Goal: Task Accomplishment & Management: Complete application form

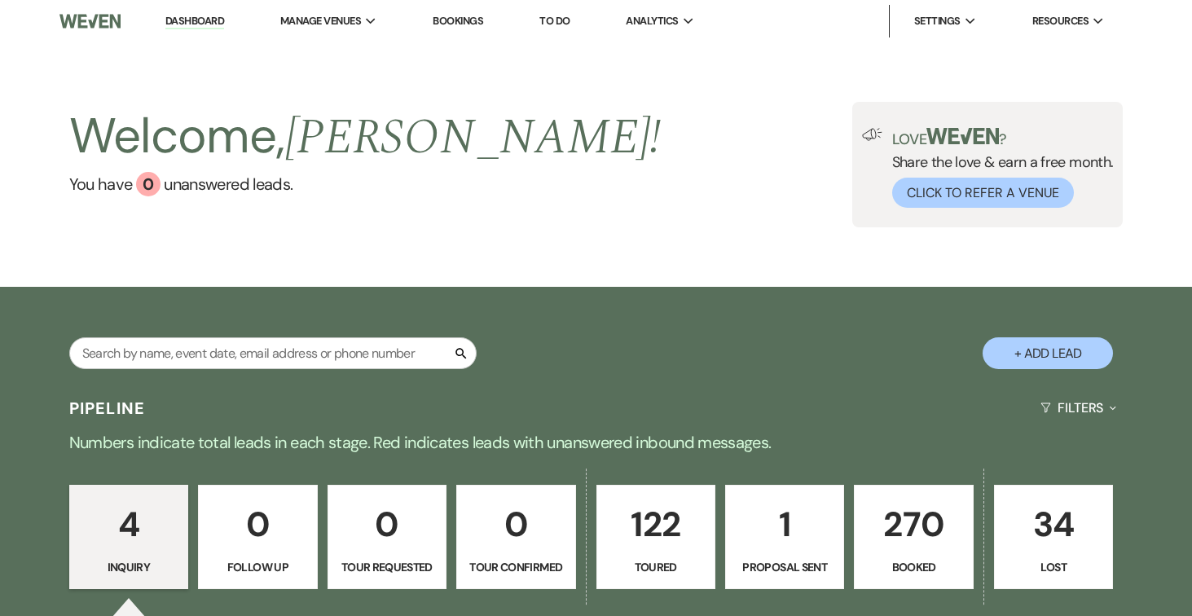
click at [1065, 353] on button "+ Add Lead" at bounding box center [1047, 353] width 130 height 32
select select "834"
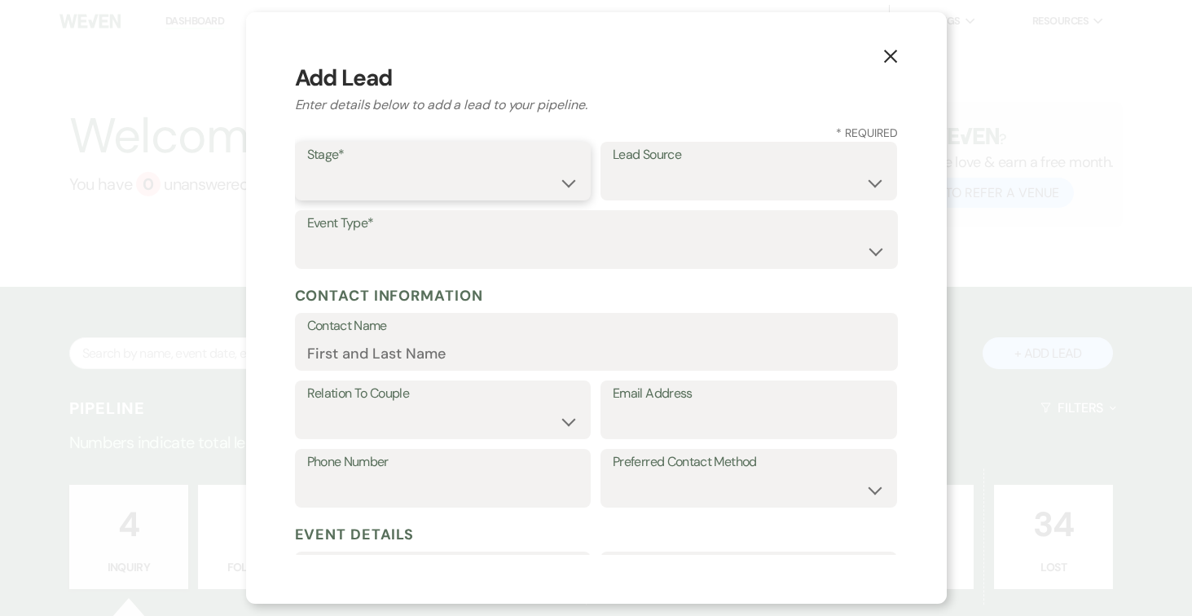
click at [565, 187] on select "Inquiry Follow Up Tour Requested Tour Confirmed Toured Proposal Sent Booked Lost" at bounding box center [443, 183] width 272 height 32
select select "5"
click at [307, 167] on select "Inquiry Follow Up Tour Requested Tour Confirmed Toured Proposal Sent Booked Lost" at bounding box center [443, 183] width 272 height 32
click at [876, 179] on select "Weven Venue Website Instagram Facebook Pinterest Google The Knot Wedding Wire H…" at bounding box center [749, 183] width 272 height 32
select select "4"
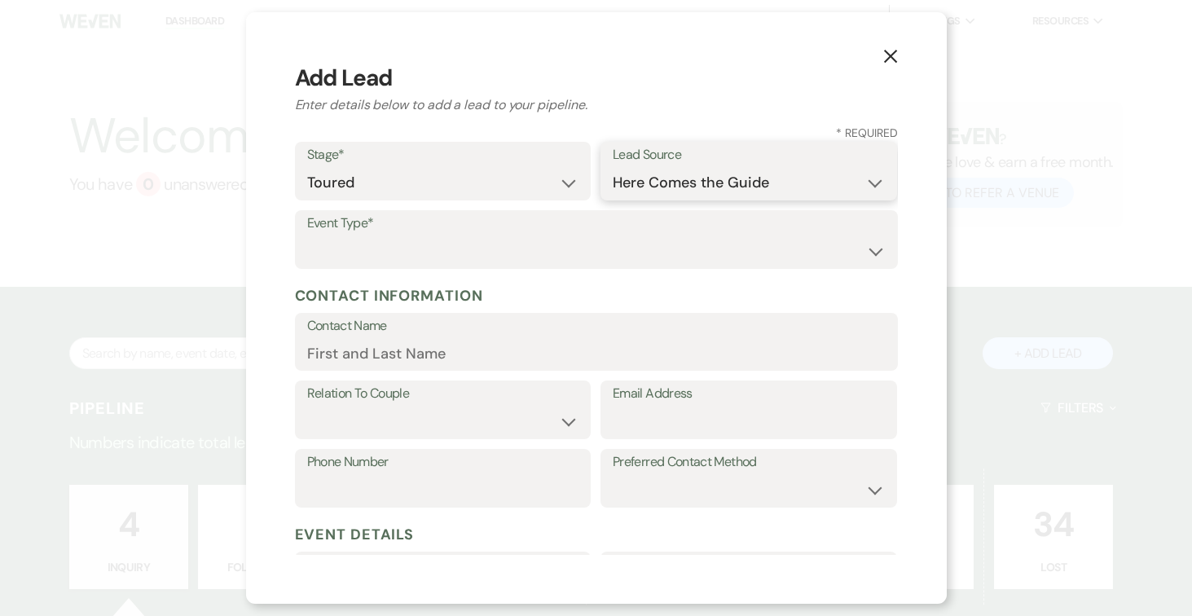
click at [613, 167] on select "Weven Venue Website Instagram Facebook Pinterest Google The Knot Wedding Wire H…" at bounding box center [749, 183] width 272 height 32
click at [538, 253] on select "Wedding Anniversary Party Baby Shower Bachelorette / Bachelor Party Birthday Pa…" at bounding box center [596, 251] width 578 height 32
select select "1"
click at [307, 235] on select "Wedding Anniversary Party Baby Shower Bachelorette / Bachelor Party Birthday Pa…" at bounding box center [596, 251] width 578 height 32
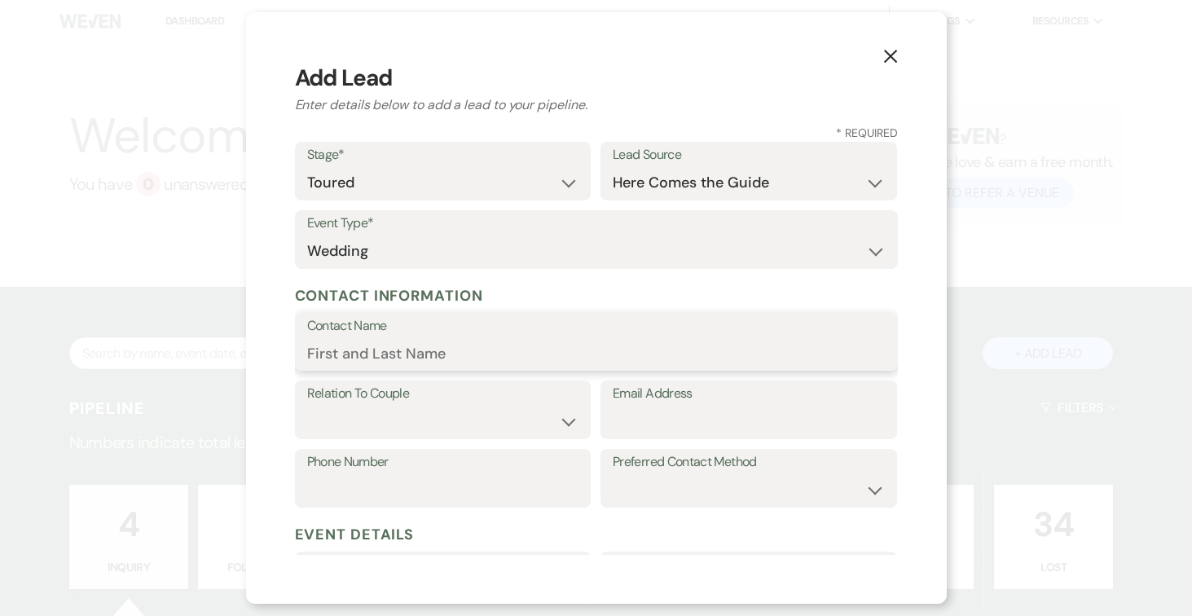
click at [503, 350] on input "Contact Name" at bounding box center [596, 353] width 578 height 32
type input "[PERSON_NAME]"
click at [543, 428] on select "Couple Planner Parent of Couple Family Member Friend Other" at bounding box center [443, 422] width 272 height 32
select select "1"
click at [307, 406] on select "Couple Planner Parent of Couple Family Member Friend Other" at bounding box center [443, 422] width 272 height 32
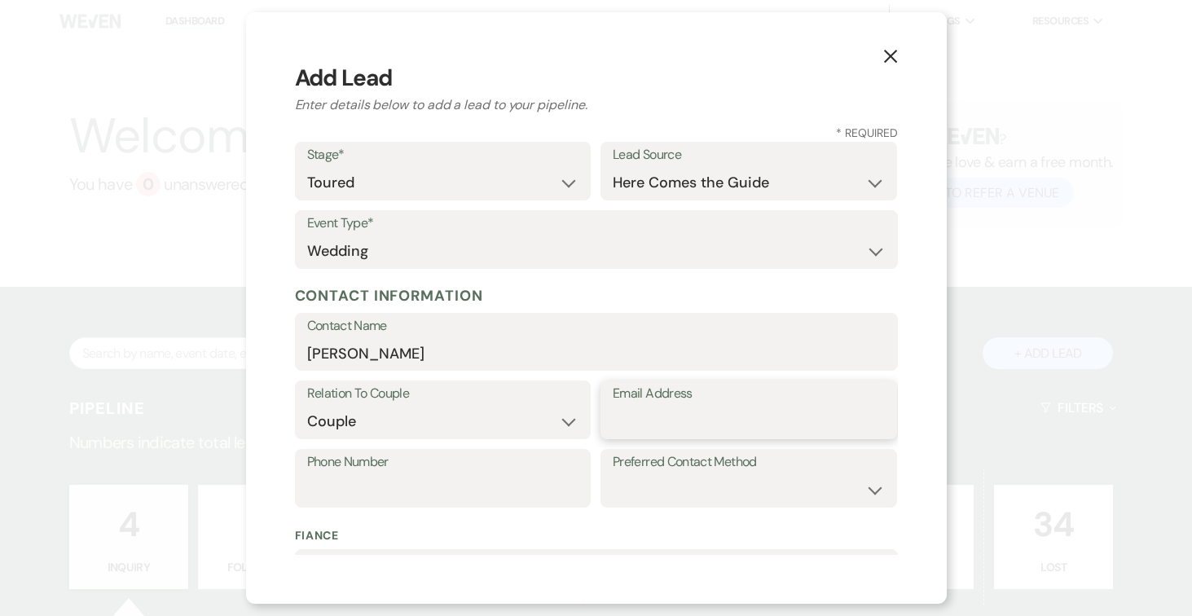
click at [667, 412] on input "Email Address" at bounding box center [749, 422] width 272 height 32
type input "[EMAIL_ADDRESS][PERSON_NAME][DOMAIN_NAME]"
click at [411, 483] on input "Phone Number" at bounding box center [443, 490] width 272 height 32
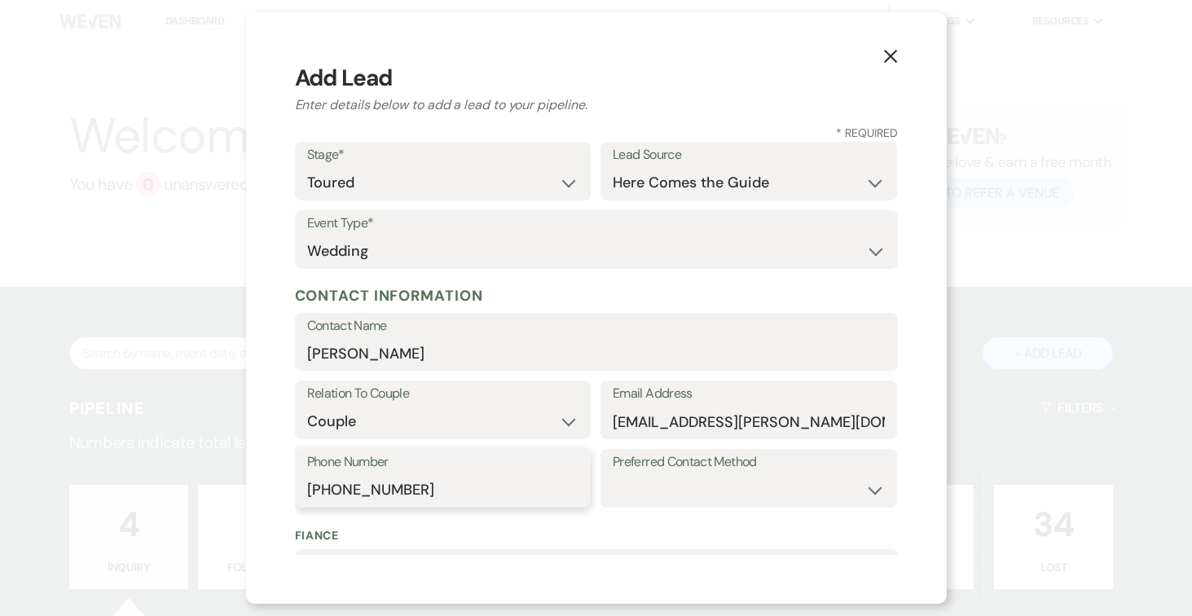
type input "[PHONE_NUMBER]"
click at [738, 484] on select "Email Phone Text" at bounding box center [749, 490] width 272 height 32
select select "text"
click at [613, 474] on select "Email Phone Text" at bounding box center [749, 490] width 272 height 32
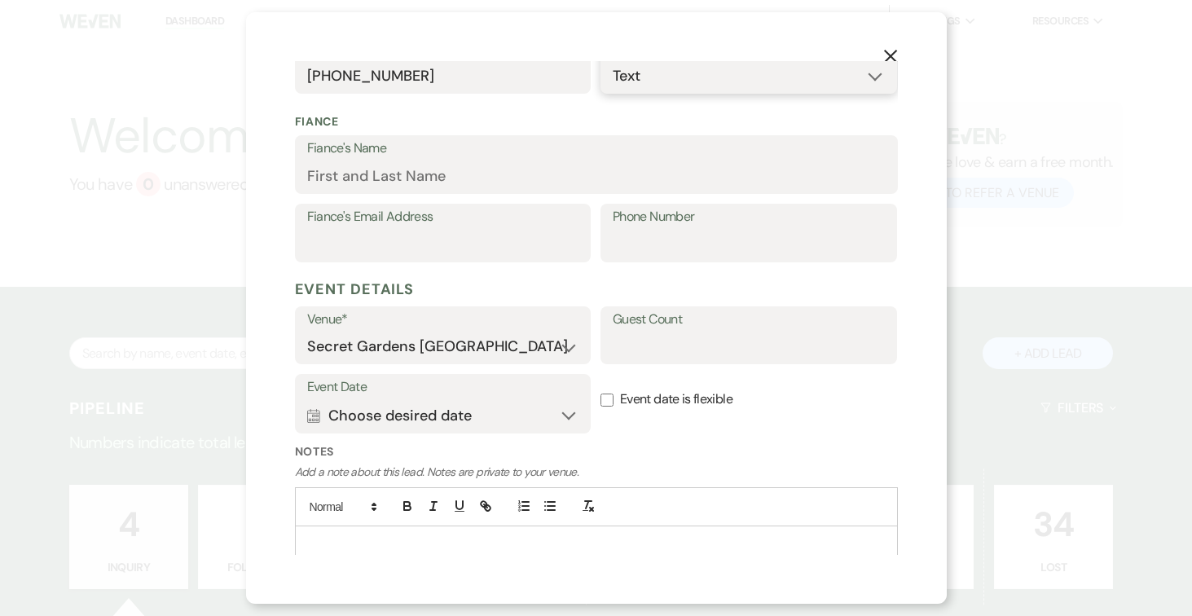
scroll to position [420, 0]
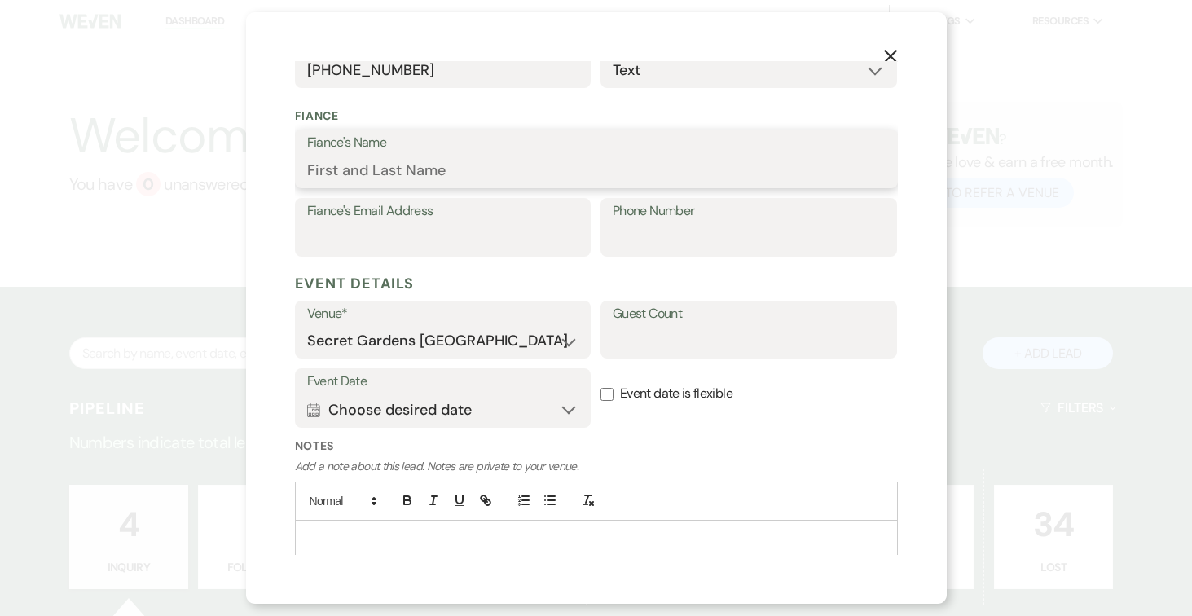
click at [443, 169] on input "Fiance's Name" at bounding box center [596, 171] width 578 height 32
type input "[PERSON_NAME]"
click at [424, 239] on input "Fiance's Email Address" at bounding box center [443, 239] width 272 height 32
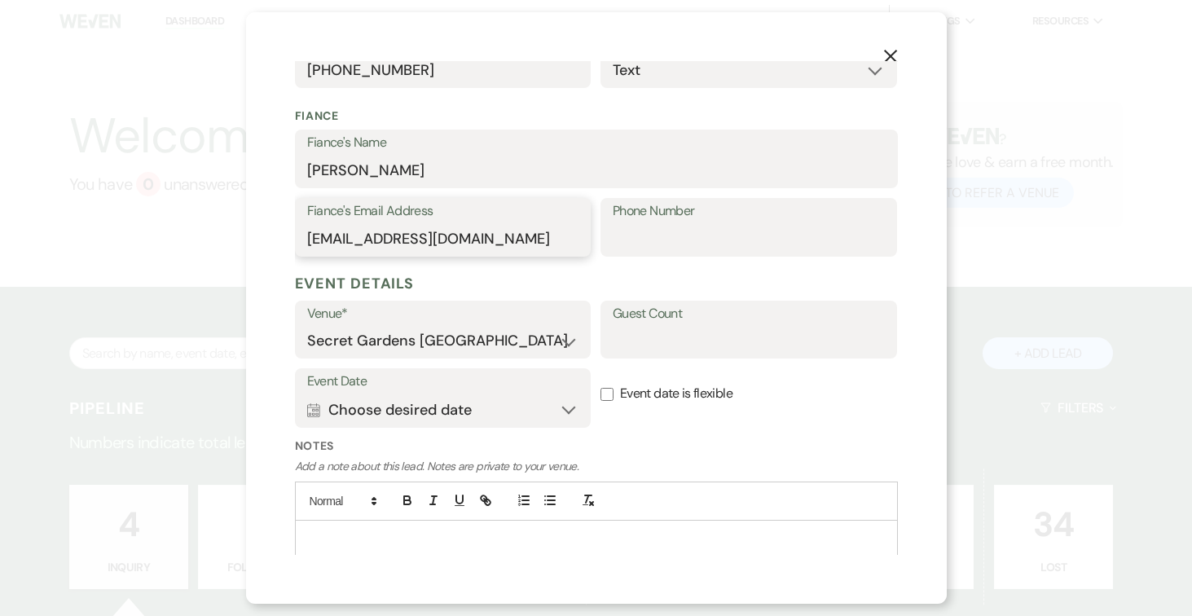
type input "[EMAIL_ADDRESS][DOMAIN_NAME]"
click at [652, 232] on input "Phone Number" at bounding box center [749, 239] width 272 height 32
type input "[PHONE_NUMBER]"
click at [666, 343] on input "Guest Count" at bounding box center [749, 341] width 272 height 32
type input "150"
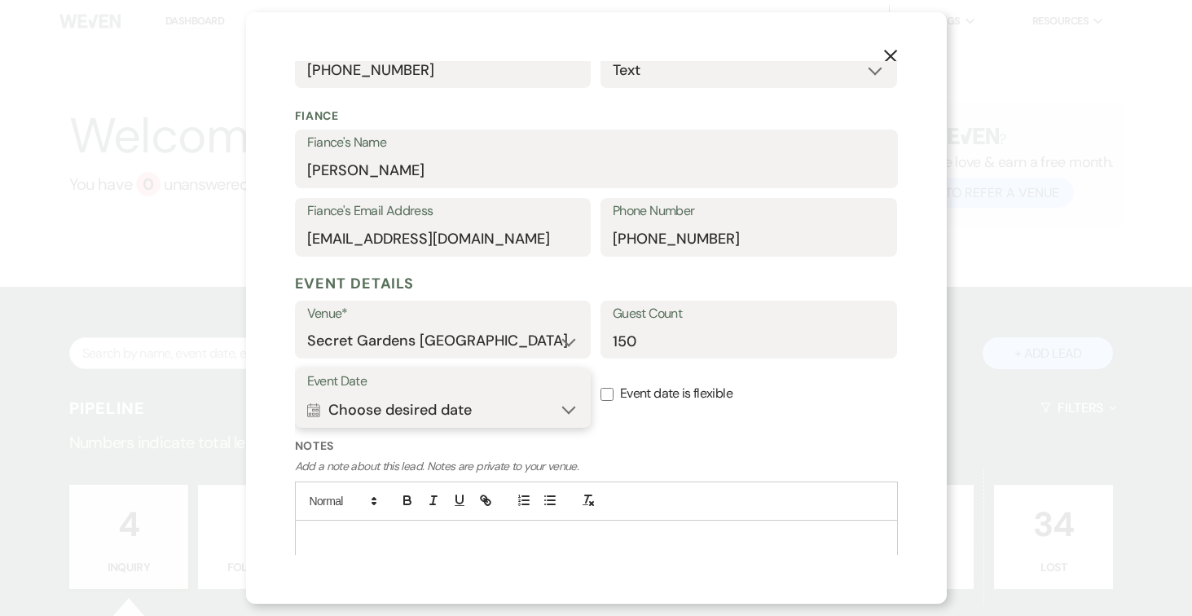
click at [565, 406] on button "Calendar Choose desired date Expand" at bounding box center [443, 409] width 272 height 33
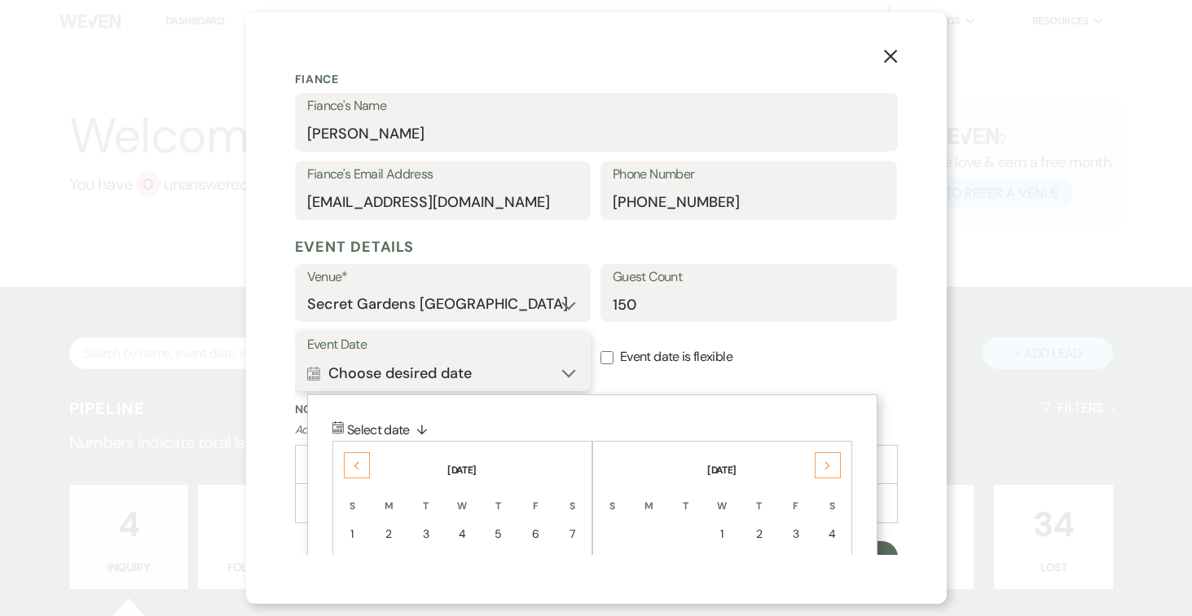
scroll to position [473, 0]
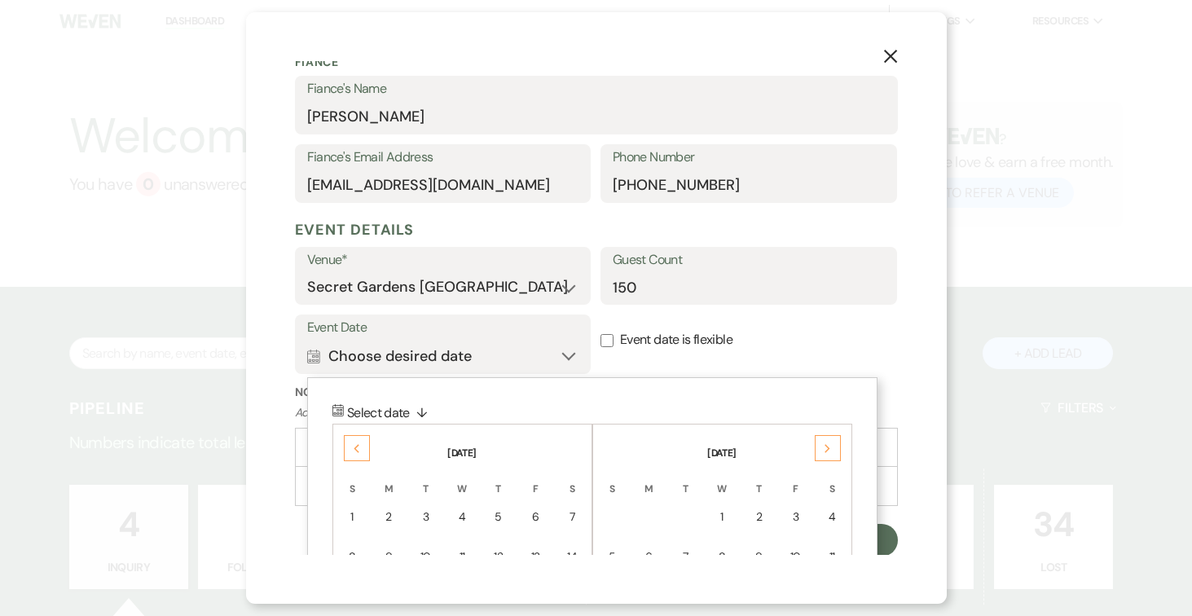
click at [824, 446] on icon "Next" at bounding box center [828, 449] width 8 height 10
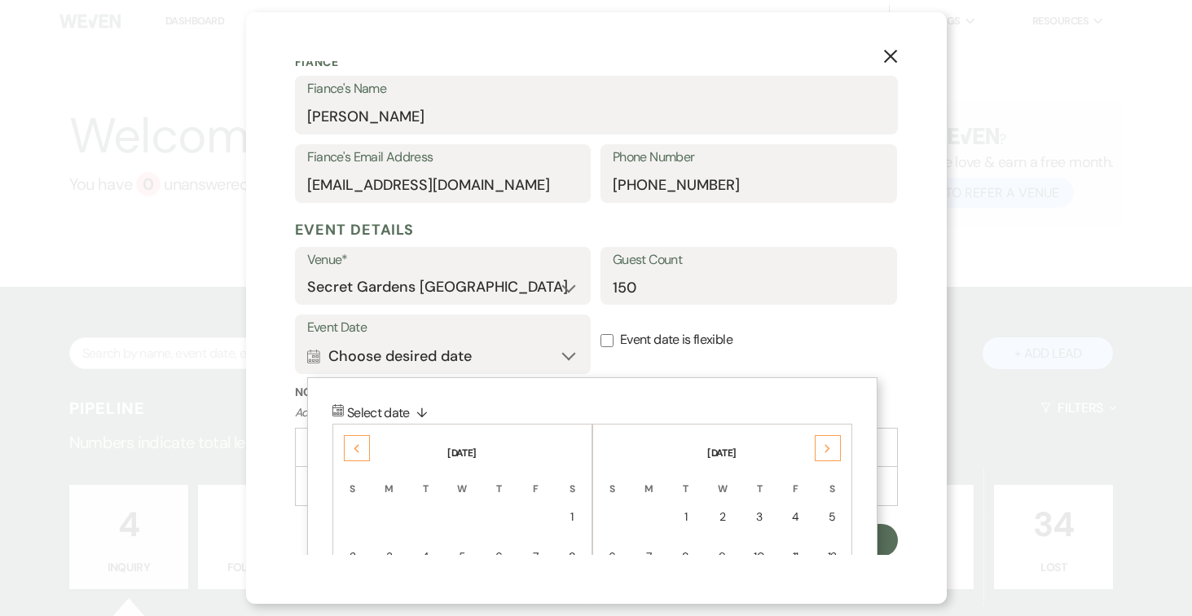
click at [824, 446] on icon "Next" at bounding box center [828, 449] width 8 height 10
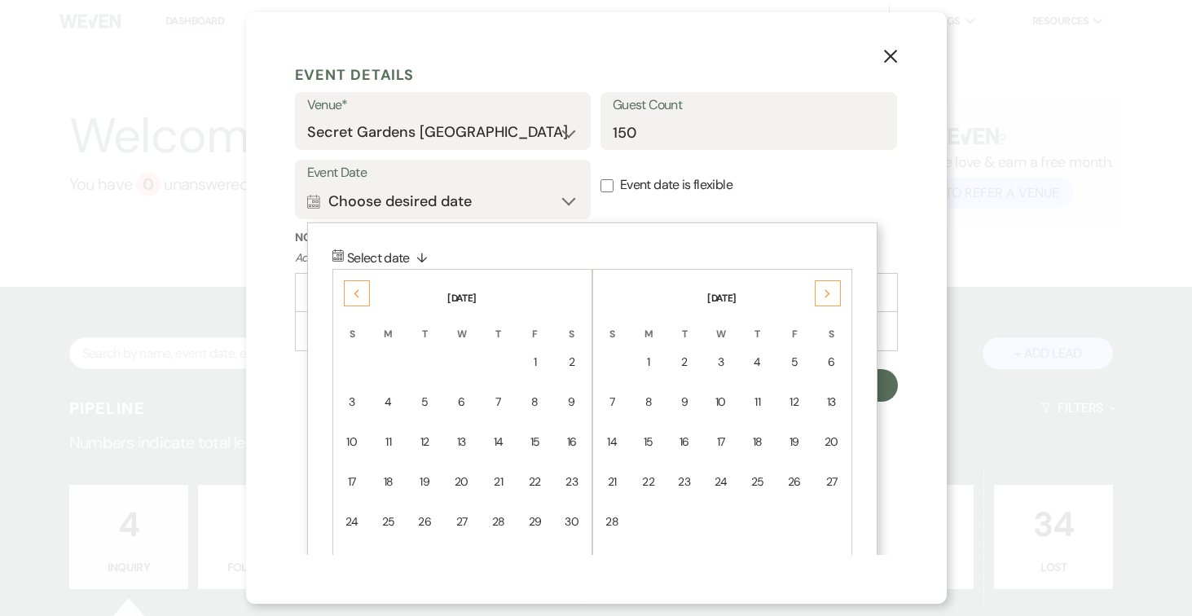
scroll to position [654, 0]
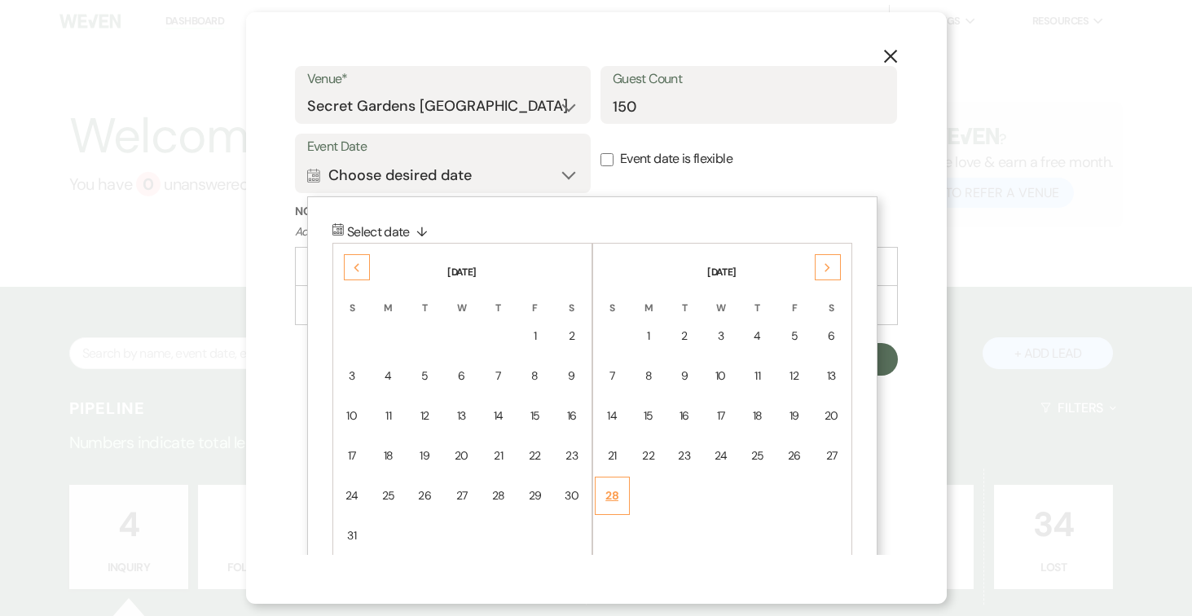
click at [614, 494] on div "28" at bounding box center [612, 495] width 14 height 17
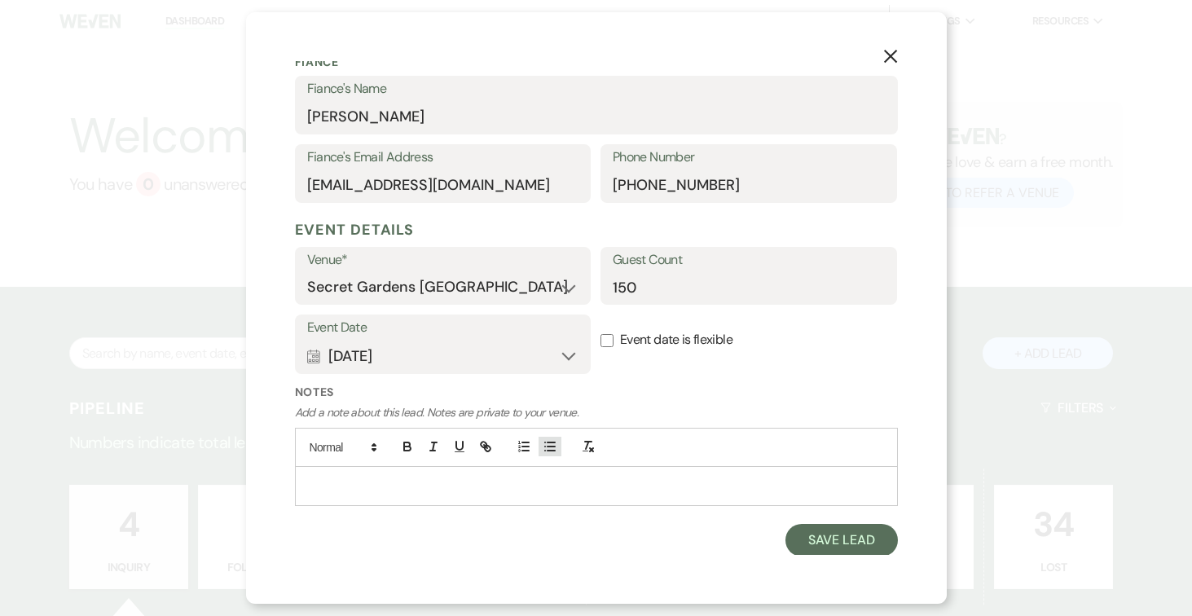
click at [546, 445] on icon "button" at bounding box center [550, 446] width 15 height 15
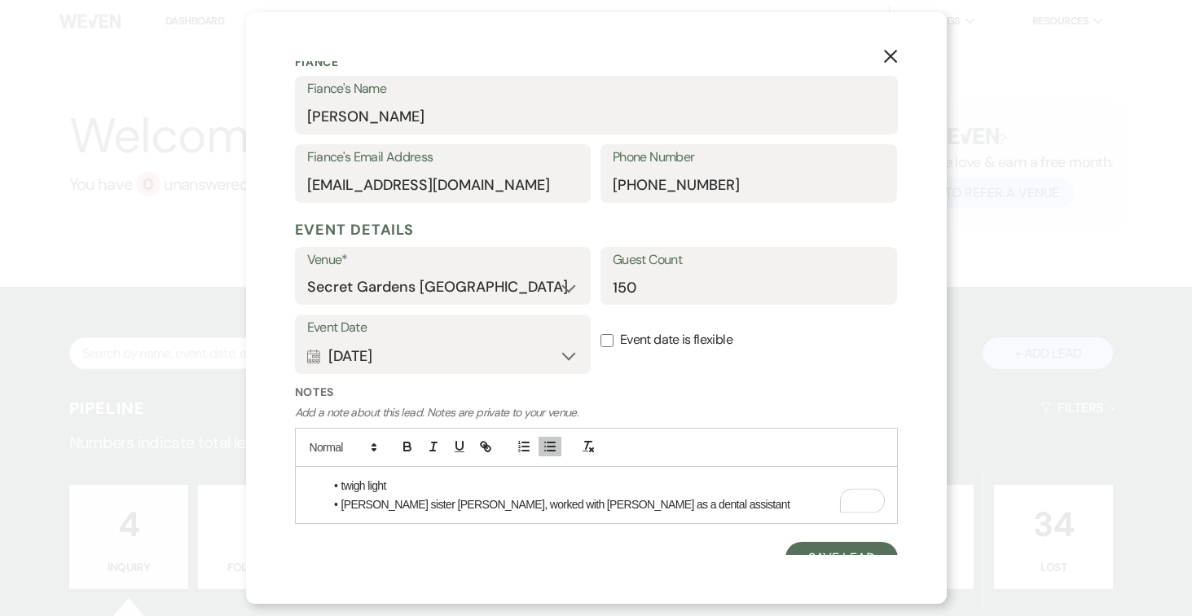
click at [679, 505] on li "[PERSON_NAME] sister [PERSON_NAME], worked with [PERSON_NAME] as a dental assis…" at bounding box center [604, 504] width 560 height 18
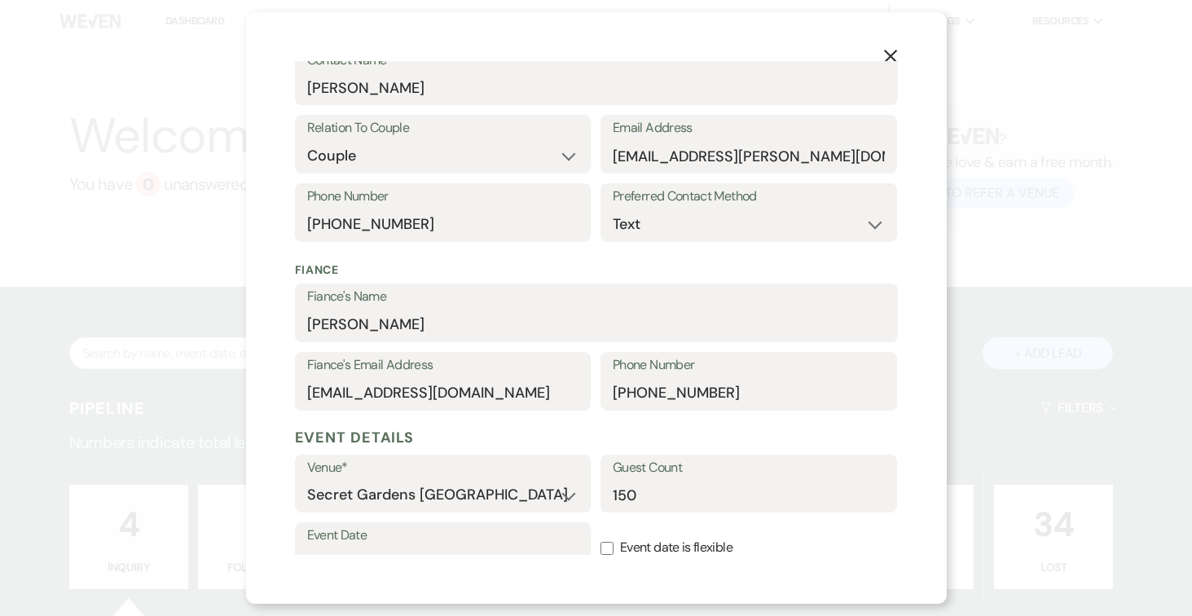
scroll to position [520, 0]
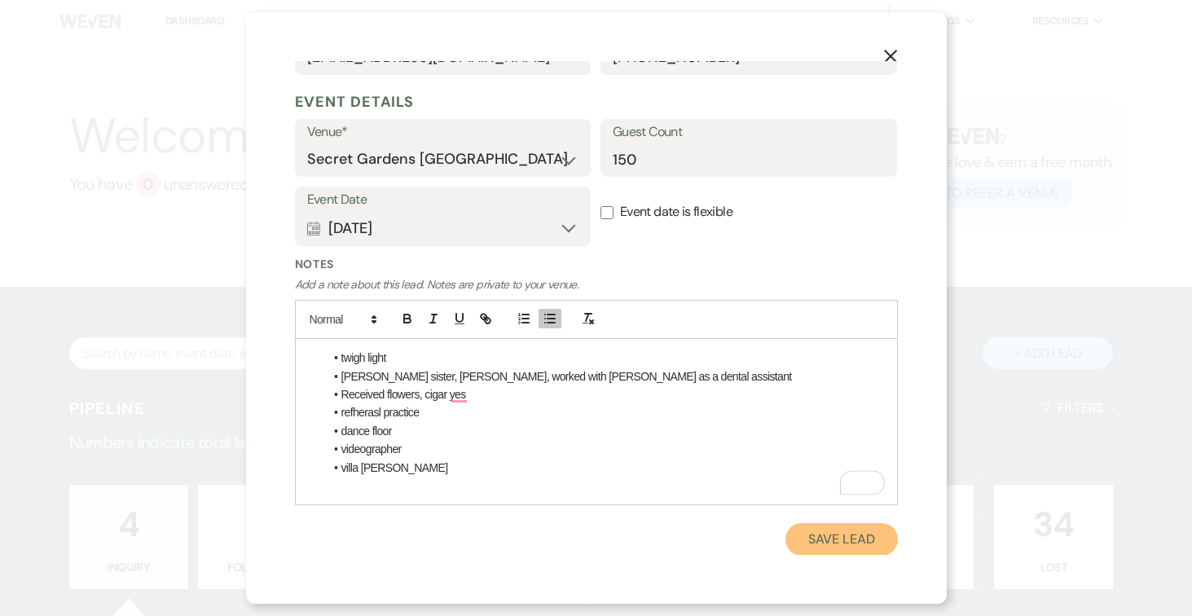
click at [829, 542] on button "Save Lead" at bounding box center [841, 539] width 112 height 33
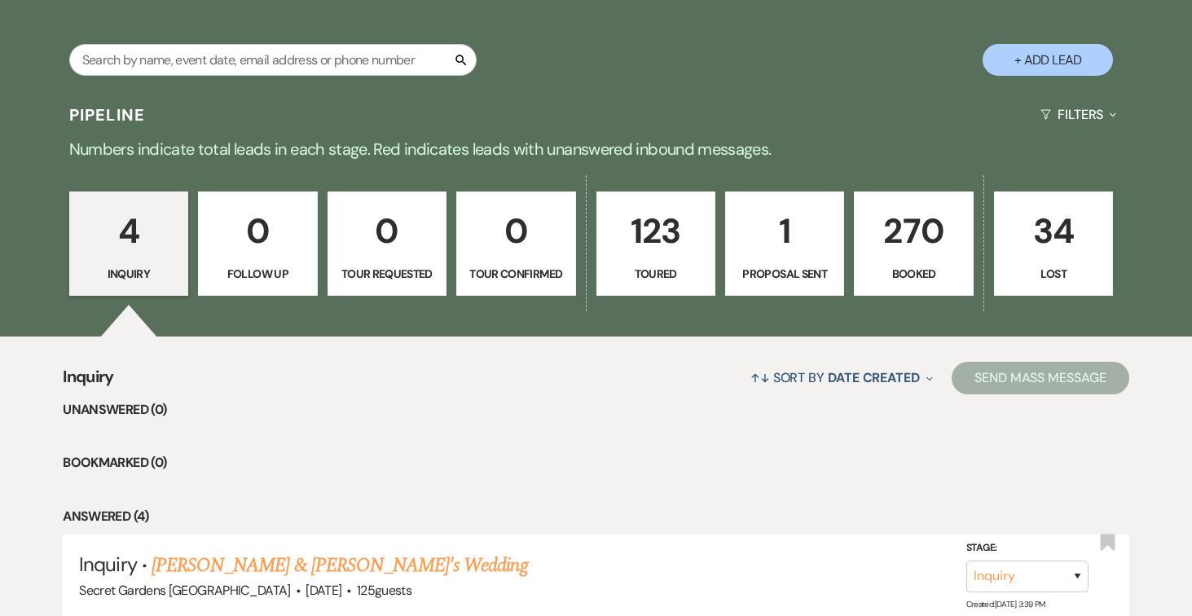
click at [643, 259] on link "123 Toured" at bounding box center [655, 243] width 119 height 104
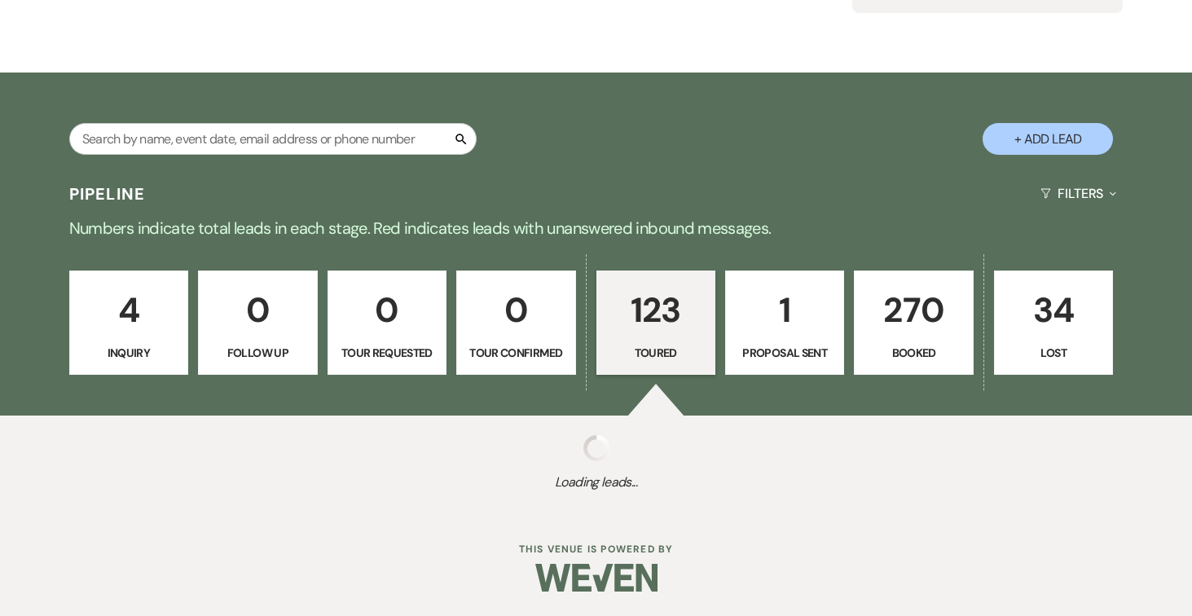
select select "5"
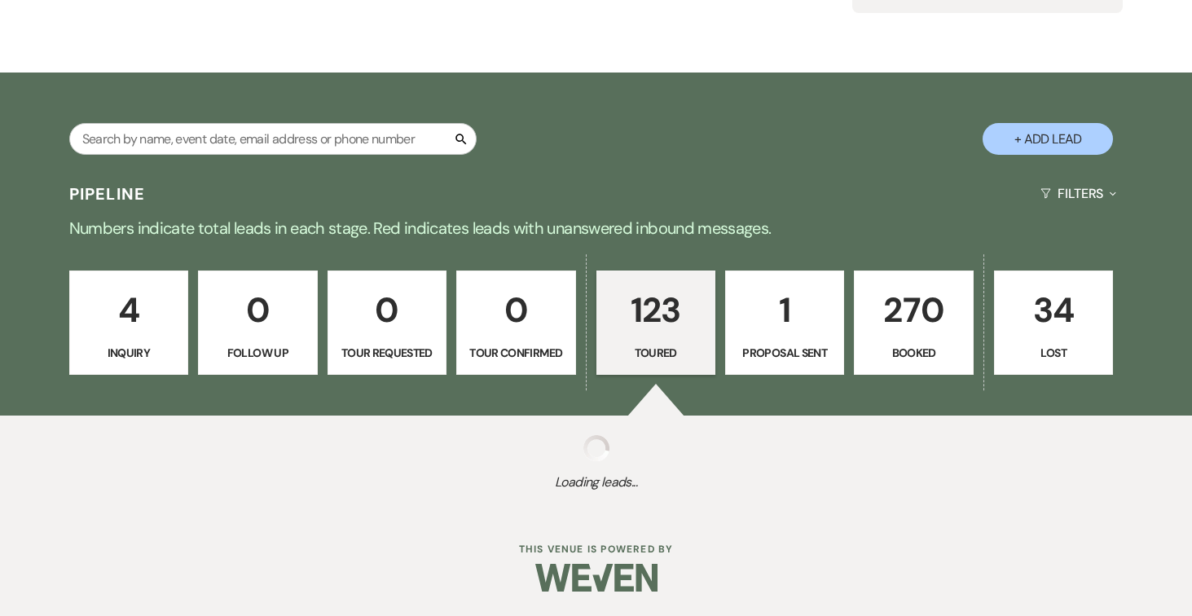
select select "5"
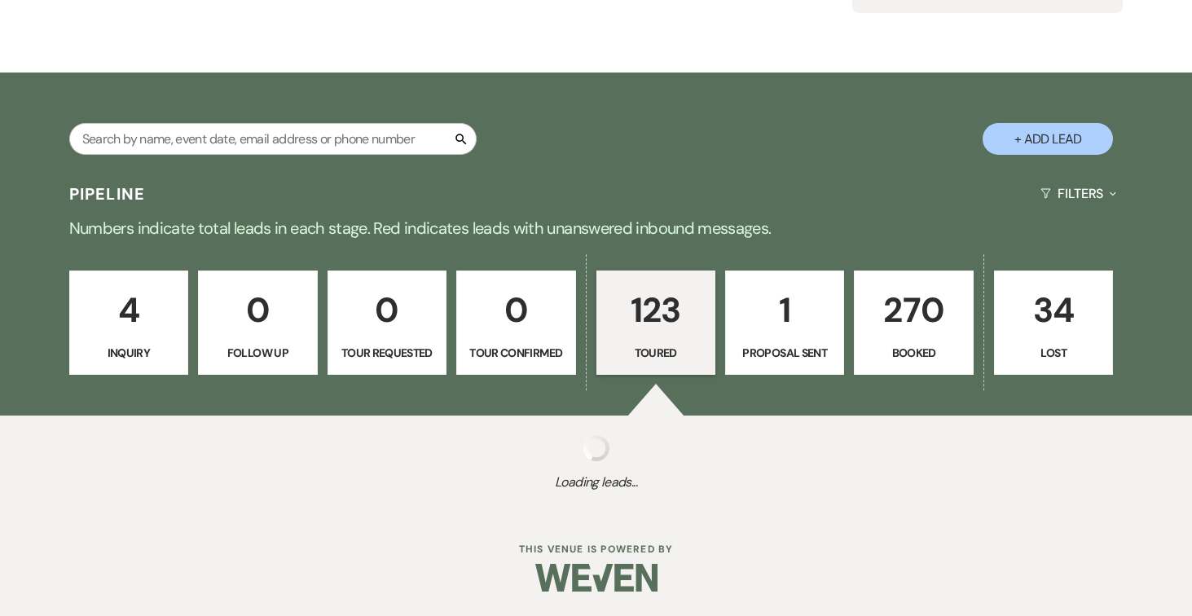
select select "5"
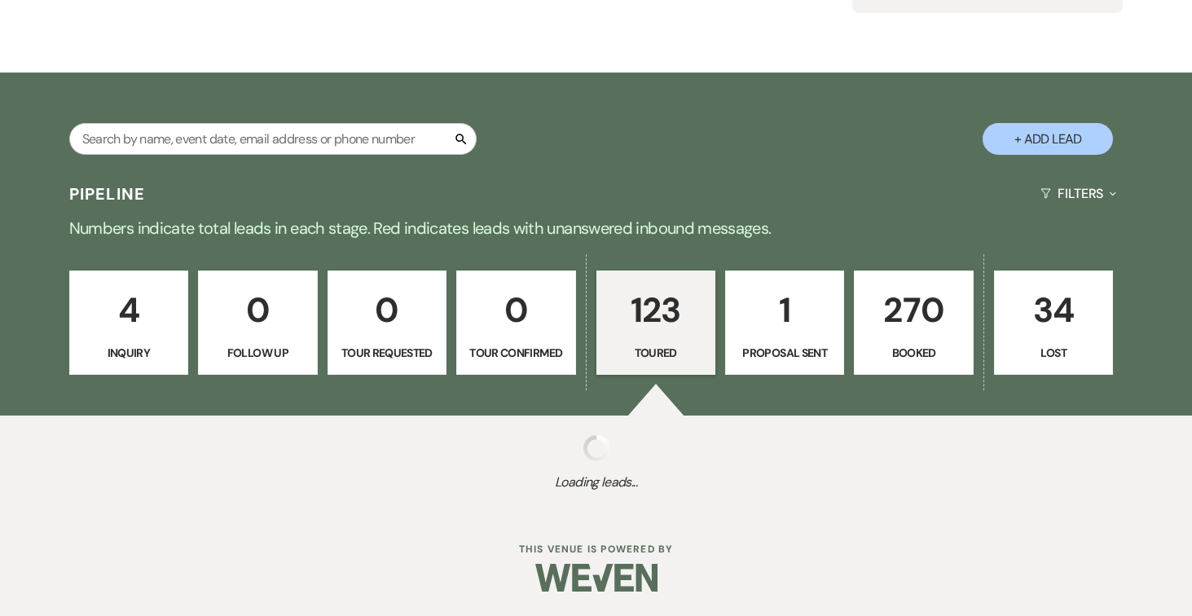
select select "5"
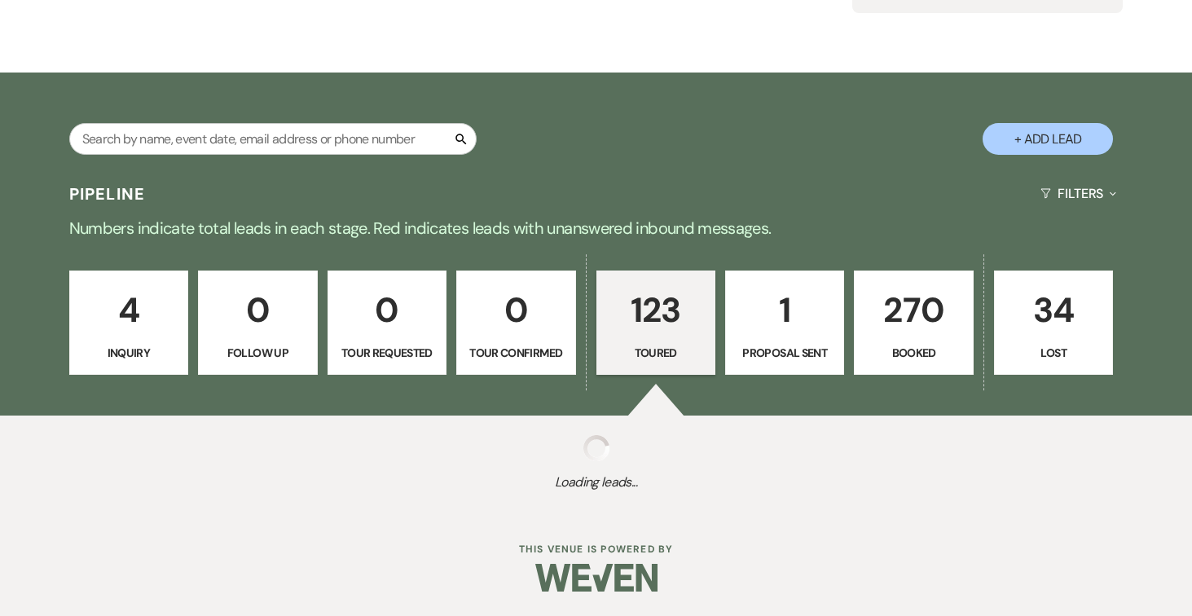
select select "5"
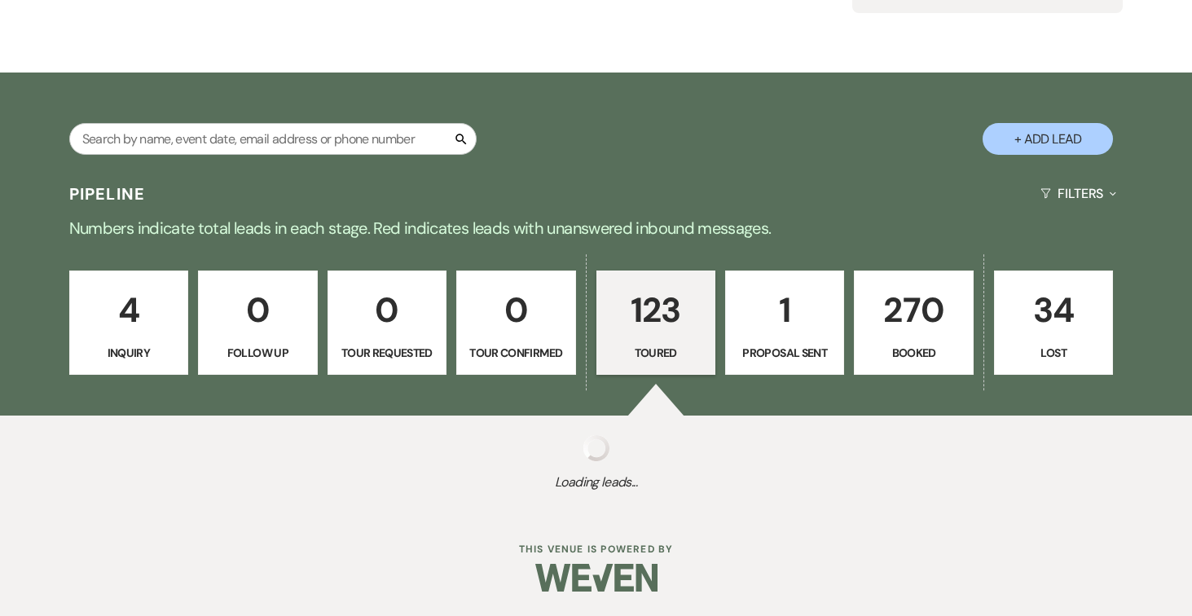
select select "5"
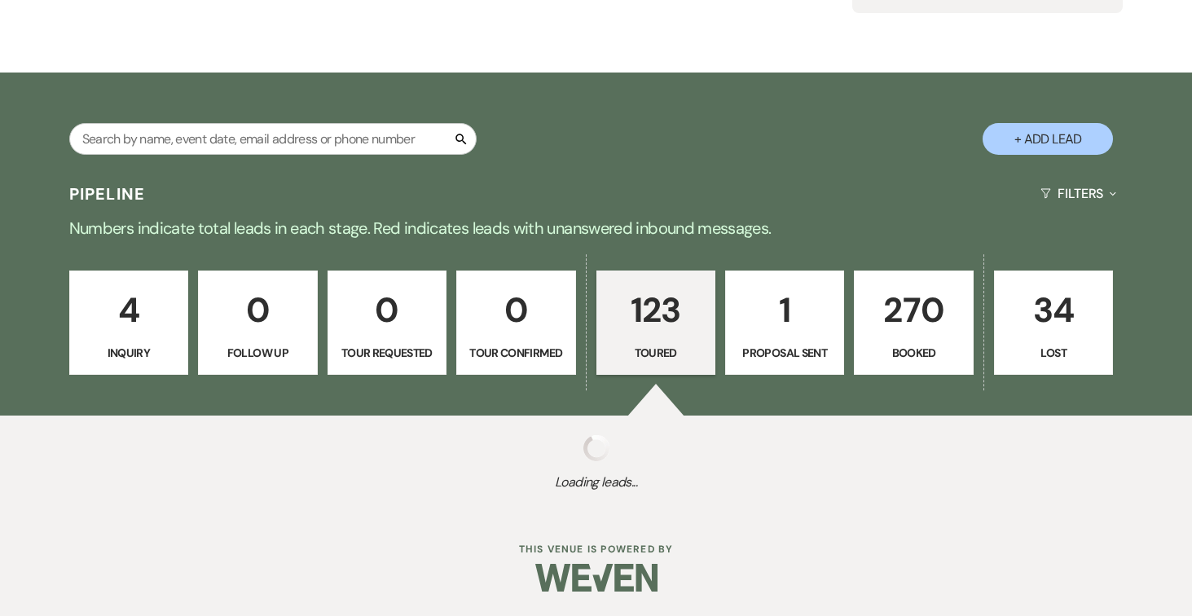
select select "5"
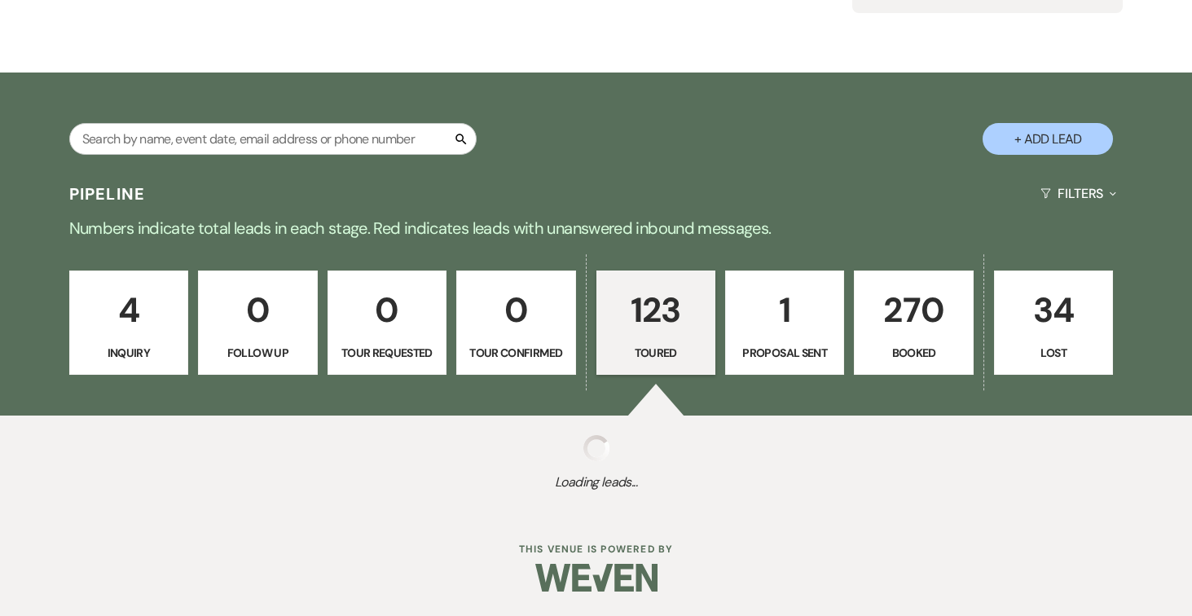
select select "5"
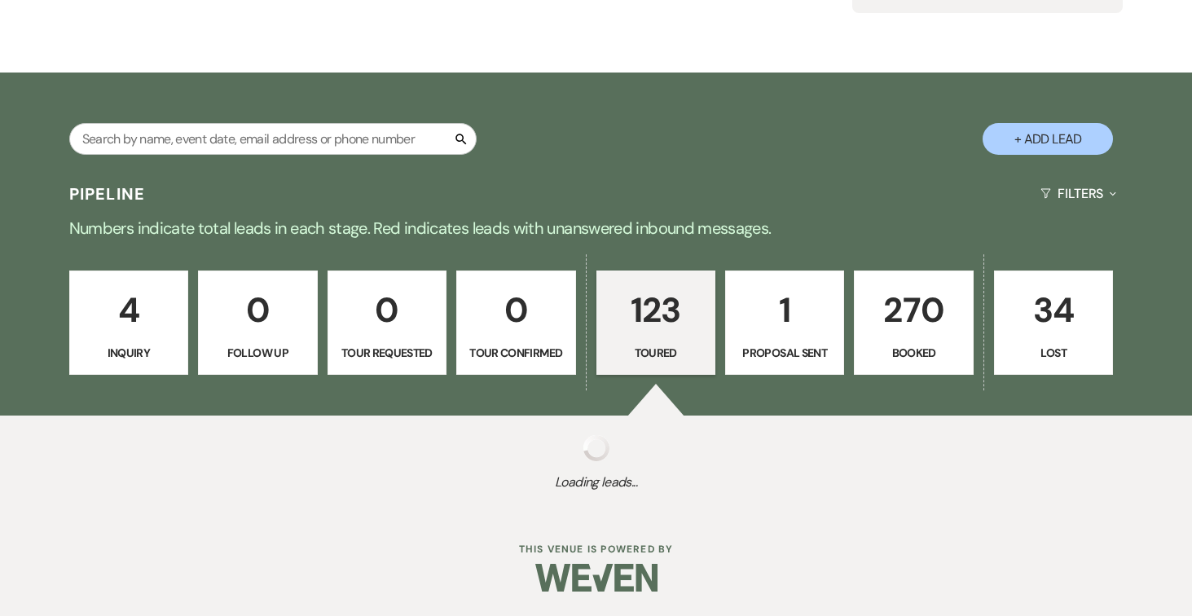
select select "5"
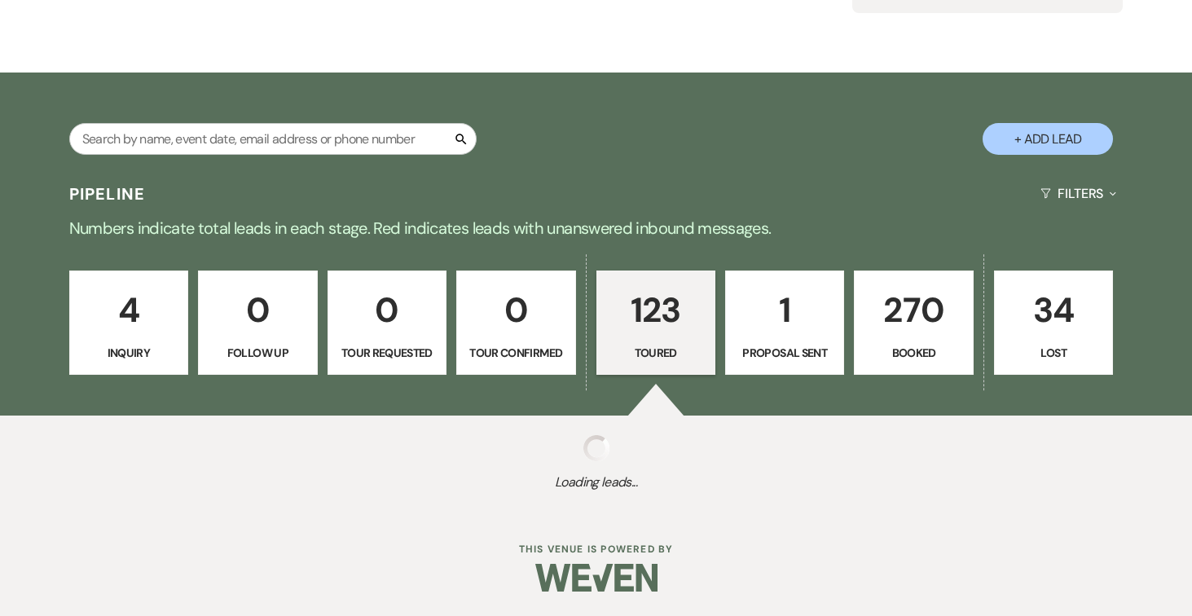
select select "5"
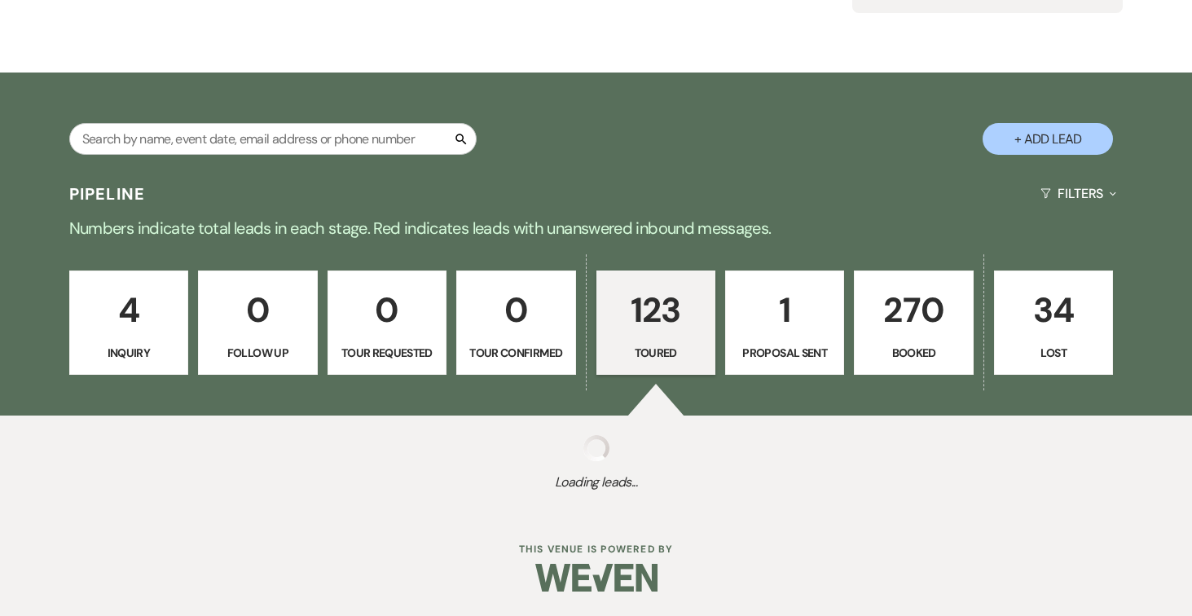
select select "5"
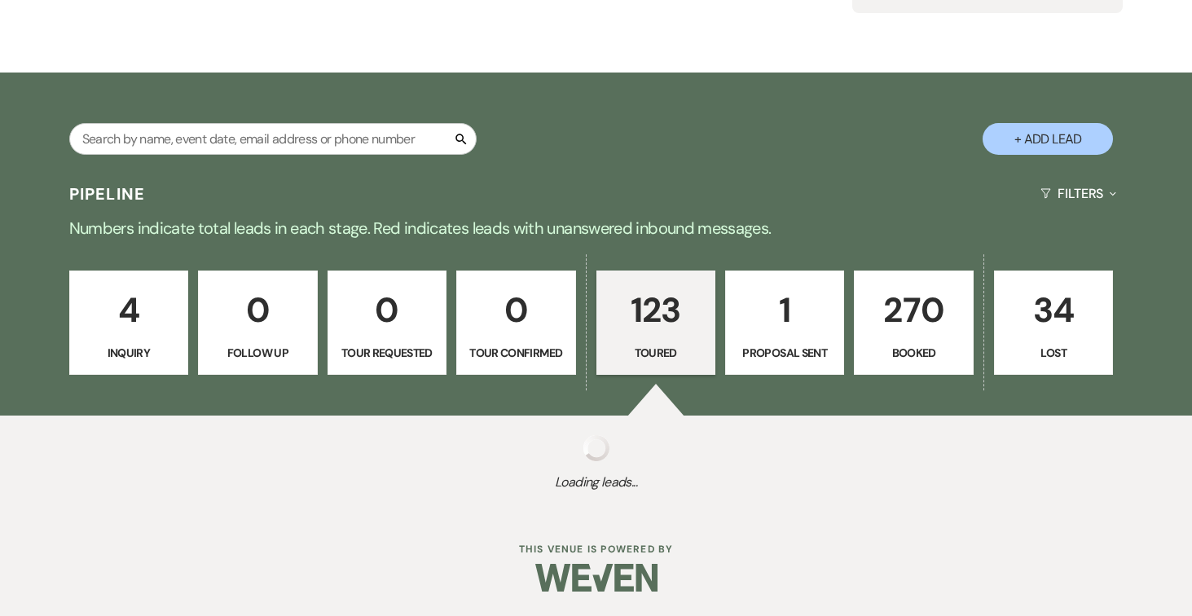
select select "5"
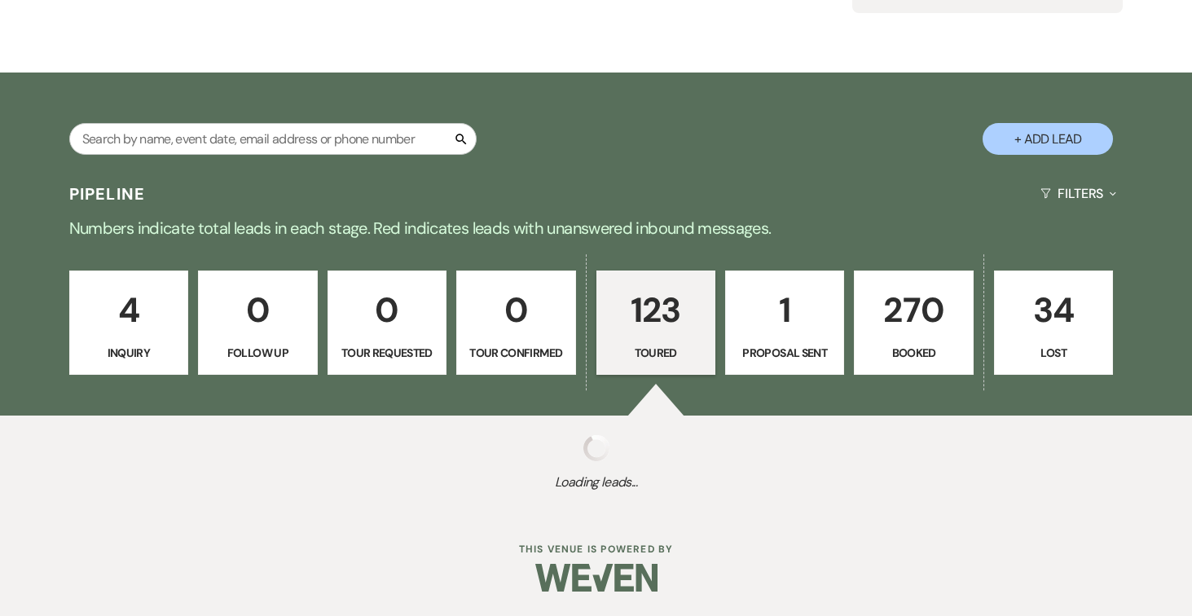
select select "5"
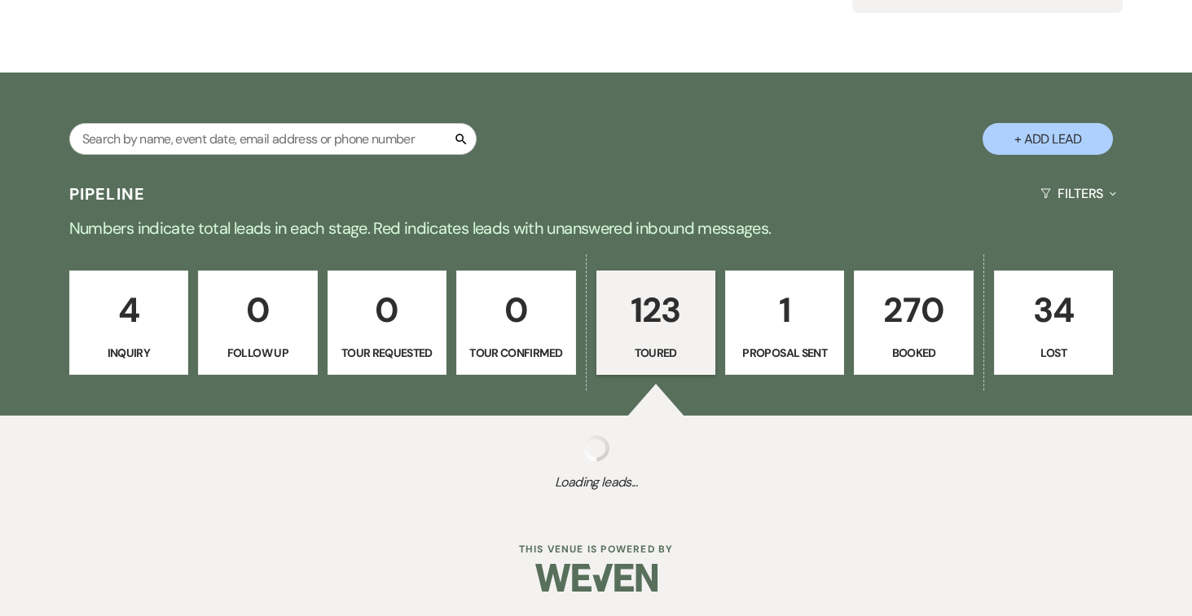
select select "5"
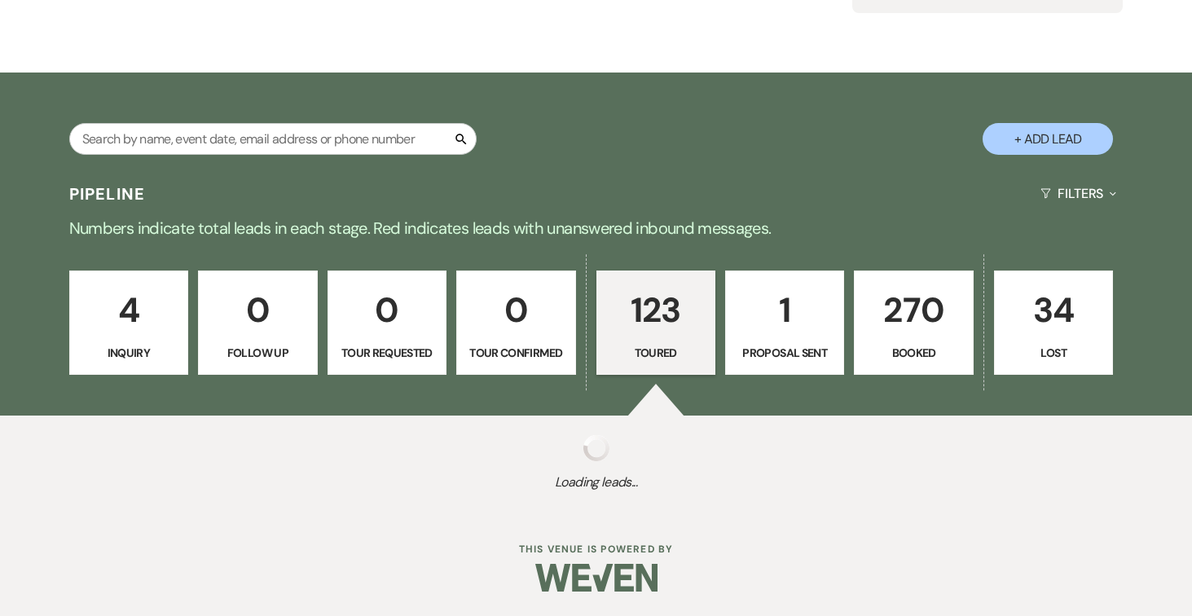
select select "5"
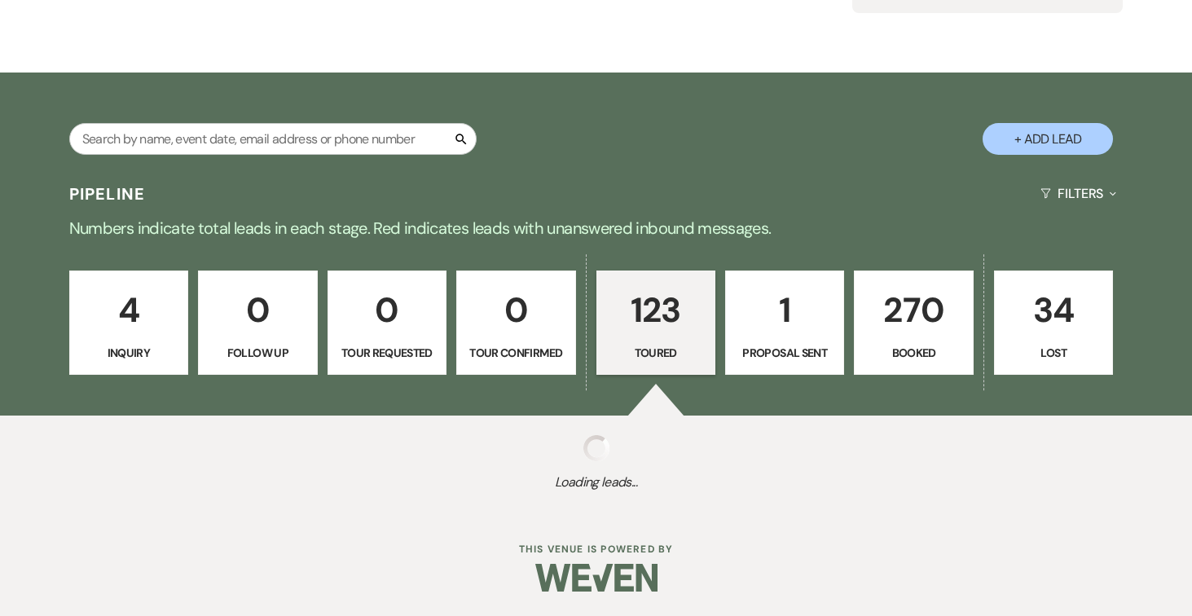
select select "5"
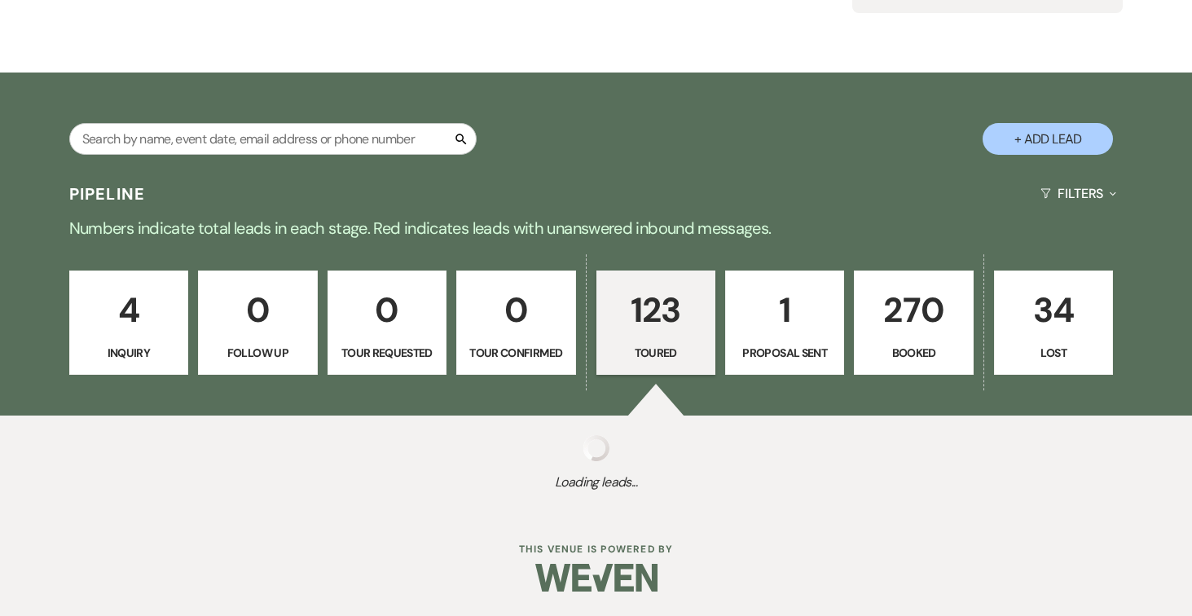
select select "5"
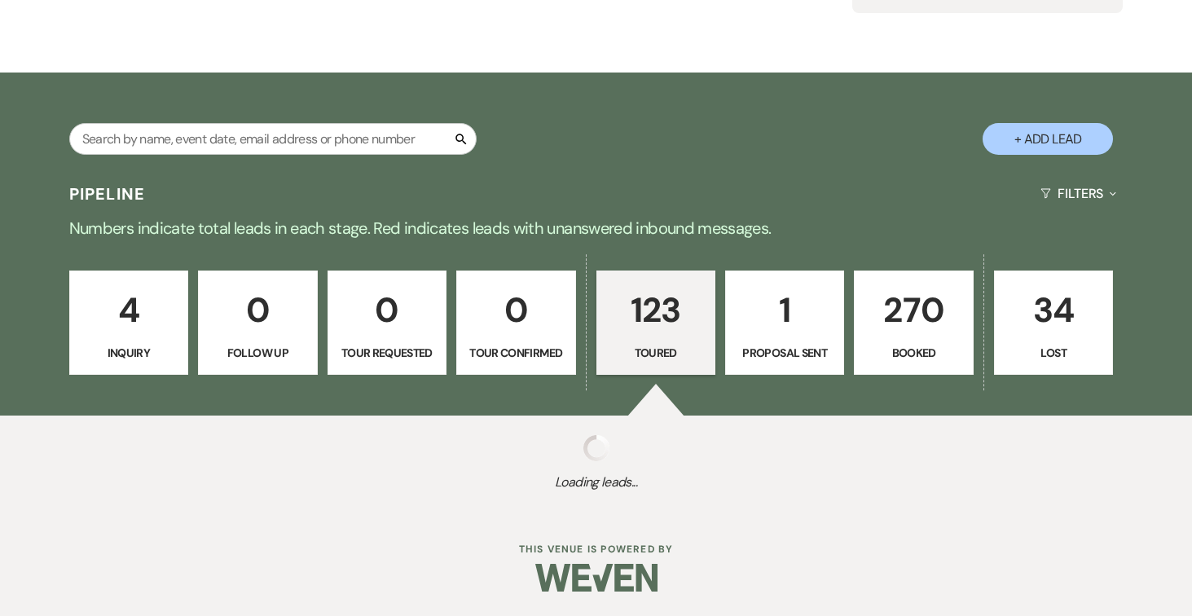
select select "5"
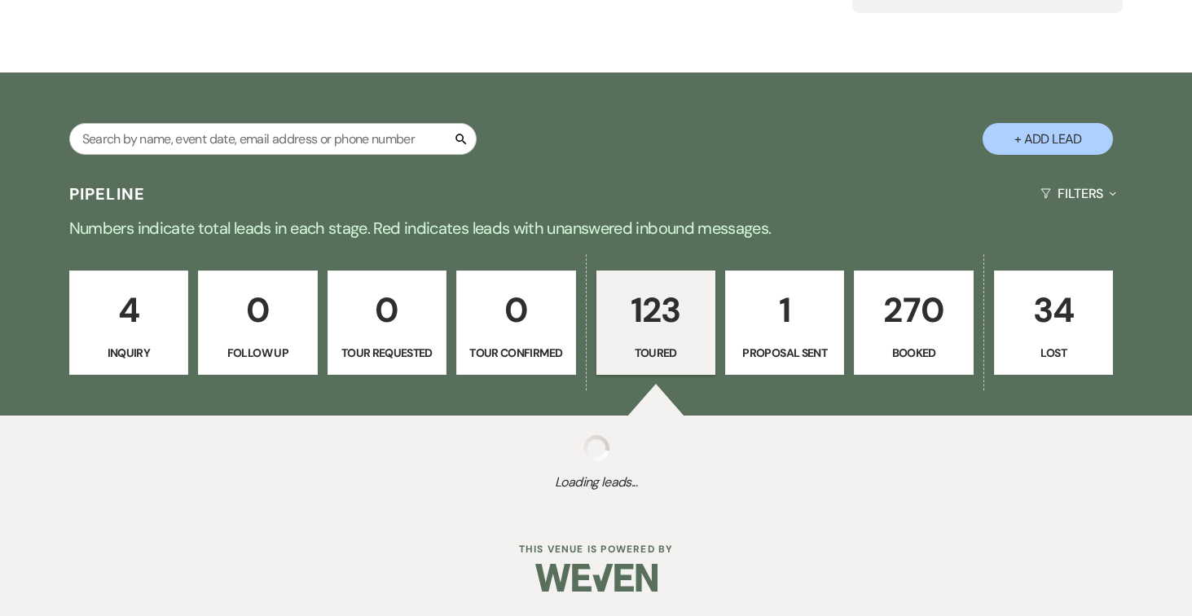
select select "5"
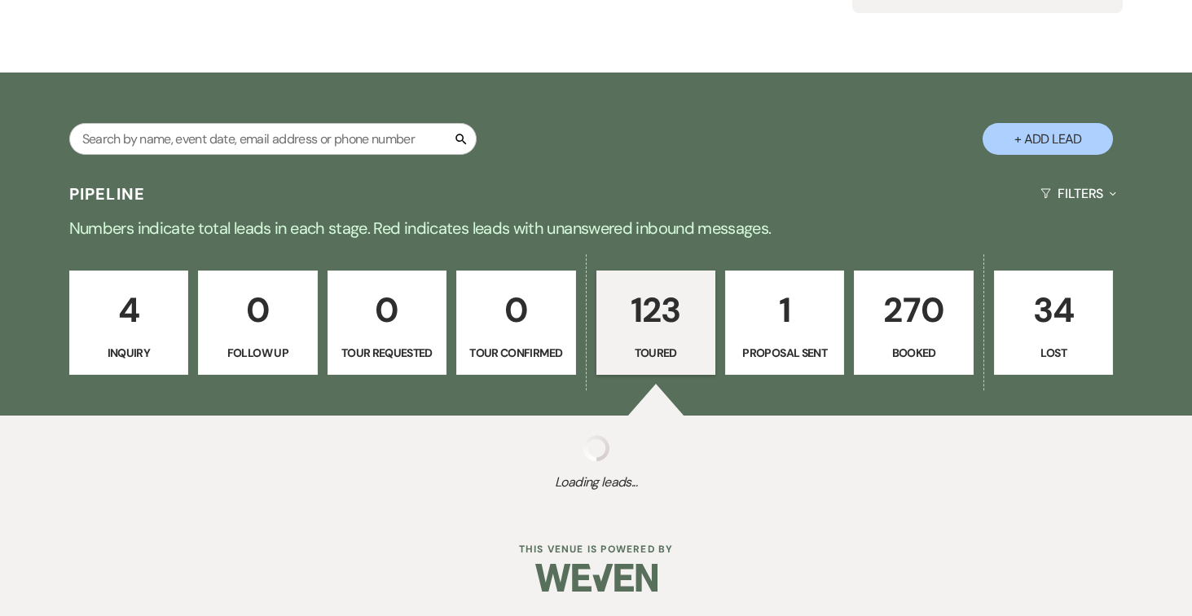
select select "5"
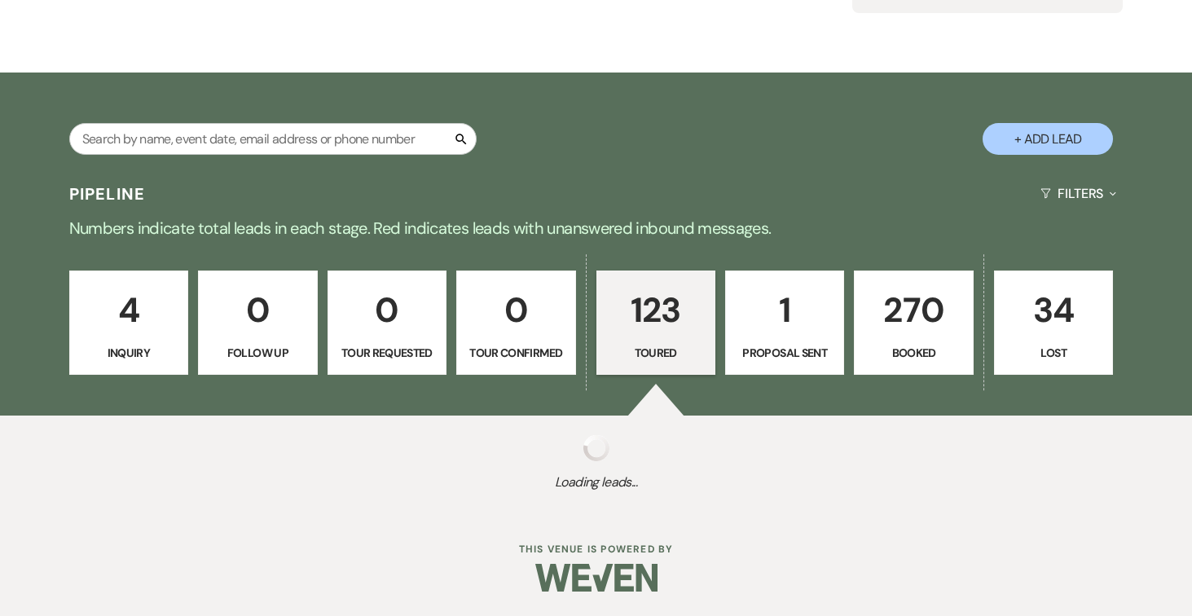
select select "5"
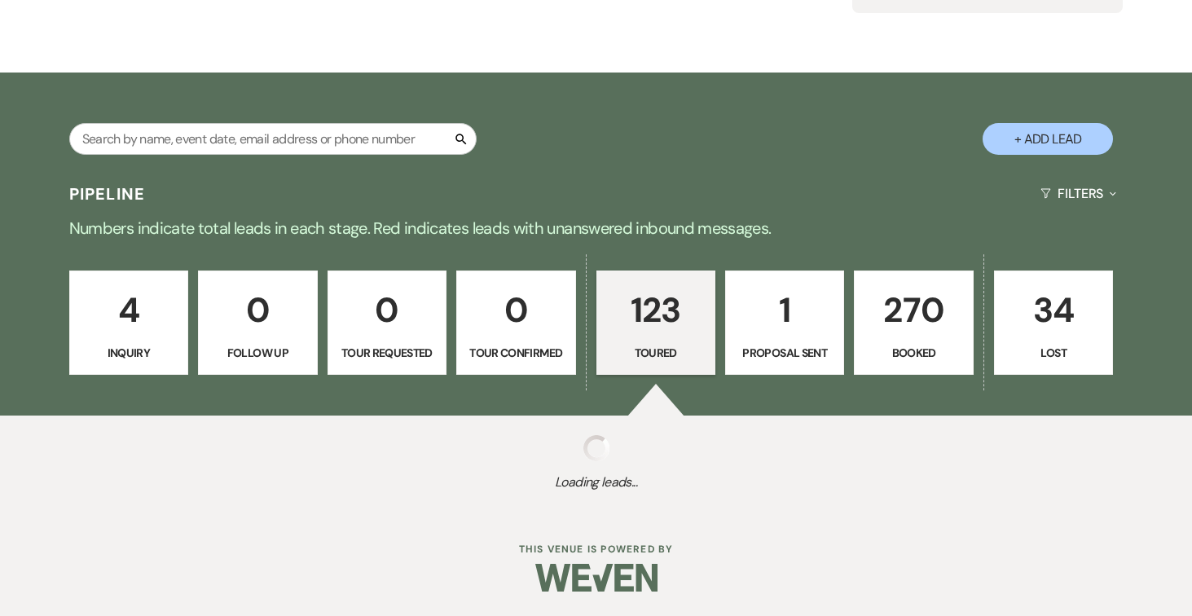
select select "5"
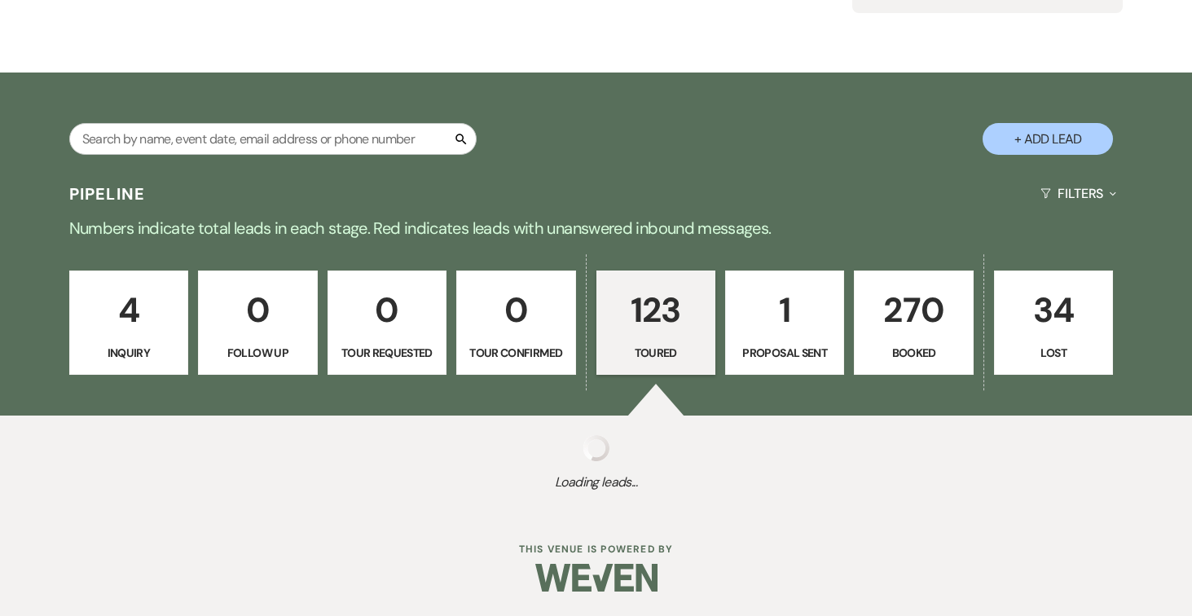
select select "5"
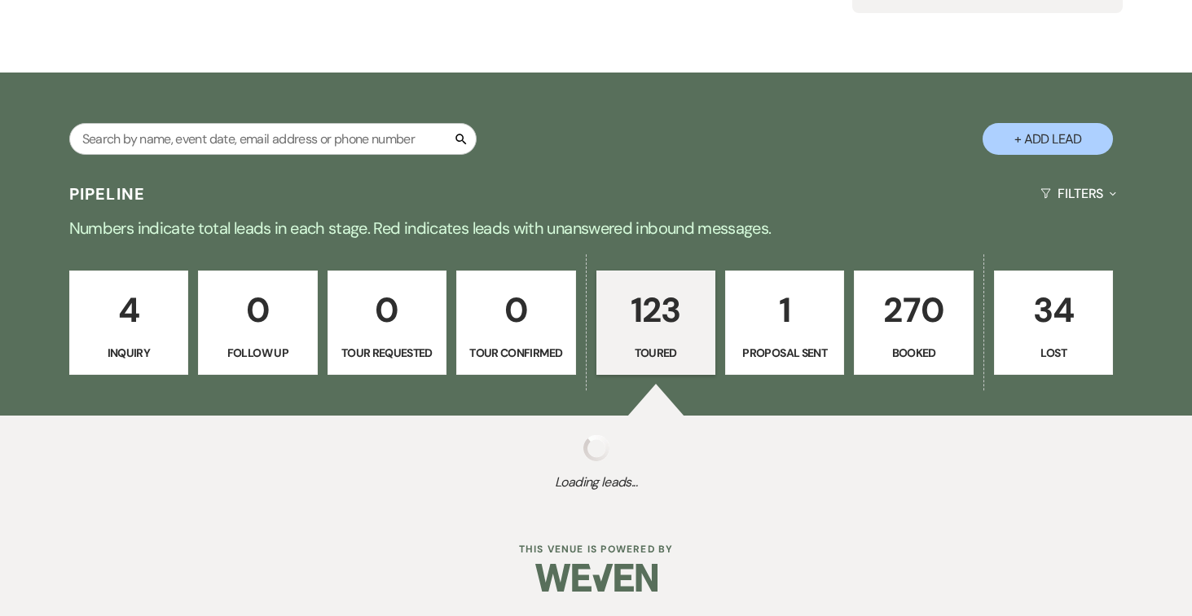
select select "5"
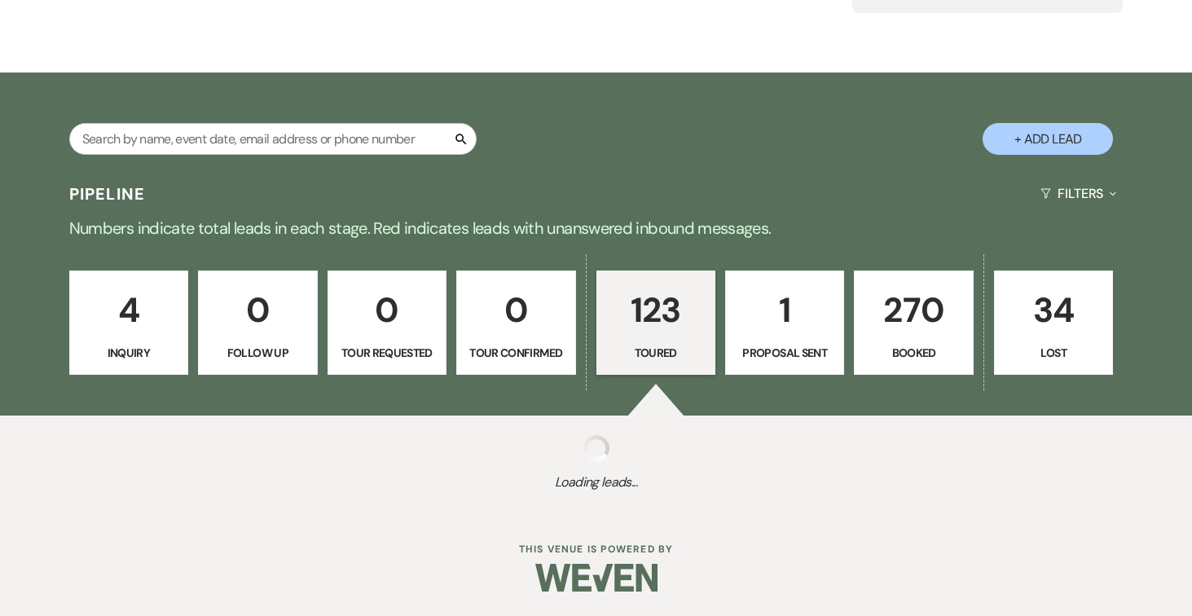
select select "5"
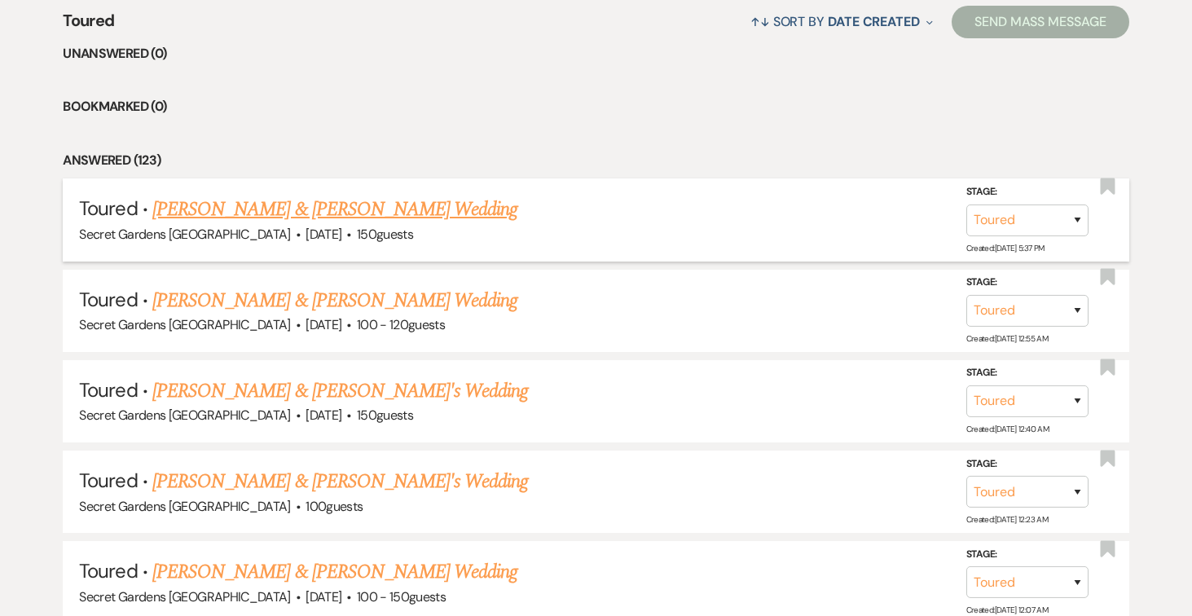
scroll to position [650, 0]
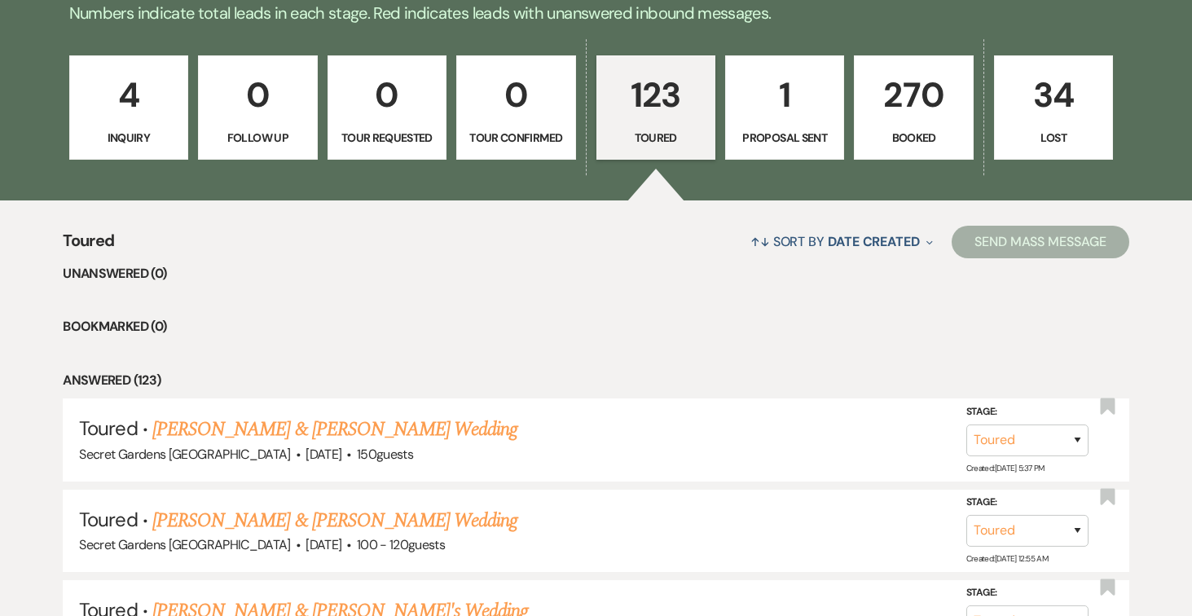
click at [408, 415] on link "[PERSON_NAME] & [PERSON_NAME] Wedding" at bounding box center [334, 429] width 365 height 29
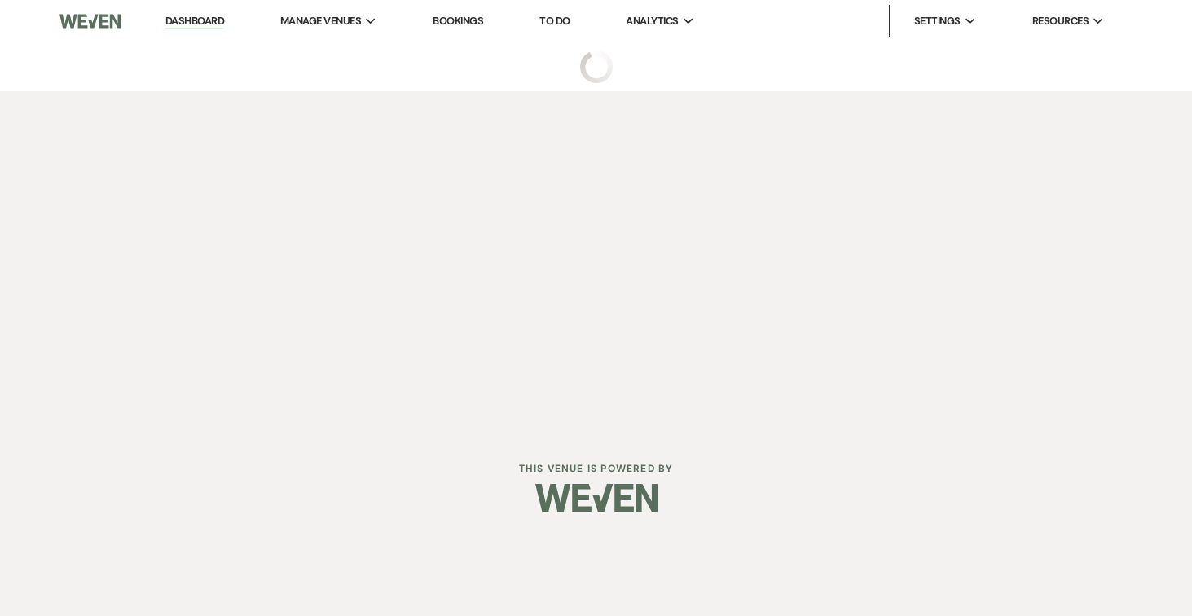
select select "5"
select select "4"
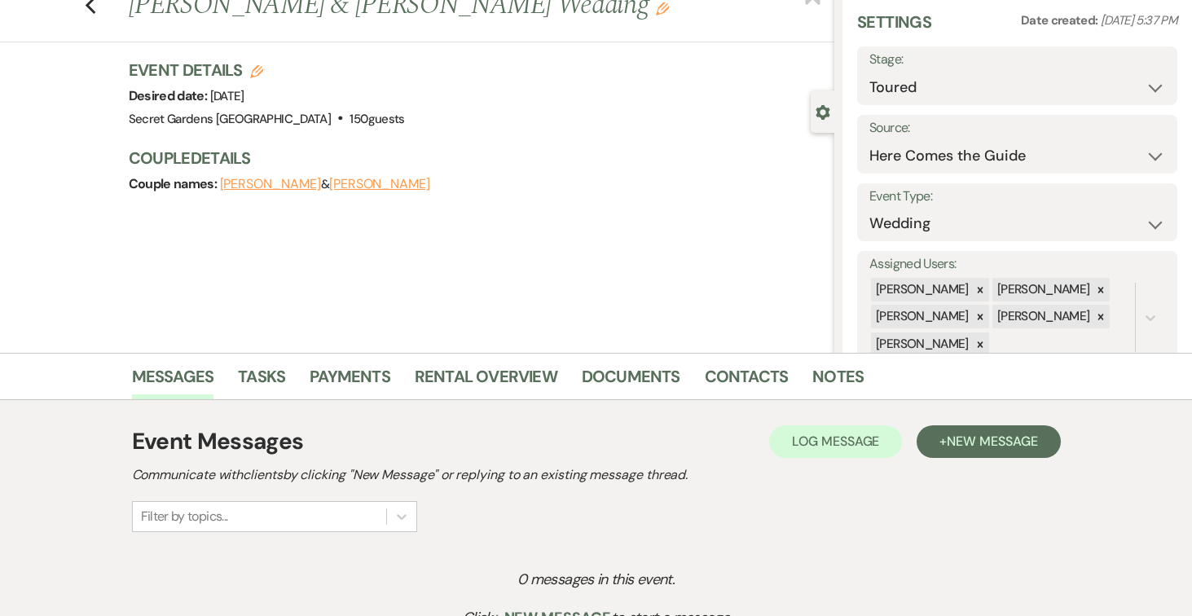
scroll to position [175, 0]
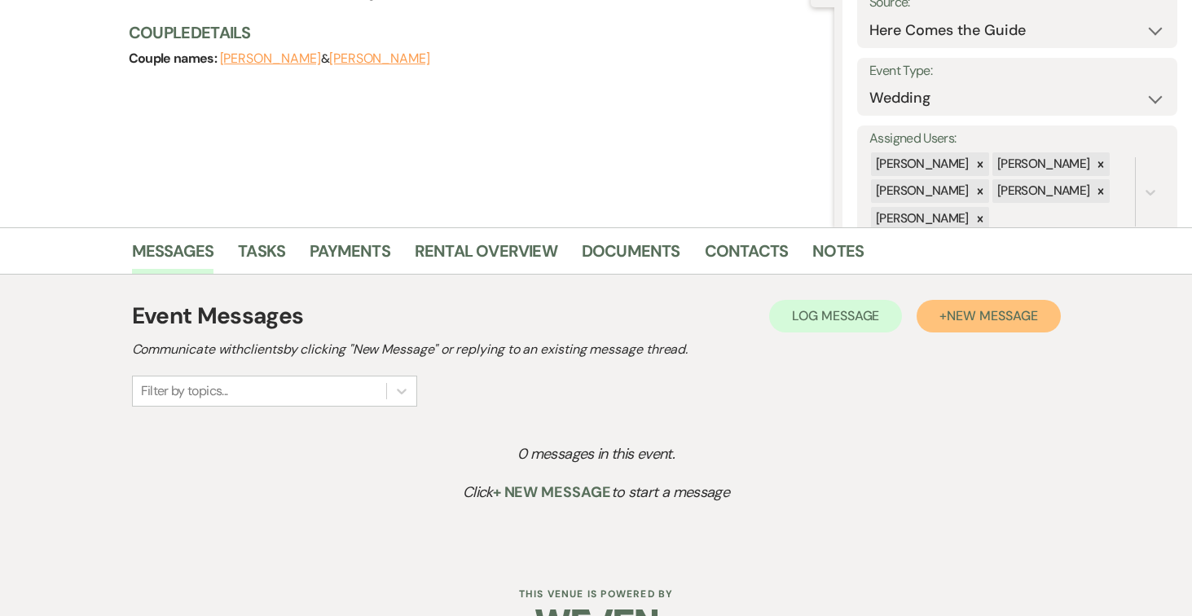
click at [996, 324] on button "+ New Message" at bounding box center [987, 316] width 143 height 33
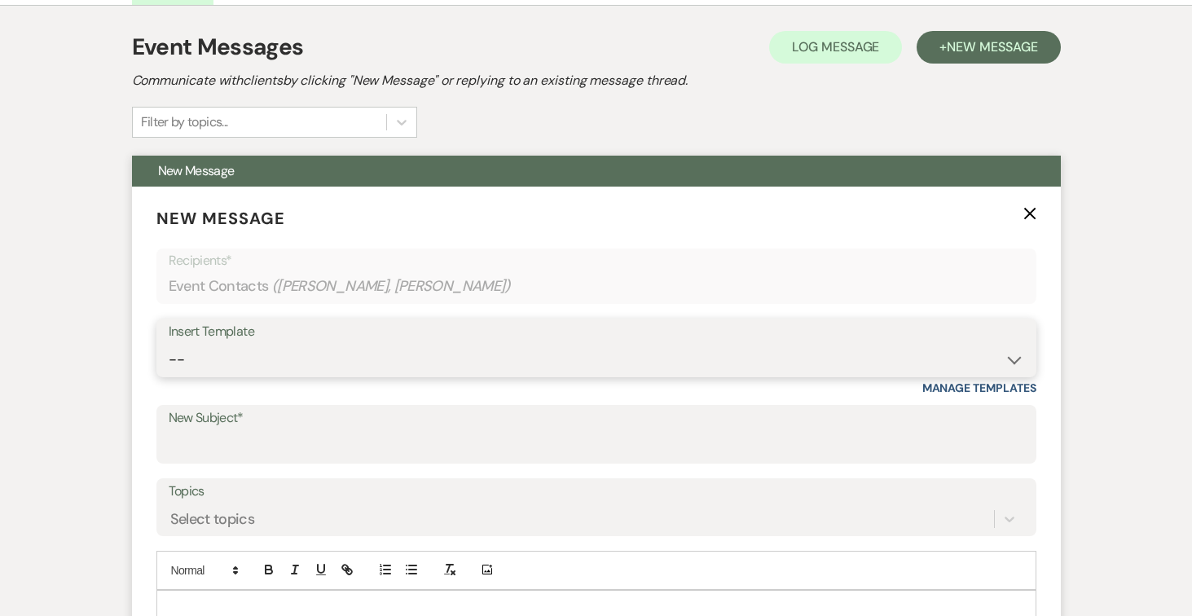
click at [1008, 362] on select "-- Weven Planning Portal Introduction (Booked Events) Tour Request Response Fol…" at bounding box center [596, 360] width 855 height 32
select select "5733"
click at [169, 344] on select "-- Weven Planning Portal Introduction (Booked Events) Tour Request Response Fol…" at bounding box center [596, 360] width 855 height 32
type input "Venue Tour Follow Up"
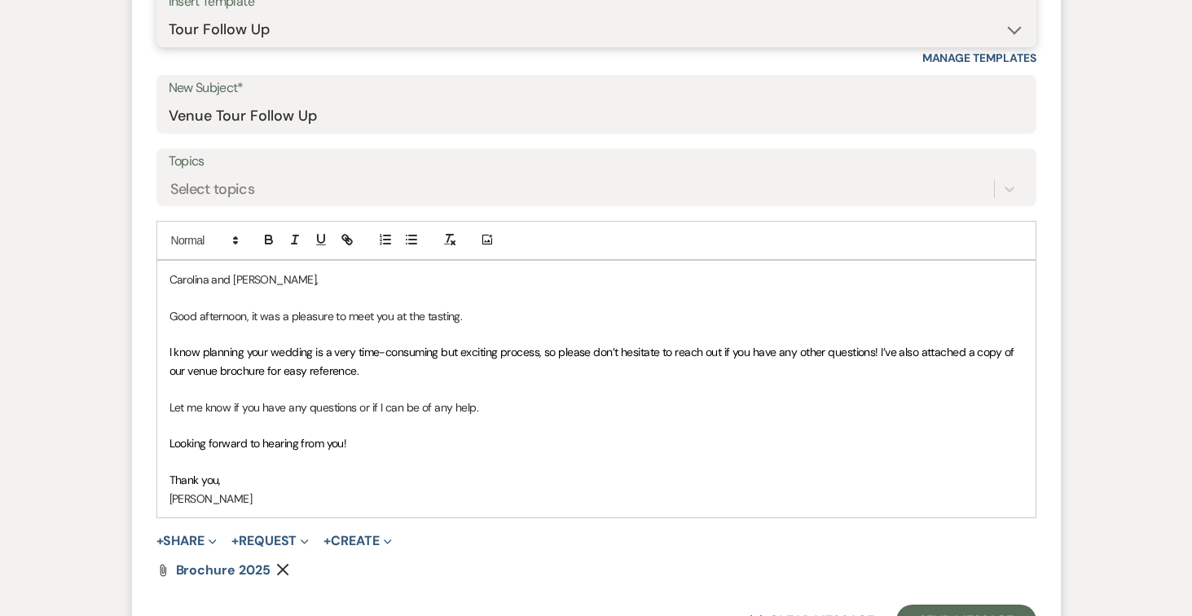
scroll to position [806, 0]
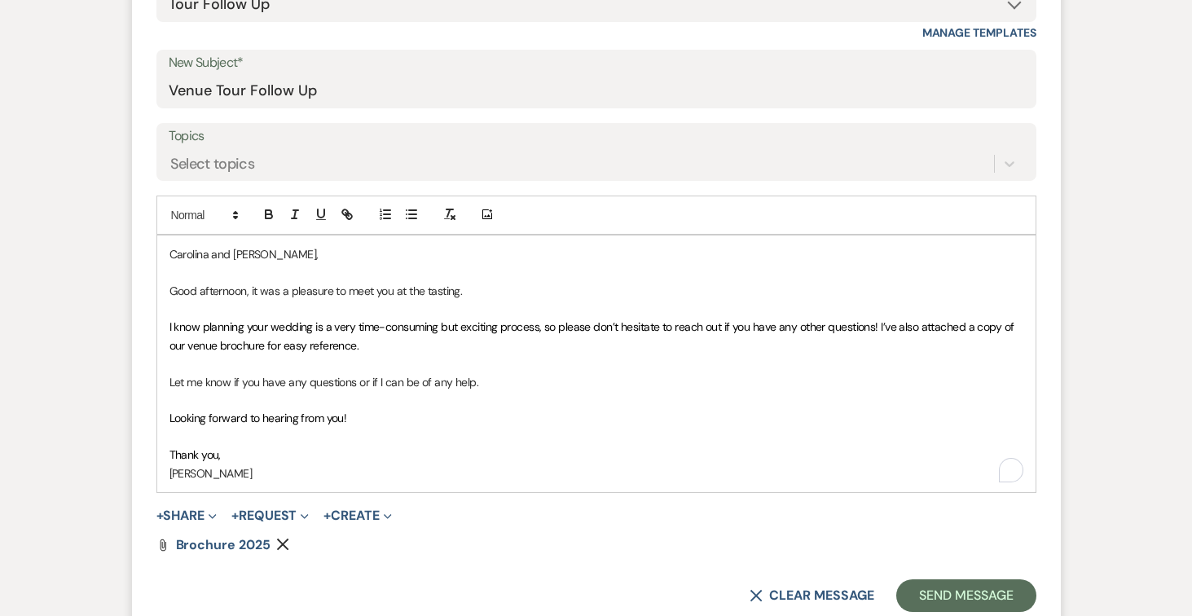
drag, startPoint x: 246, startPoint y: 288, endPoint x: 255, endPoint y: 292, distance: 9.8
click at [245, 288] on p "Good afternoon, it was a pleasure to meet you at the tasting." at bounding box center [596, 291] width 854 height 18
click at [334, 452] on p "Thank you," at bounding box center [596, 455] width 854 height 18
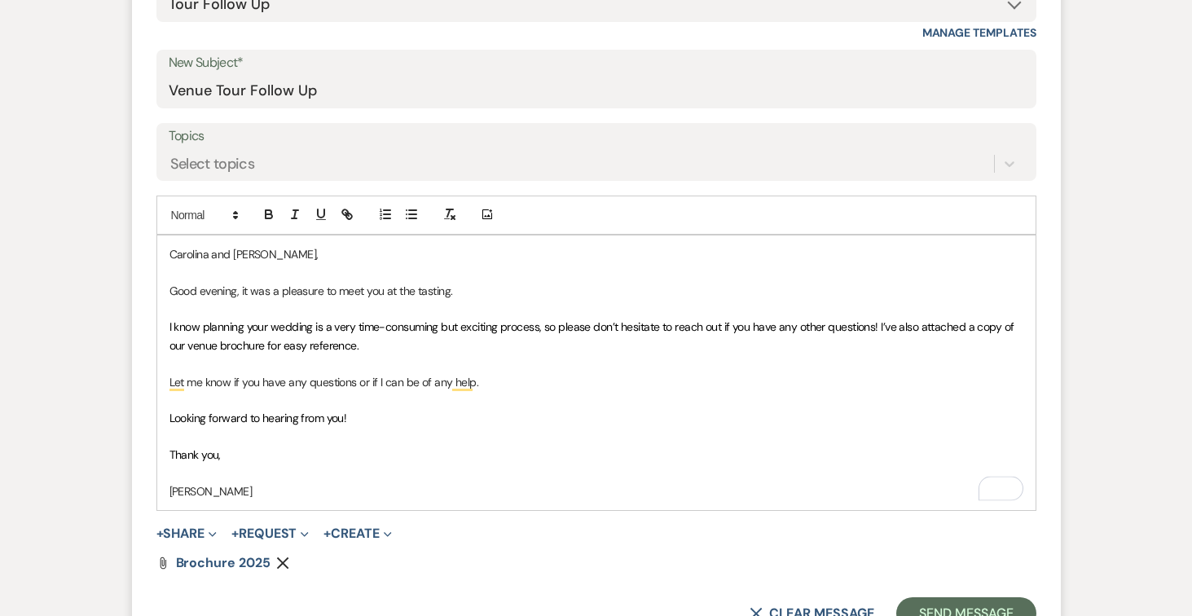
click at [306, 482] on p "[PERSON_NAME]" at bounding box center [596, 491] width 854 height 18
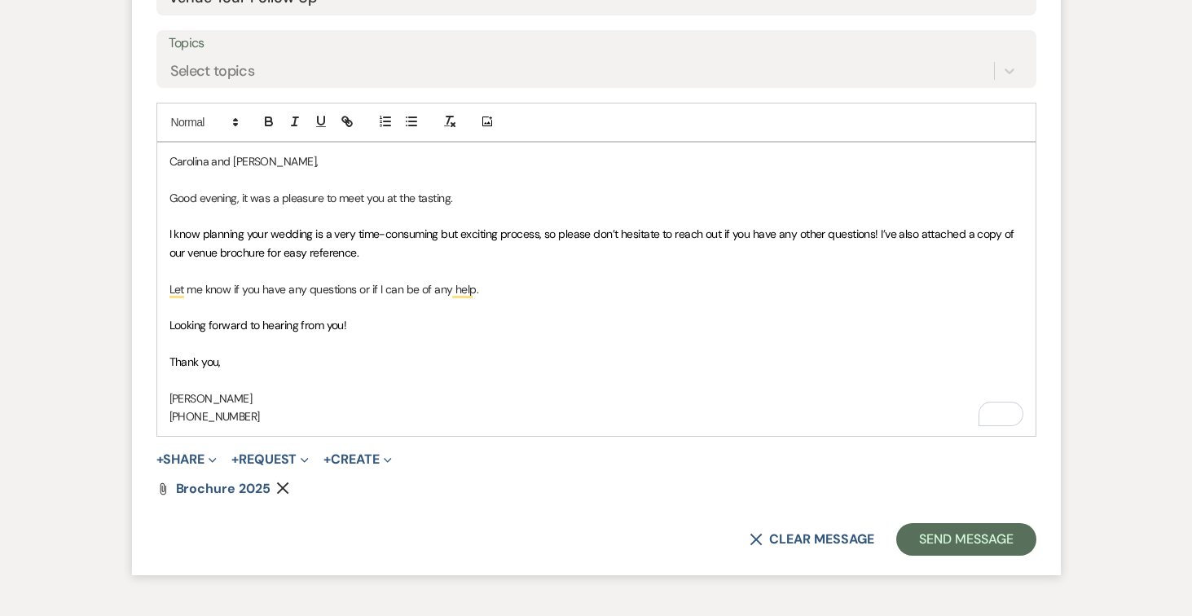
scroll to position [899, 0]
click at [928, 536] on button "Send Message" at bounding box center [965, 538] width 139 height 33
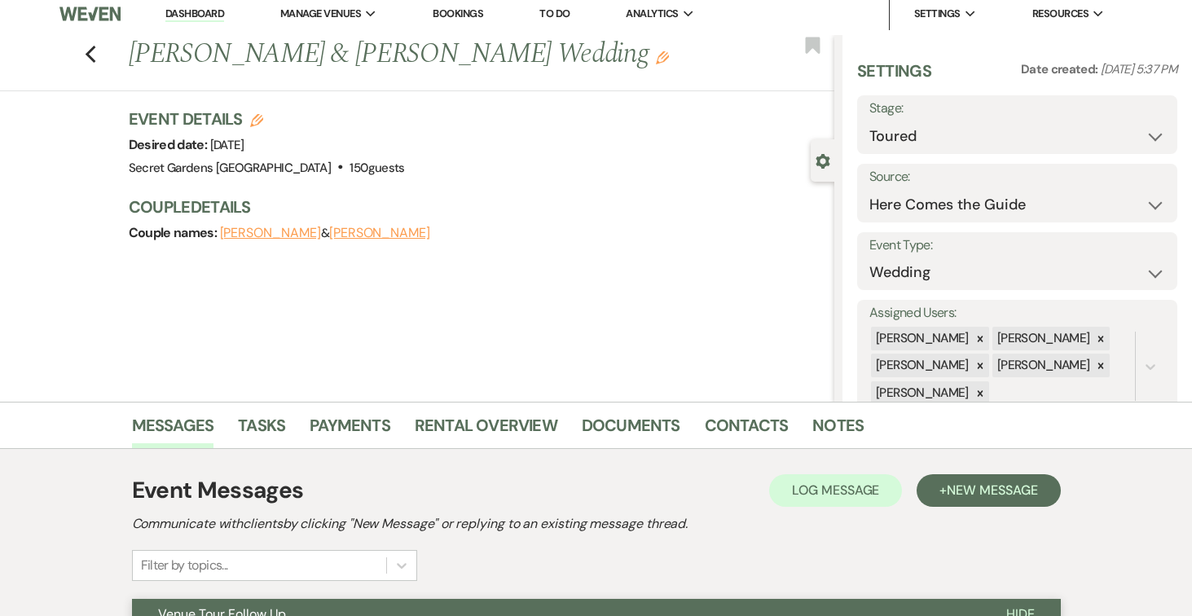
scroll to position [0, 0]
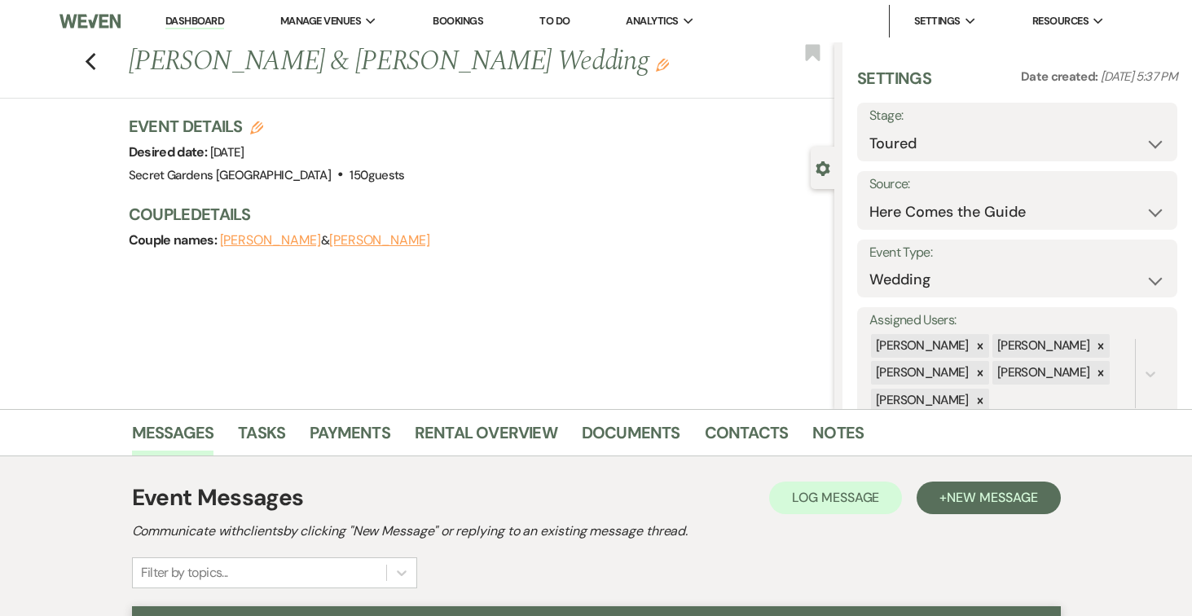
click at [206, 17] on link "Dashboard" at bounding box center [194, 21] width 59 height 15
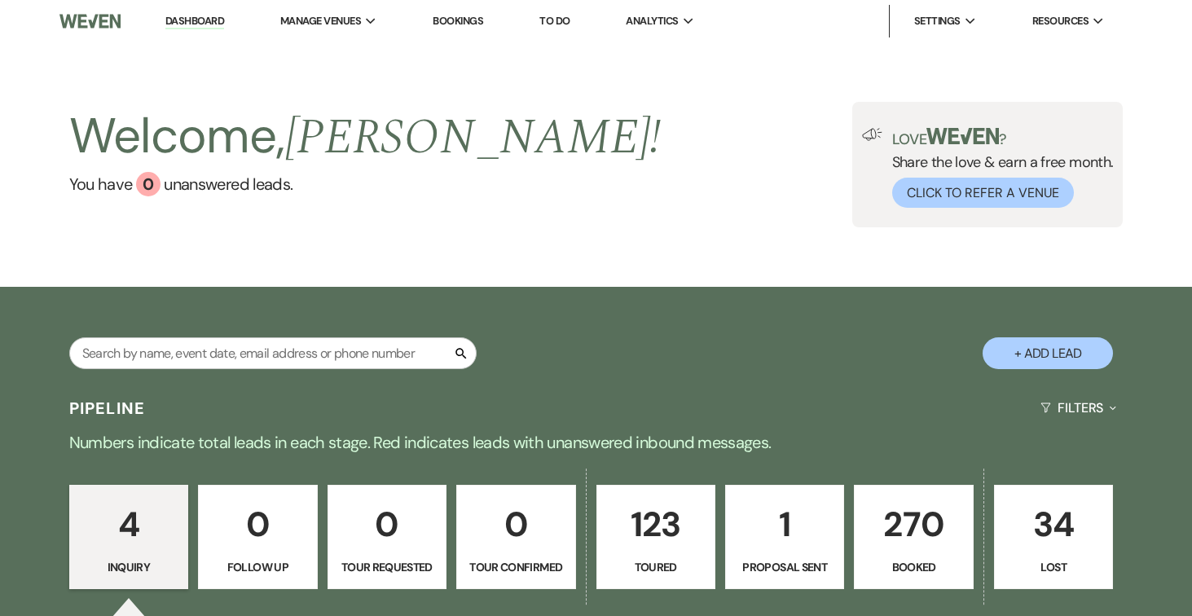
click at [1072, 350] on button "+ Add Lead" at bounding box center [1047, 353] width 130 height 32
select select "834"
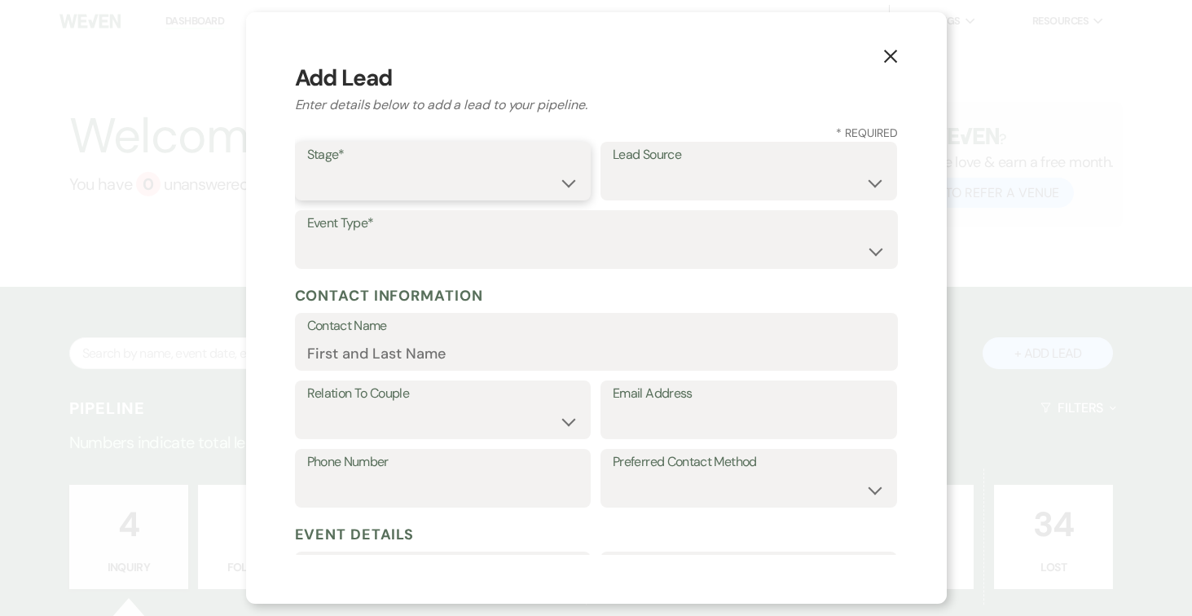
click at [572, 183] on select "Inquiry Follow Up Tour Requested Tour Confirmed Toured Proposal Sent Booked Lost" at bounding box center [443, 183] width 272 height 32
select select "5"
click at [307, 167] on select "Inquiry Follow Up Tour Requested Tour Confirmed Toured Proposal Sent Booked Lost" at bounding box center [443, 183] width 272 height 32
click at [843, 180] on select "Weven Venue Website Instagram Facebook Pinterest Google The Knot Wedding Wire H…" at bounding box center [749, 183] width 272 height 32
select select "7"
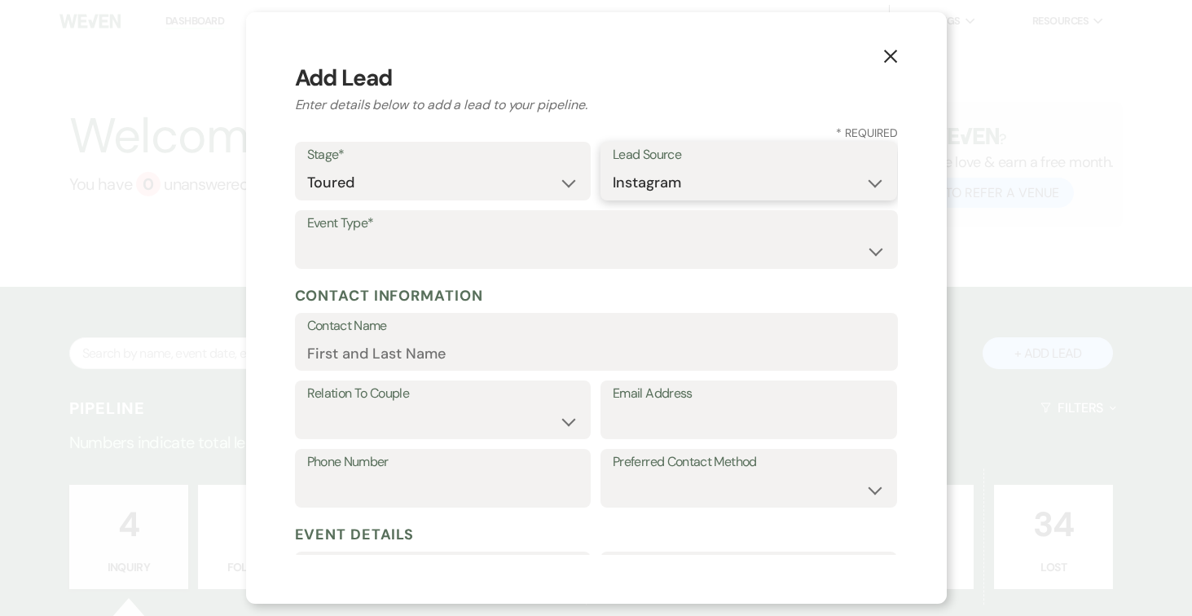
click at [613, 167] on select "Weven Venue Website Instagram Facebook Pinterest Google The Knot Wedding Wire H…" at bounding box center [749, 183] width 272 height 32
click at [741, 257] on select "Wedding Anniversary Party Baby Shower Bachelorette / Bachelor Party Birthday Pa…" at bounding box center [596, 251] width 578 height 32
select select "1"
click at [307, 235] on select "Wedding Anniversary Party Baby Shower Bachelorette / Bachelor Party Birthday Pa…" at bounding box center [596, 251] width 578 height 32
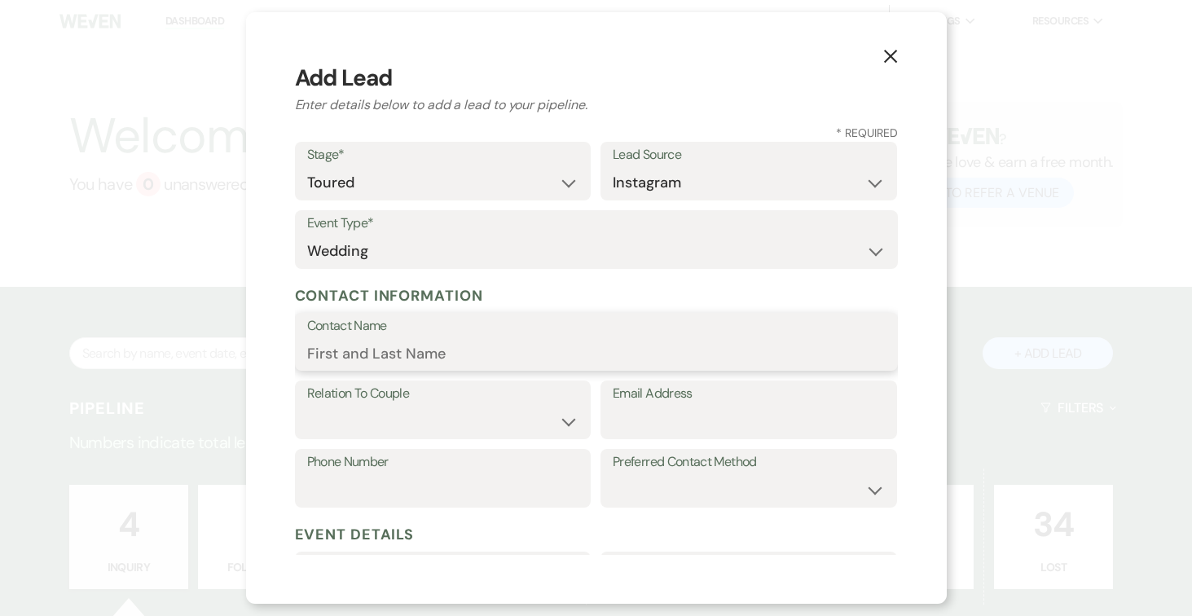
click at [610, 339] on input "Contact Name" at bounding box center [596, 353] width 578 height 32
type input "[PERSON_NAME]"
click at [468, 422] on select "Couple Planner Parent of Couple Family Member Friend Other" at bounding box center [443, 422] width 272 height 32
select select "1"
click at [307, 406] on select "Couple Planner Parent of Couple Family Member Friend Other" at bounding box center [443, 422] width 272 height 32
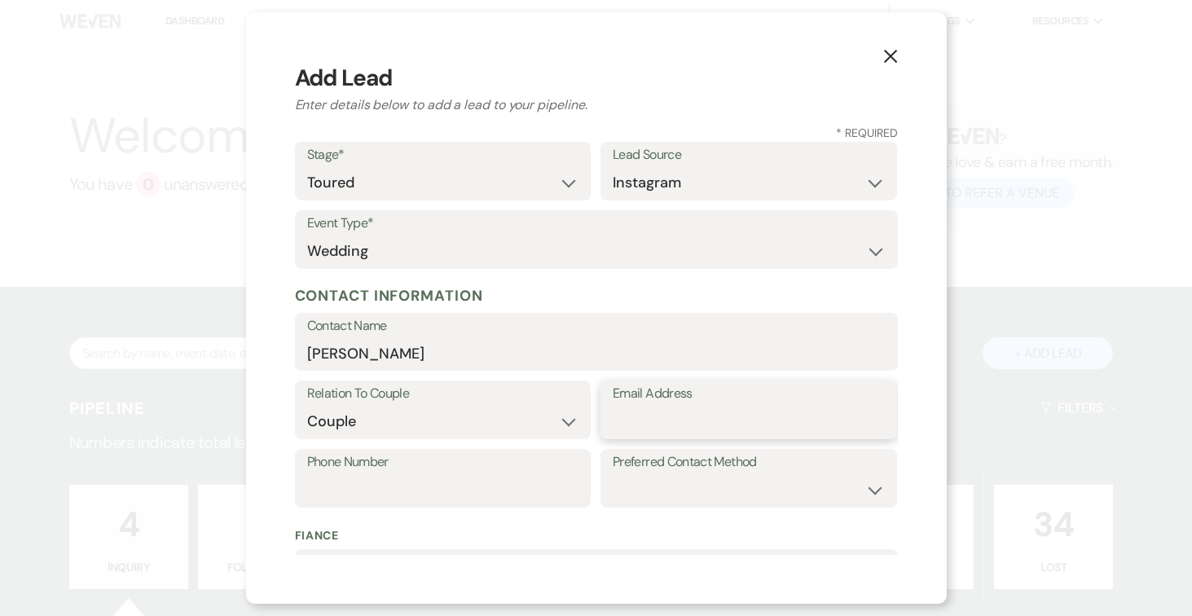
click at [645, 413] on input "Email Address" at bounding box center [749, 422] width 272 height 32
type input "[EMAIL_ADDRESS][DOMAIN_NAME]"
click at [443, 488] on input "Phone Number" at bounding box center [443, 490] width 272 height 32
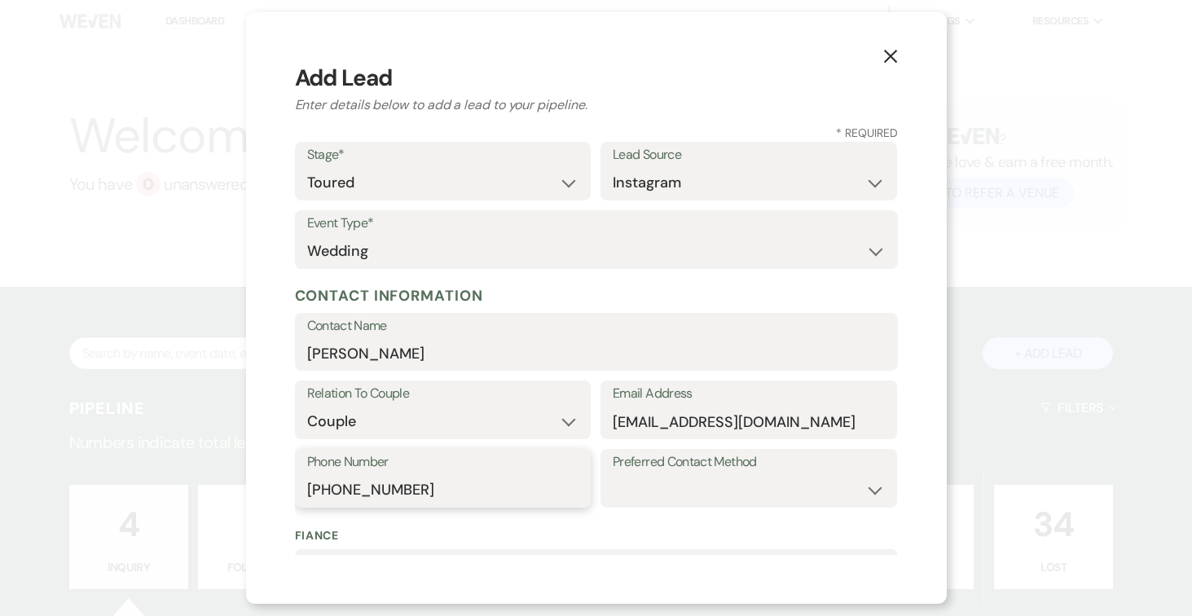
type input "[PHONE_NUMBER]"
click at [718, 485] on select "Email Phone Text" at bounding box center [749, 490] width 272 height 32
select select "text"
click at [613, 474] on select "Email Phone Text" at bounding box center [749, 490] width 272 height 32
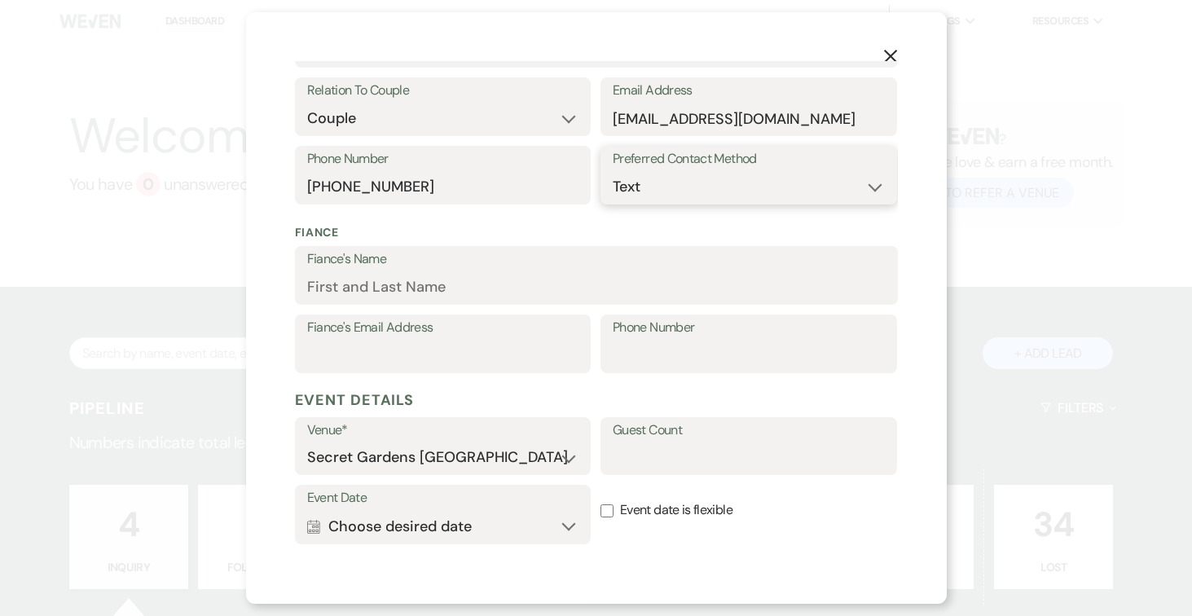
scroll to position [357, 0]
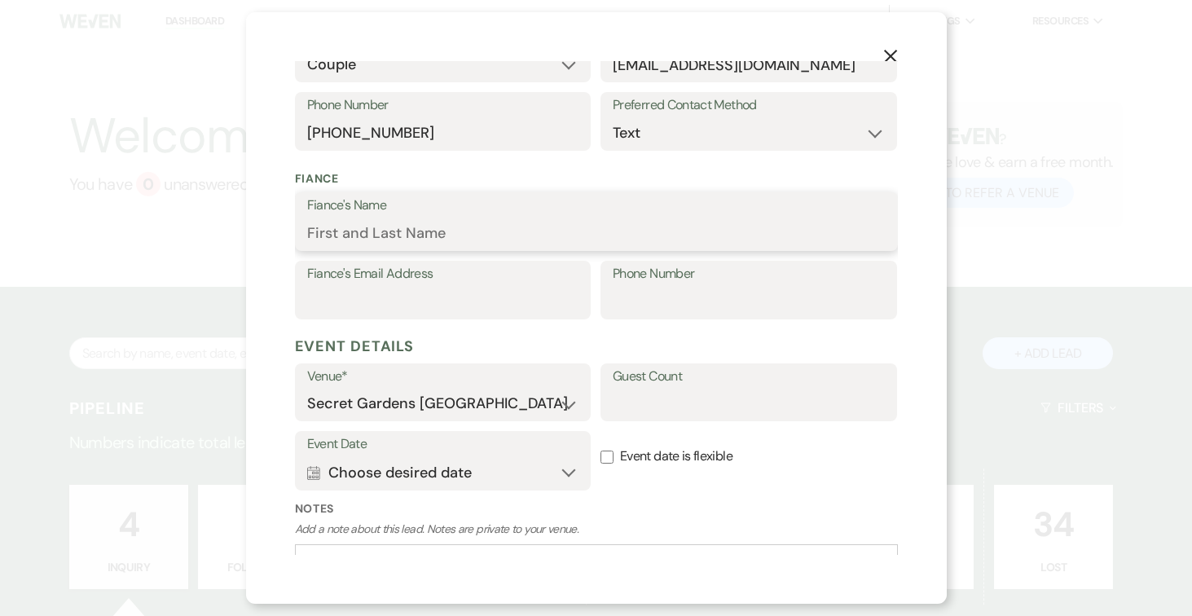
click at [517, 222] on input "Fiance's Name" at bounding box center [596, 233] width 578 height 32
type input "[PERSON_NAME]"
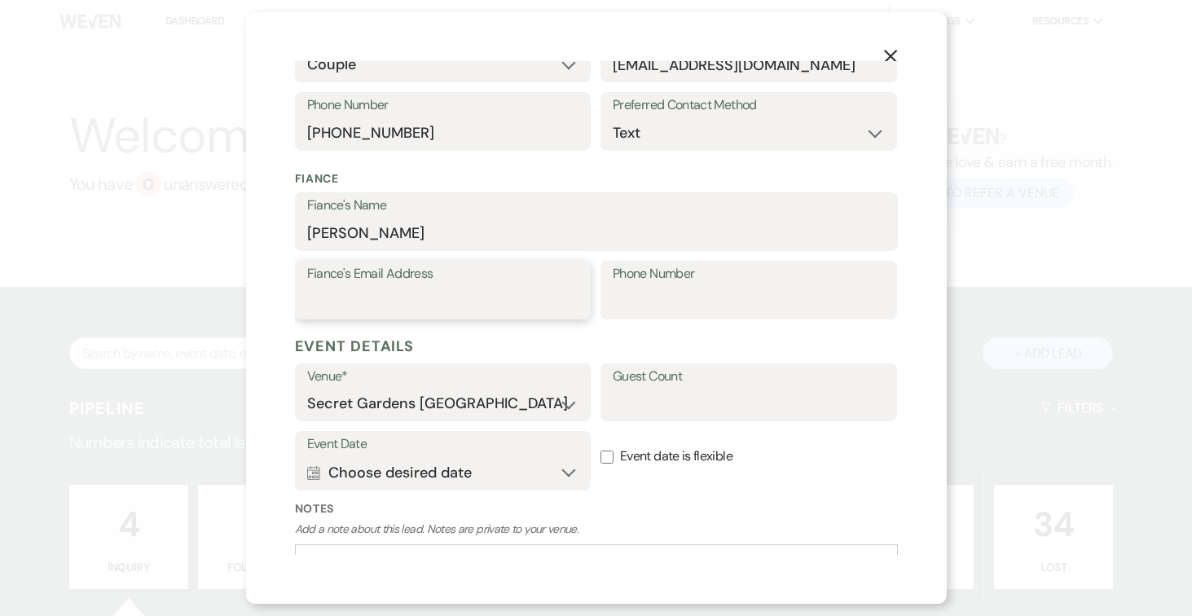
click at [436, 300] on input "Fiance's Email Address" at bounding box center [443, 302] width 272 height 32
type input "[EMAIL_ADDRESS][DOMAIN_NAME]"
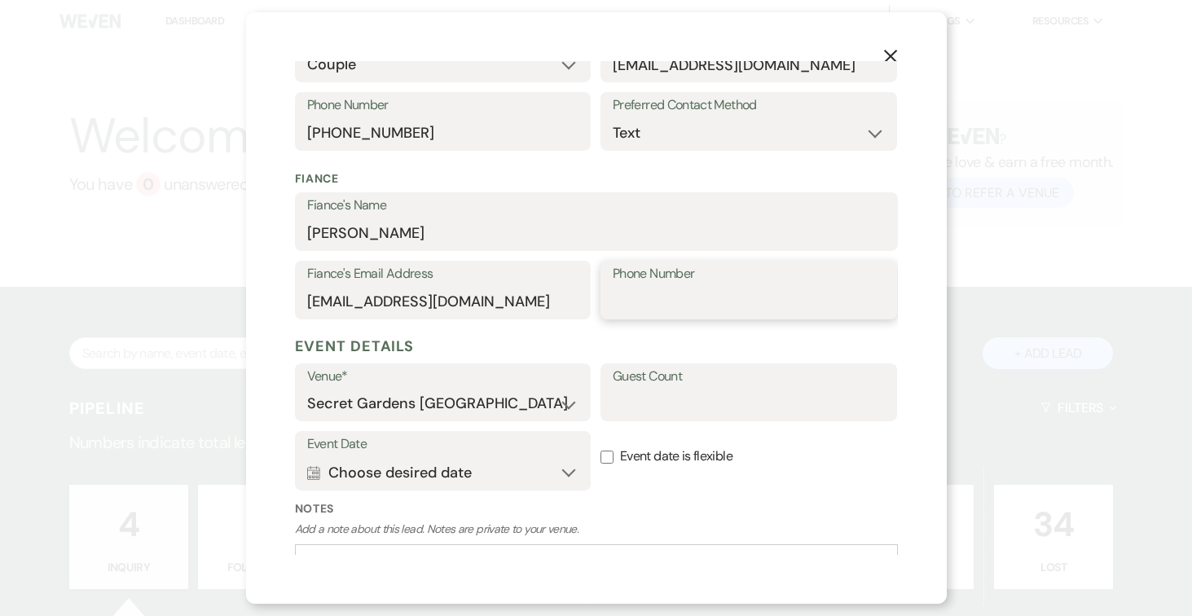
click at [747, 294] on input "Phone Number" at bounding box center [749, 302] width 272 height 32
type input "[PHONE_NUMBER]"
click at [785, 405] on input "Guest Count" at bounding box center [749, 404] width 272 height 32
type input "110"
click at [566, 473] on button "Calendar Choose desired date Expand" at bounding box center [443, 472] width 272 height 33
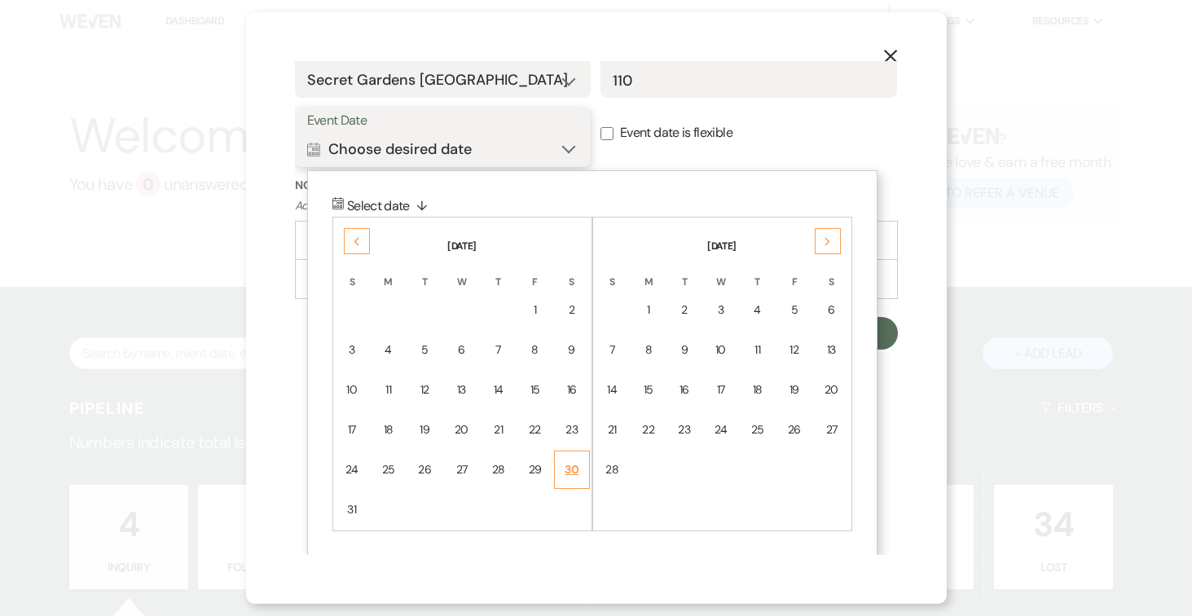
scroll to position [682, 0]
click at [351, 234] on div "Previous" at bounding box center [357, 239] width 26 height 26
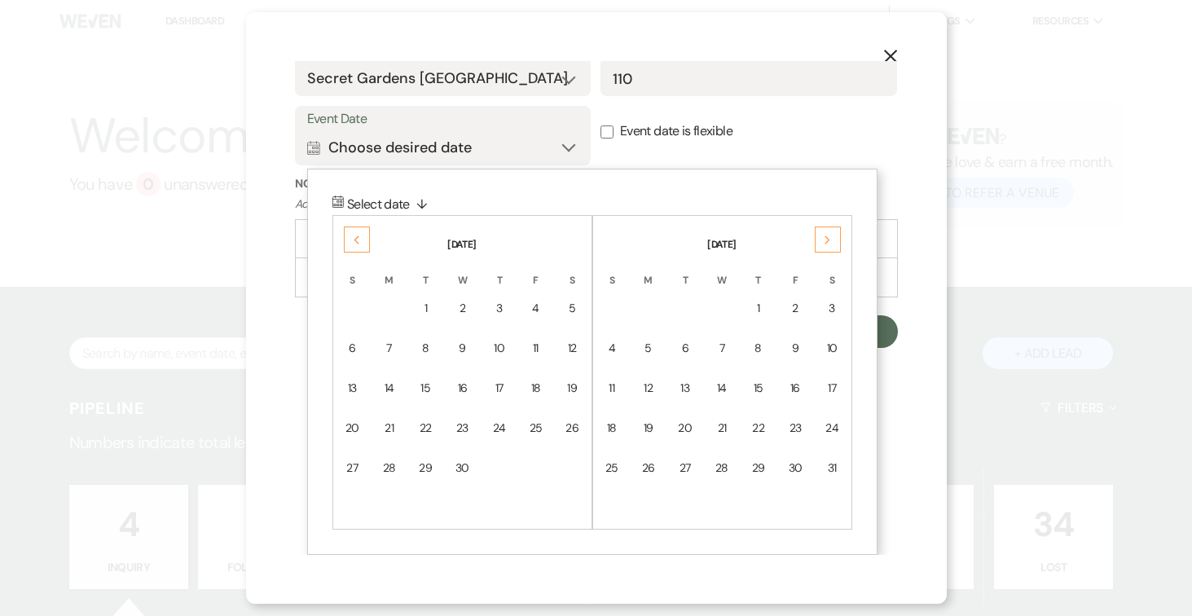
click at [351, 234] on div "Previous" at bounding box center [357, 239] width 26 height 26
click at [534, 464] on div "28" at bounding box center [536, 467] width 14 height 17
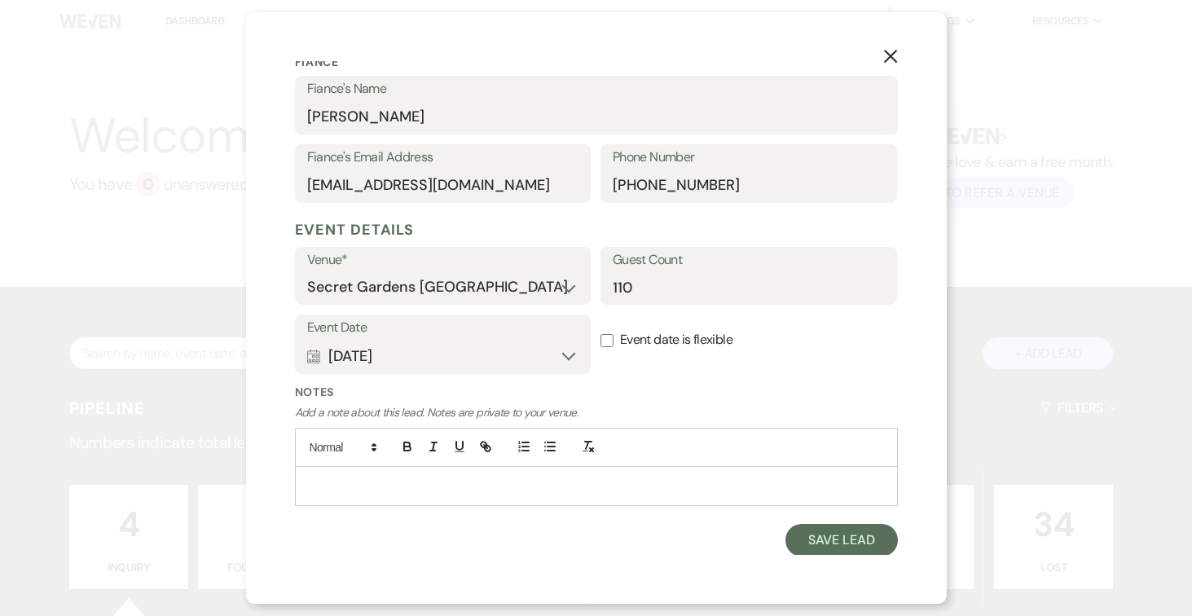
drag, startPoint x: 604, startPoint y: 336, endPoint x: 608, endPoint y: 351, distance: 15.0
click at [604, 336] on input "Event date is flexible" at bounding box center [606, 340] width 13 height 13
checkbox input "true"
click at [824, 535] on button "Save Lead" at bounding box center [841, 540] width 112 height 33
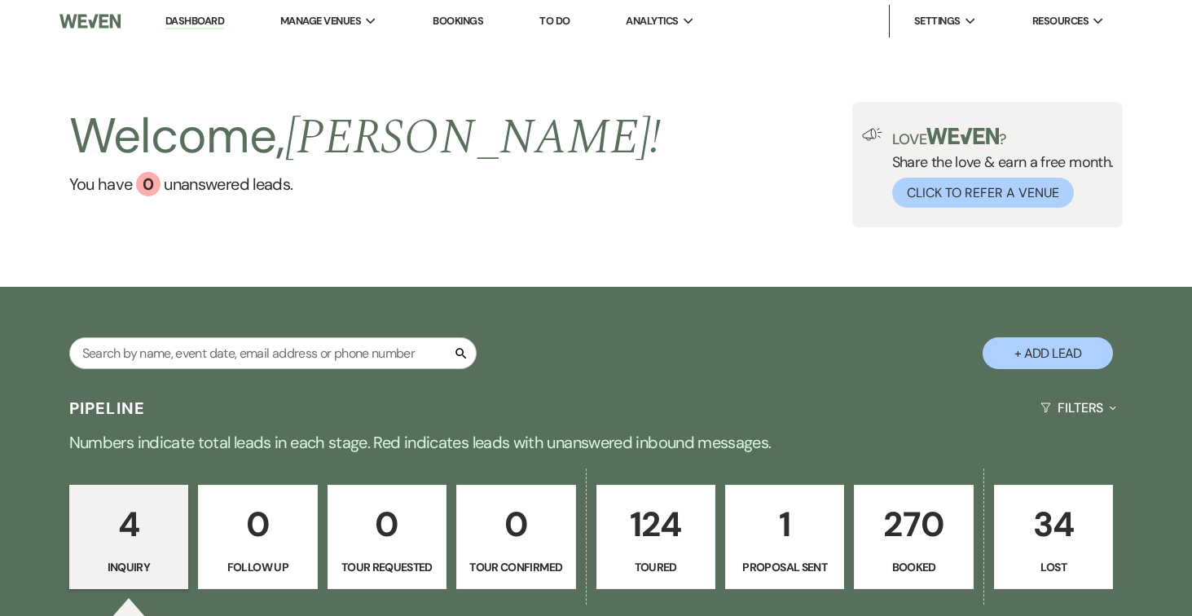
click at [688, 525] on p "124" at bounding box center [656, 524] width 98 height 55
select select "5"
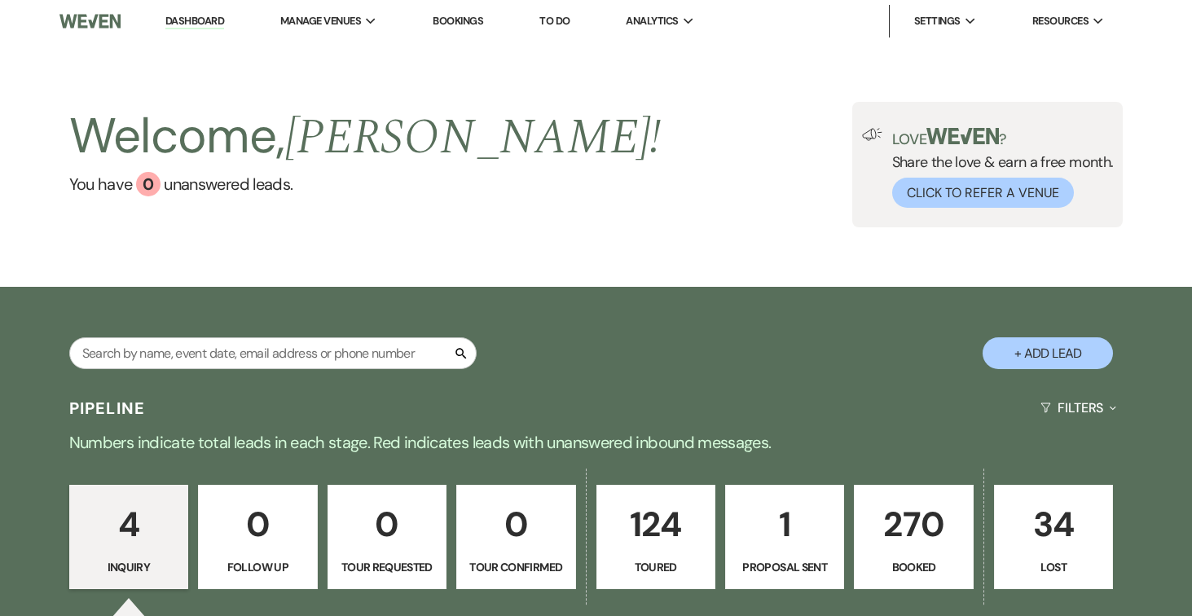
select select "5"
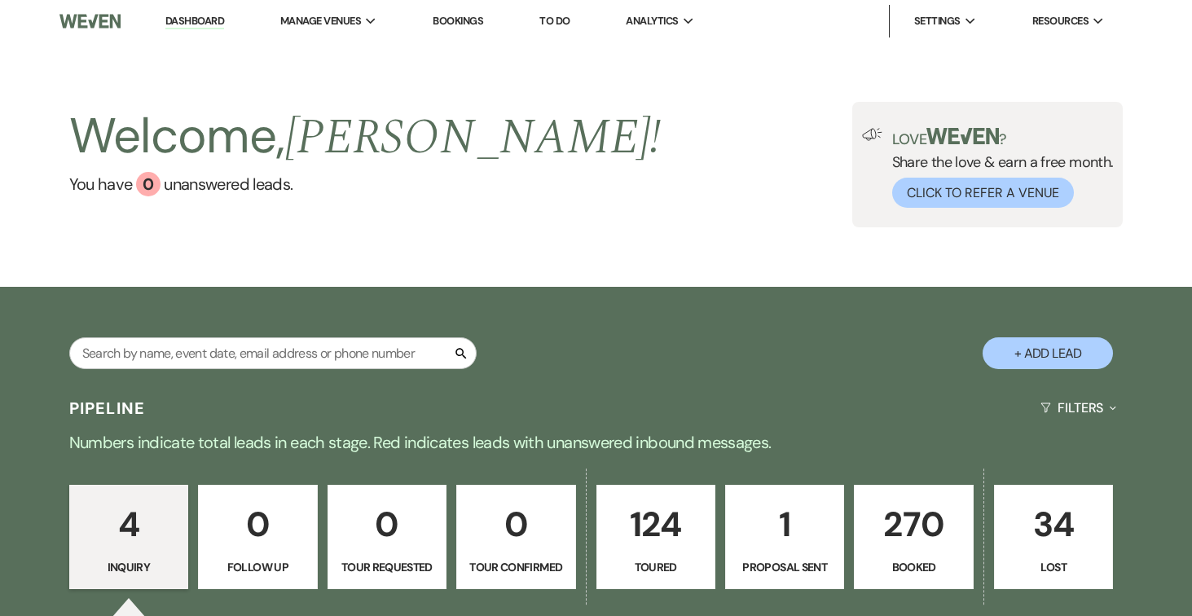
select select "5"
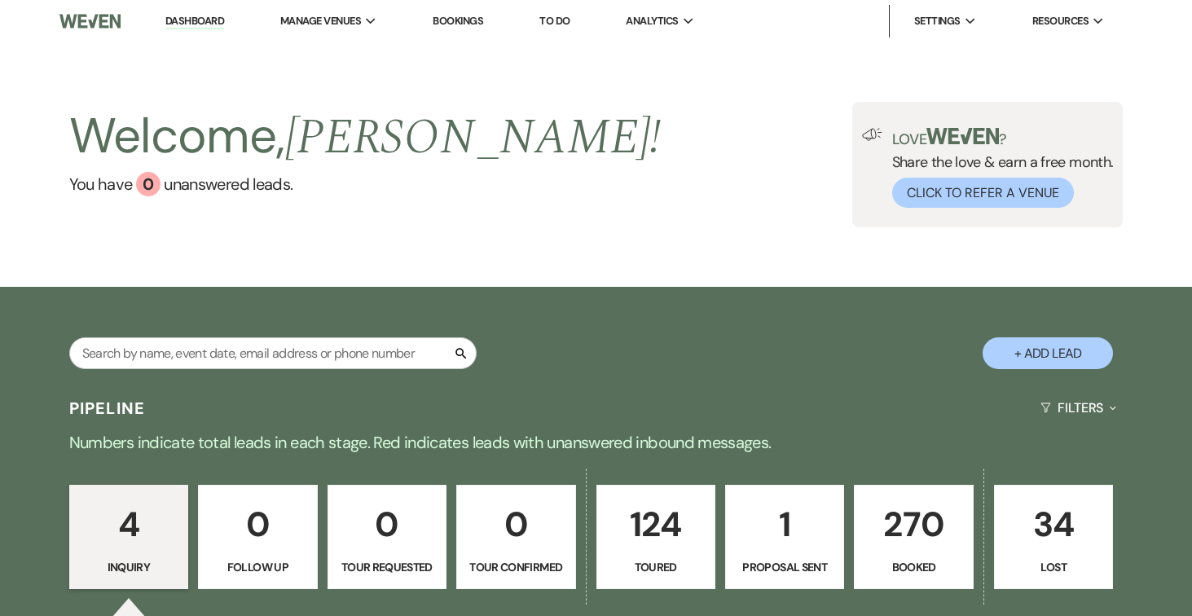
select select "5"
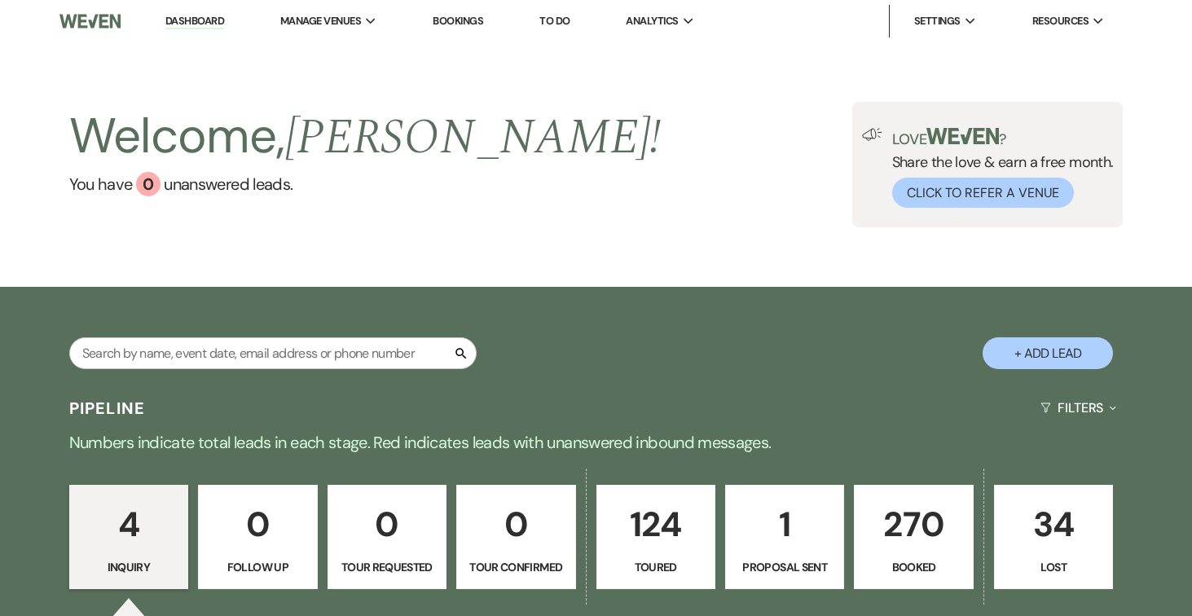
select select "5"
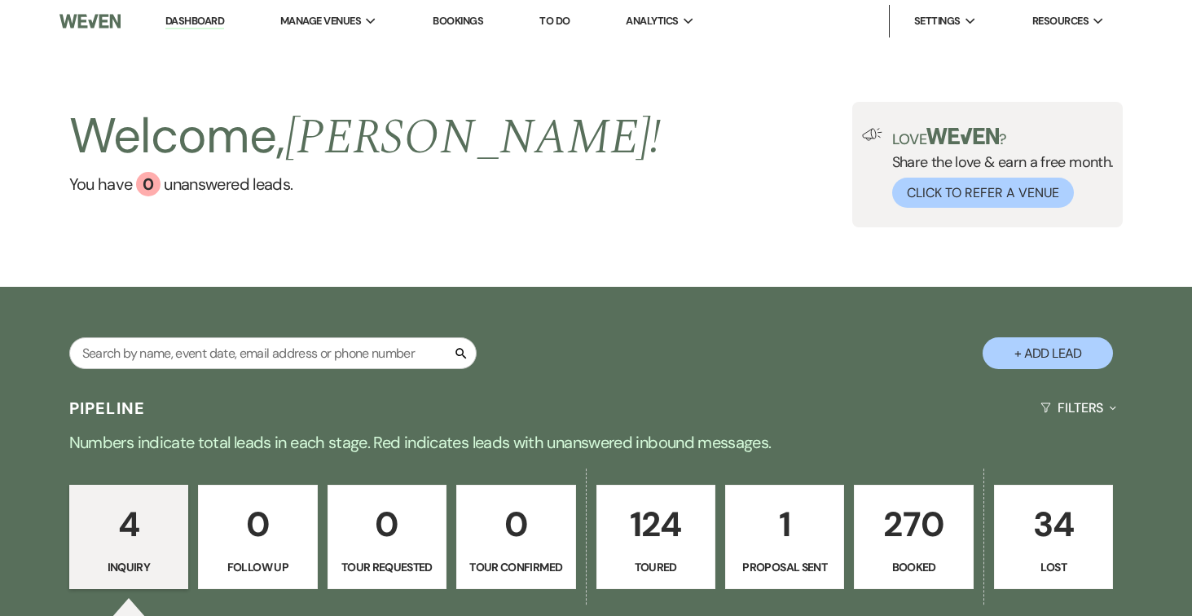
select select "5"
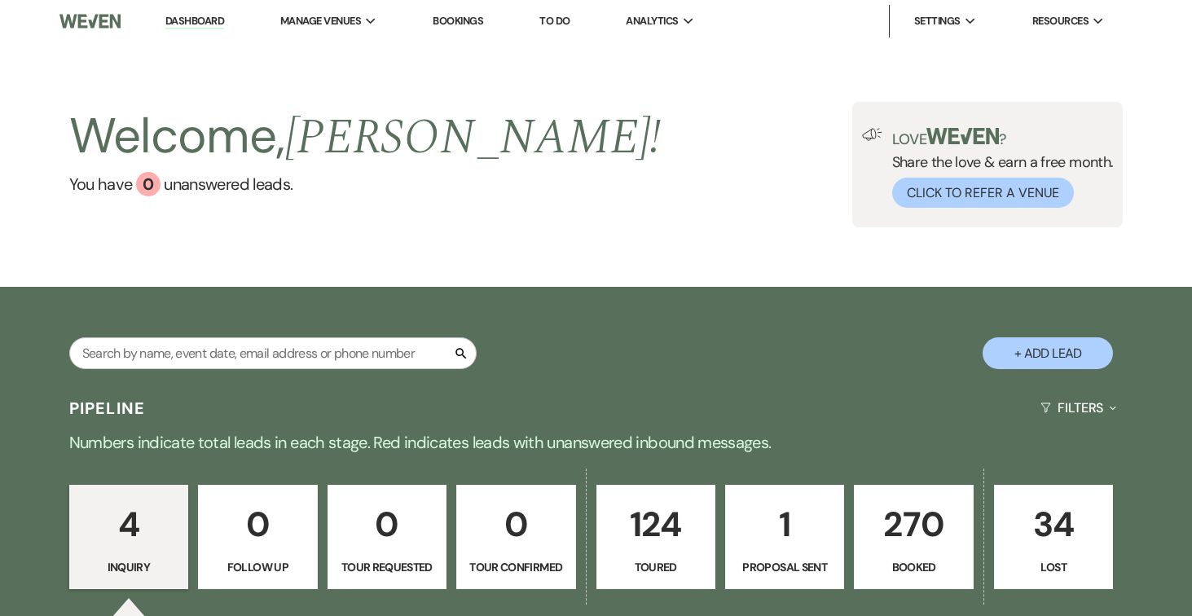
select select "5"
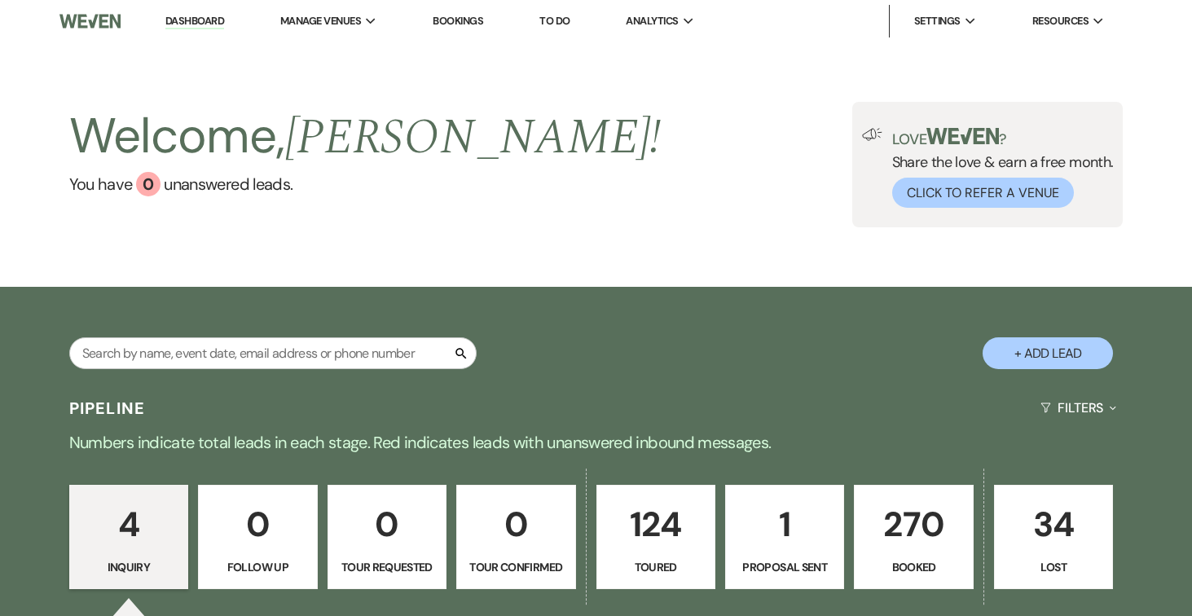
select select "5"
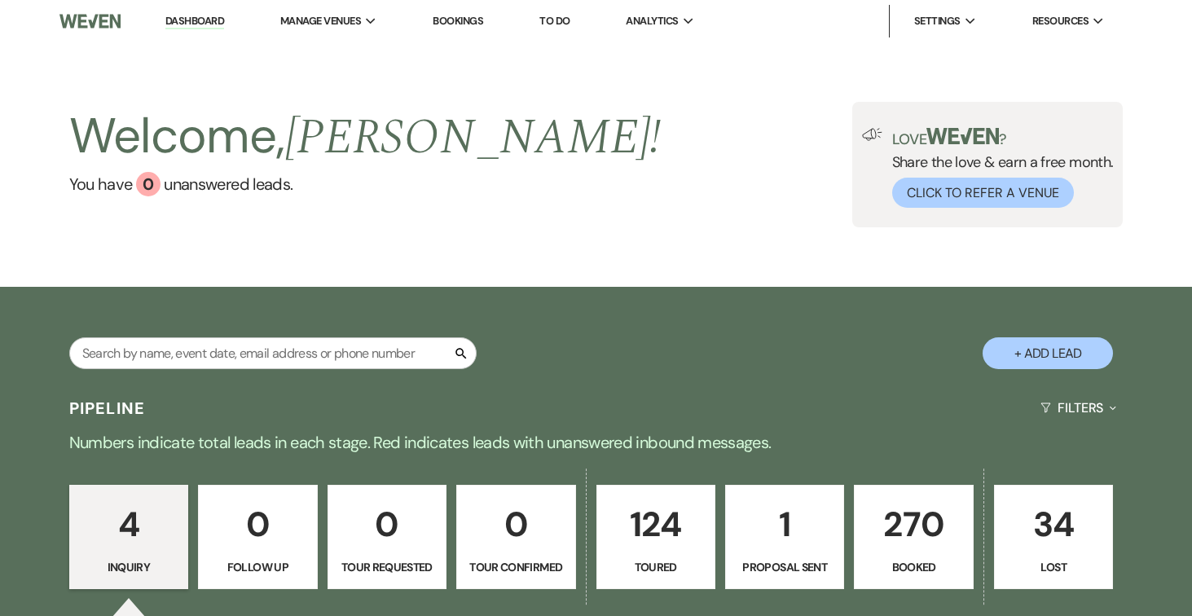
select select "5"
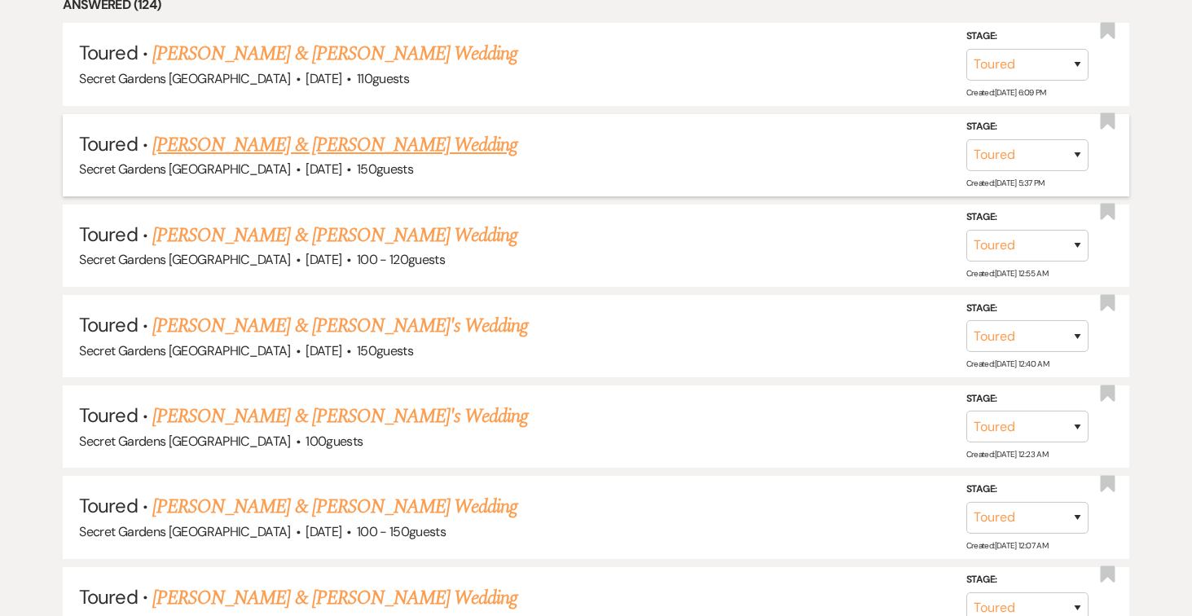
scroll to position [752, 0]
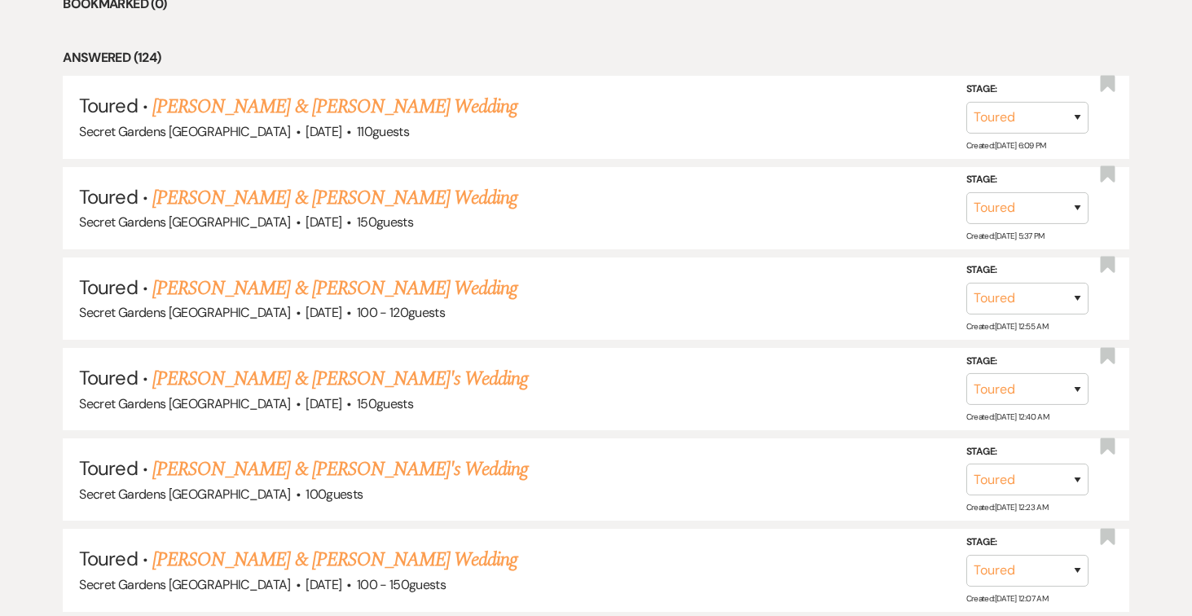
click at [359, 107] on link "[PERSON_NAME] & [PERSON_NAME] Wedding" at bounding box center [334, 106] width 365 height 29
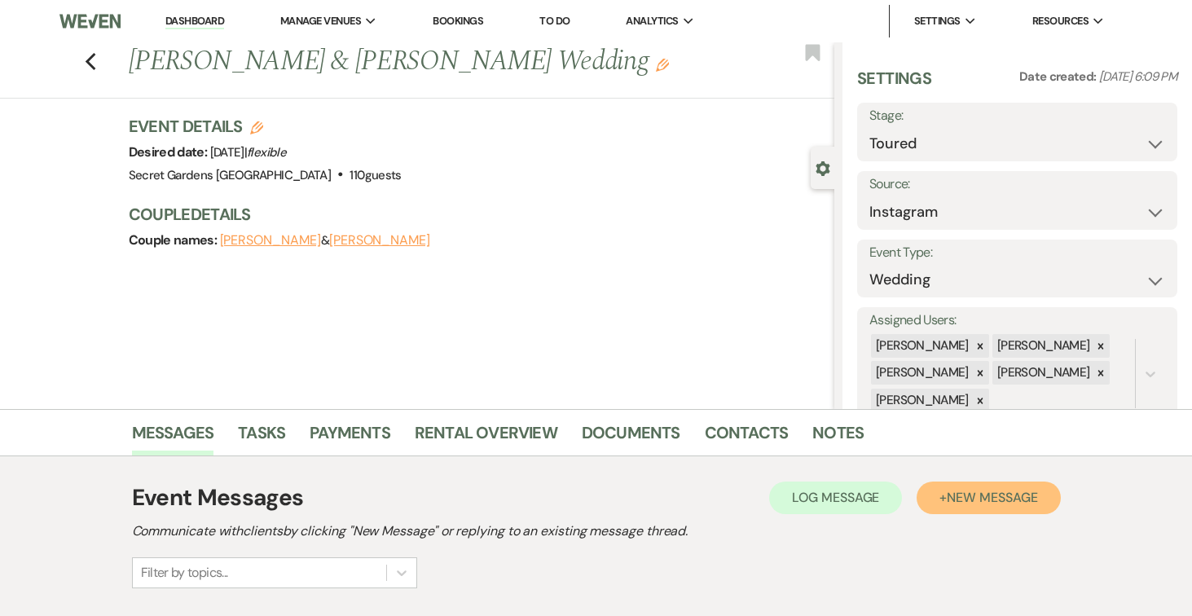
click at [1026, 502] on span "New Message" at bounding box center [992, 497] width 90 height 17
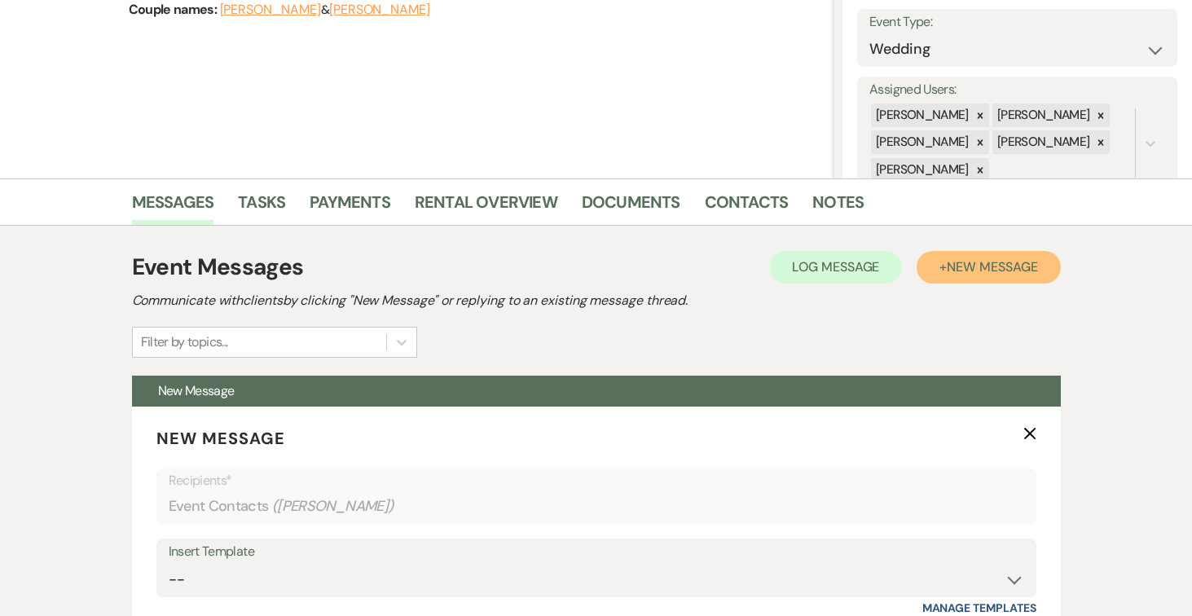
scroll to position [300, 0]
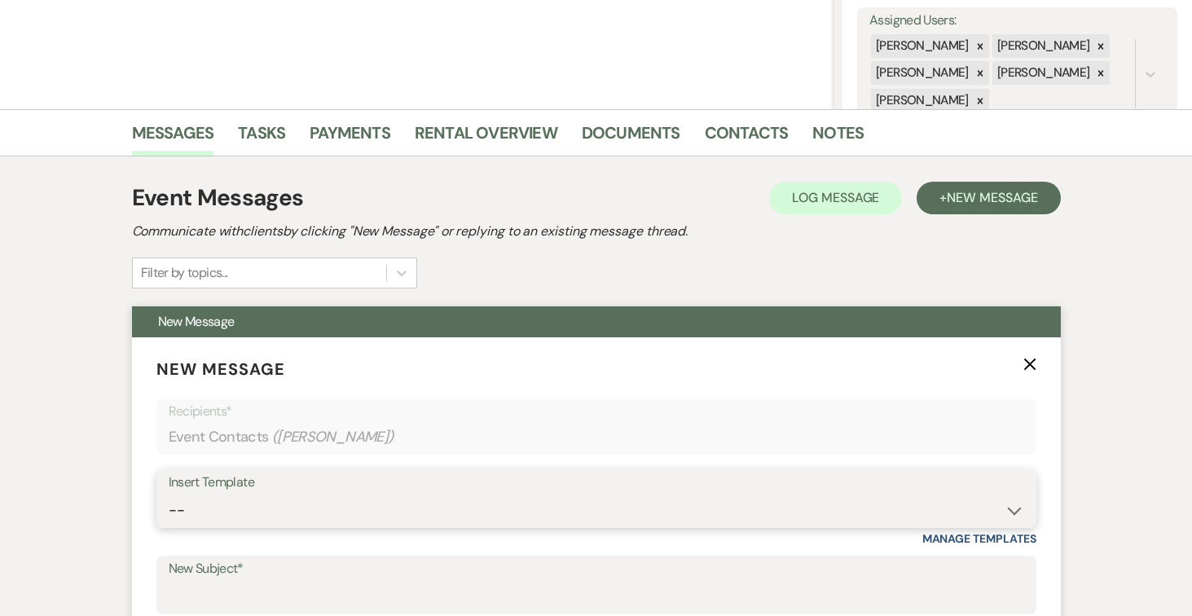
click at [1012, 508] on select "-- Weven Planning Portal Introduction (Booked Events) Tour Request Response Fol…" at bounding box center [596, 510] width 855 height 32
click at [169, 494] on select "-- Weven Planning Portal Introduction (Booked Events) Tour Request Response Fol…" at bounding box center [596, 510] width 855 height 32
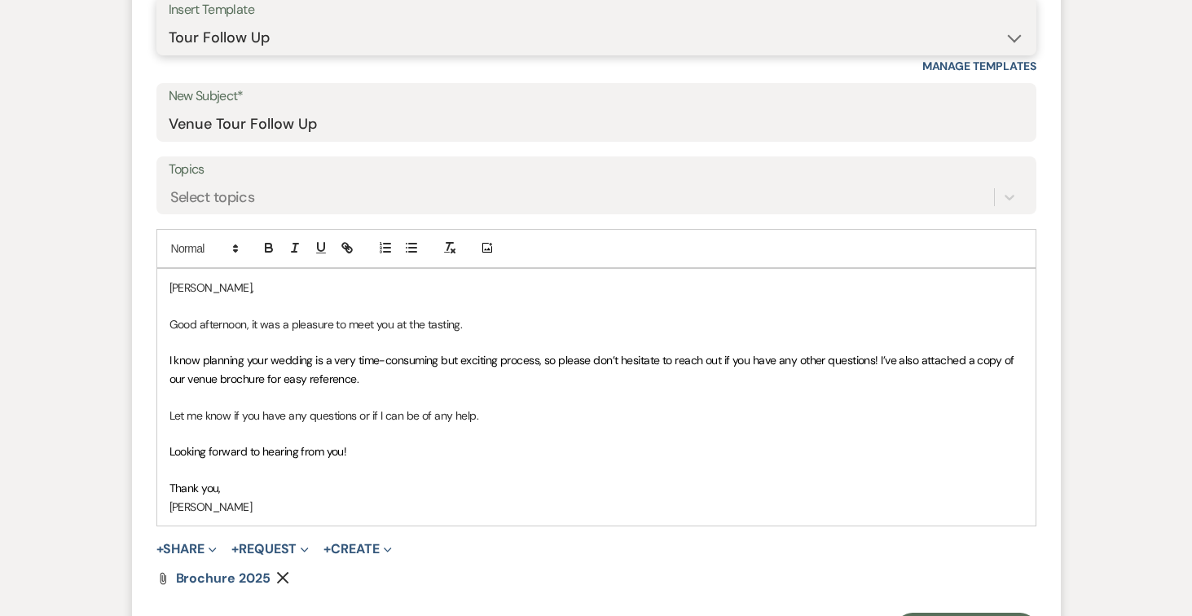
scroll to position [775, 0]
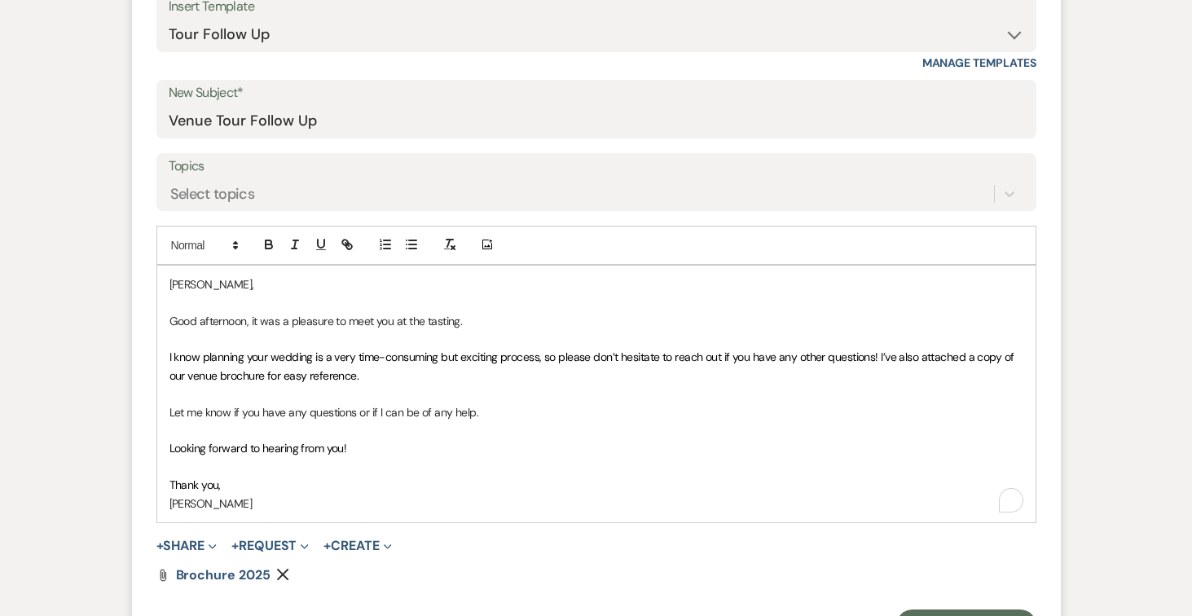
click at [211, 283] on p "[PERSON_NAME]," at bounding box center [596, 284] width 854 height 18
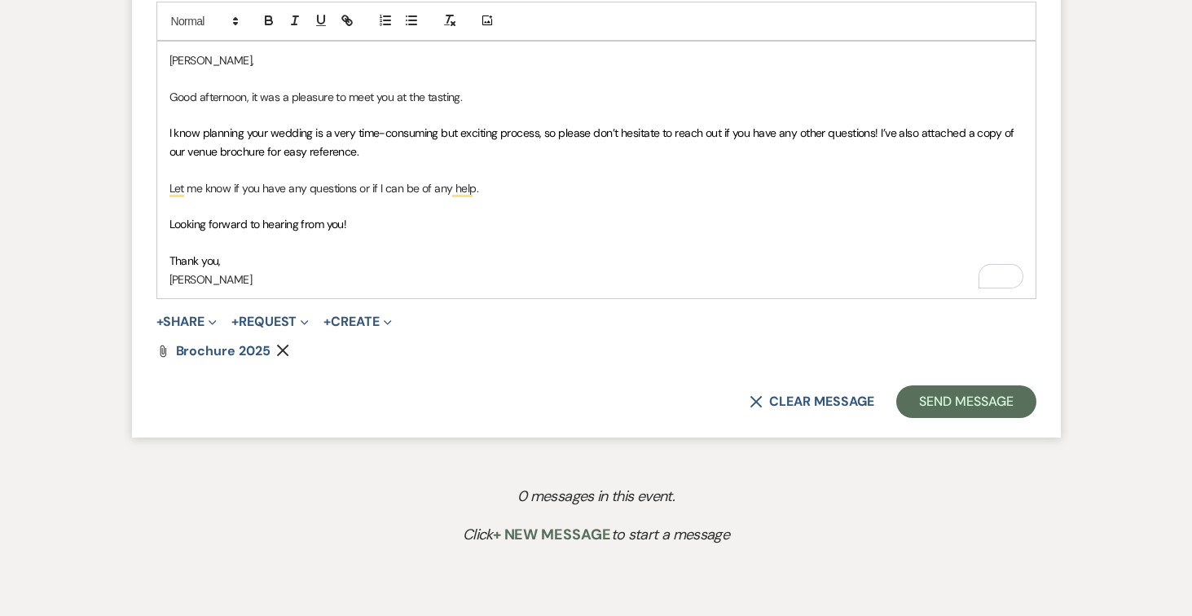
scroll to position [1087, 0]
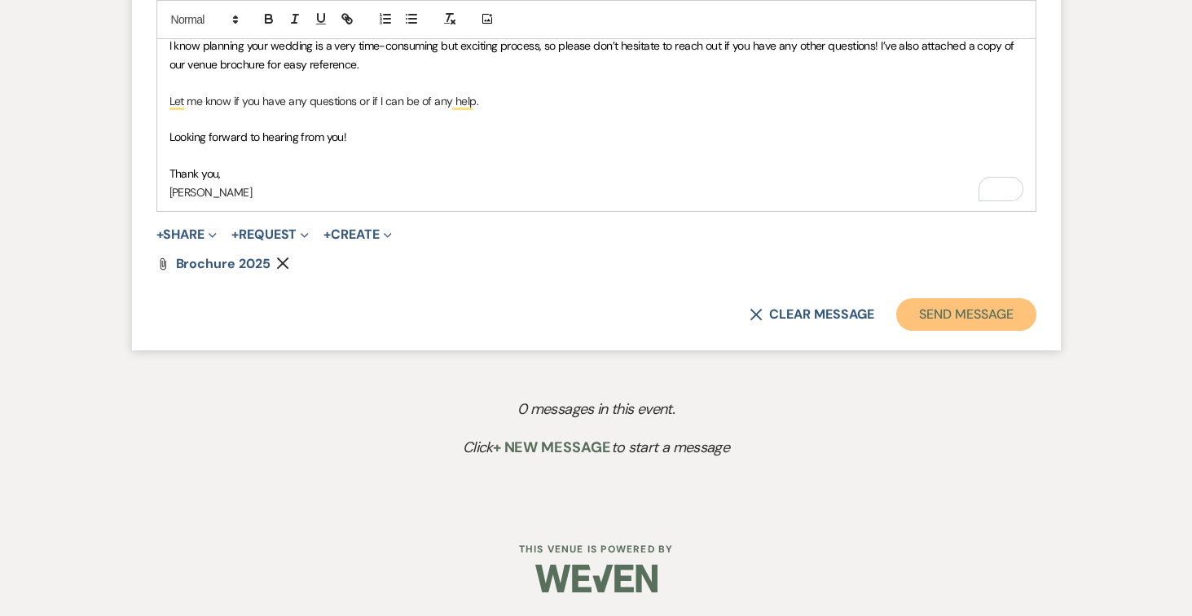
click at [953, 311] on button "Send Message" at bounding box center [965, 314] width 139 height 33
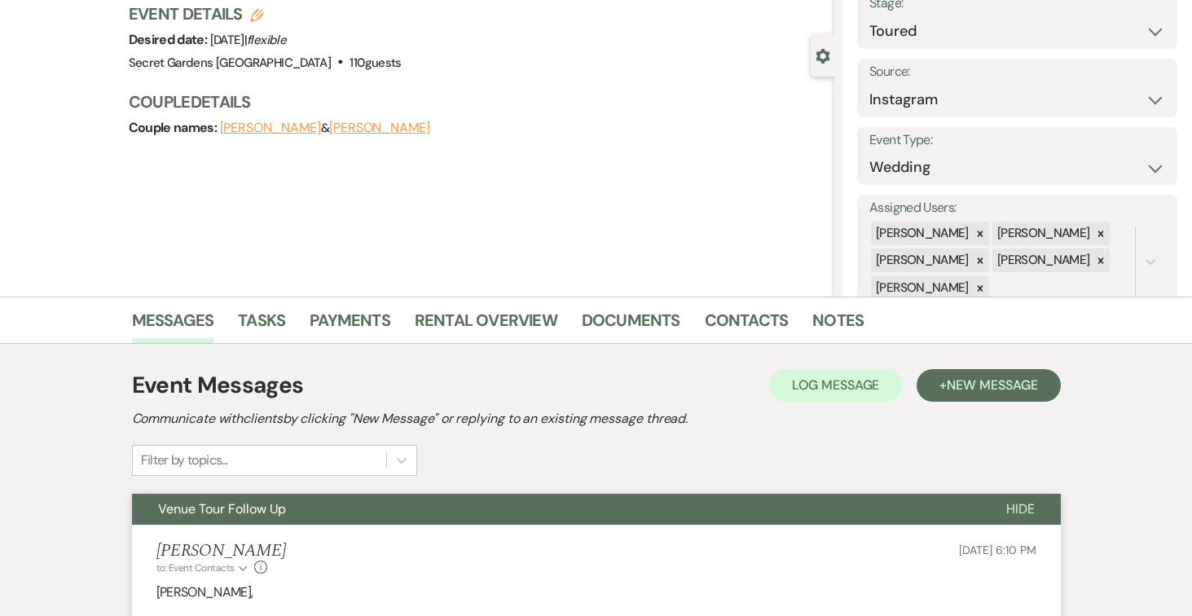
scroll to position [0, 0]
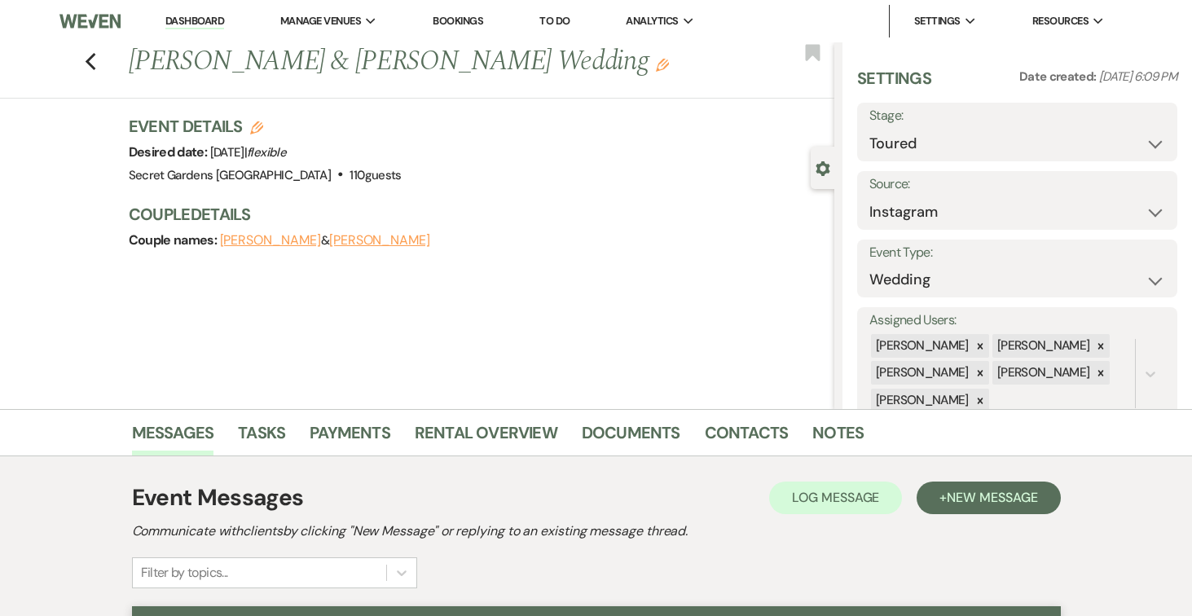
click at [201, 17] on link "Dashboard" at bounding box center [194, 21] width 59 height 15
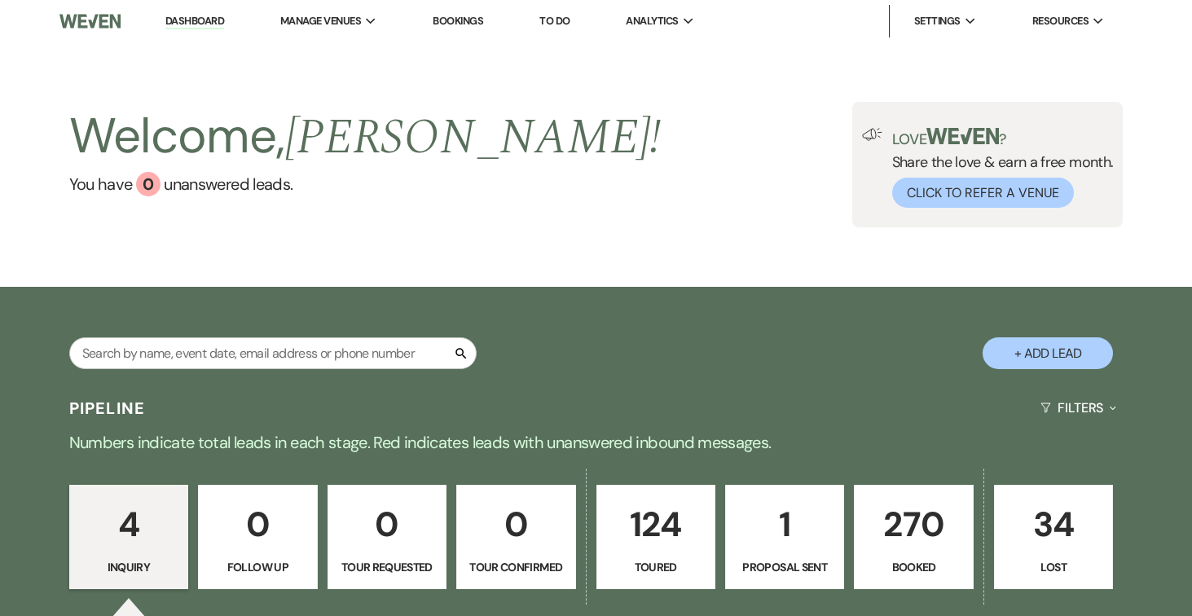
click at [658, 516] on p "124" at bounding box center [656, 524] width 98 height 55
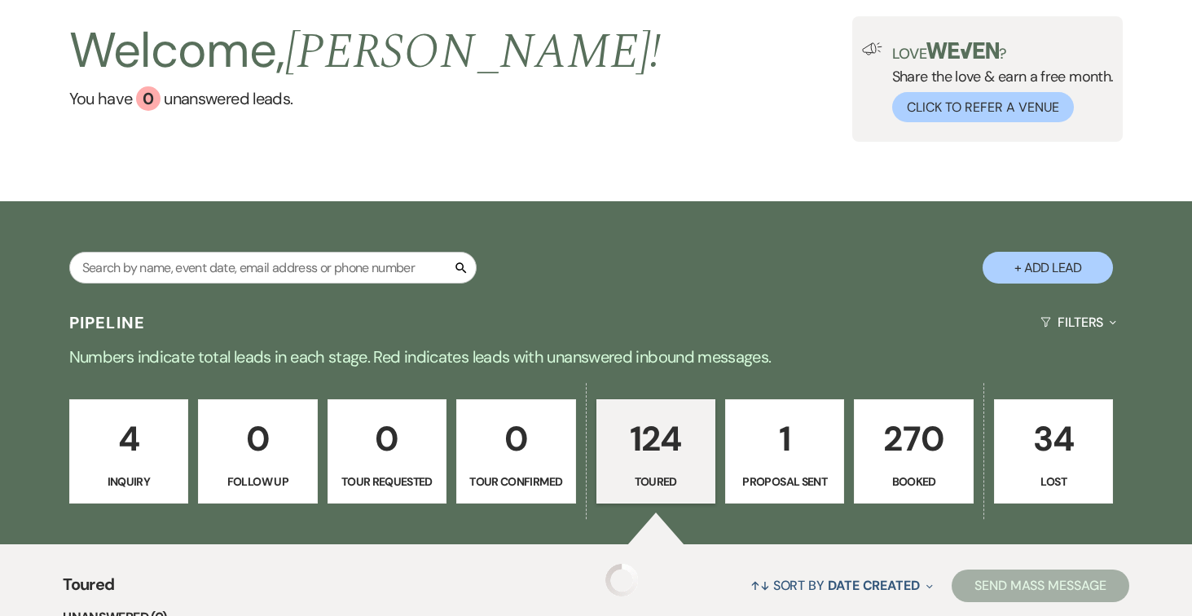
scroll to position [105, 0]
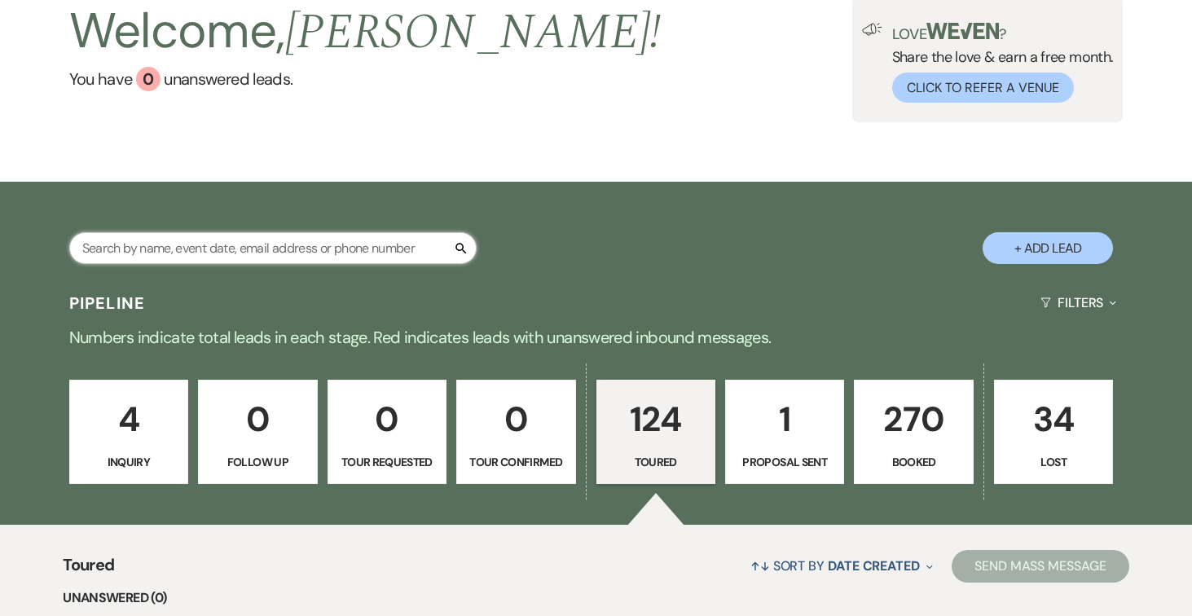
click at [393, 250] on input "text" at bounding box center [272, 248] width 407 height 32
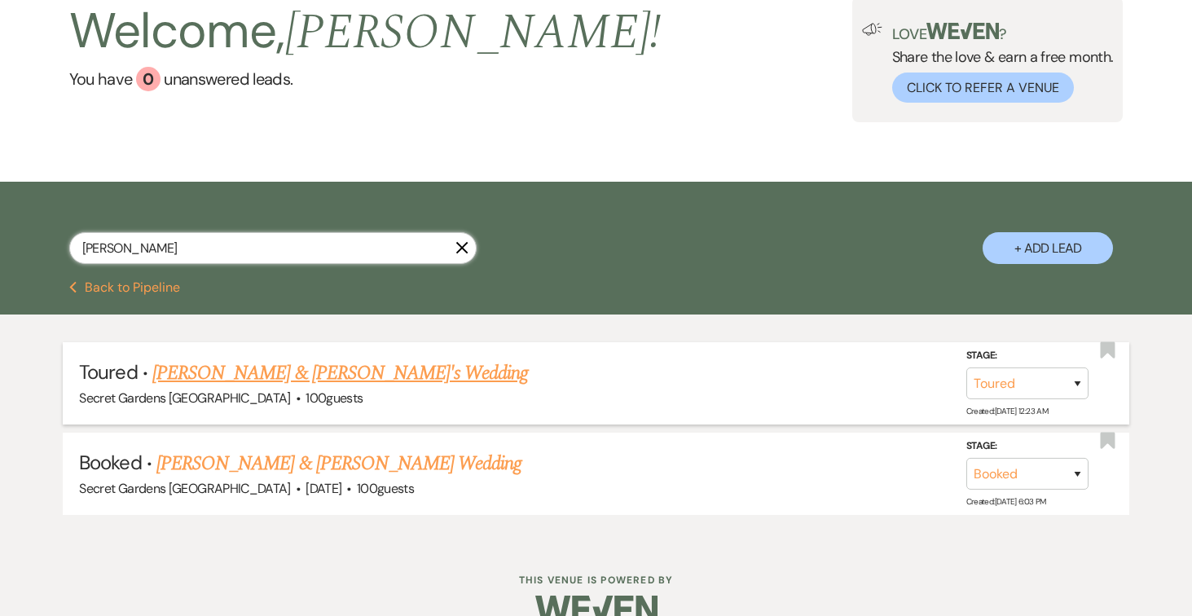
scroll to position [106, 0]
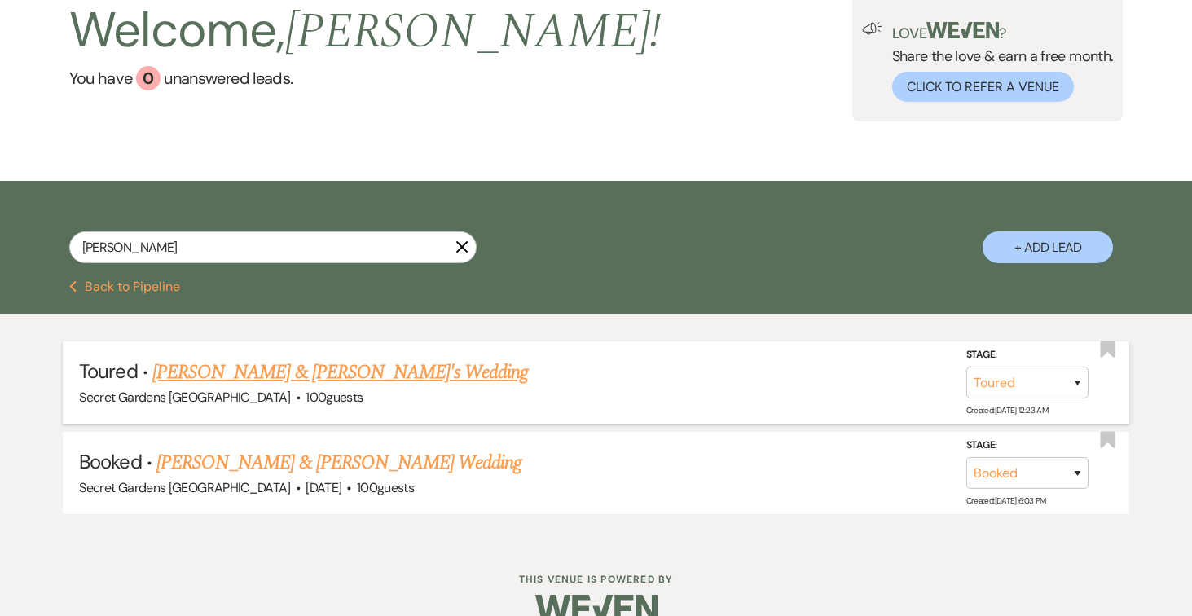
click at [390, 370] on link "[PERSON_NAME] & [PERSON_NAME]'s Wedding" at bounding box center [340, 372] width 376 height 29
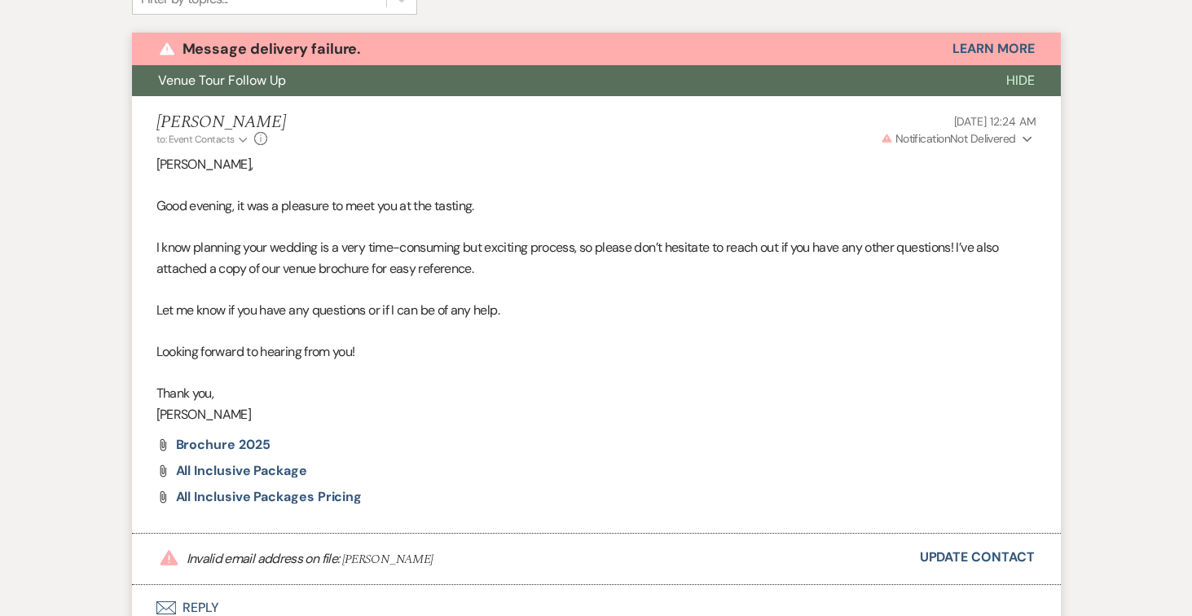
scroll to position [579, 0]
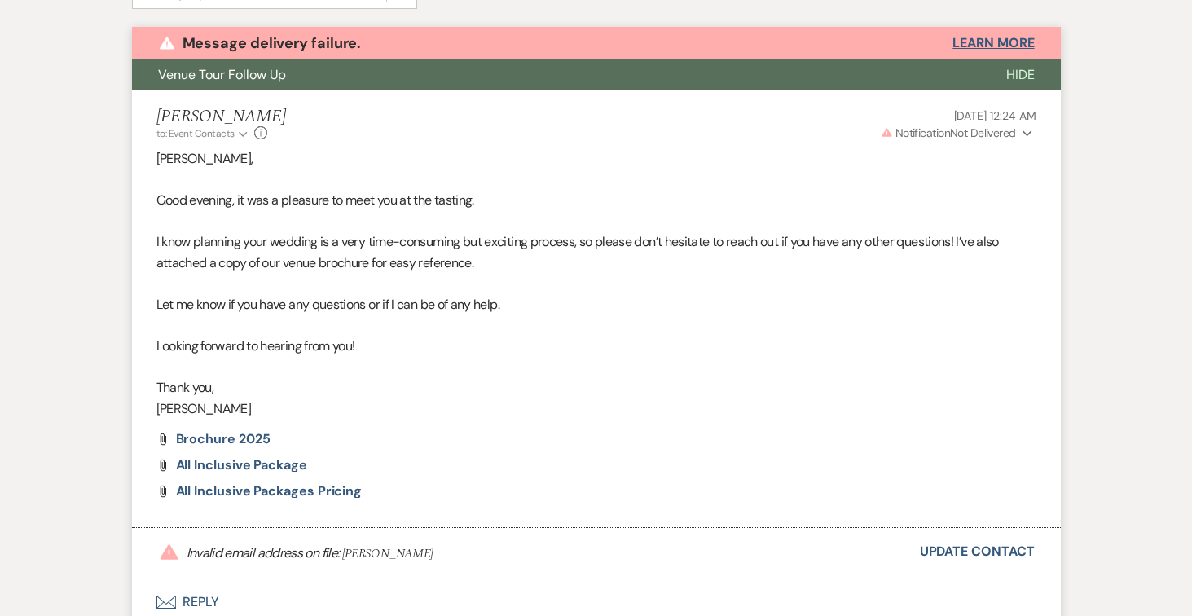
click at [992, 37] on button "Learn More" at bounding box center [992, 43] width 81 height 13
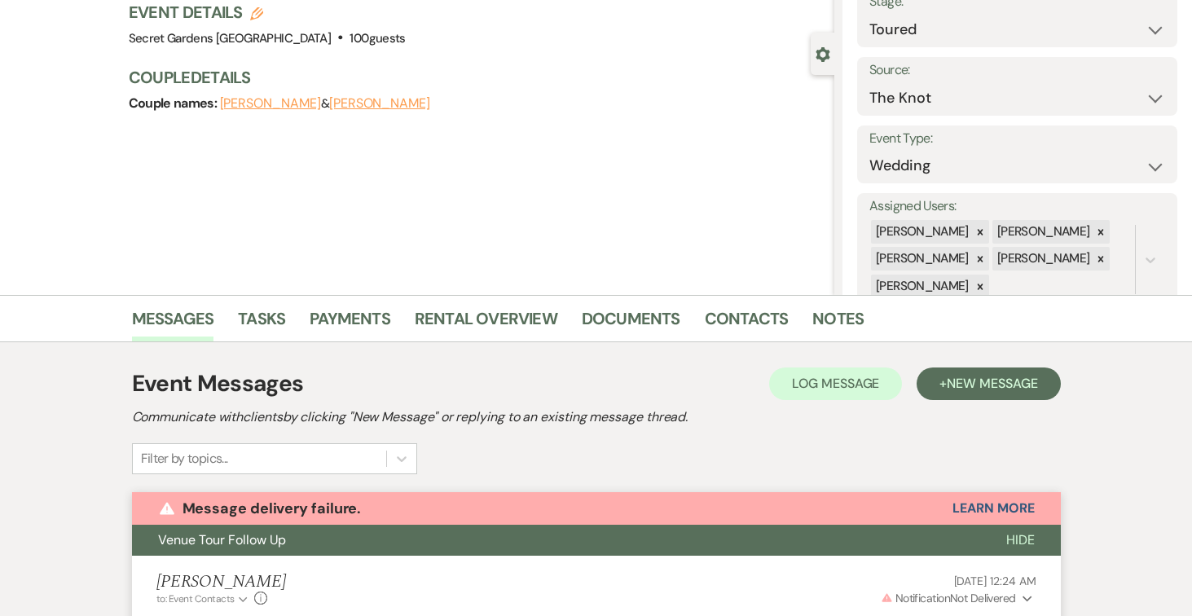
scroll to position [0, 0]
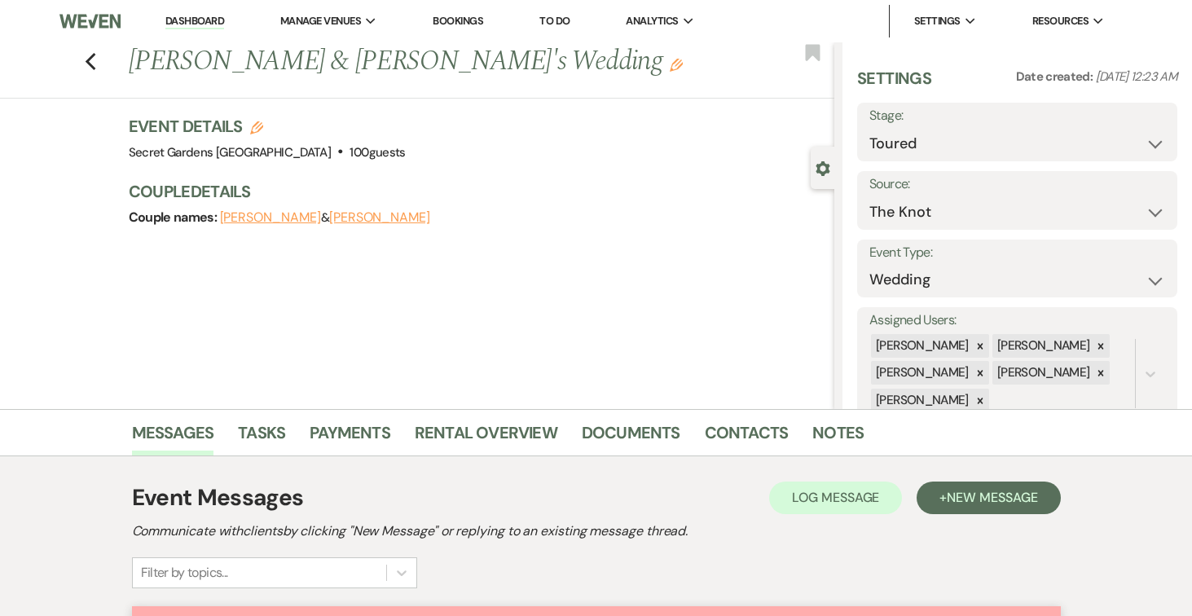
click at [281, 215] on button "[PERSON_NAME]" at bounding box center [270, 217] width 101 height 13
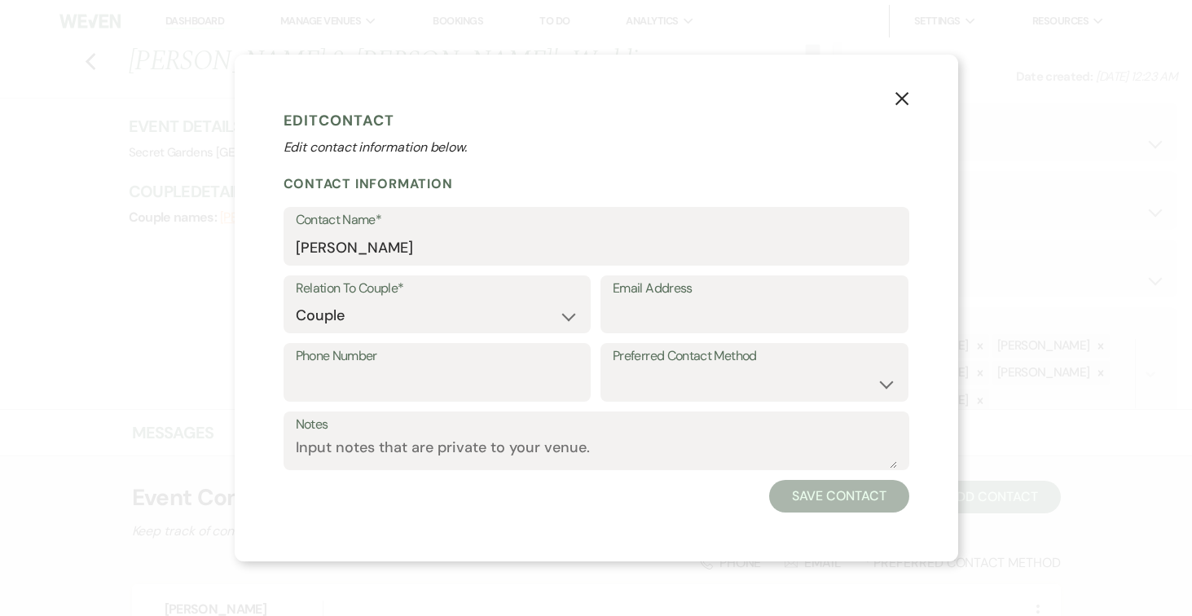
click at [901, 94] on icon "X" at bounding box center [901, 98] width 15 height 15
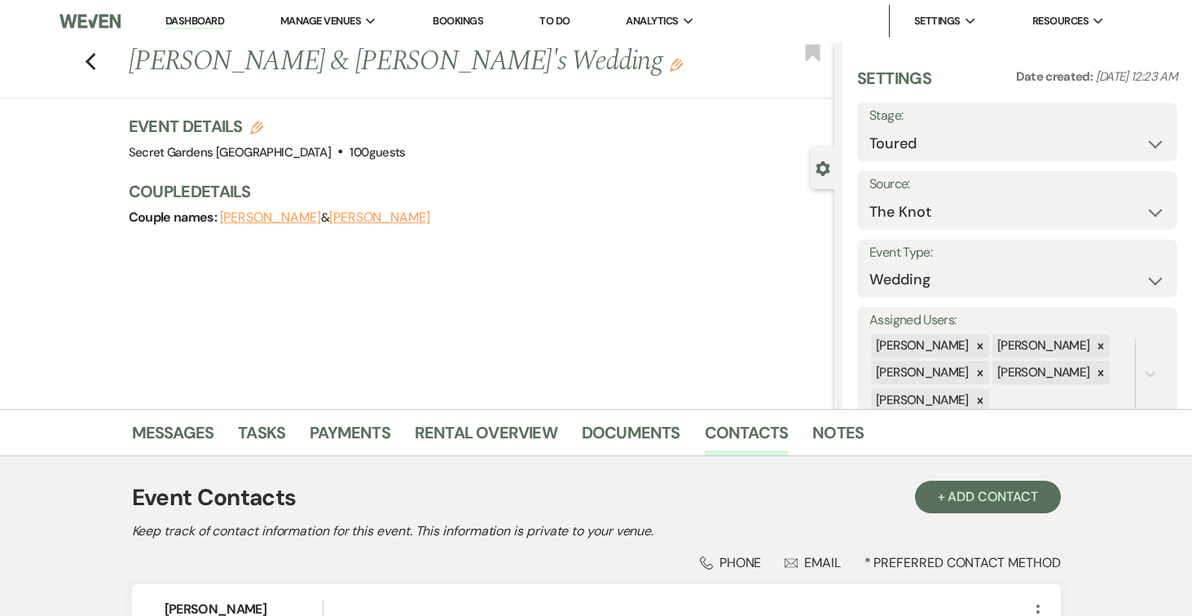
click at [411, 216] on button "[PERSON_NAME]" at bounding box center [379, 217] width 101 height 13
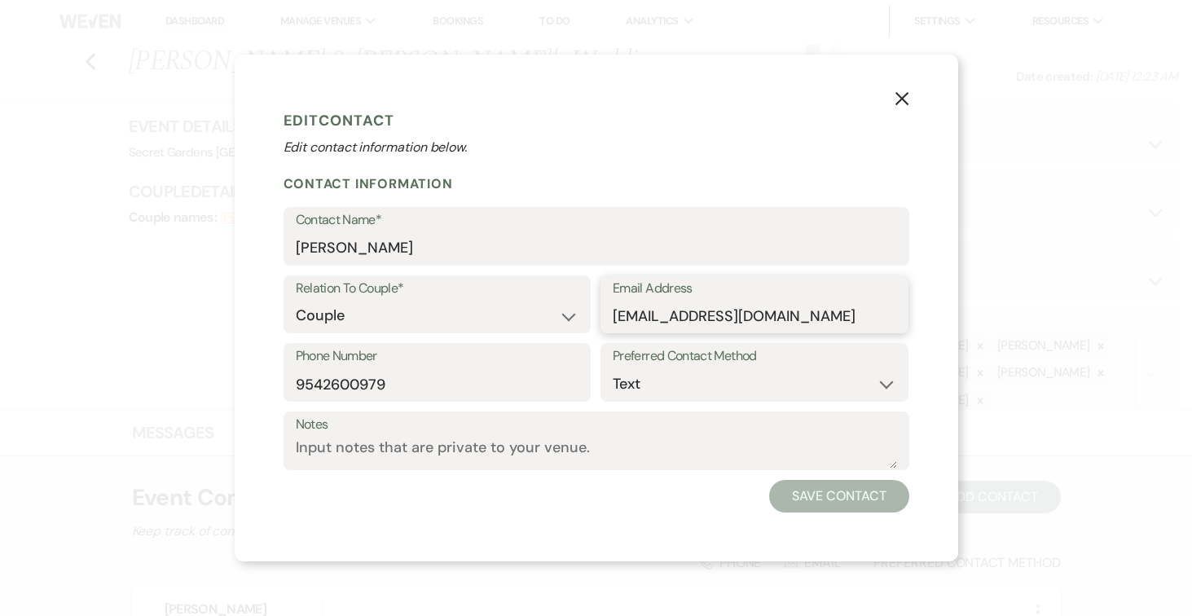
click at [728, 315] on input "[EMAIL_ADDRESS][DOMAIN_NAME]" at bounding box center [754, 316] width 283 height 32
click at [854, 498] on button "Save Contact" at bounding box center [838, 496] width 139 height 33
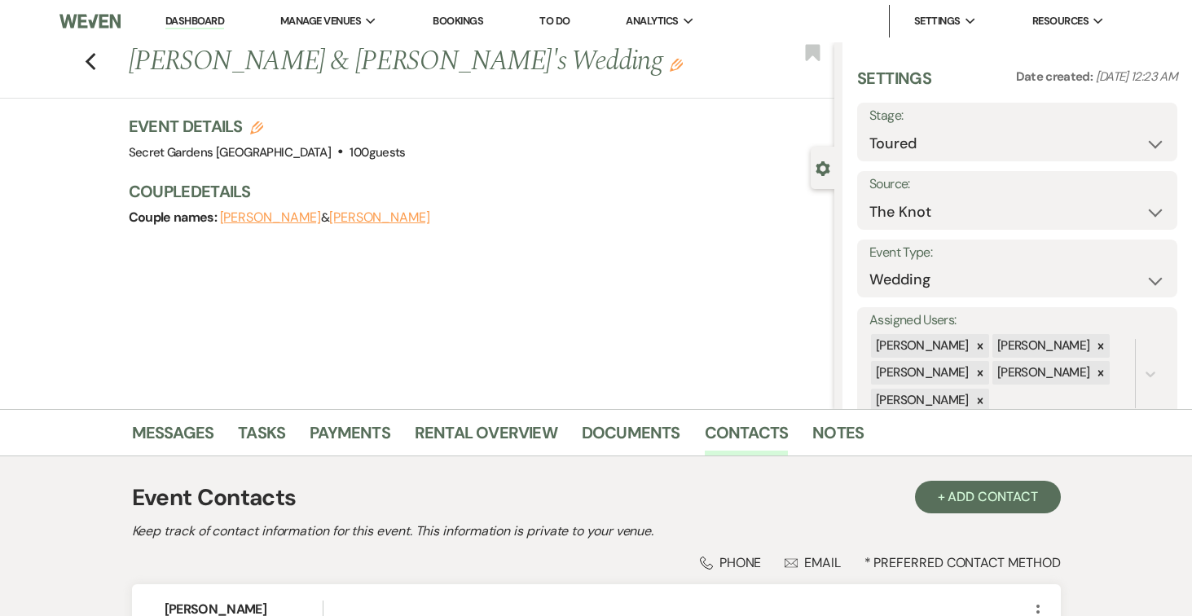
scroll to position [262, 0]
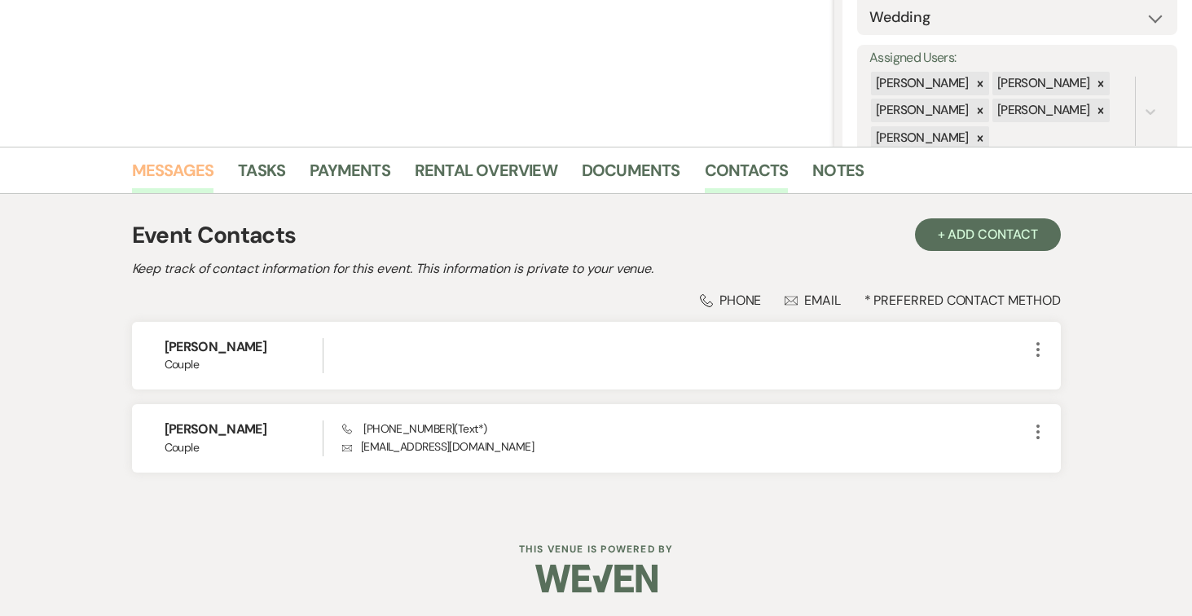
click at [182, 164] on link "Messages" at bounding box center [173, 175] width 82 height 36
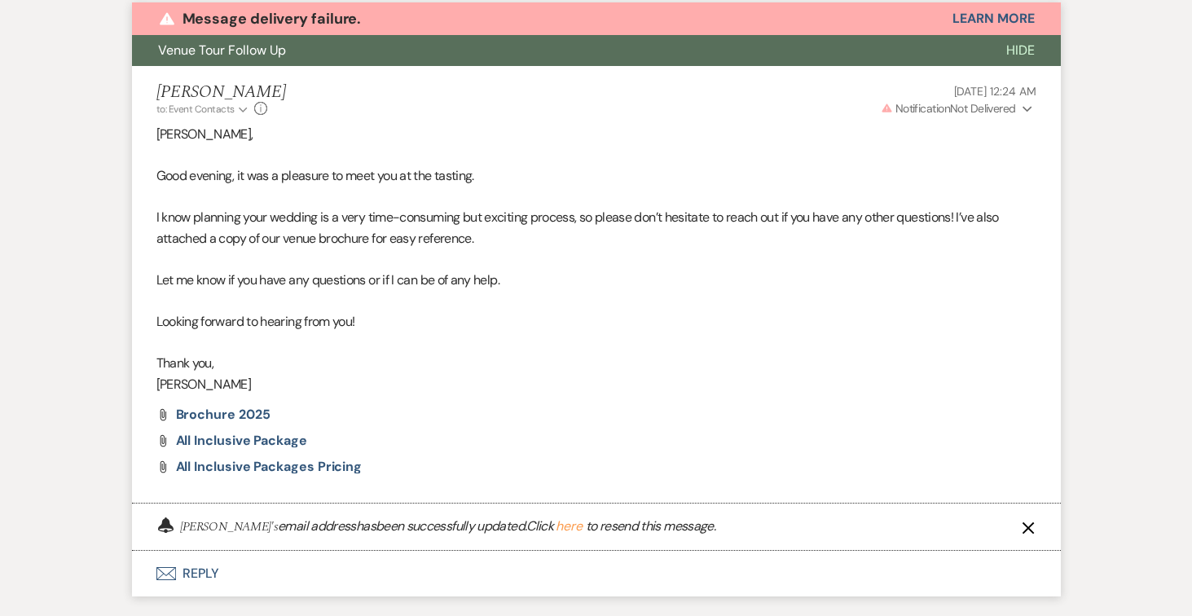
scroll to position [613, 0]
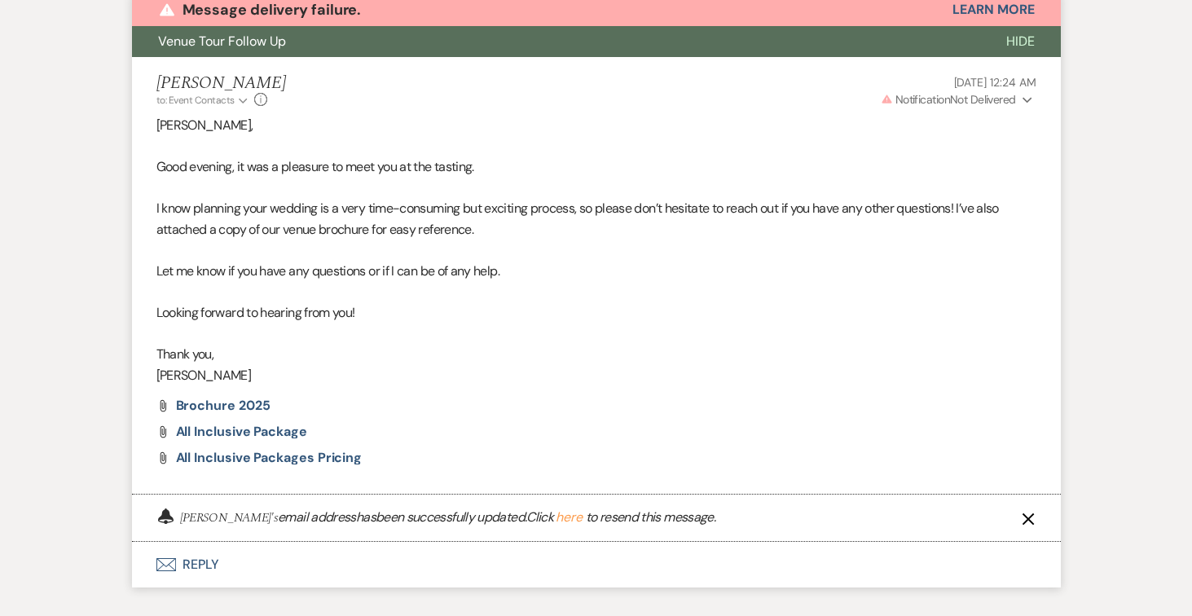
click at [582, 516] on button "here" at bounding box center [569, 517] width 27 height 13
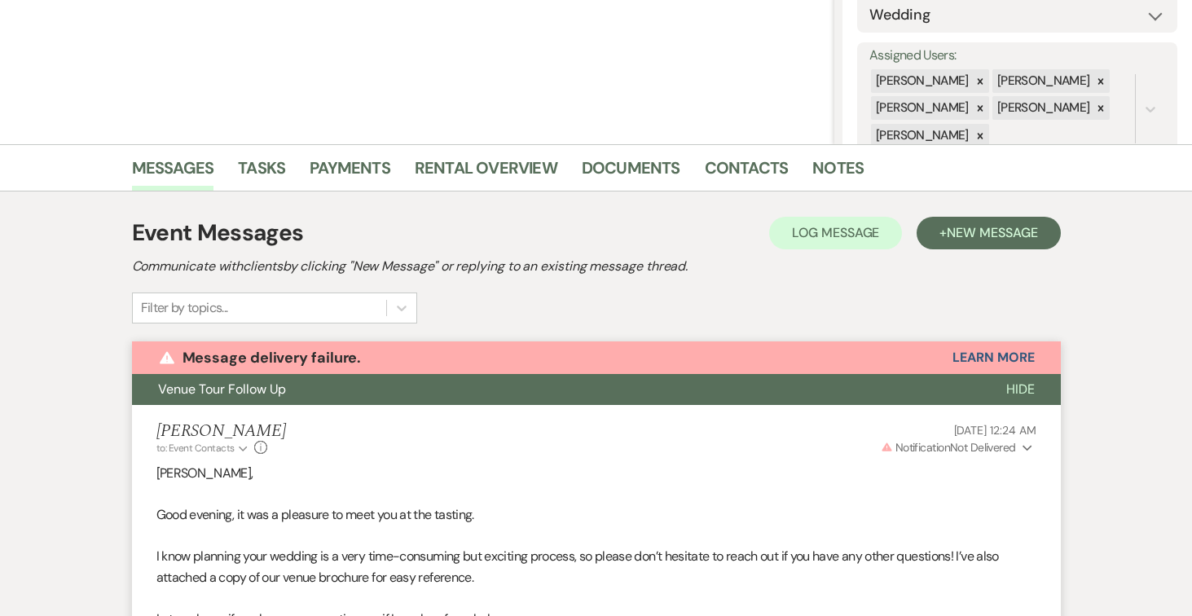
scroll to position [266, 0]
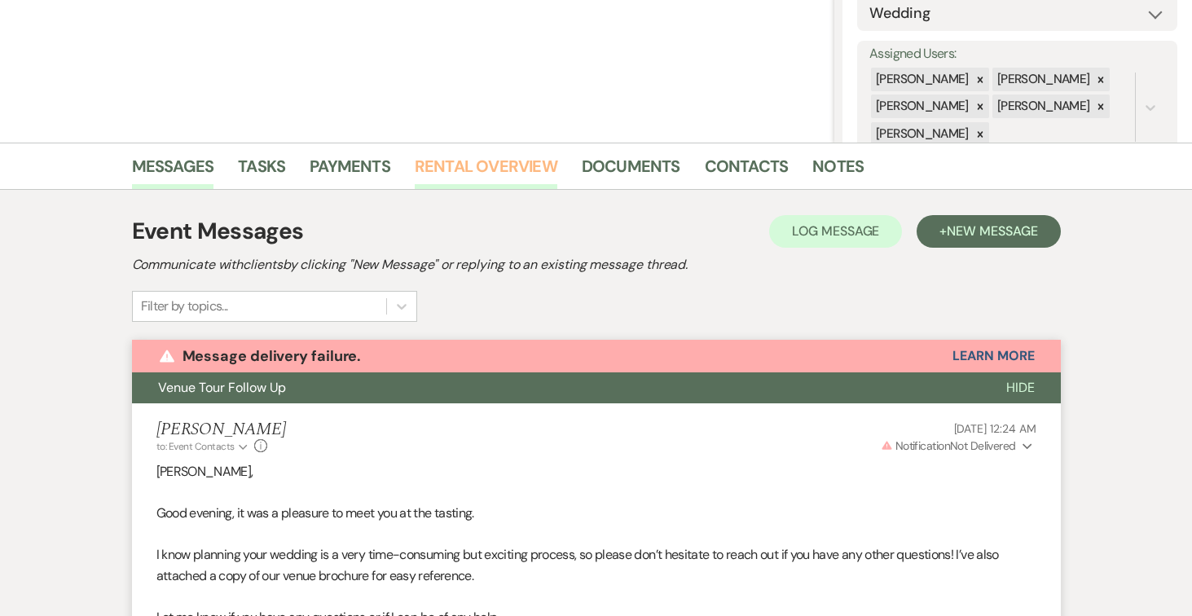
click at [499, 159] on link "Rental Overview" at bounding box center [486, 171] width 143 height 36
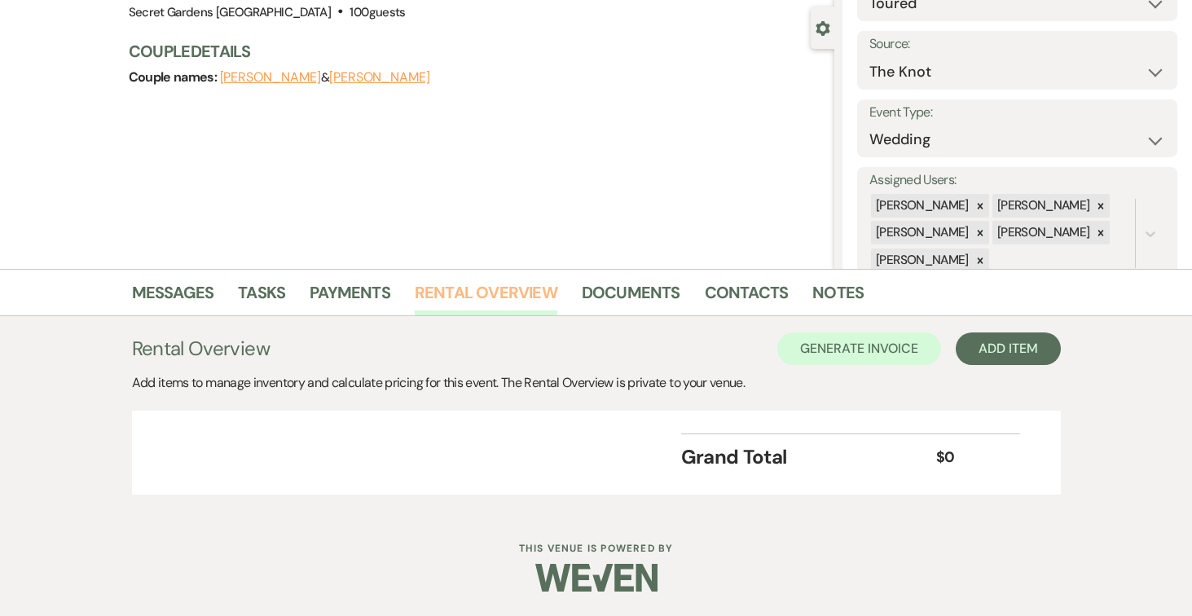
scroll to position [140, 0]
click at [1026, 349] on div "+ Add Next" at bounding box center [1010, 348] width 53 height 13
click at [998, 384] on button "Item" at bounding box center [1002, 385] width 82 height 25
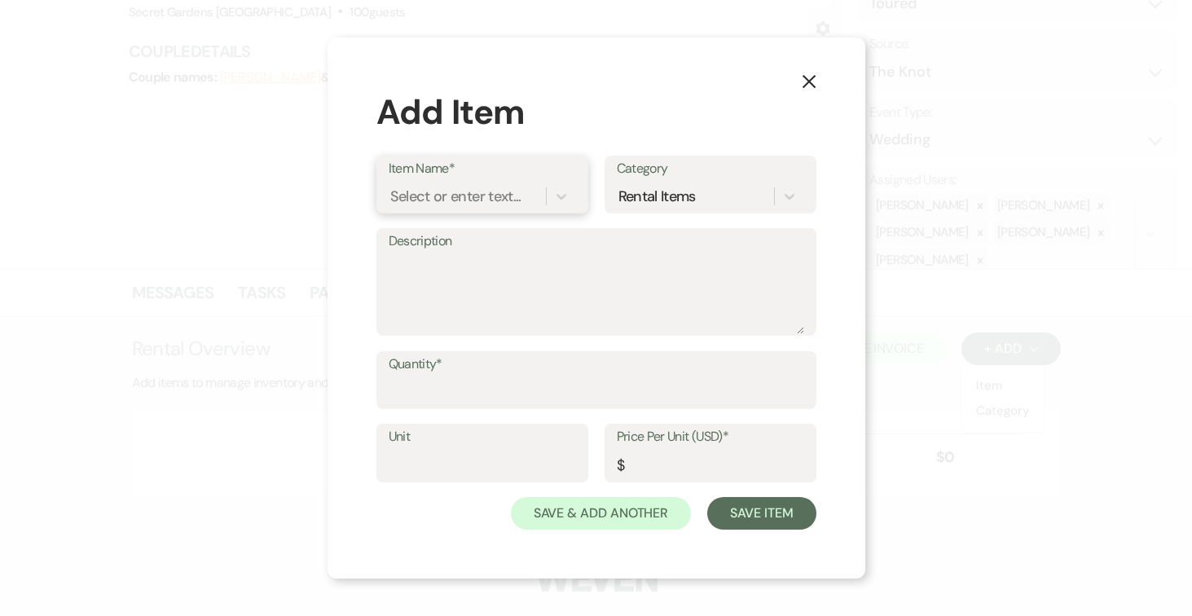
click at [455, 188] on div "Select or enter text..." at bounding box center [455, 196] width 131 height 22
click at [470, 235] on div "+ Add "Base Venue Fee"" at bounding box center [482, 238] width 187 height 33
click at [459, 257] on textarea "Description" at bounding box center [596, 293] width 415 height 81
click at [424, 393] on input "Quantity*" at bounding box center [596, 392] width 415 height 32
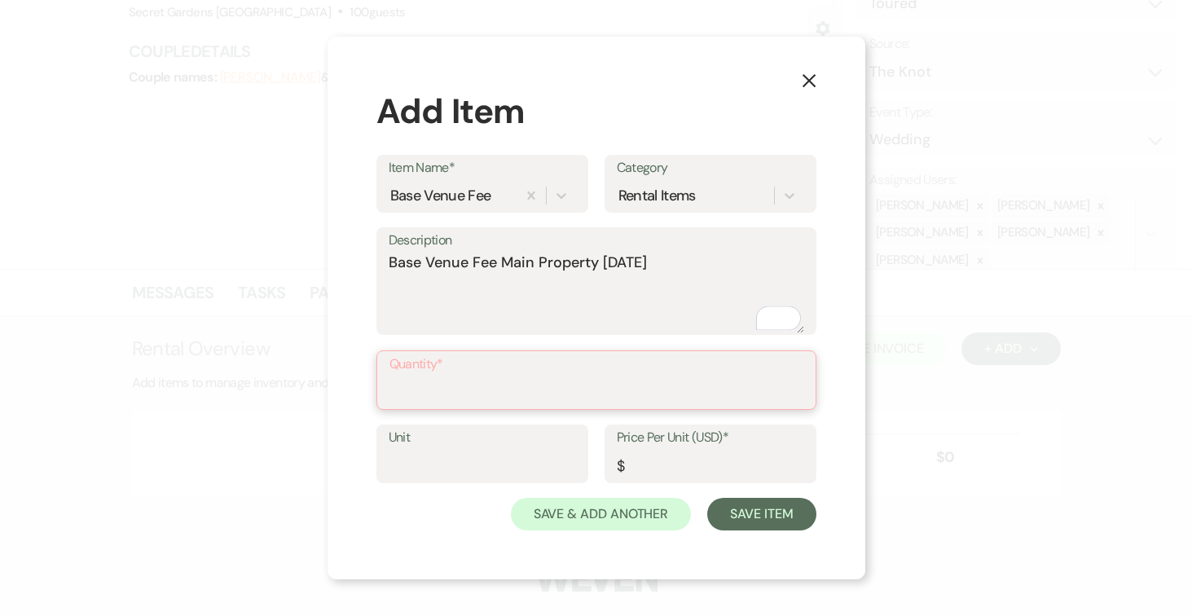
click at [426, 389] on input "Quantity*" at bounding box center [596, 392] width 414 height 32
click at [439, 447] on label "Unit" at bounding box center [482, 437] width 187 height 24
click at [439, 449] on input "Unit" at bounding box center [482, 465] width 187 height 32
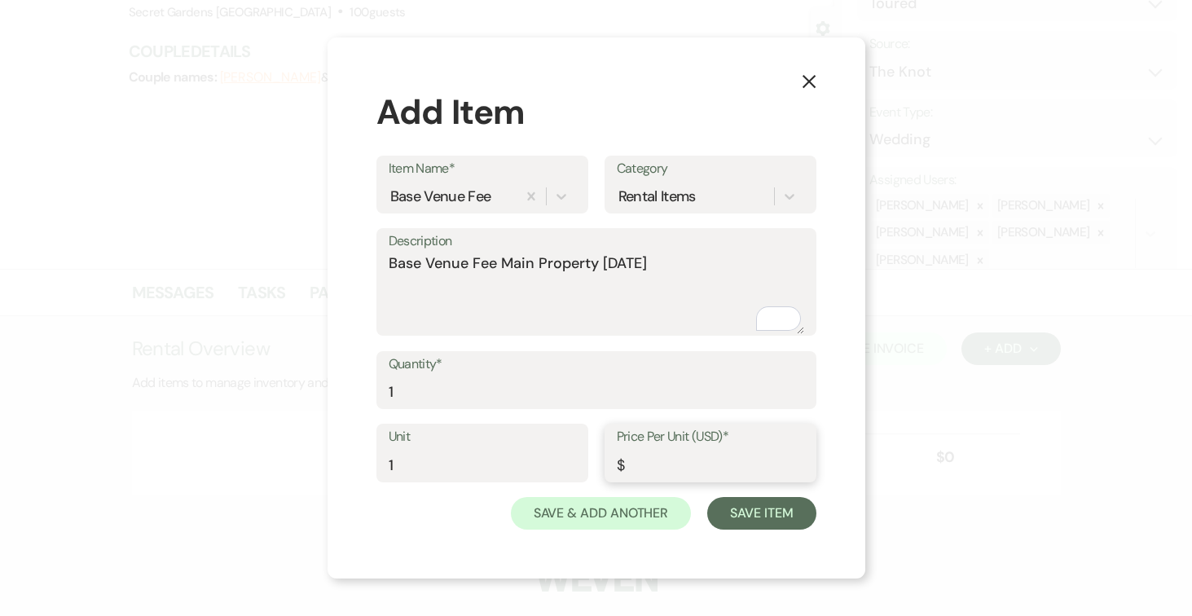
click at [678, 464] on input "Price Per Unit (USD)*" at bounding box center [710, 465] width 187 height 32
click at [742, 507] on button "Save Item" at bounding box center [761, 513] width 108 height 33
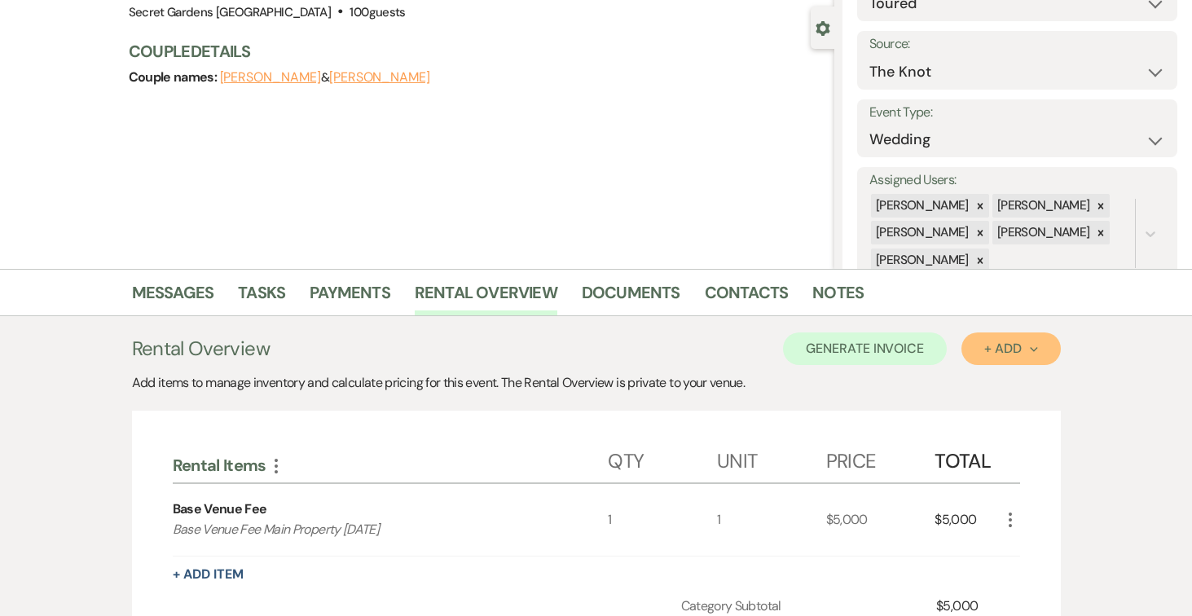
click at [1045, 345] on button "+ Add Next" at bounding box center [1010, 348] width 99 height 33
click at [1003, 389] on button "Item" at bounding box center [1002, 385] width 82 height 25
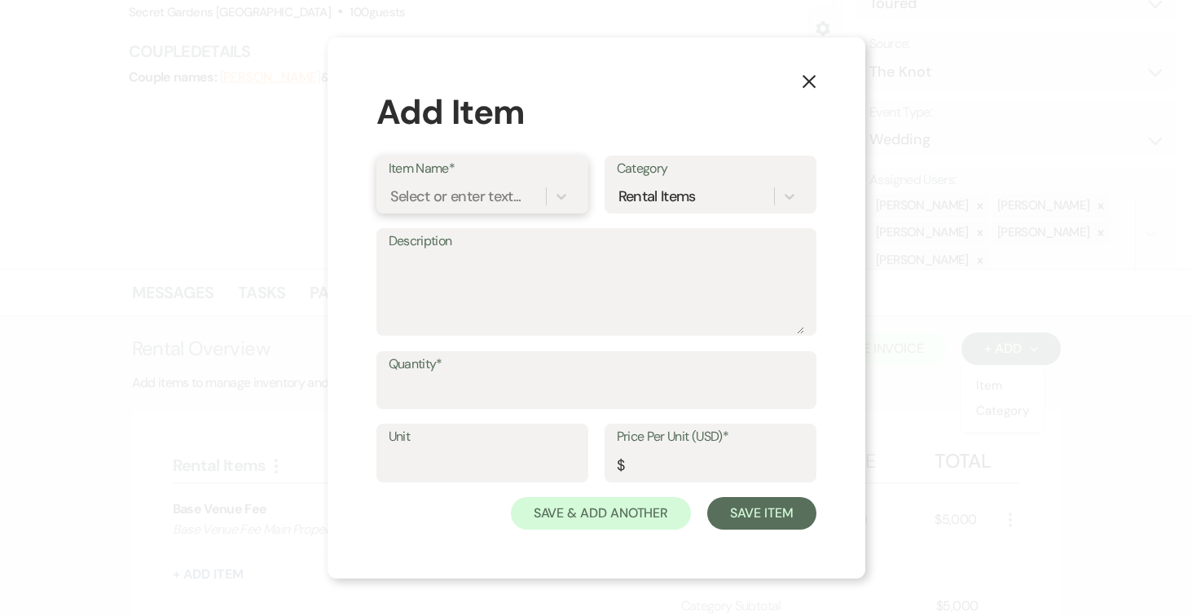
click at [494, 193] on div "Select or enter text..." at bounding box center [455, 196] width 131 height 22
click at [455, 244] on div "+ Add "Outdoor Ballroom / Tent"" at bounding box center [482, 248] width 187 height 52
click at [455, 255] on textarea "Description" at bounding box center [596, 293] width 415 height 81
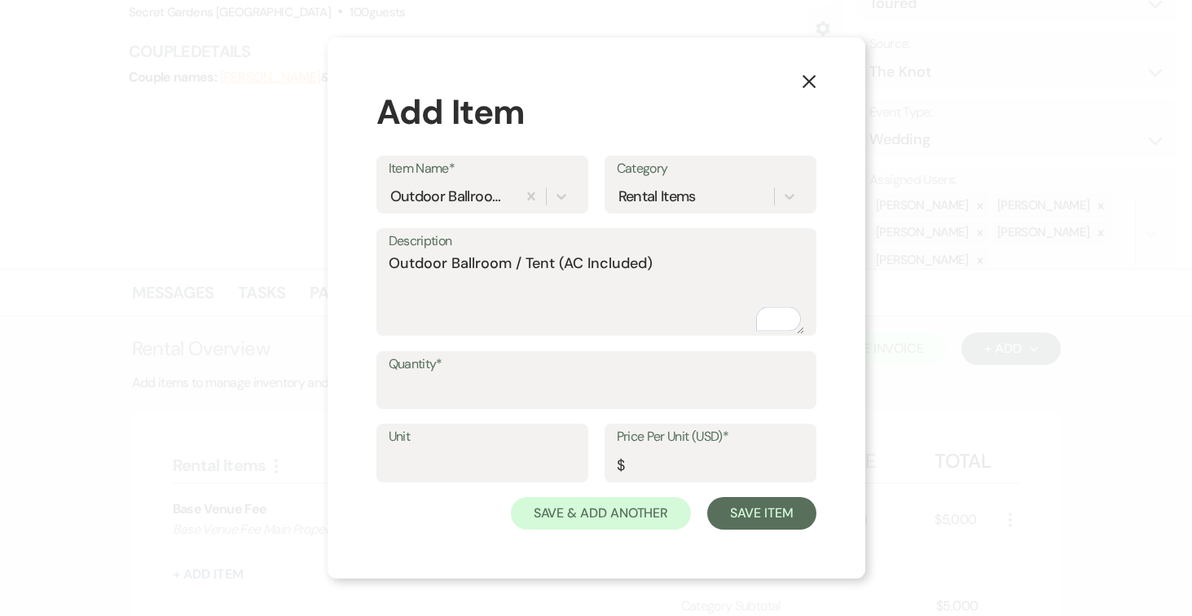
click at [518, 374] on label "Quantity*" at bounding box center [596, 365] width 415 height 24
click at [518, 376] on input "Quantity*" at bounding box center [596, 392] width 415 height 32
click at [483, 459] on input "Unit" at bounding box center [482, 465] width 187 height 32
click at [679, 466] on input "Price Per Unit (USD)*" at bounding box center [710, 465] width 187 height 32
click at [770, 510] on button "Save Item" at bounding box center [761, 513] width 108 height 33
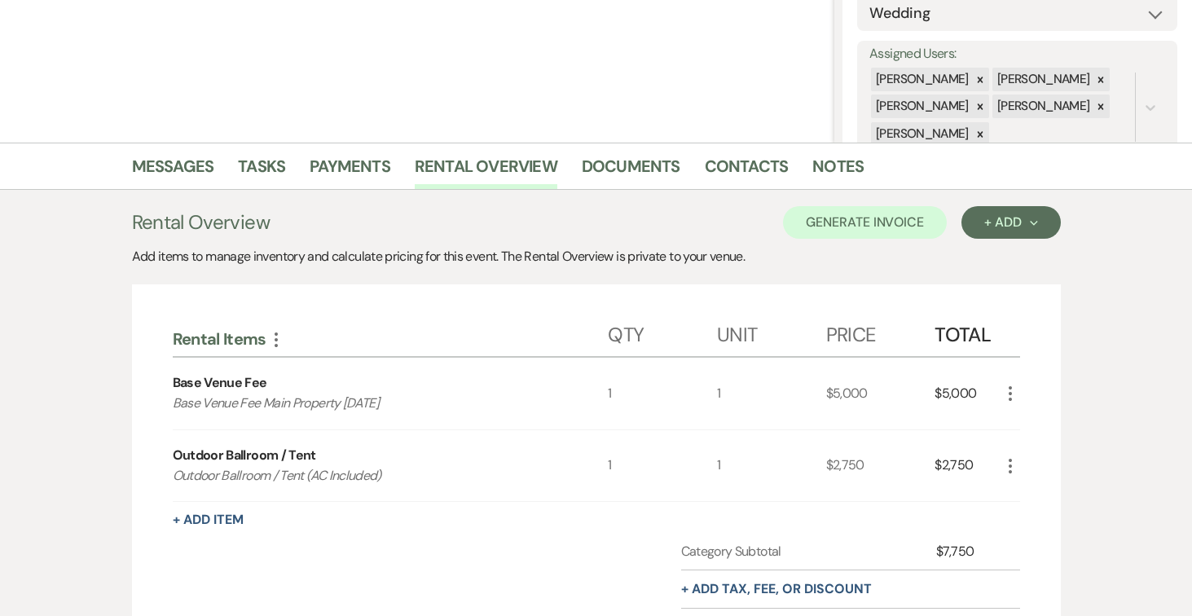
scroll to position [279, 0]
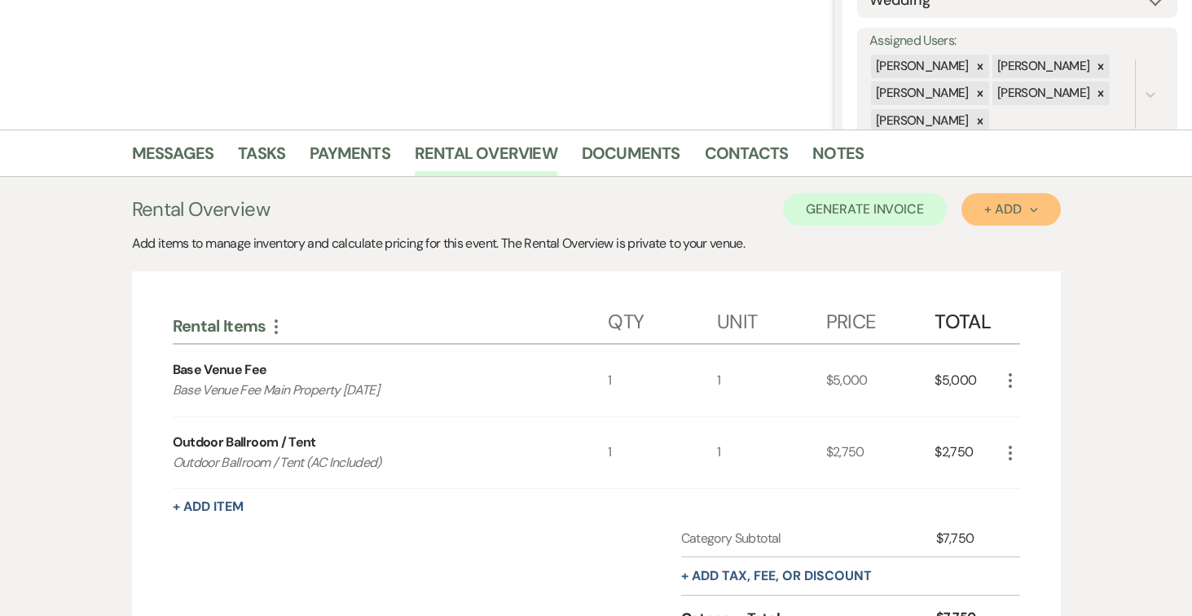
click at [1035, 209] on icon "Next" at bounding box center [1034, 210] width 8 height 8
click at [1007, 242] on button "Item" at bounding box center [1002, 246] width 82 height 25
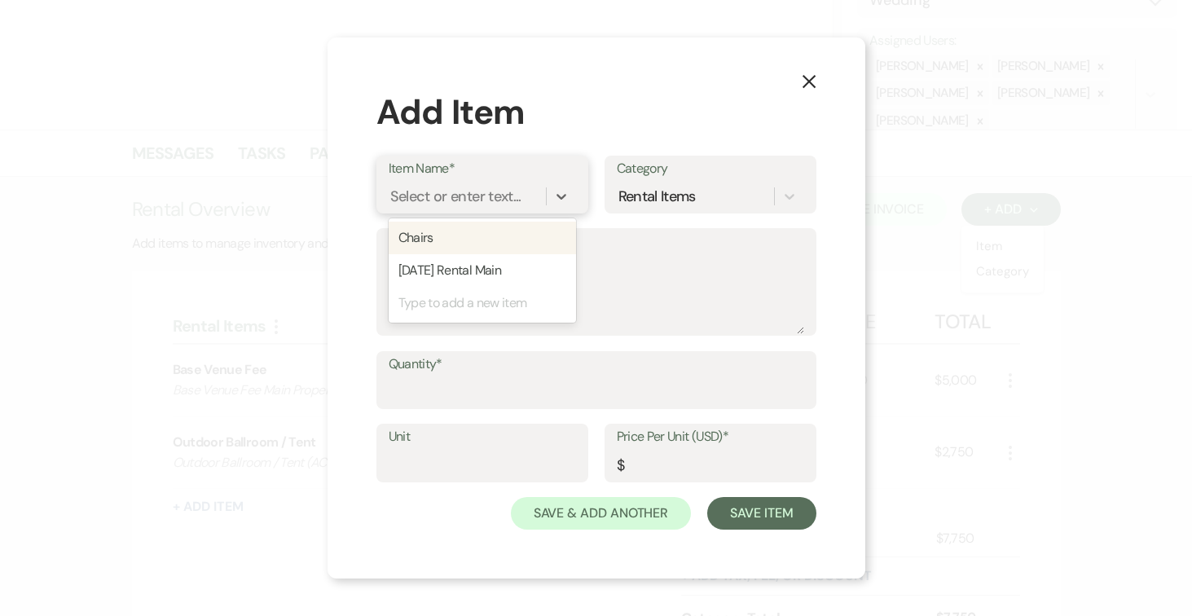
click at [502, 189] on div "Select or enter text..." at bounding box center [455, 196] width 131 height 22
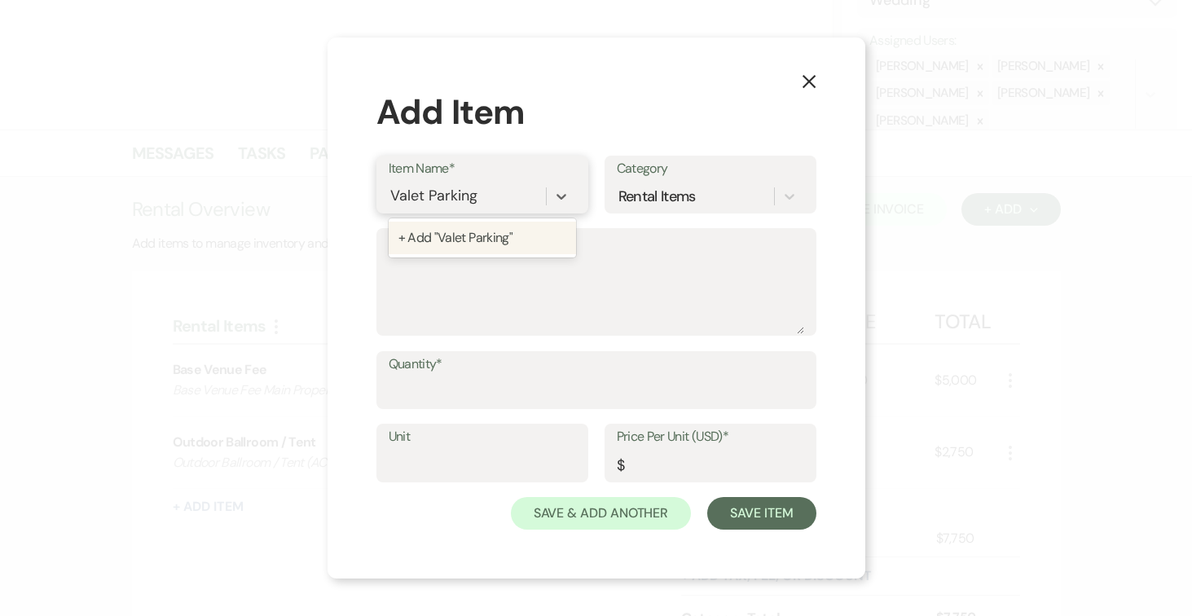
click at [469, 239] on div "+ Add "Valet Parking"" at bounding box center [482, 238] width 187 height 33
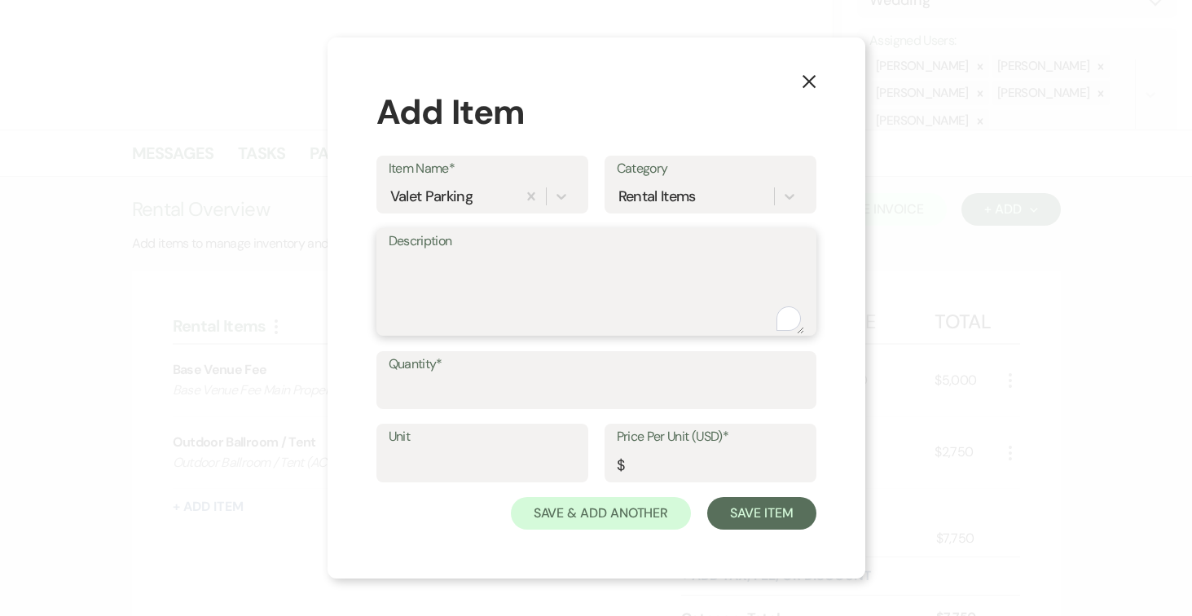
click at [466, 258] on textarea "Description" at bounding box center [596, 293] width 415 height 81
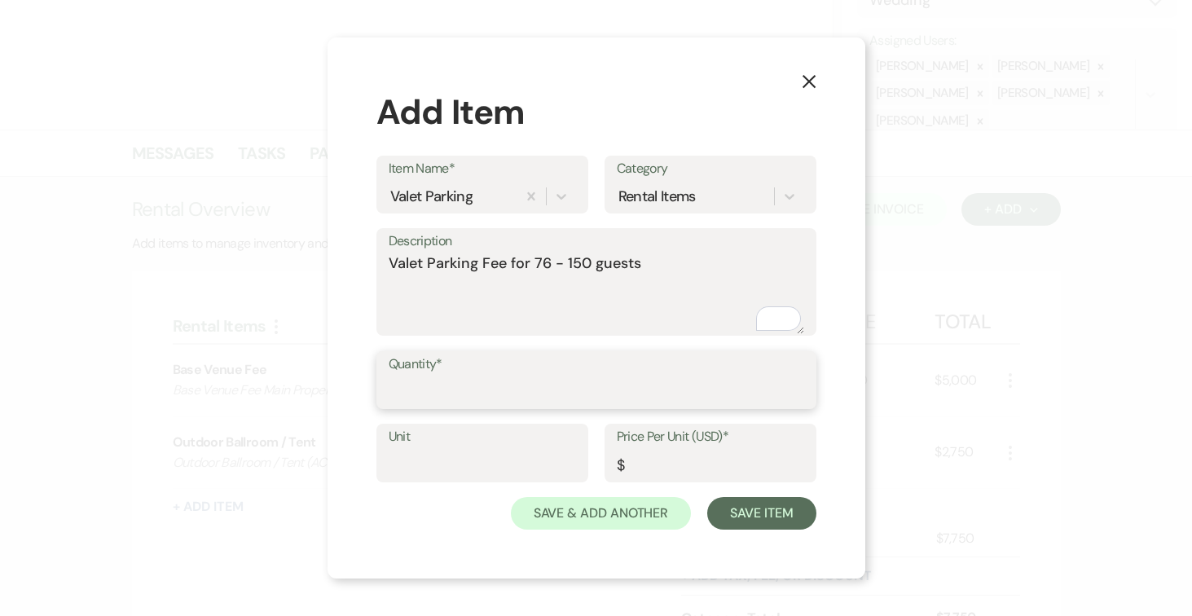
click at [469, 387] on input "Quantity*" at bounding box center [596, 392] width 415 height 32
click at [461, 388] on input "Quantity*" at bounding box center [596, 392] width 414 height 32
click at [443, 460] on input "Unit" at bounding box center [482, 465] width 187 height 32
click at [635, 468] on input "Price Per Unit (USD)*" at bounding box center [710, 465] width 187 height 32
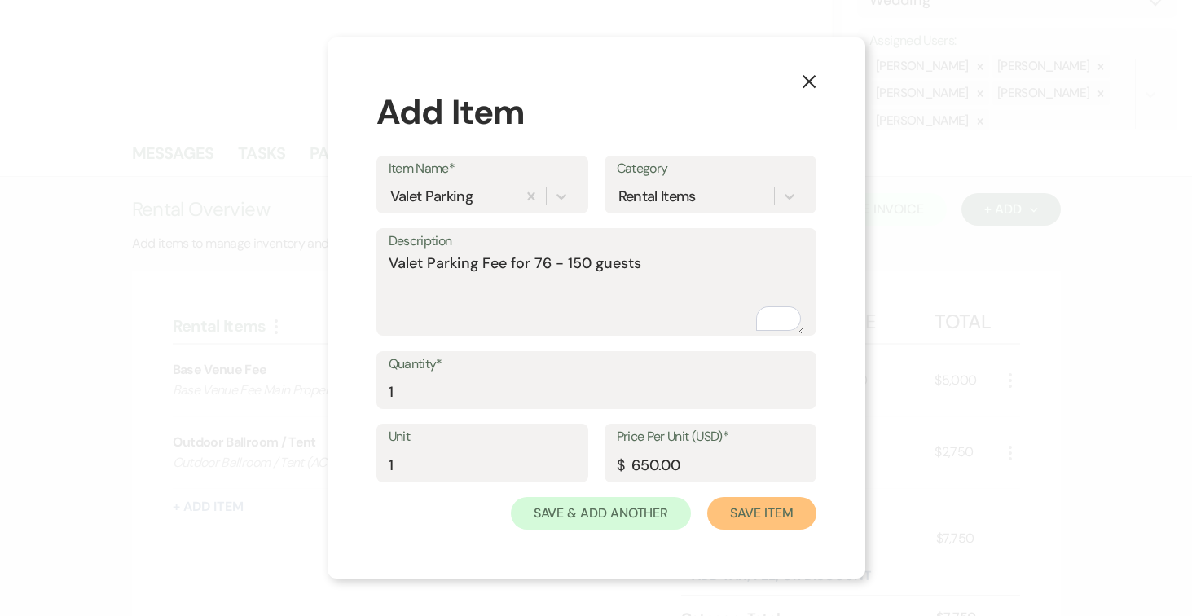
click at [777, 515] on button "Save Item" at bounding box center [761, 513] width 108 height 33
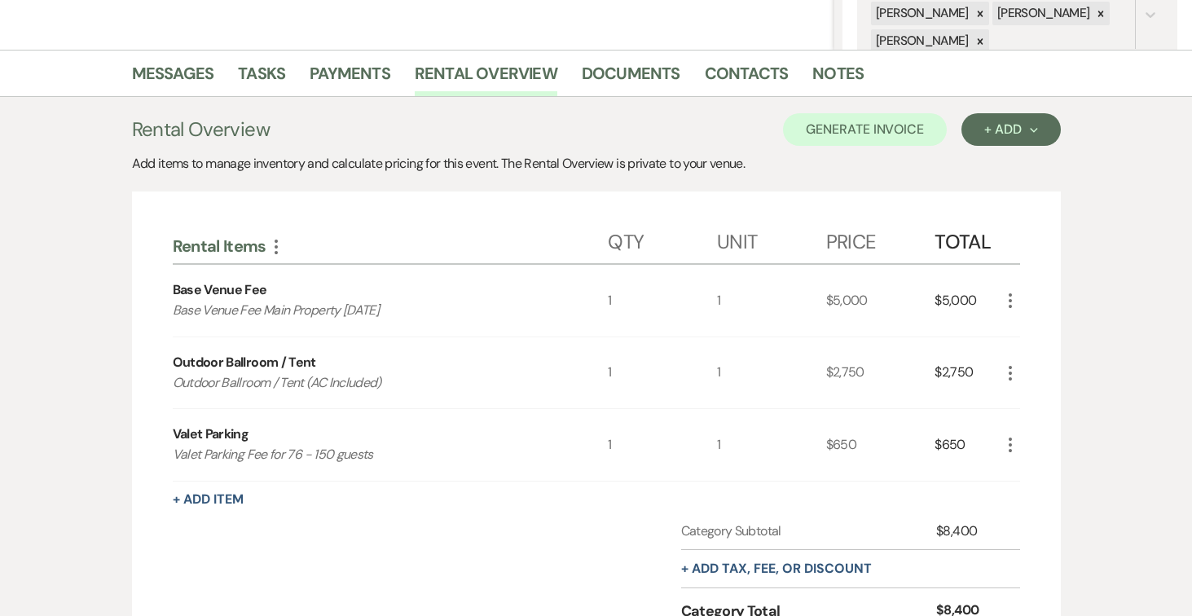
scroll to position [389, 0]
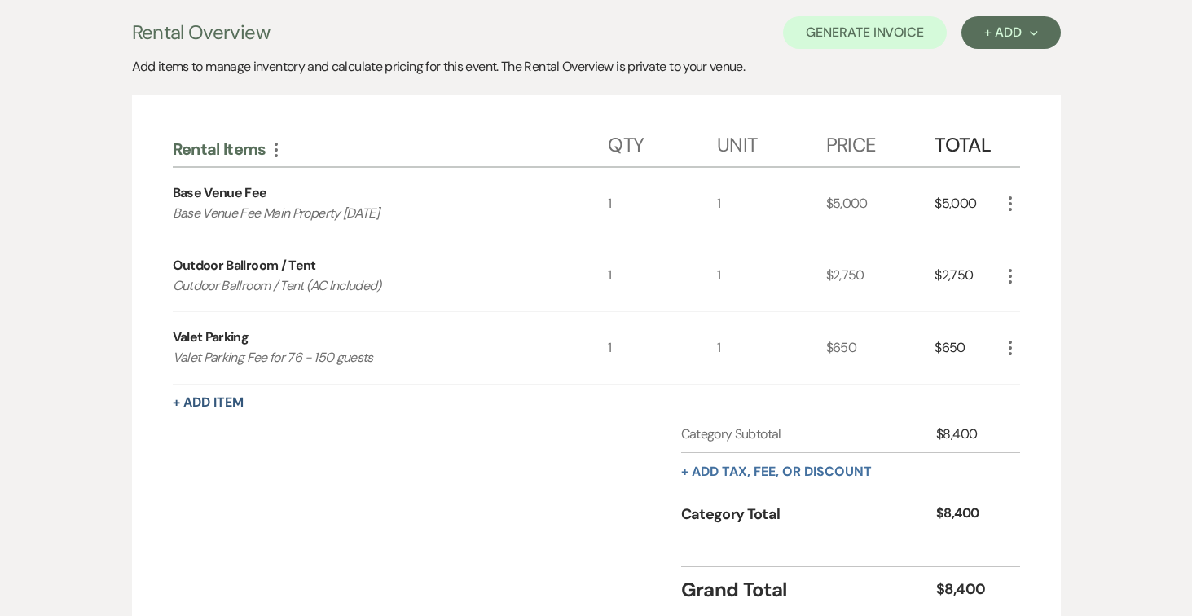
click at [835, 472] on button "+ Add tax, fee, or discount" at bounding box center [776, 471] width 191 height 13
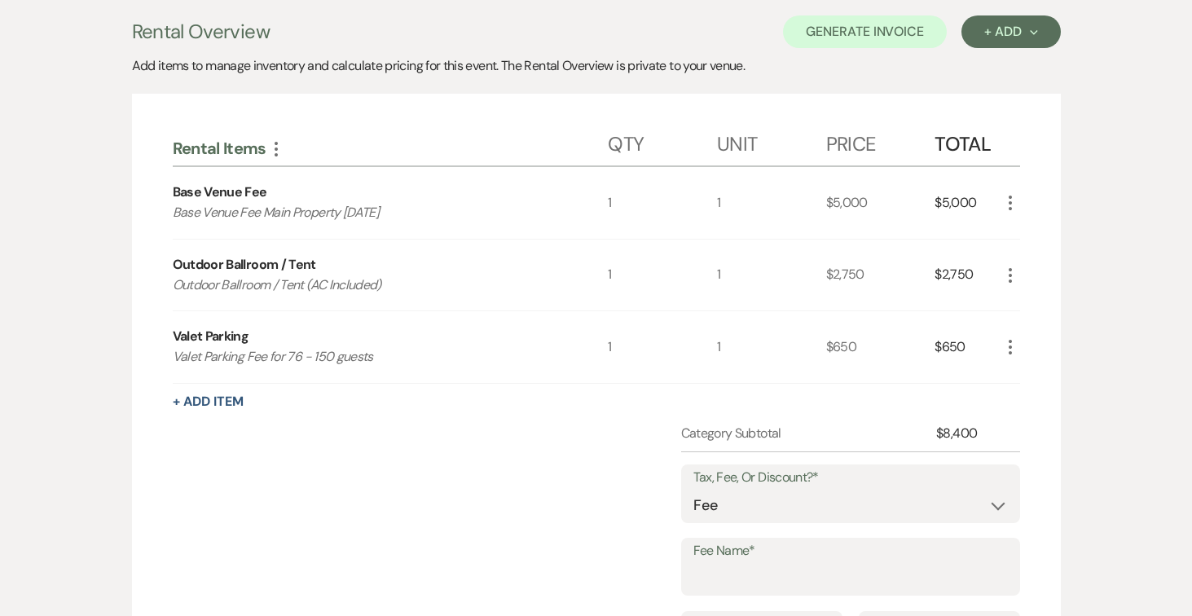
scroll to position [460, 0]
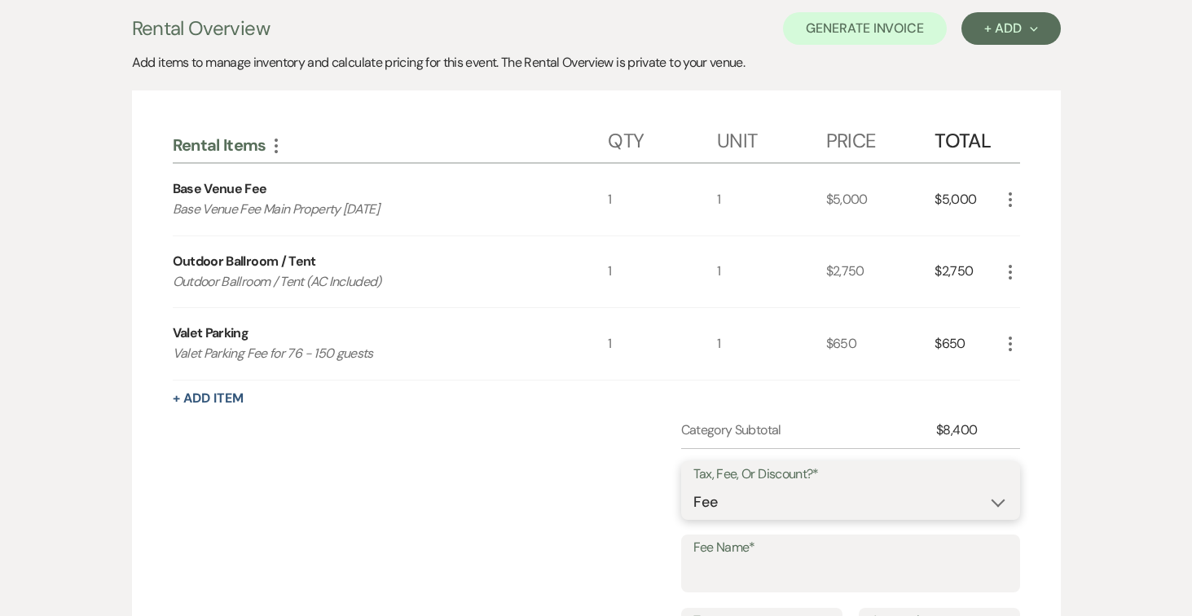
click at [982, 497] on select "Fee Discount Tax" at bounding box center [850, 502] width 314 height 32
click at [693, 486] on select "Fee Discount Tax" at bounding box center [850, 502] width 314 height 32
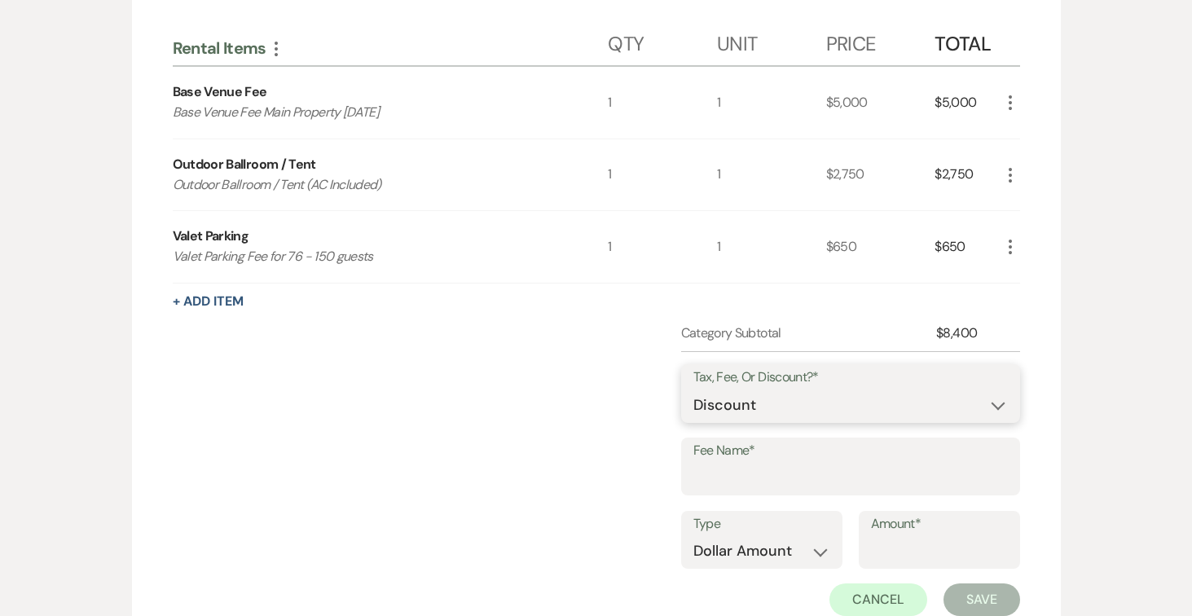
scroll to position [617, 0]
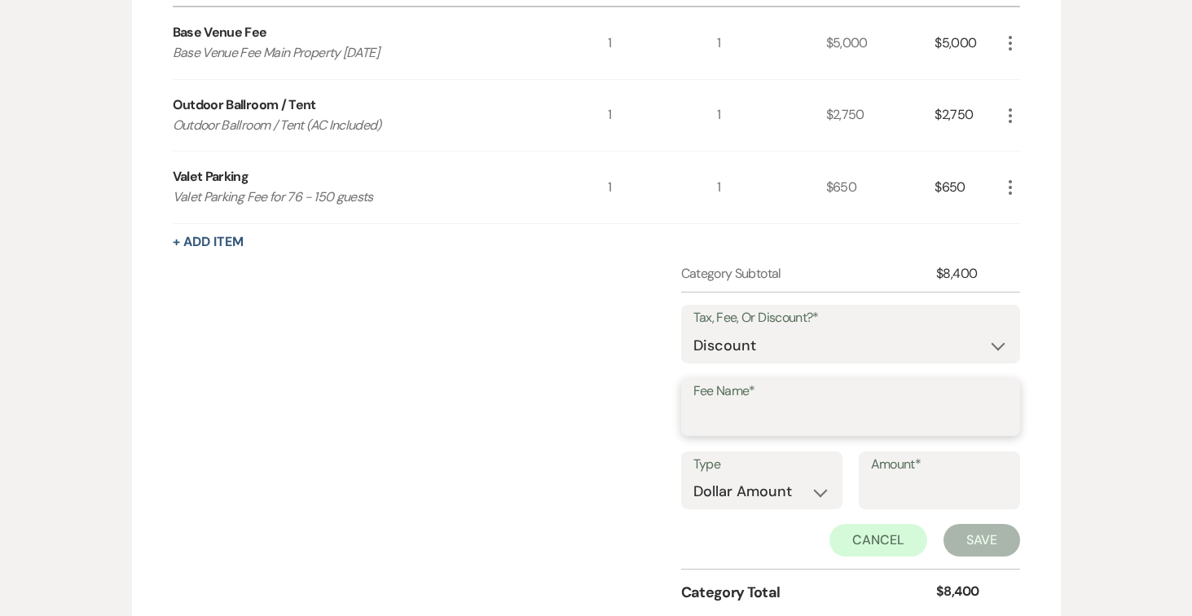
click at [771, 407] on input "Fee Name*" at bounding box center [850, 418] width 314 height 32
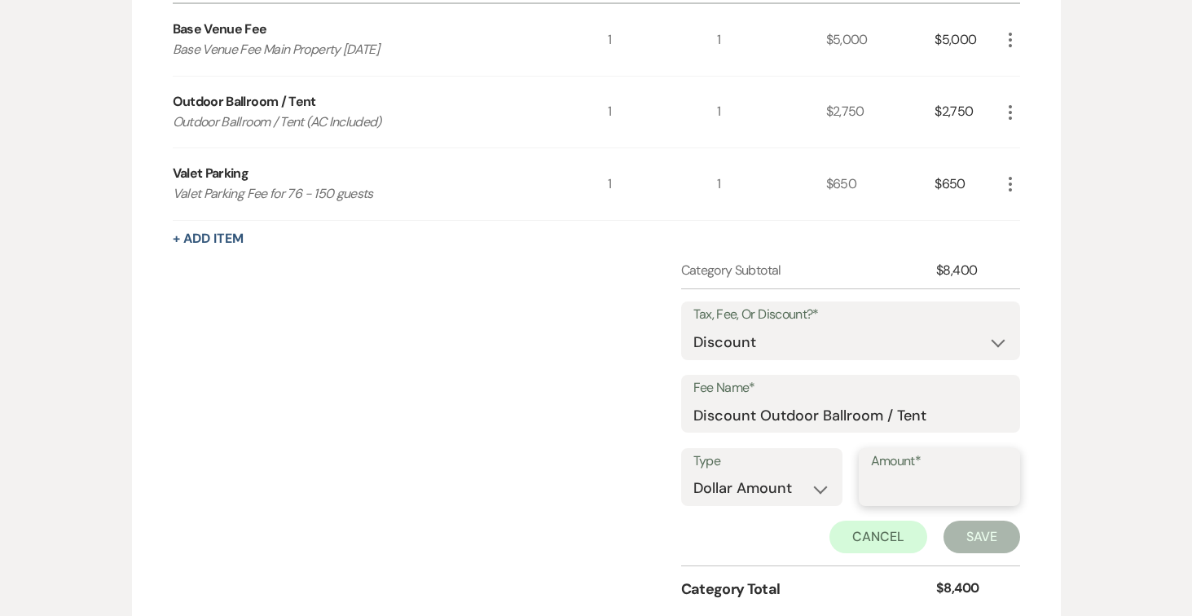
click at [914, 483] on input "Amount*" at bounding box center [939, 488] width 137 height 32
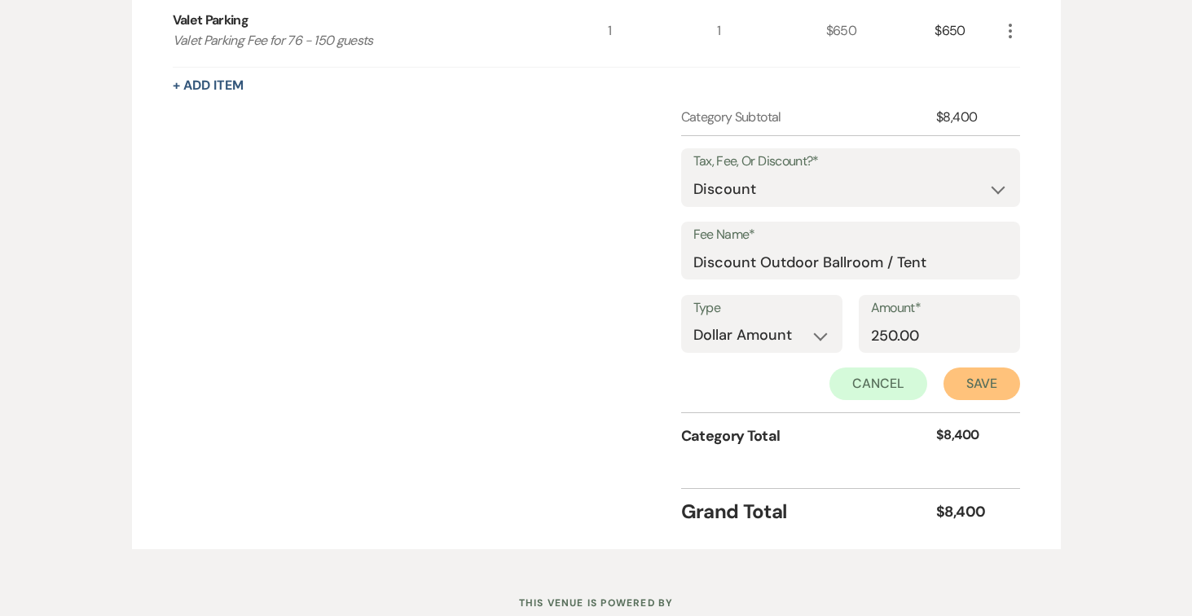
click at [969, 378] on button "Save" at bounding box center [981, 383] width 77 height 33
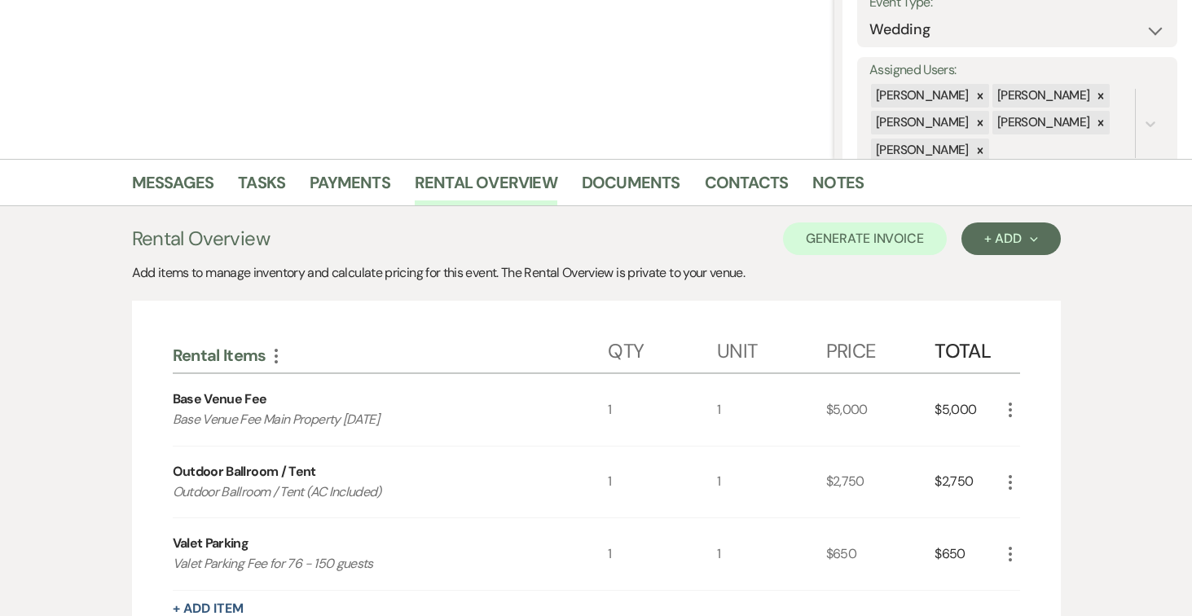
scroll to position [235, 0]
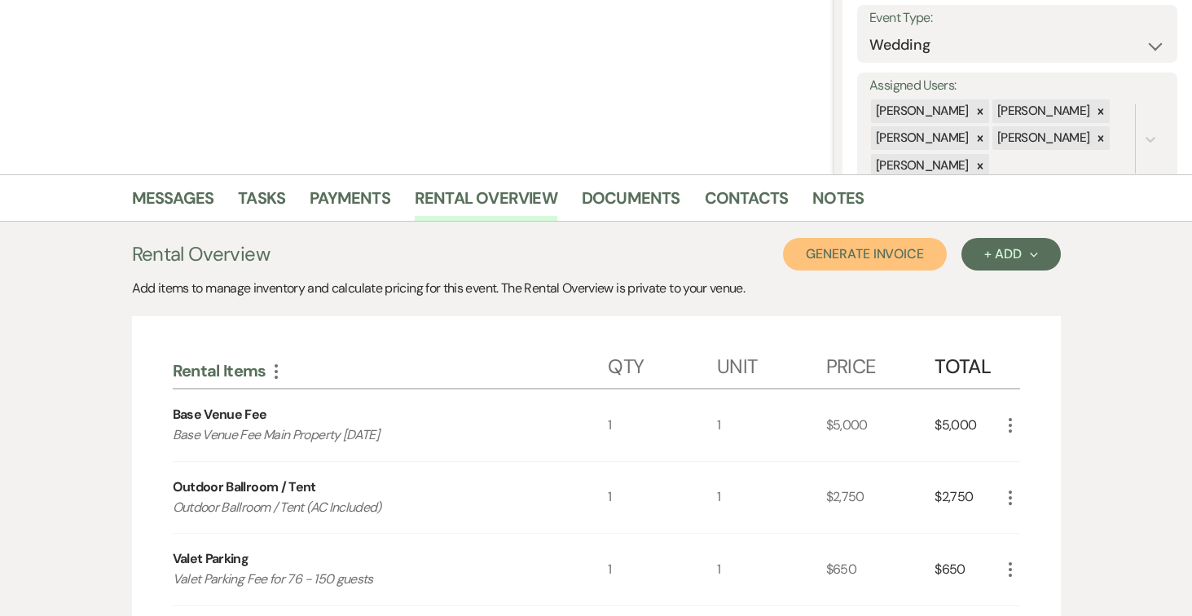
click at [898, 257] on button "Generate Invoice" at bounding box center [865, 254] width 164 height 33
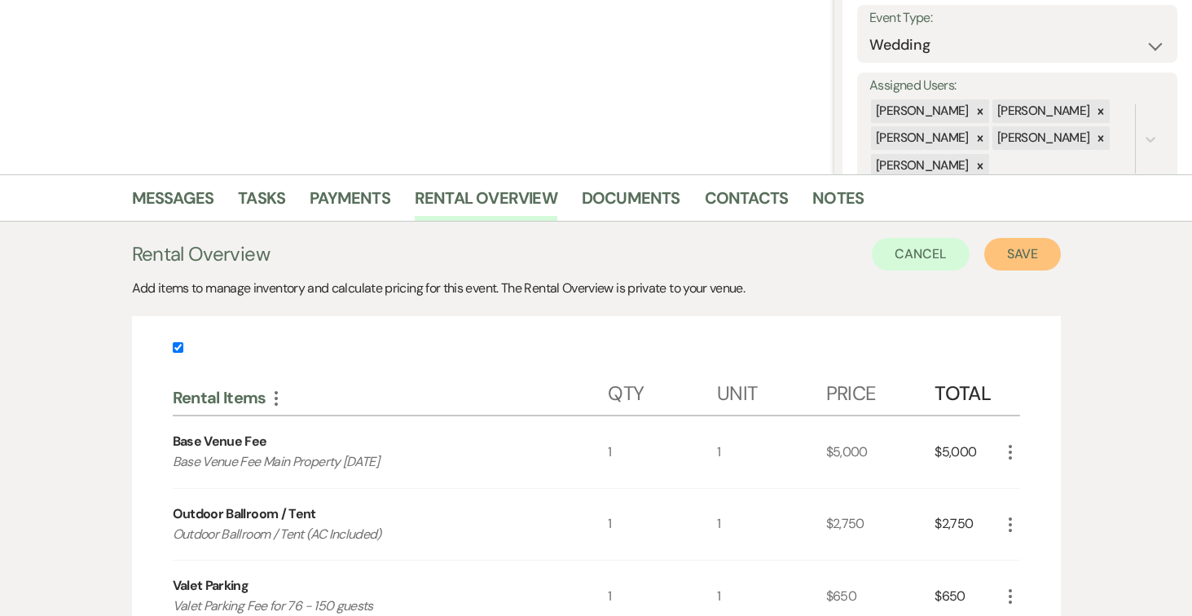
click at [1036, 252] on button "Save" at bounding box center [1022, 254] width 77 height 33
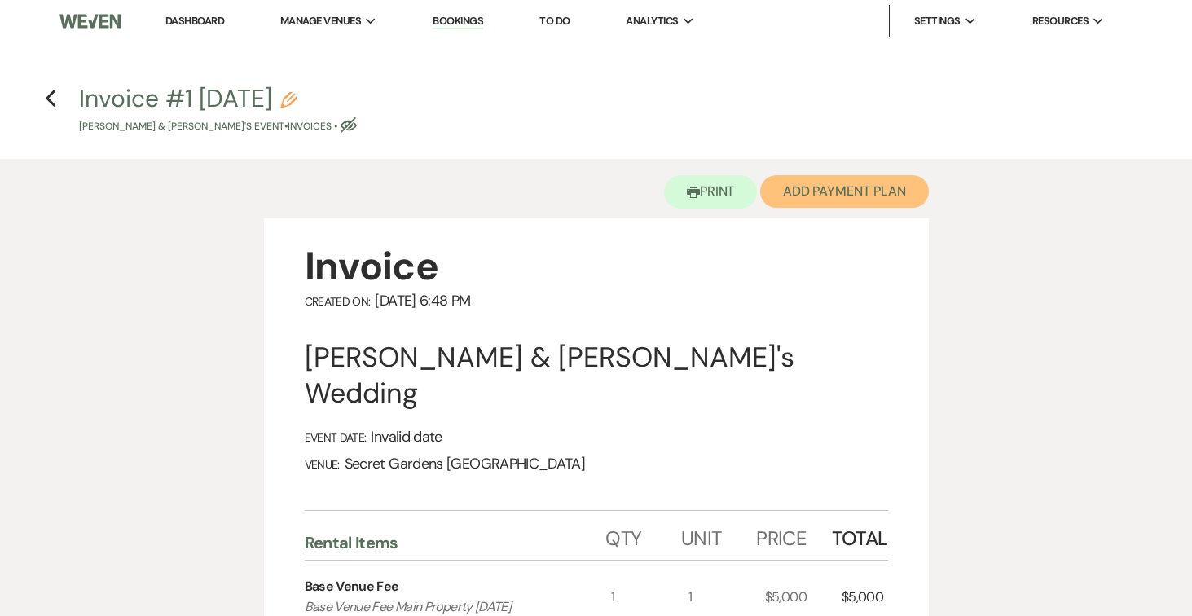
click at [847, 195] on button "Add Payment Plan" at bounding box center [844, 191] width 169 height 33
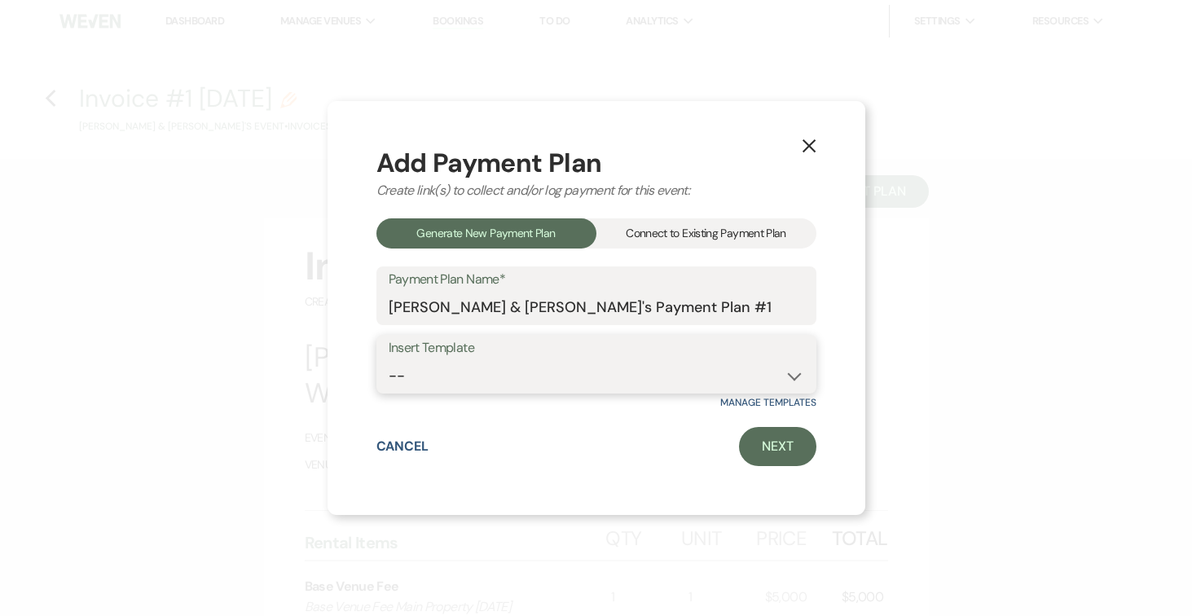
click at [793, 371] on select "-- Test Standard Payment Plan Balance Security Early Access Bridal Suite" at bounding box center [596, 376] width 415 height 32
click at [389, 360] on select "-- Test Standard Payment Plan Balance Security Early Access Bridal Suite" at bounding box center [596, 376] width 415 height 32
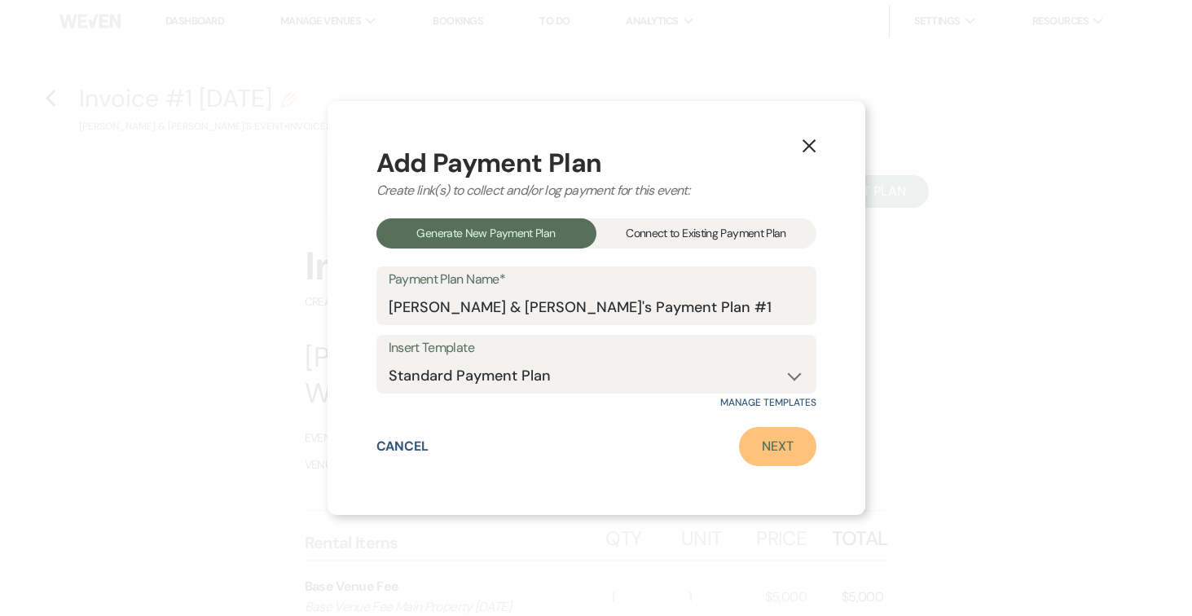
click at [770, 446] on link "Next" at bounding box center [777, 446] width 77 height 39
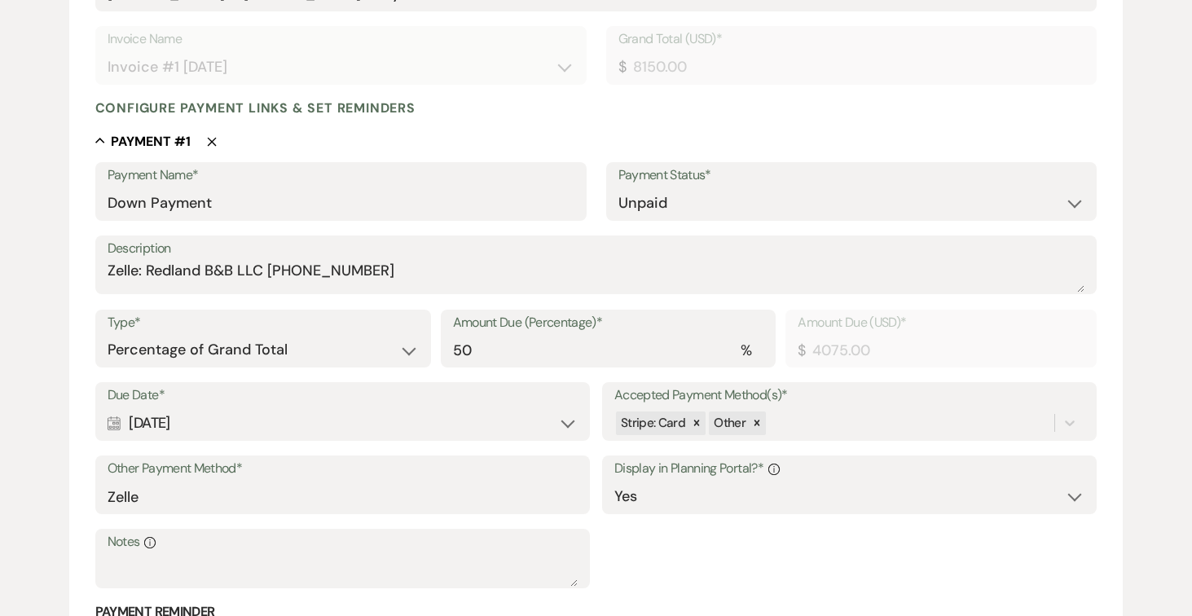
scroll to position [421, 0]
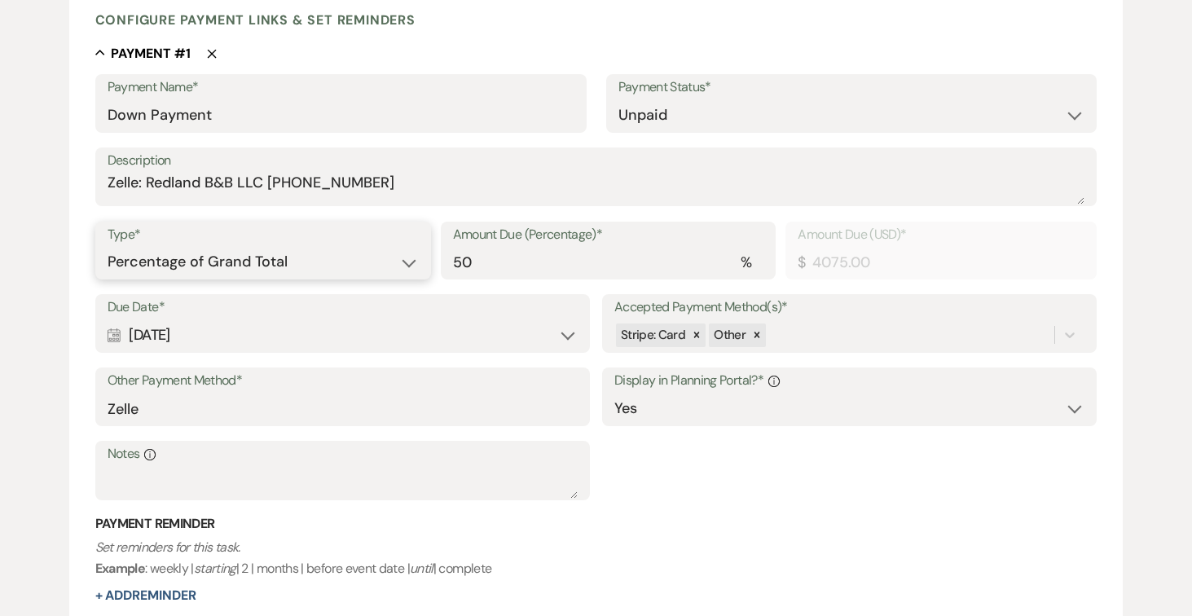
click at [411, 262] on select "Dollar Amount Percentage of Grand Total" at bounding box center [263, 262] width 311 height 32
click at [108, 246] on select "Dollar Amount Percentage of Grand Total" at bounding box center [263, 262] width 311 height 32
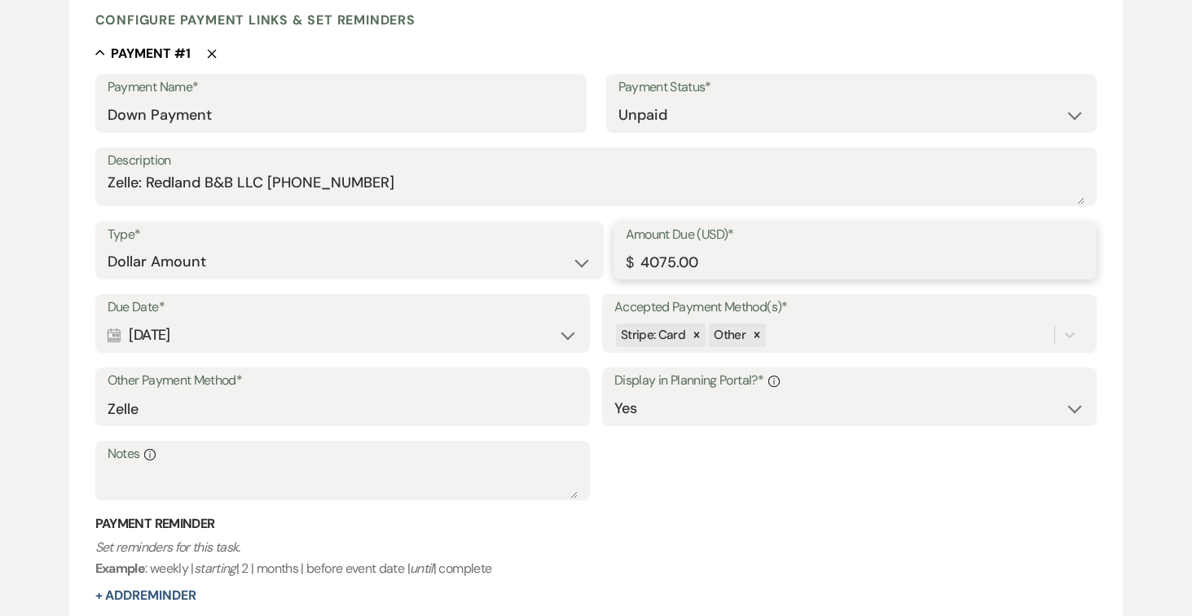
click at [761, 265] on input "4075.00" at bounding box center [855, 262] width 459 height 32
click at [548, 406] on input "Zelle" at bounding box center [343, 409] width 470 height 32
drag, startPoint x: 306, startPoint y: 178, endPoint x: 314, endPoint y: 189, distance: 13.4
click at [305, 178] on textarea "Zelle: Redland B&B LLC [PHONE_NUMBER]" at bounding box center [597, 187] width 978 height 33
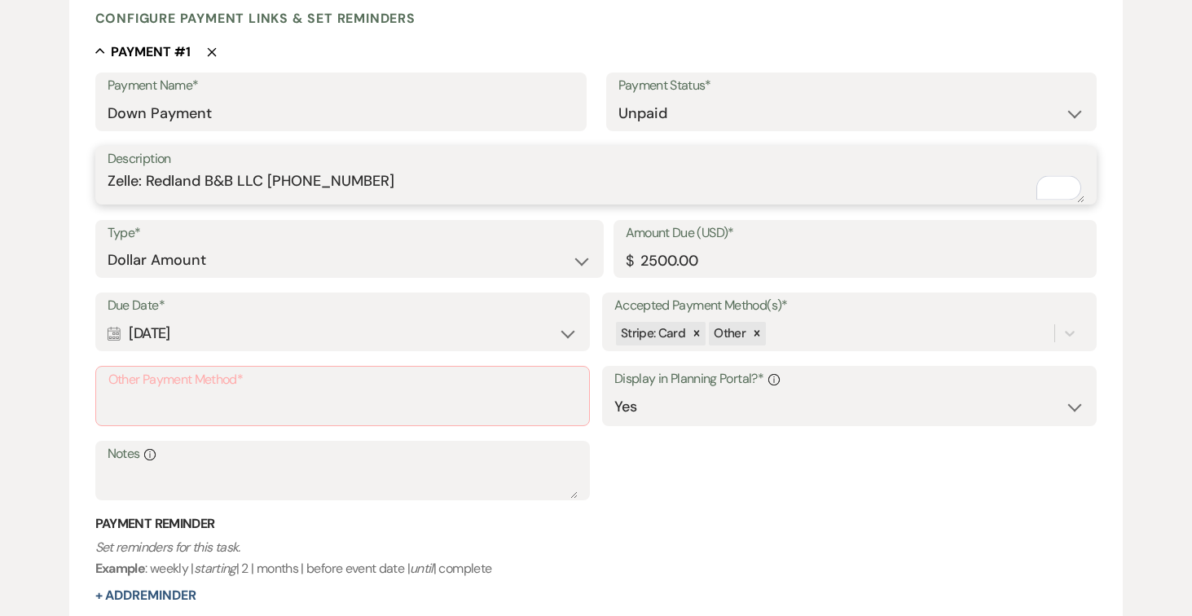
drag, startPoint x: 138, startPoint y: 178, endPoint x: 411, endPoint y: 177, distance: 272.9
click at [421, 176] on textarea "Zelle: Redland B&B LLC [PHONE_NUMBER]" at bounding box center [597, 186] width 978 height 33
click at [210, 402] on input "Other Payment Method*" at bounding box center [342, 408] width 468 height 32
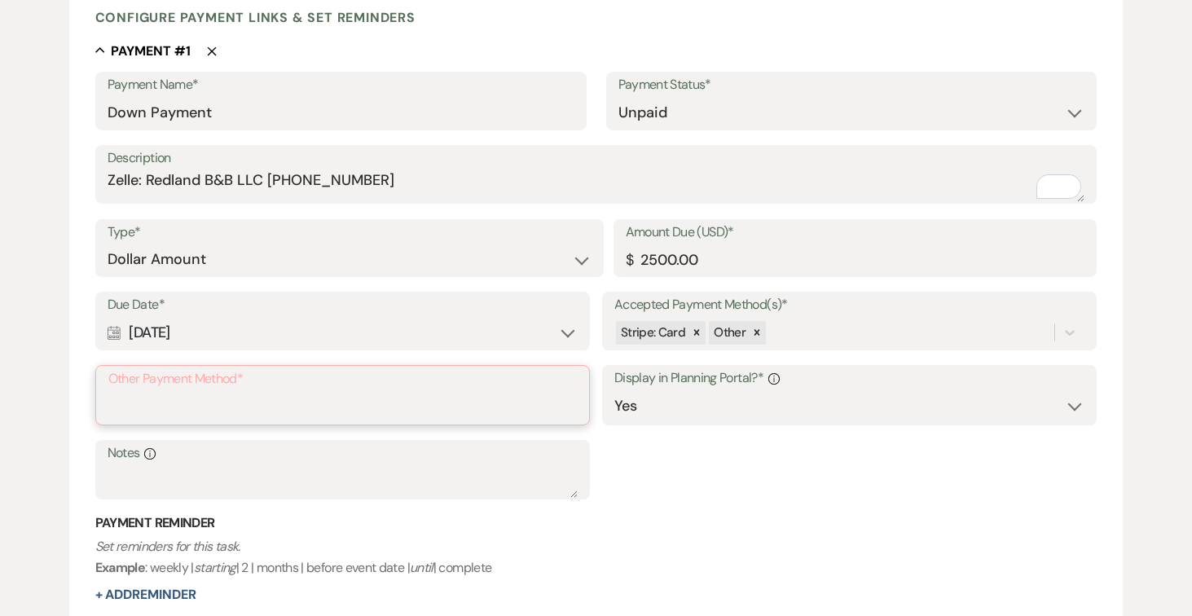
paste input "Zelle: Redland B&B LLC [PHONE_NUMBER]"
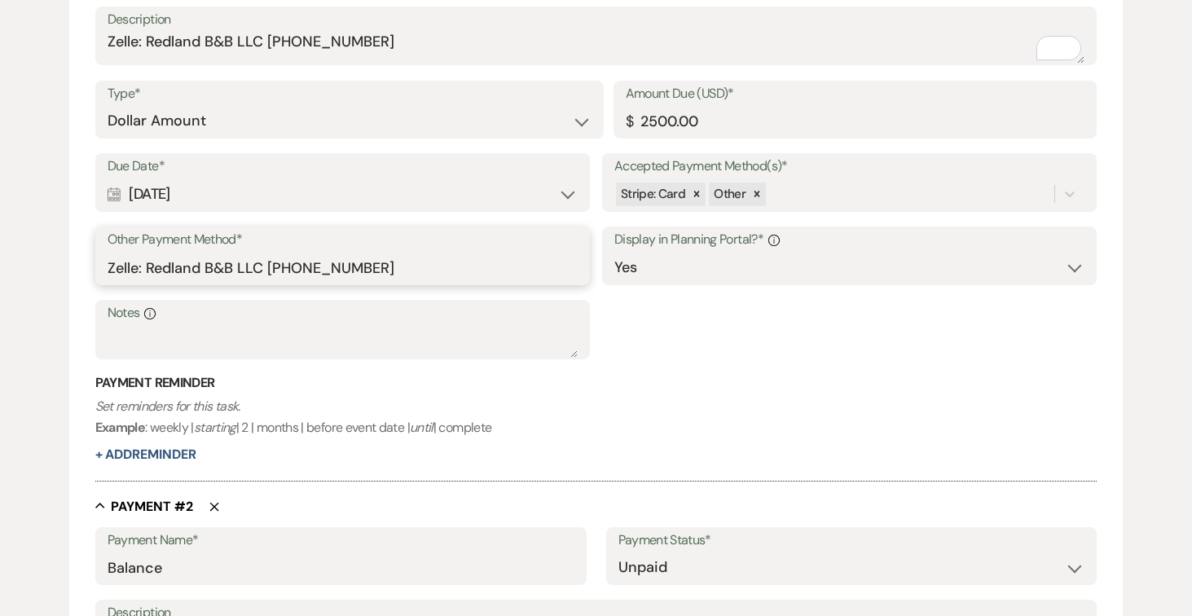
scroll to position [608, 0]
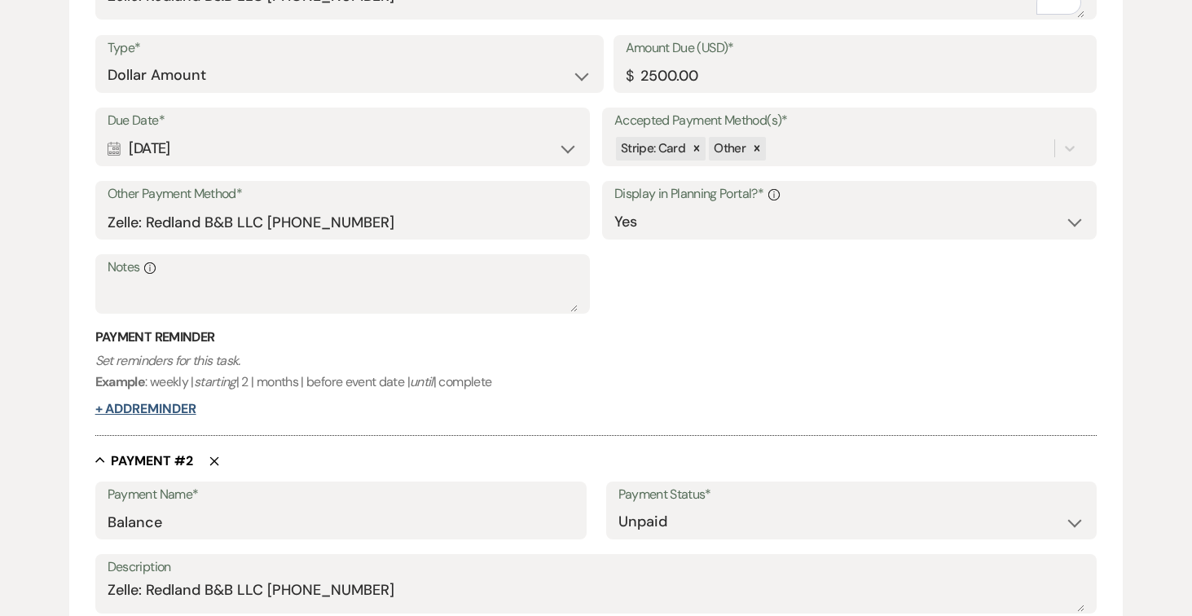
click at [163, 406] on button "+ Add Reminder" at bounding box center [145, 408] width 101 height 13
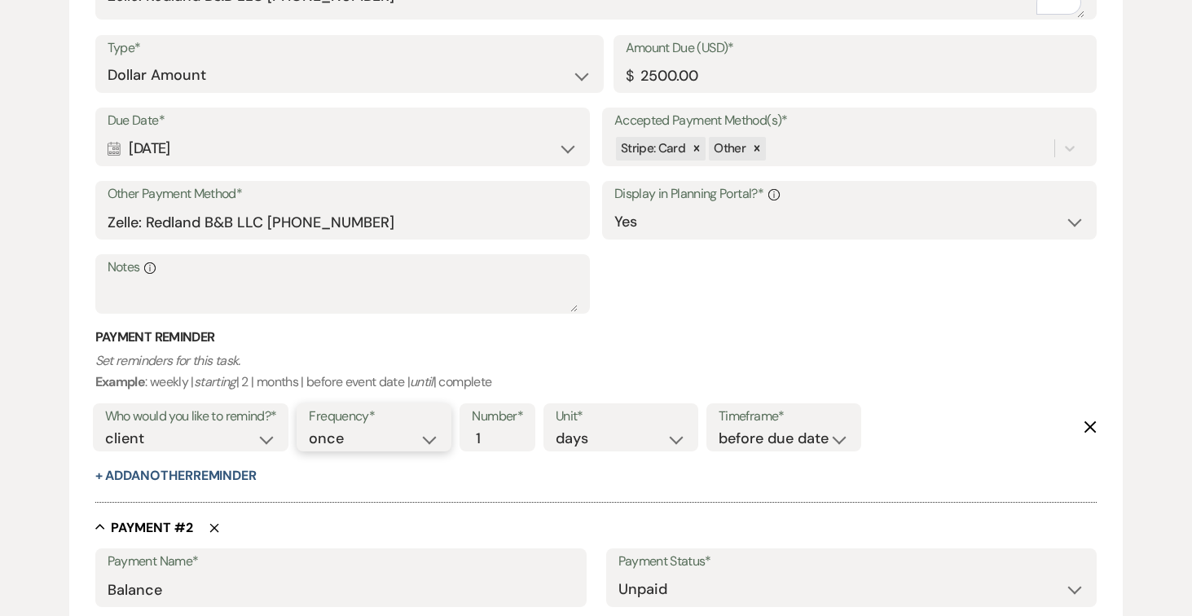
click at [439, 434] on select "once daily weekly monthly" at bounding box center [374, 439] width 130 height 22
click at [312, 428] on select "once daily weekly monthly" at bounding box center [374, 439] width 130 height 22
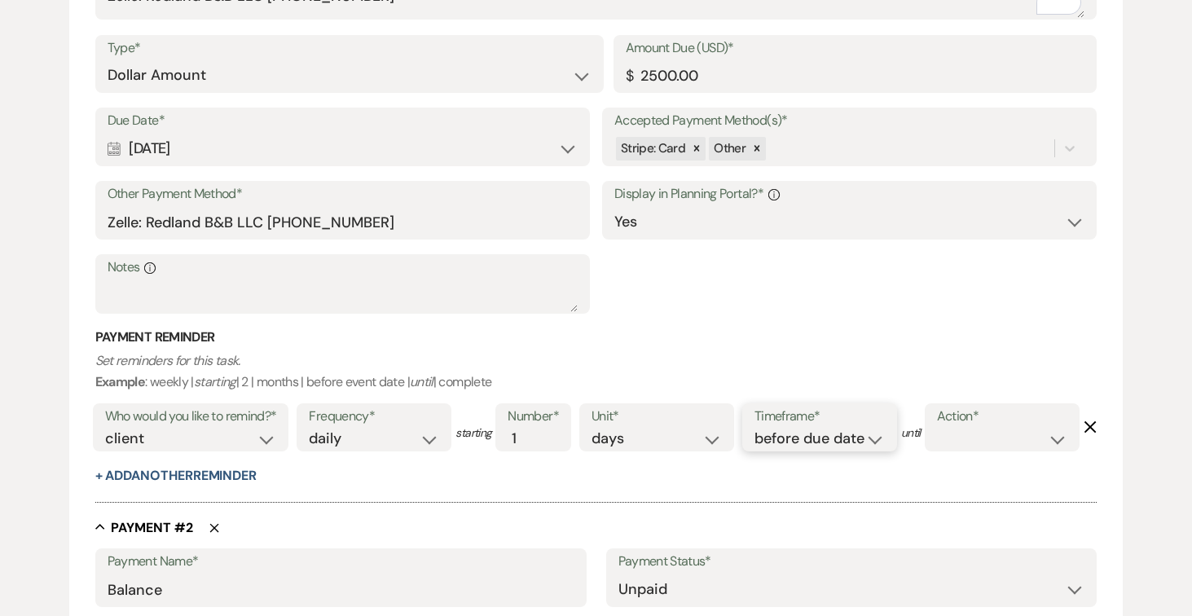
click at [879, 437] on select "before due date after due date on due date on custom date" at bounding box center [819, 439] width 130 height 22
click at [758, 428] on select "before due date after due date on due date on custom date" at bounding box center [819, 439] width 130 height 22
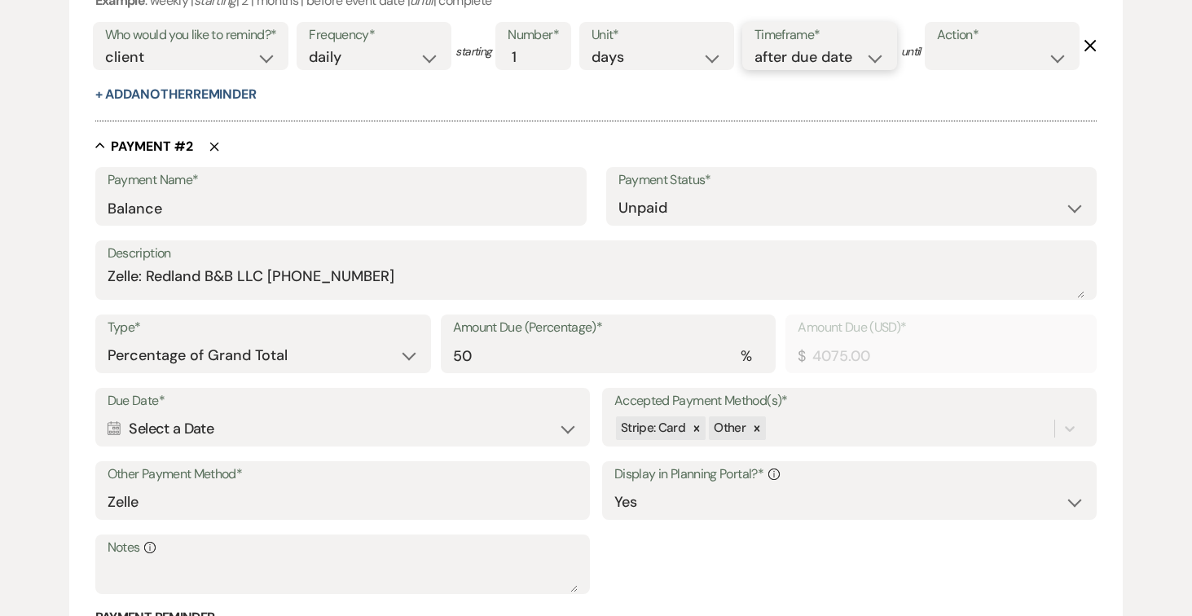
scroll to position [992, 0]
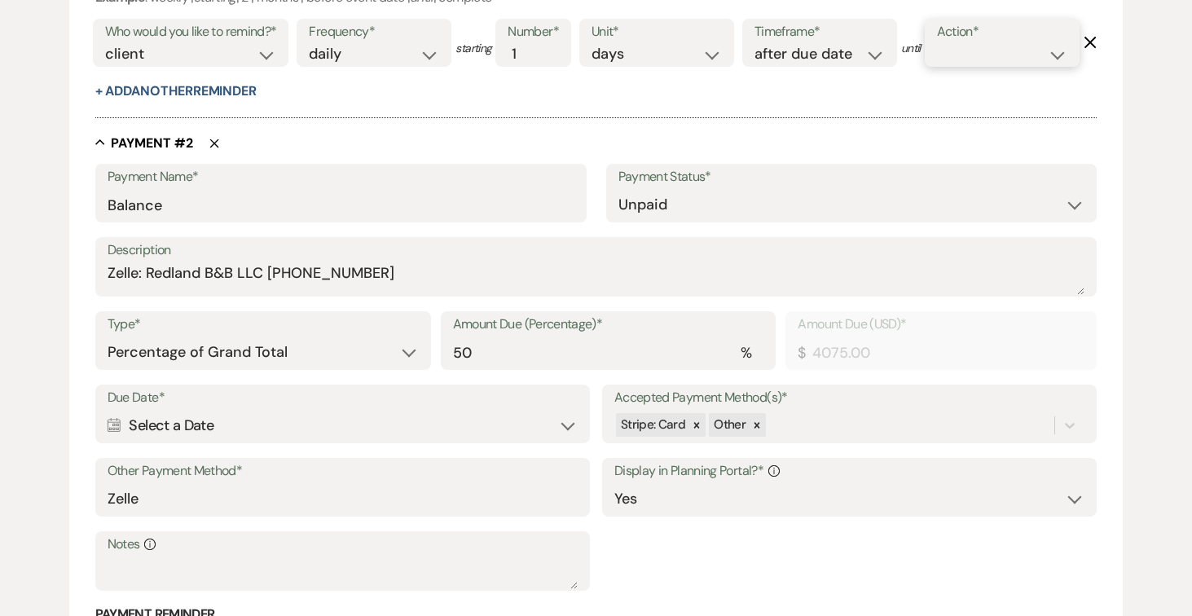
click at [937, 65] on select "complete due date custom date" at bounding box center [1002, 54] width 130 height 22
click at [402, 369] on select "Dollar Amount Percentage of Grand Total" at bounding box center [263, 353] width 311 height 32
click at [108, 369] on select "Dollar Amount Percentage of Grand Total" at bounding box center [263, 353] width 311 height 32
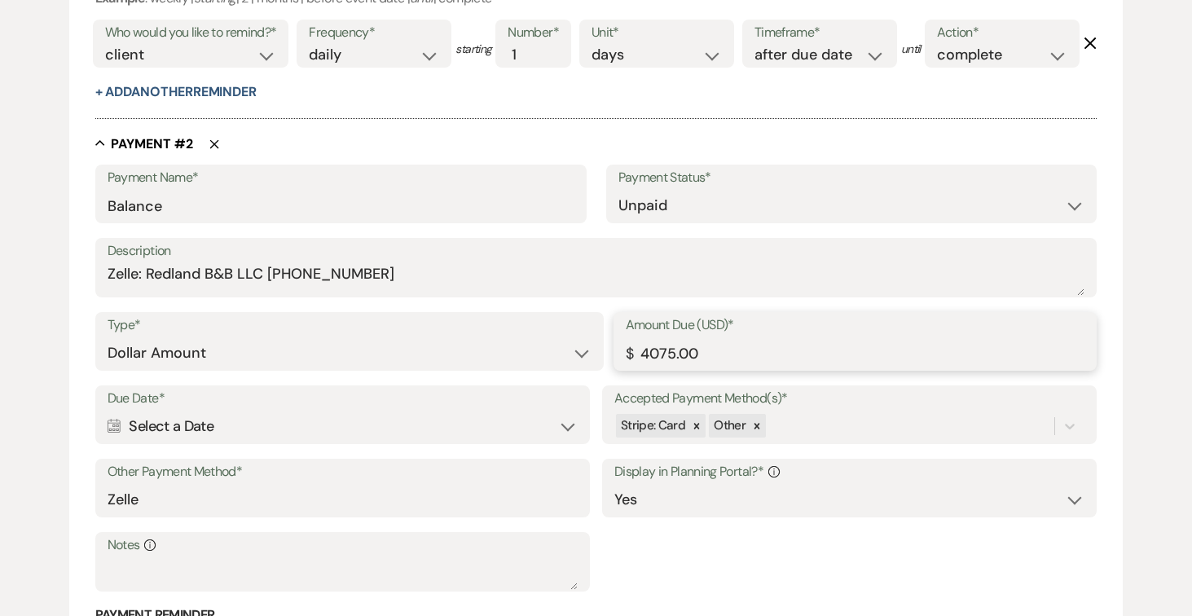
click at [725, 369] on input "4075.00" at bounding box center [855, 353] width 459 height 32
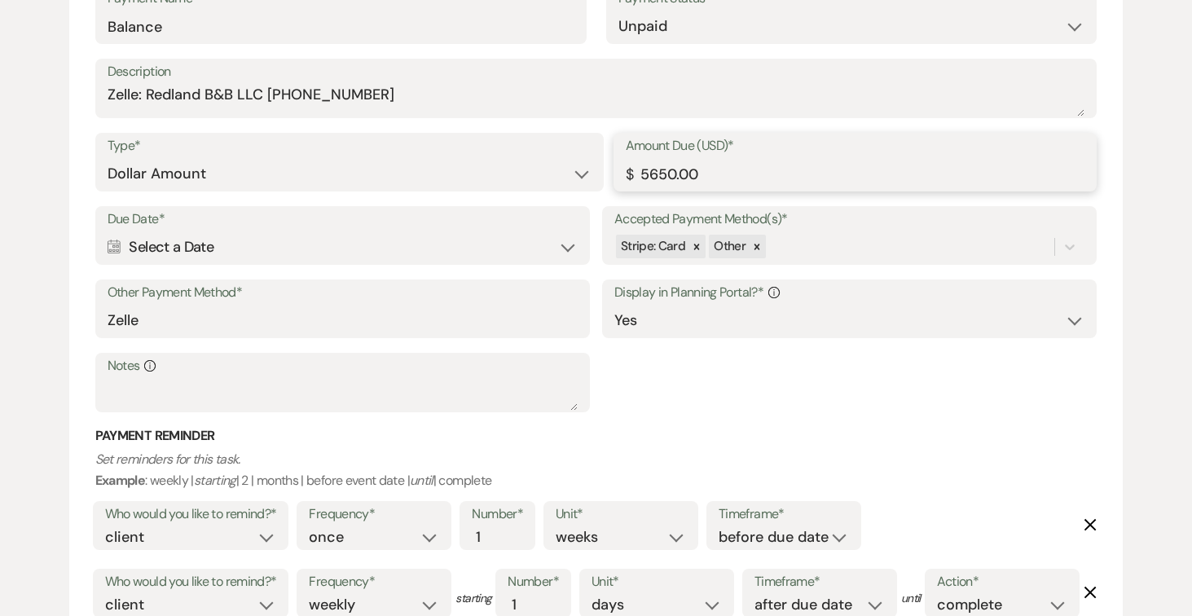
scroll to position [1224, 0]
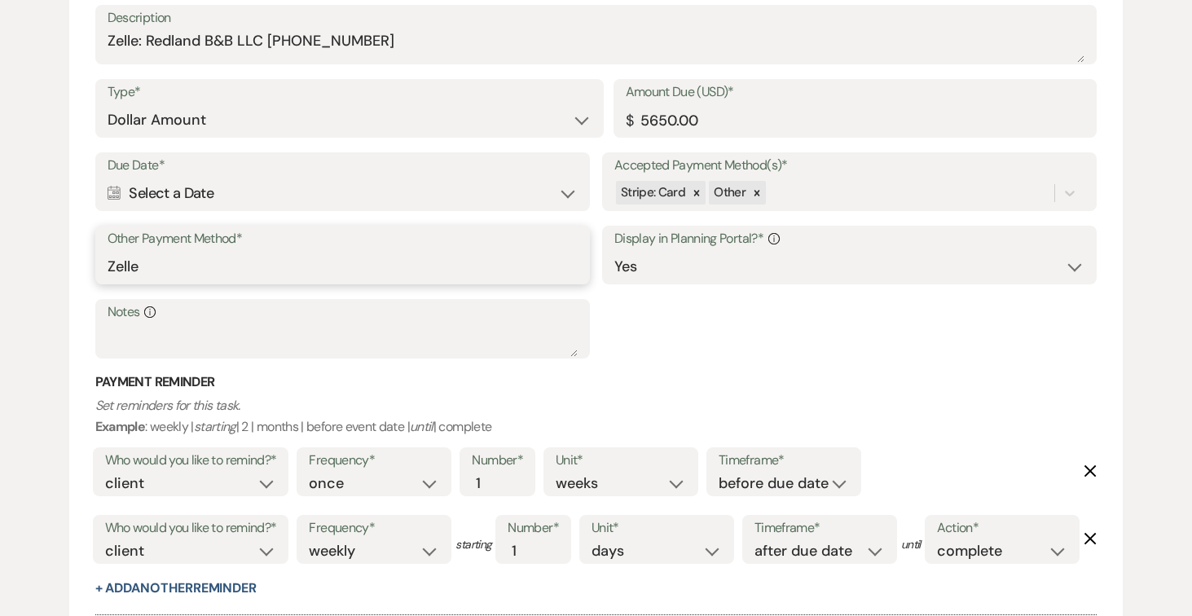
click at [399, 283] on input "Zelle" at bounding box center [343, 267] width 470 height 32
paste input "Zelle: Redland B&B LLC [PHONE_NUMBER]"
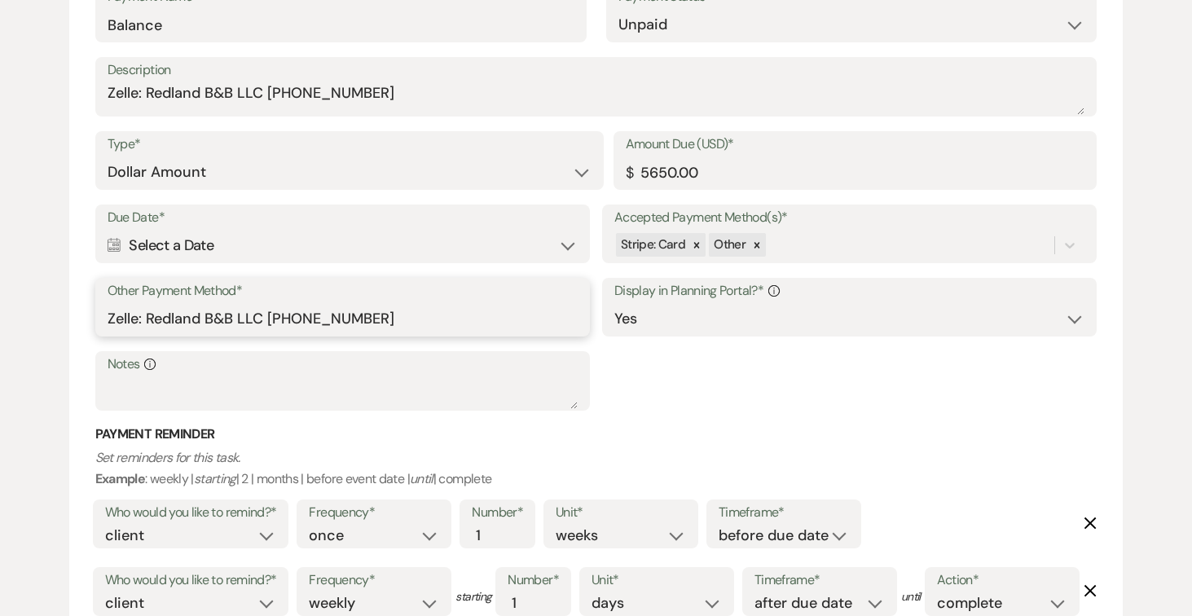
scroll to position [1305, 0]
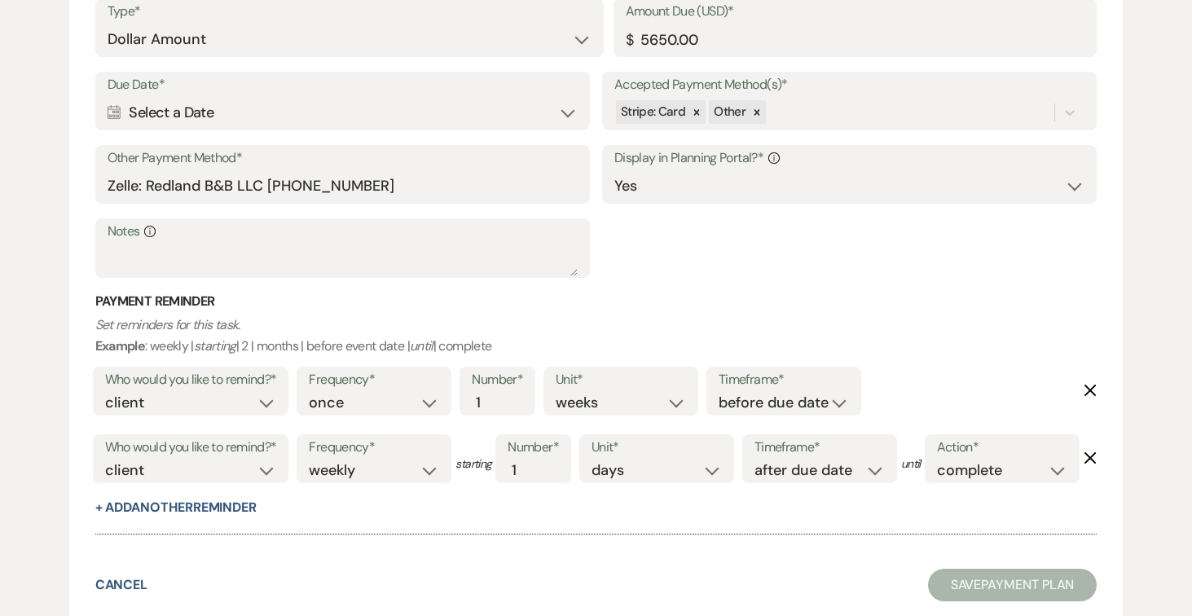
click at [569, 129] on div "Calendar Select a Date Expand" at bounding box center [343, 113] width 470 height 32
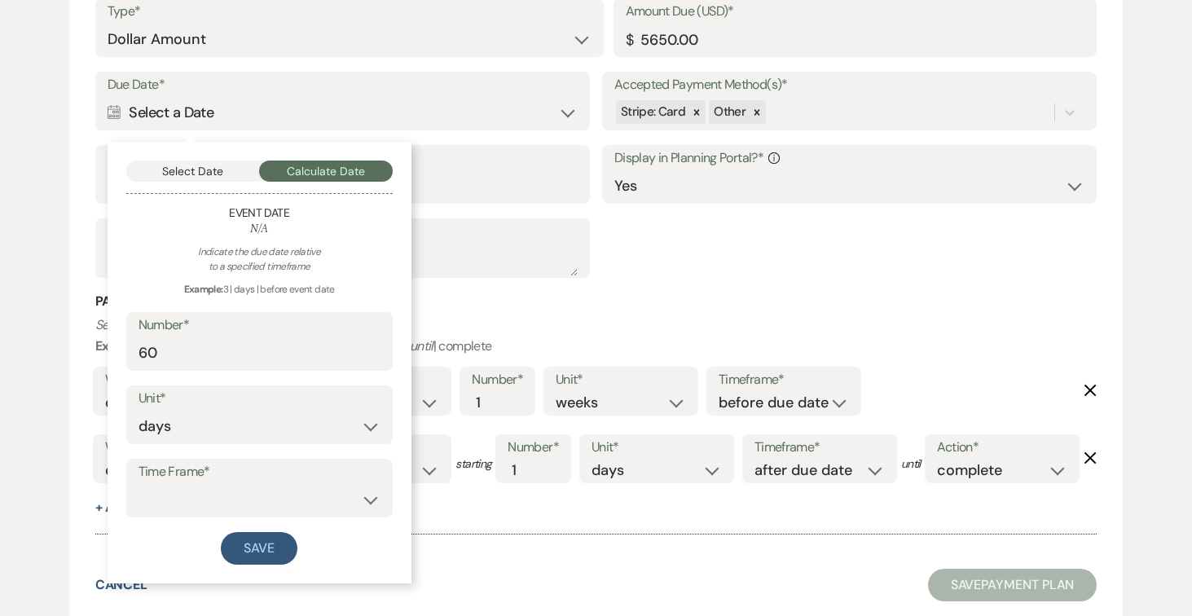
click at [741, 289] on div "Due Date* Calendar Select a Date Collapse Select Date Calculate Date Event Date…" at bounding box center [596, 182] width 1002 height 221
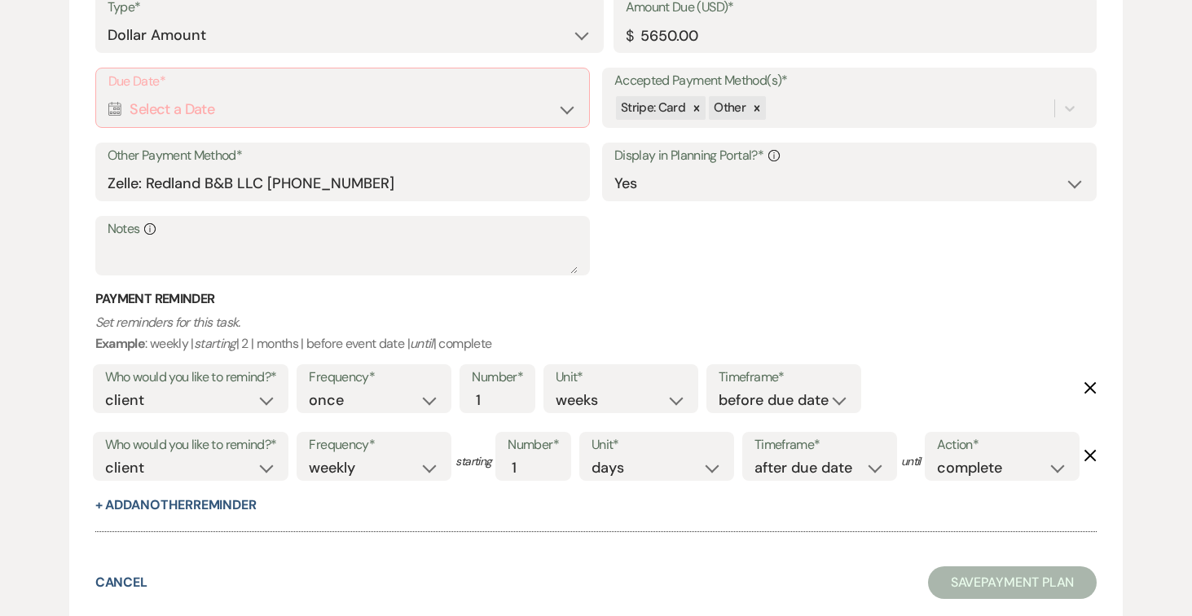
click at [567, 125] on div "Calendar Select a Date Expand" at bounding box center [342, 110] width 468 height 32
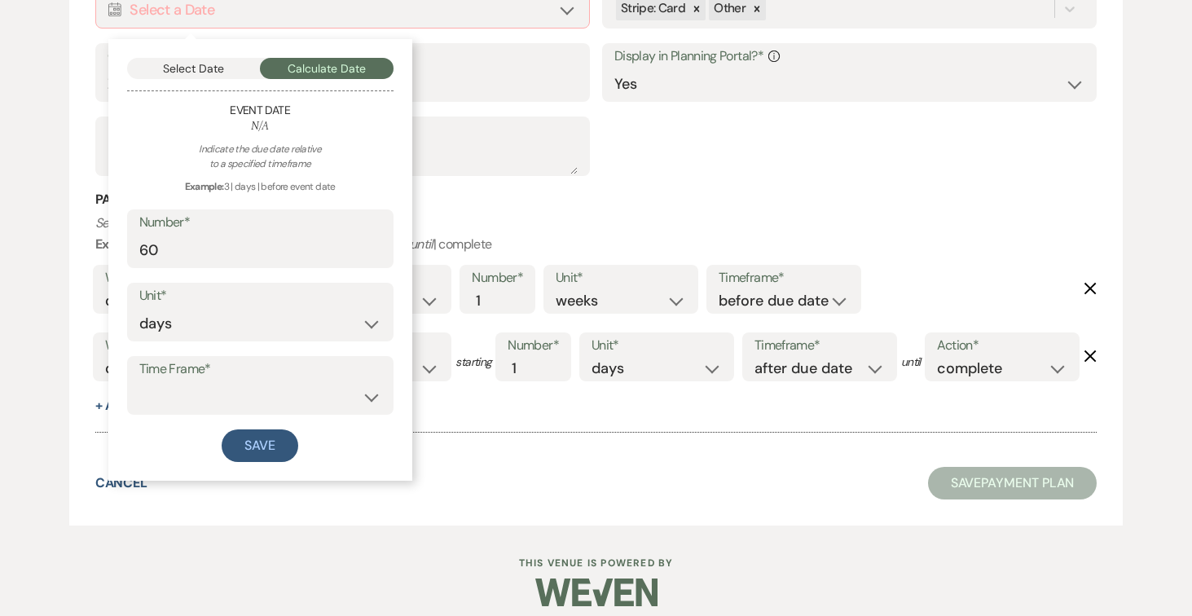
scroll to position [1557, 0]
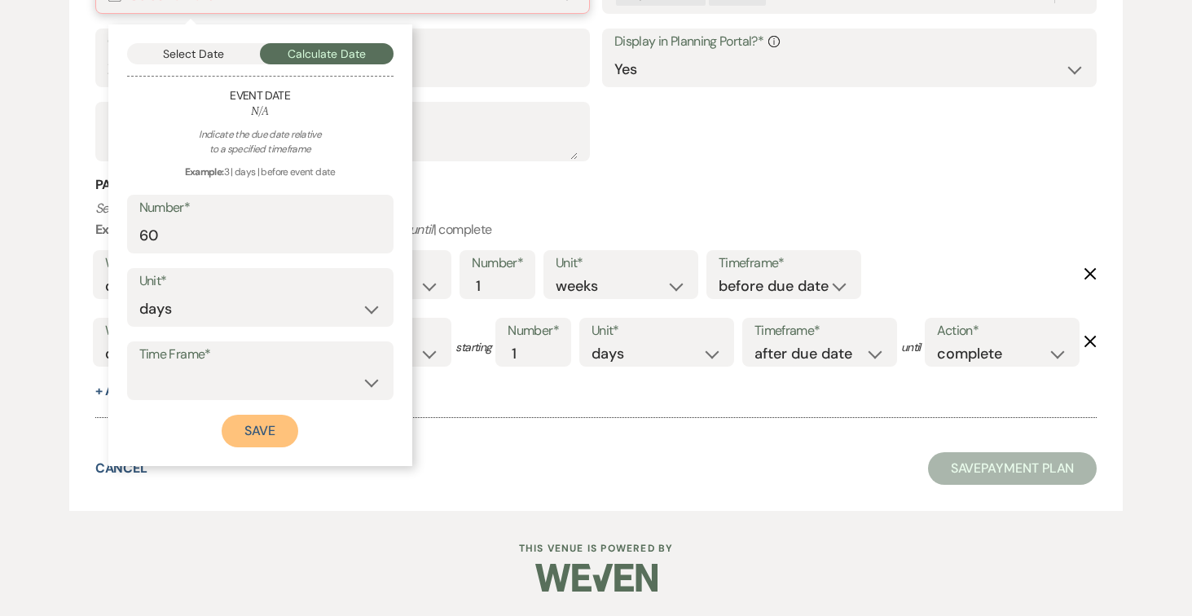
click at [271, 415] on button "Save" at bounding box center [260, 431] width 77 height 33
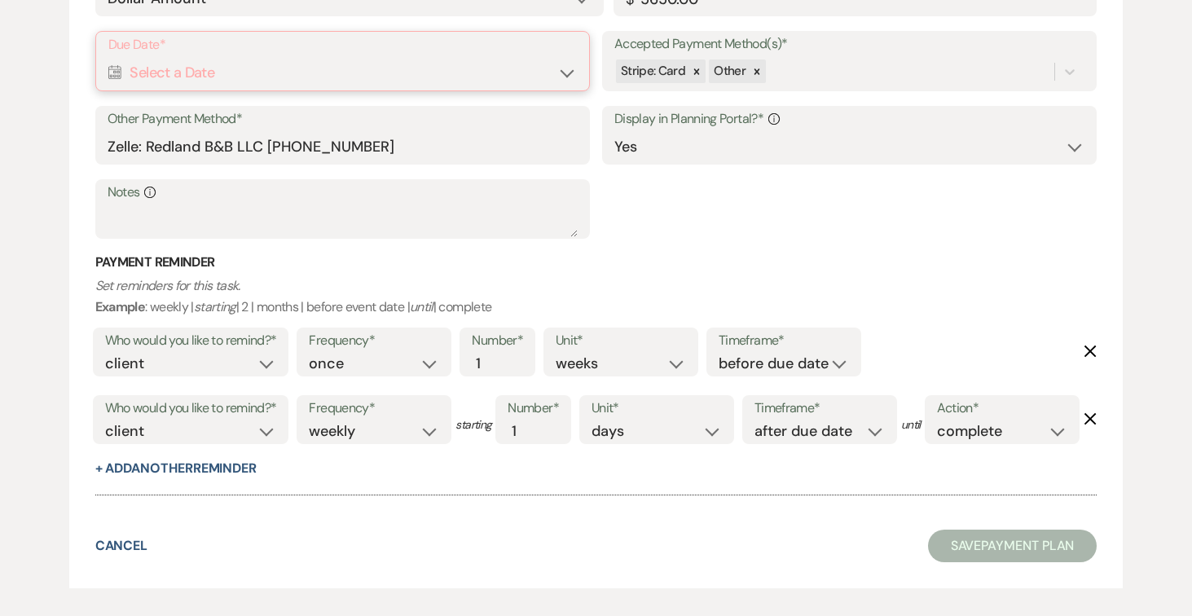
scroll to position [1341, 0]
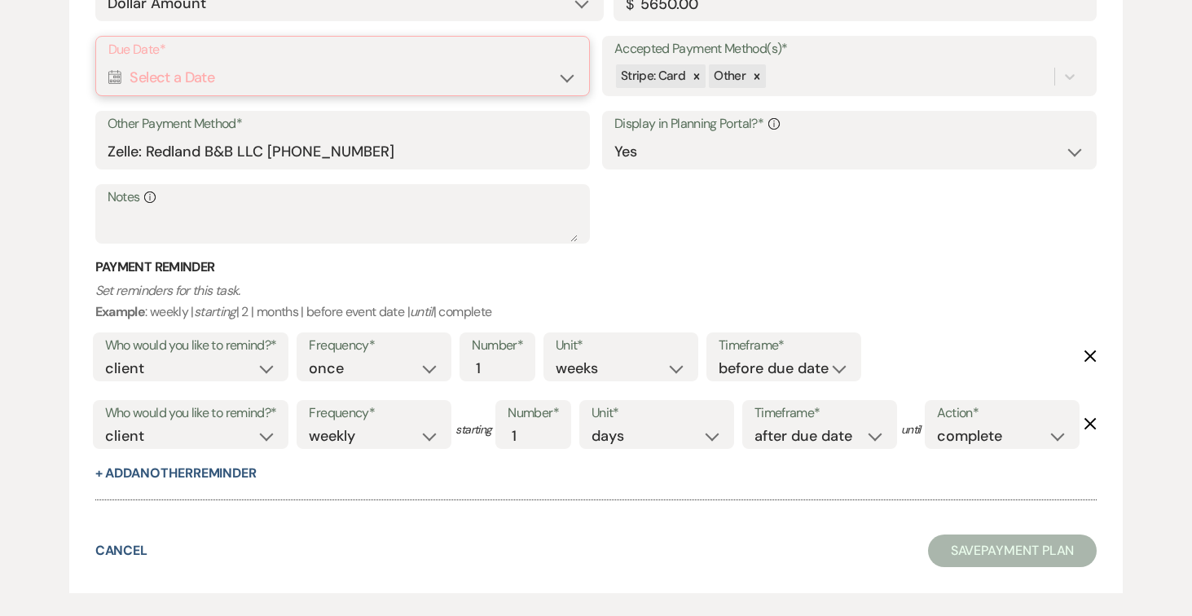
click at [558, 94] on div "Calendar Select a Date Expand" at bounding box center [342, 78] width 468 height 32
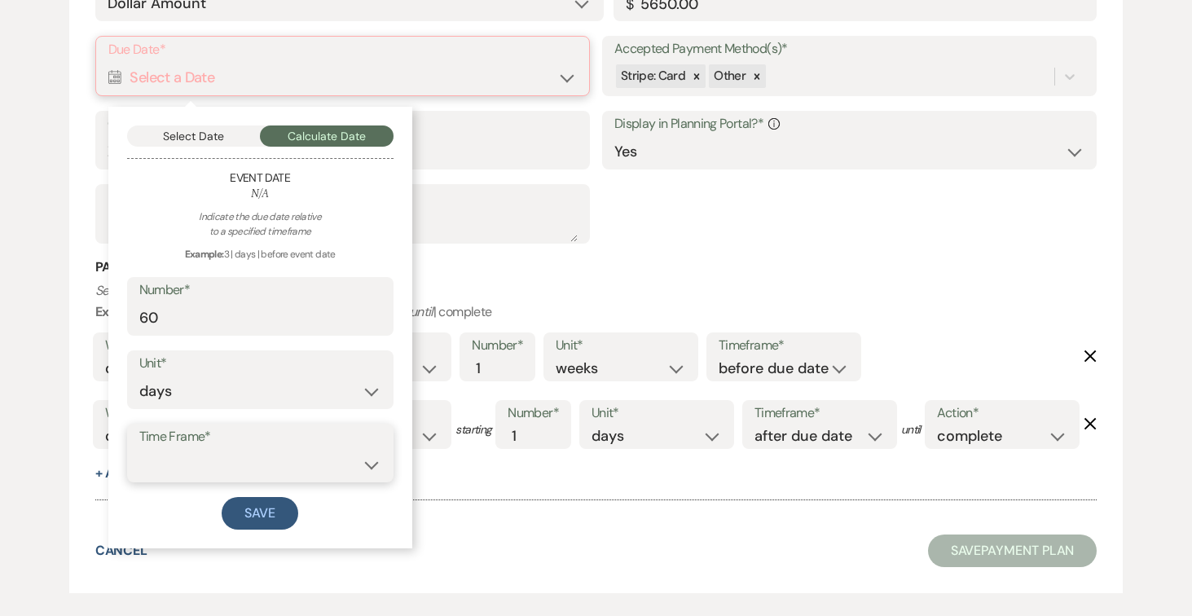
click at [368, 481] on select "after [DATE] date" at bounding box center [260, 465] width 242 height 32
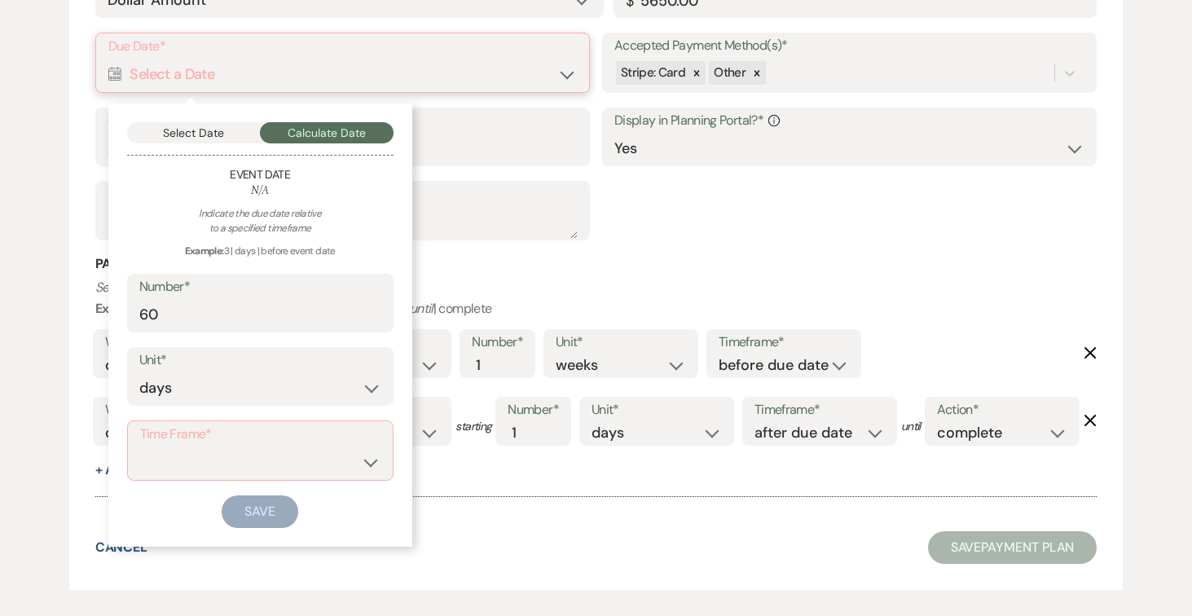
scroll to position [1344, 0]
click at [176, 144] on button "Select Date" at bounding box center [194, 133] width 134 height 21
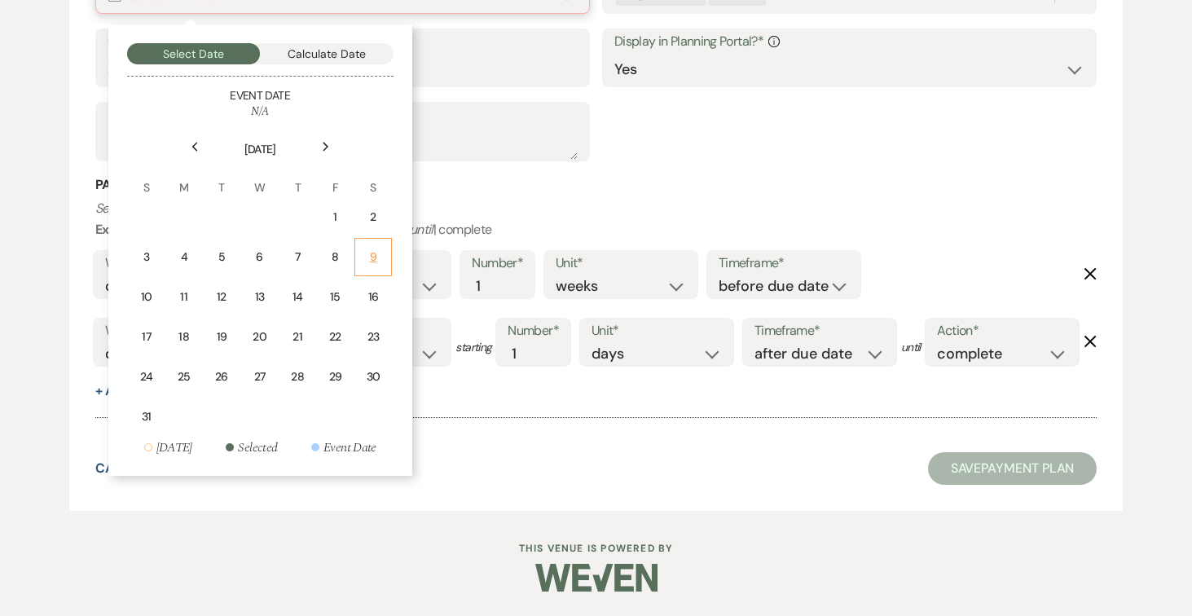
scroll to position [1556, 0]
click at [324, 142] on use at bounding box center [326, 146] width 6 height 9
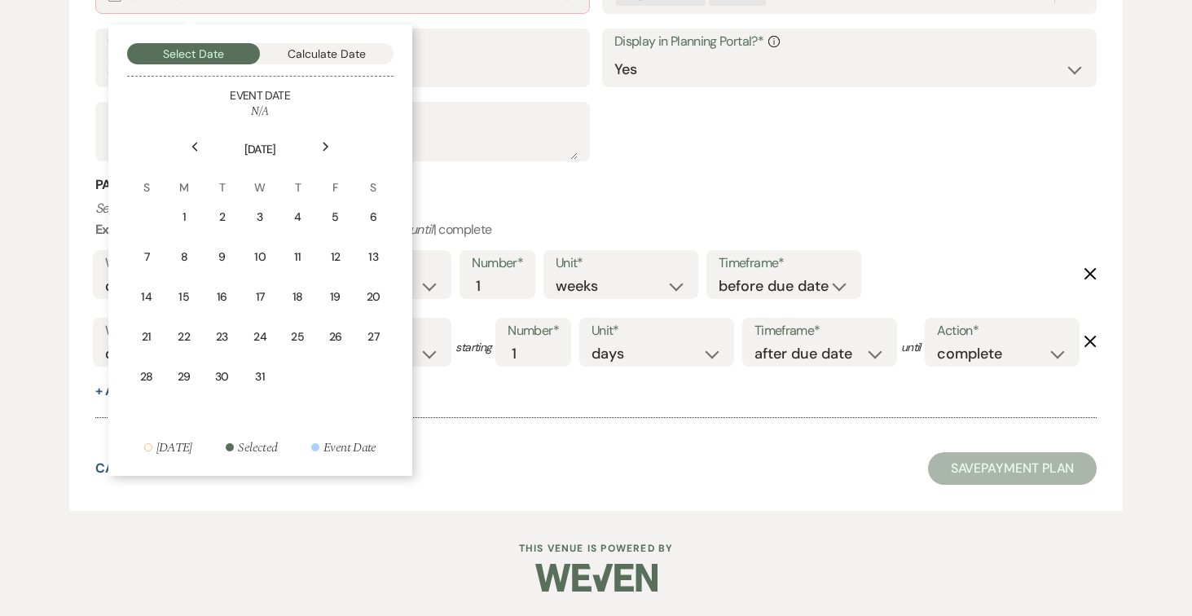
click at [324, 142] on use at bounding box center [326, 146] width 6 height 9
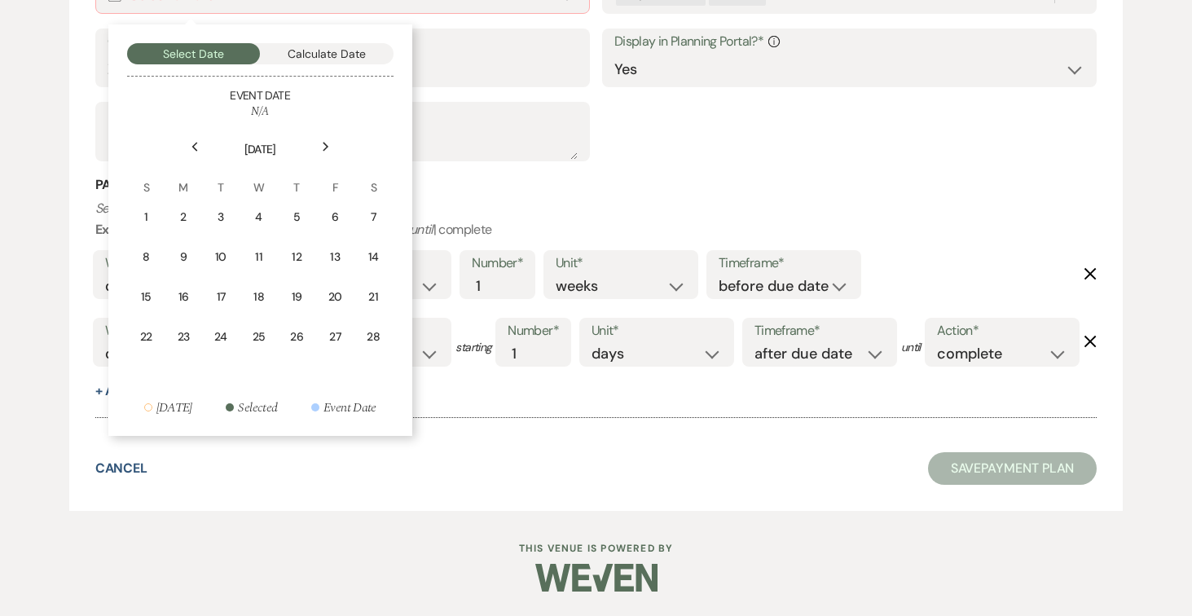
click at [324, 142] on use at bounding box center [326, 146] width 6 height 9
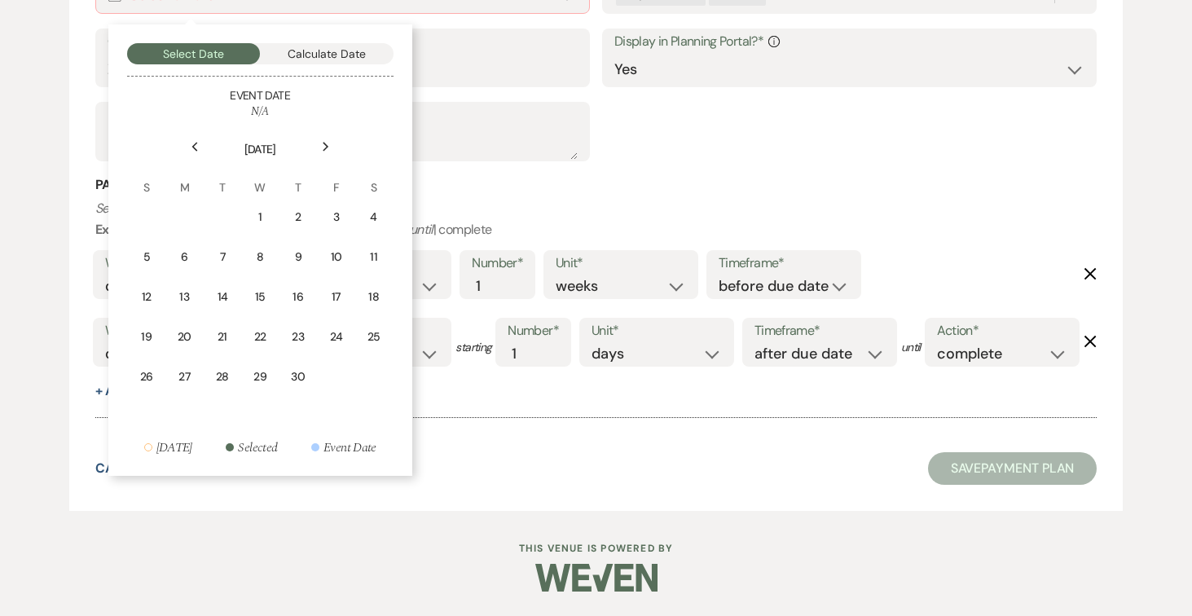
click at [324, 142] on use at bounding box center [326, 146] width 6 height 9
click at [324, 142] on icon "Next" at bounding box center [326, 147] width 8 height 10
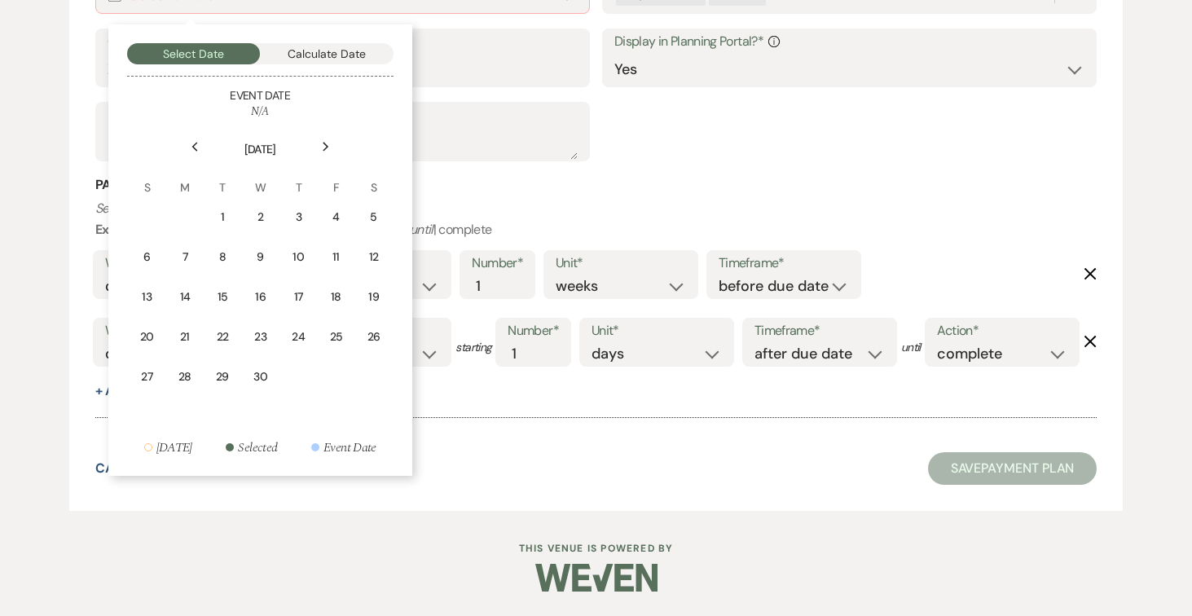
click at [324, 142] on icon "Next" at bounding box center [326, 147] width 8 height 10
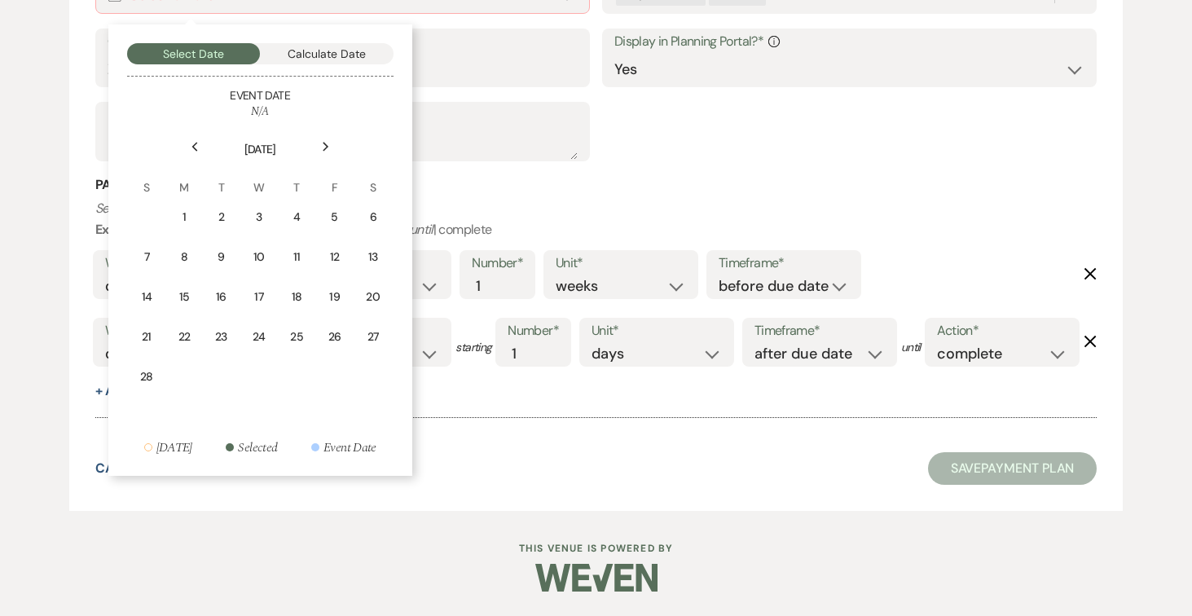
scroll to position [1551, 0]
click at [182, 134] on div "Previous" at bounding box center [195, 147] width 26 height 26
click at [371, 248] on div "9" at bounding box center [372, 256] width 15 height 17
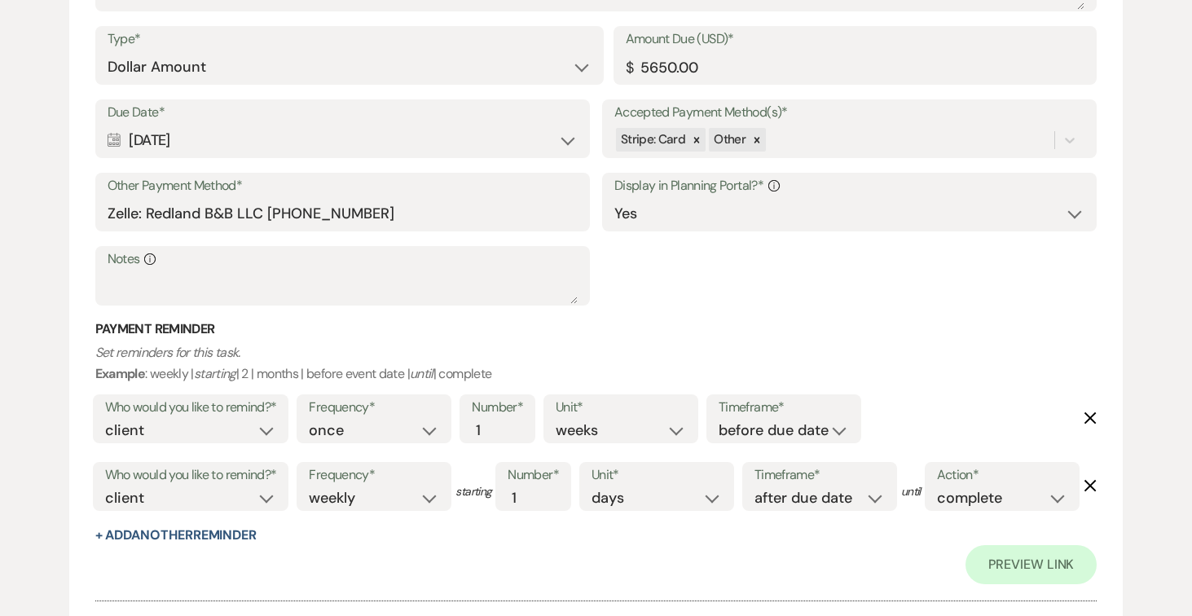
scroll to position [1305, 0]
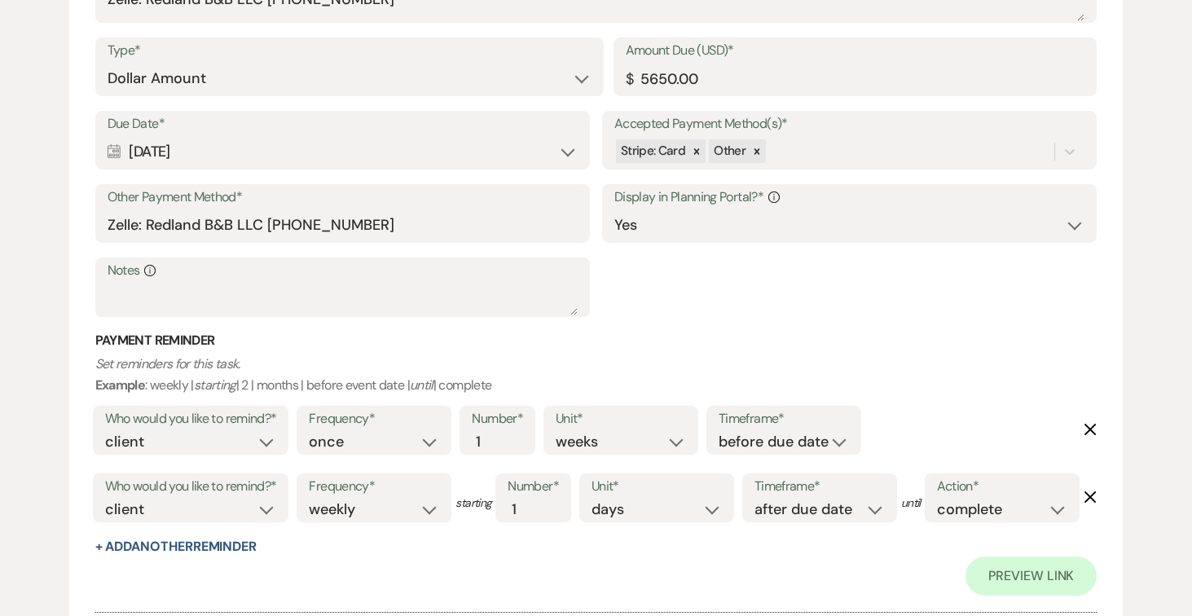
click at [569, 168] on div "Calendar [DATE] Expand" at bounding box center [343, 152] width 470 height 32
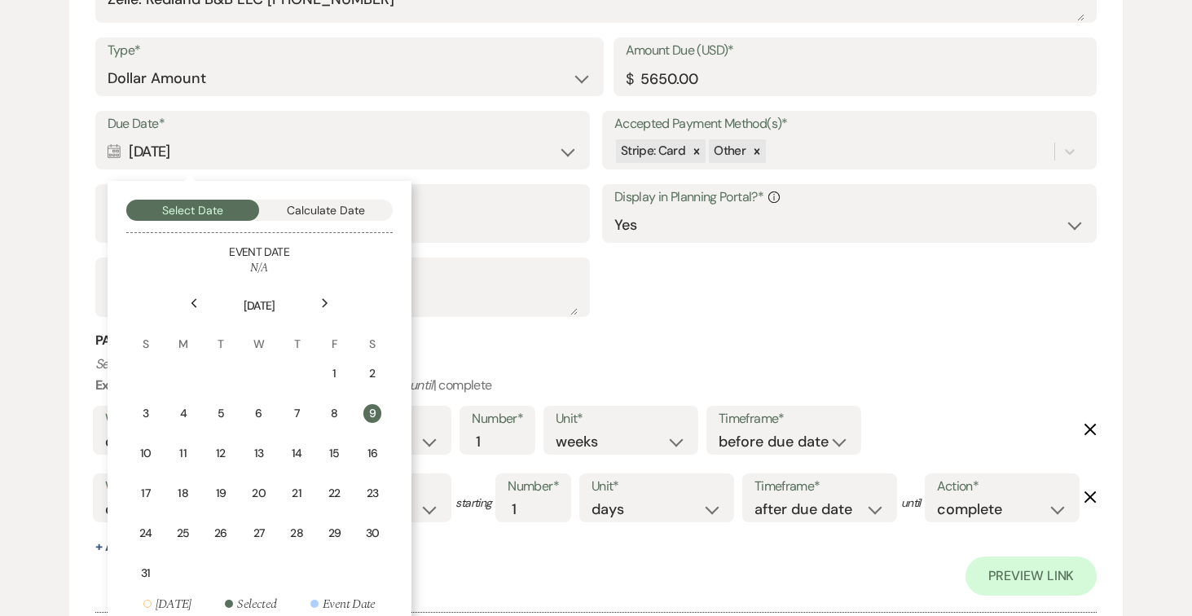
click at [191, 308] on icon "Previous" at bounding box center [194, 303] width 8 height 10
click at [189, 422] on div "9" at bounding box center [183, 413] width 15 height 17
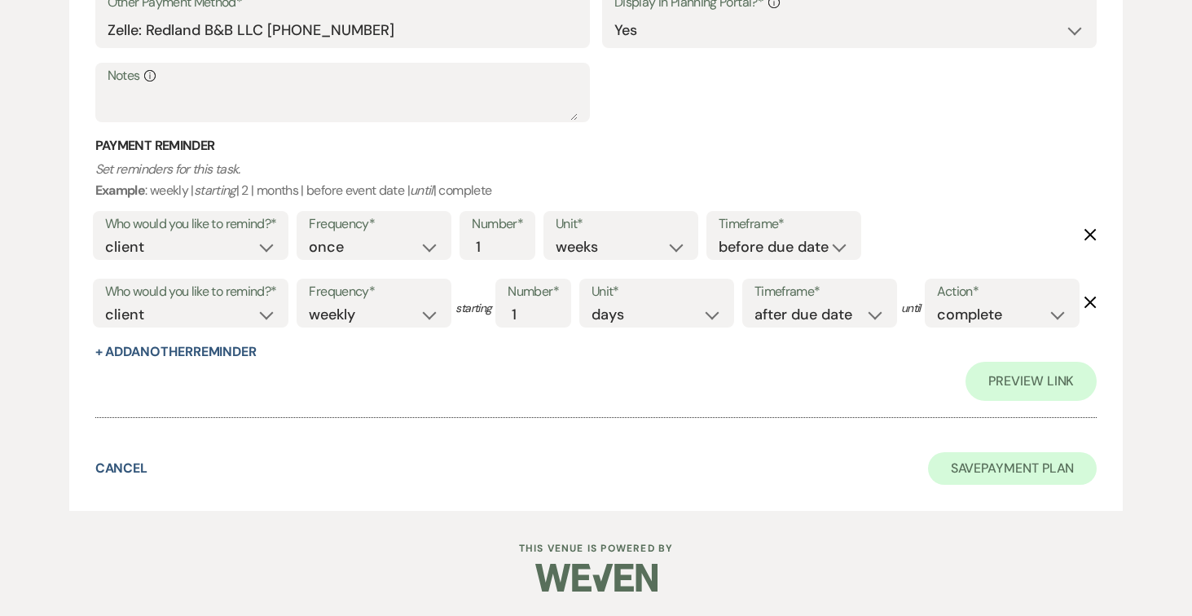
scroll to position [1633, 0]
click at [1021, 470] on button "Save Payment Plan" at bounding box center [1012, 468] width 169 height 33
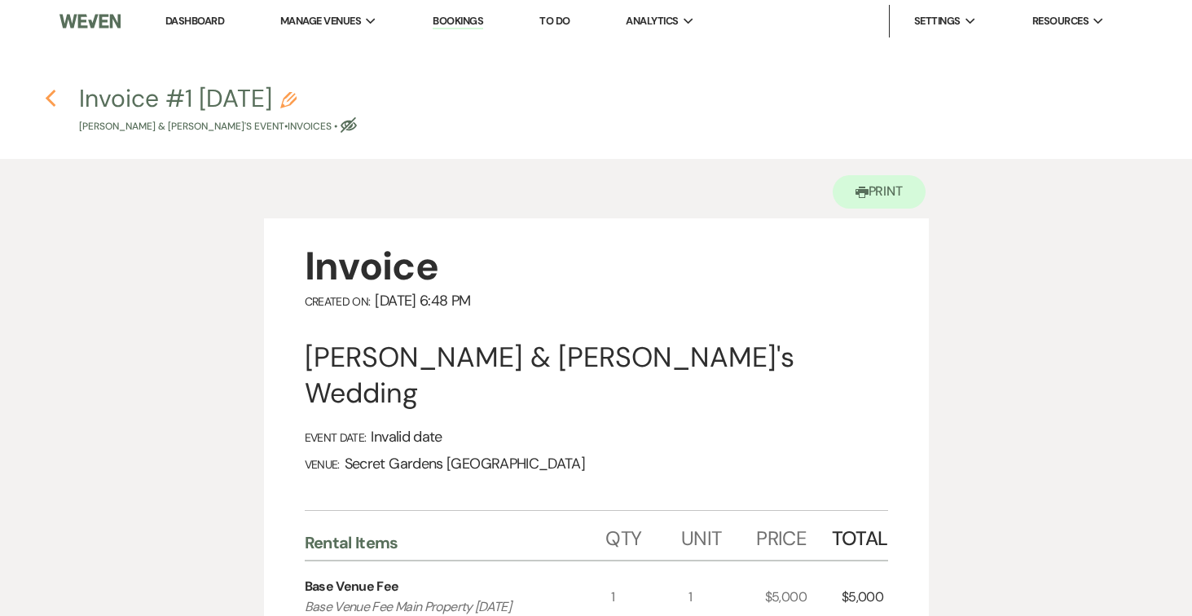
click at [48, 102] on icon "Previous" at bounding box center [51, 99] width 12 height 20
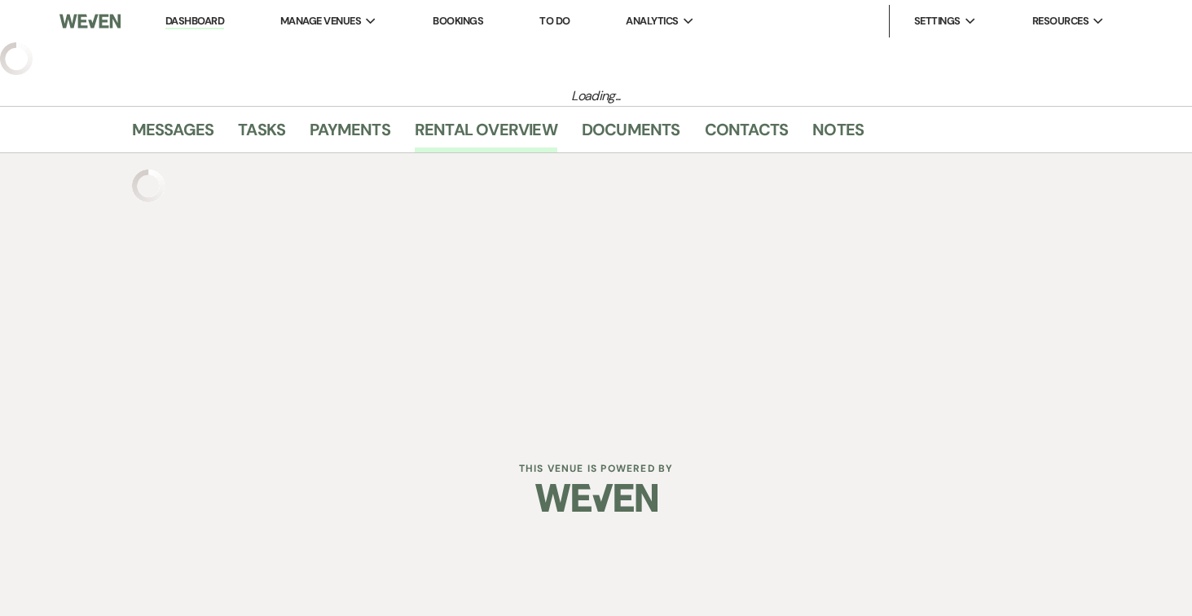
select select "5"
select select "2"
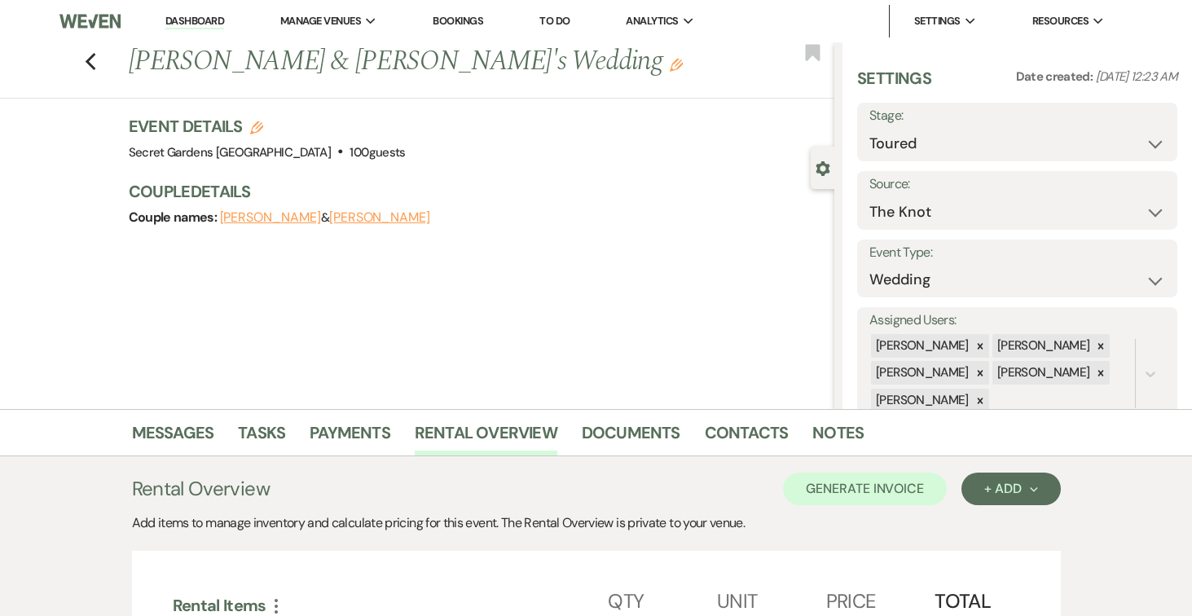
click at [337, 145] on span "." at bounding box center [340, 145] width 6 height 0
click at [258, 128] on icon "Edit" at bounding box center [256, 127] width 13 height 13
select select "834"
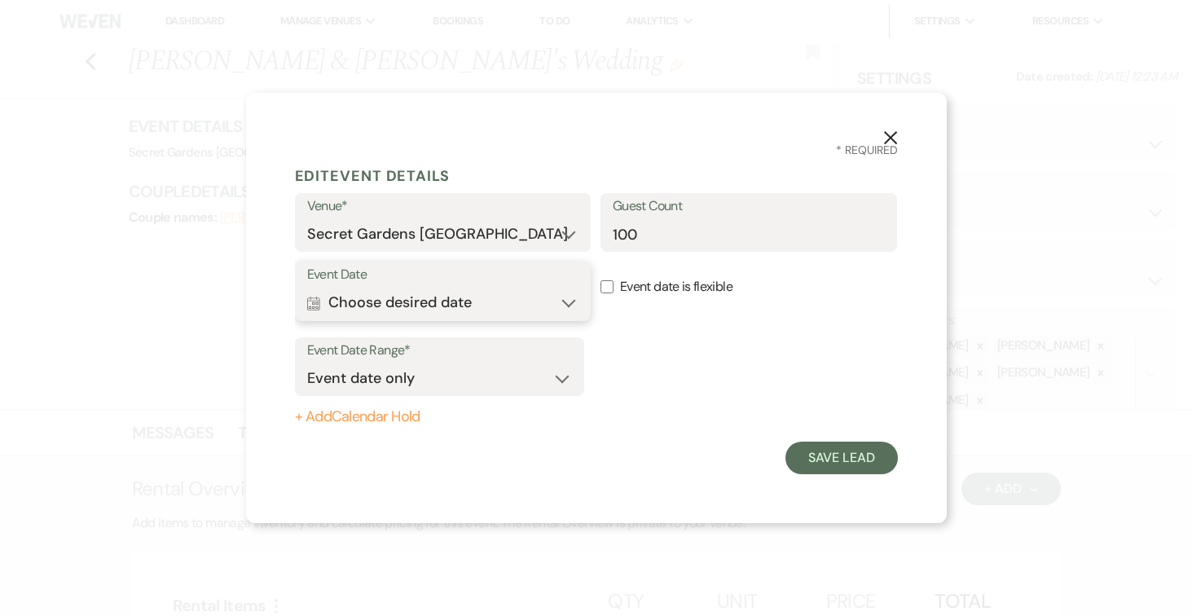
click at [571, 295] on button "Calendar Choose desired date Expand" at bounding box center [443, 303] width 272 height 33
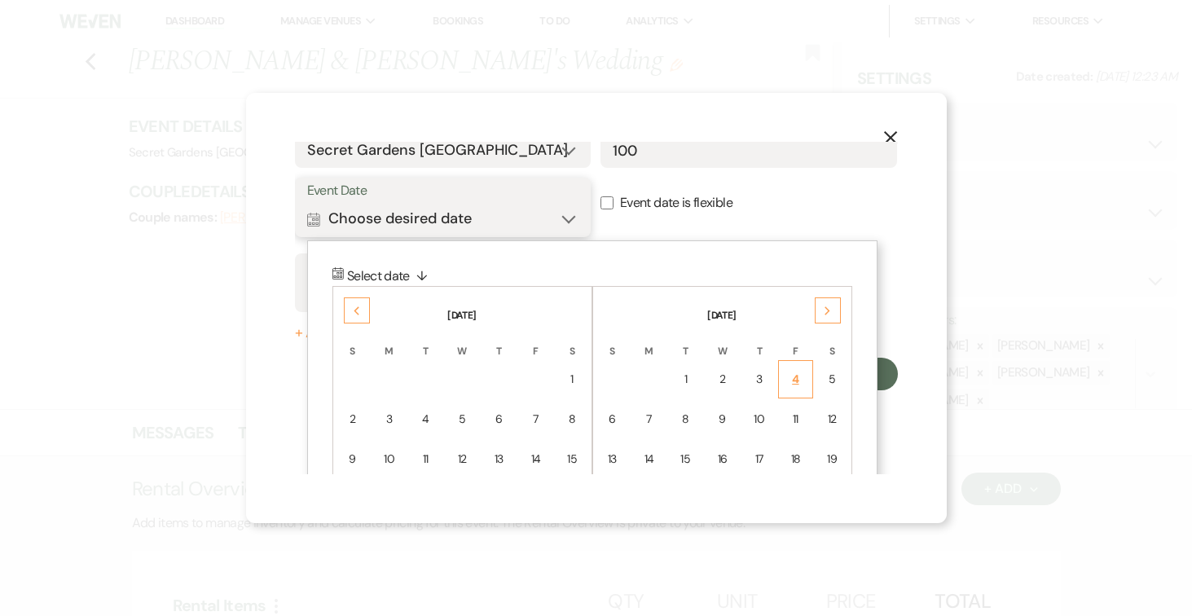
scroll to position [112, 0]
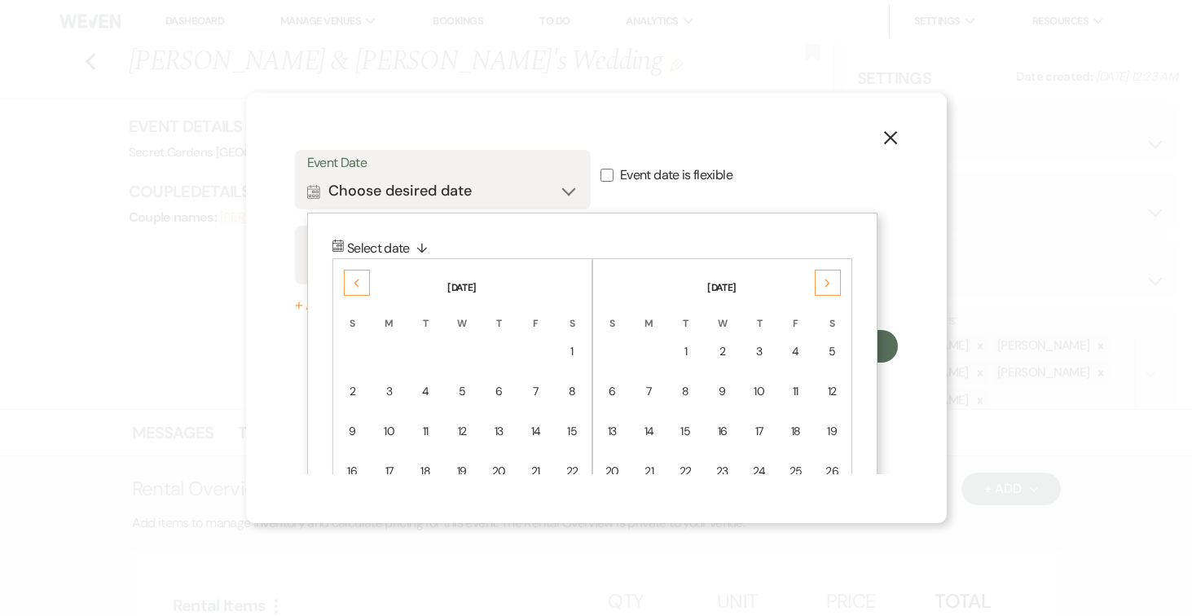
click at [821, 288] on div "Next" at bounding box center [828, 283] width 26 height 26
click at [831, 392] on div "9" at bounding box center [831, 391] width 15 height 17
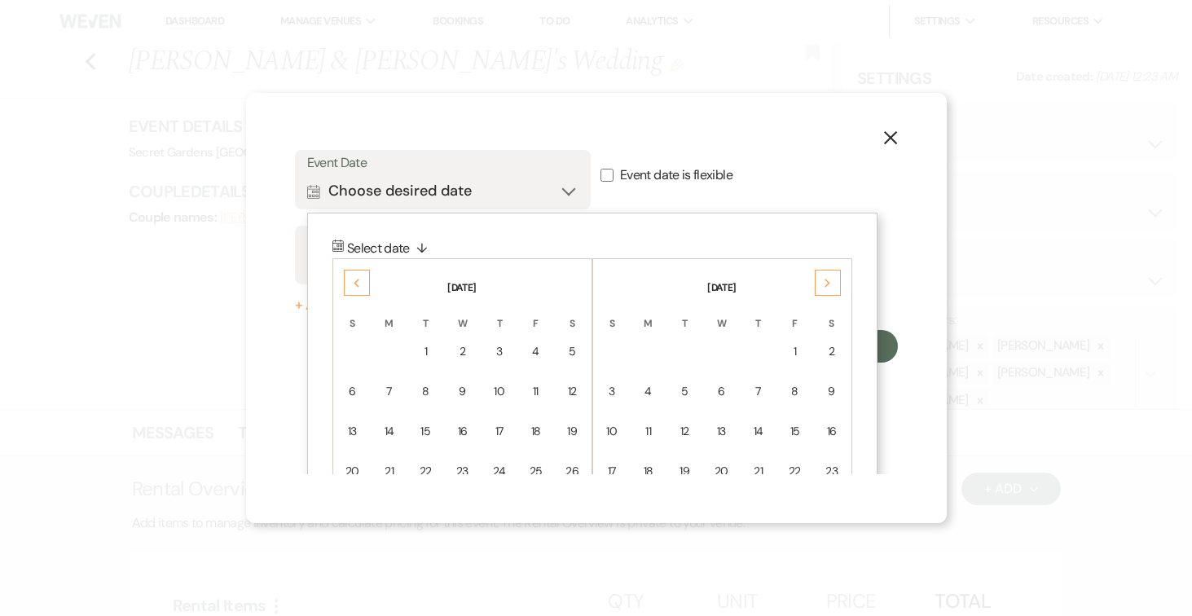
scroll to position [0, 0]
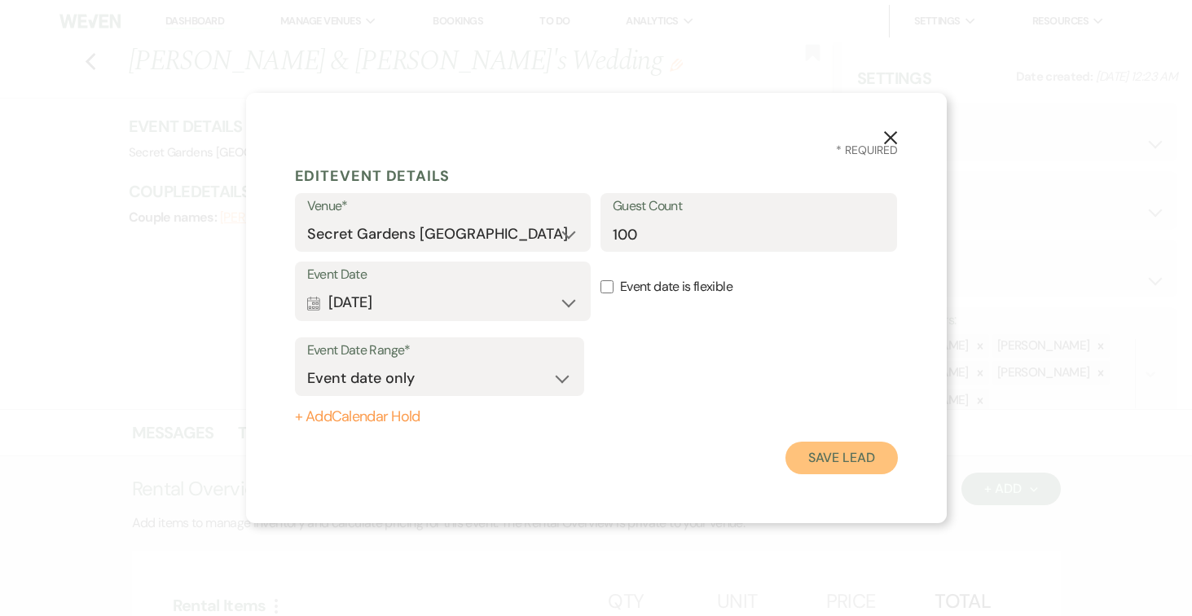
click at [822, 451] on button "Save Lead" at bounding box center [841, 458] width 112 height 33
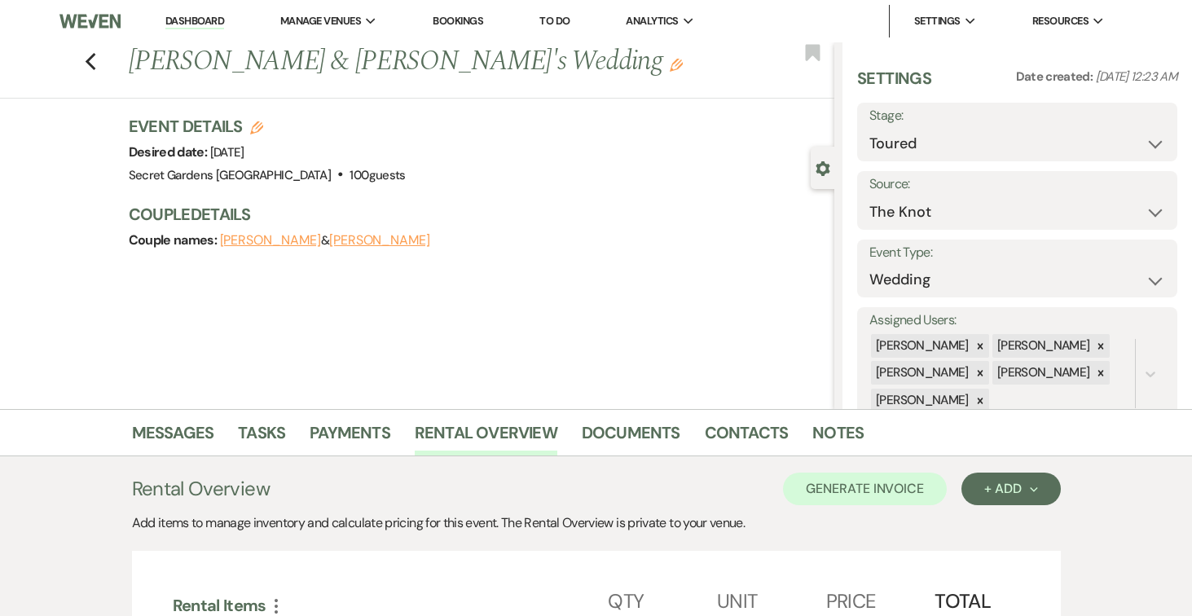
click at [273, 240] on button "[PERSON_NAME]" at bounding box center [270, 240] width 101 height 13
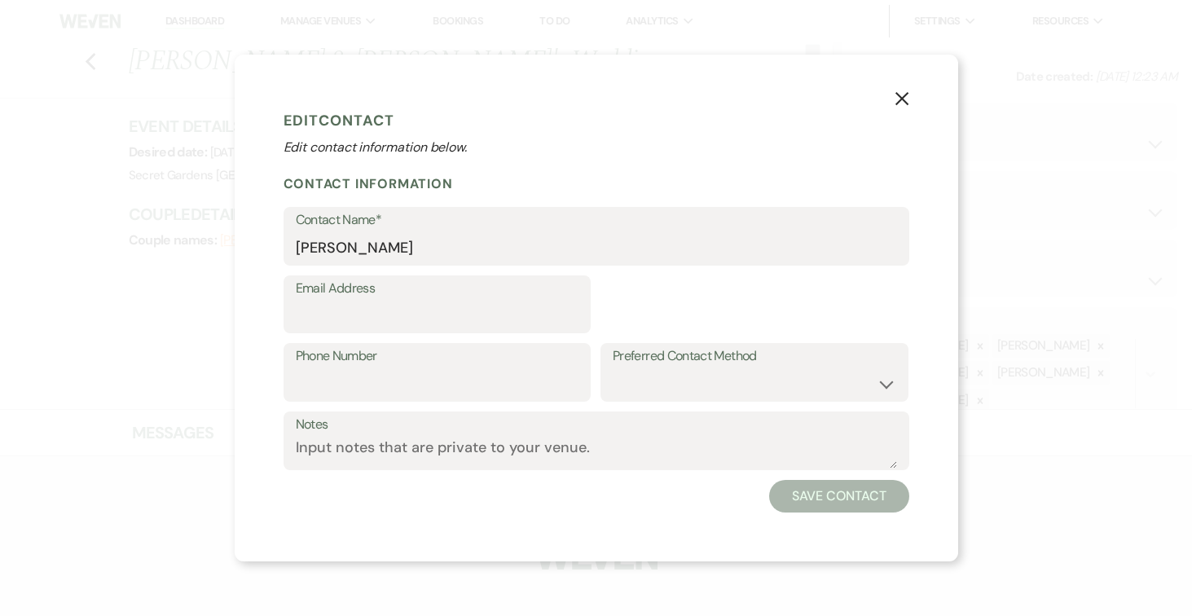
select select "1"
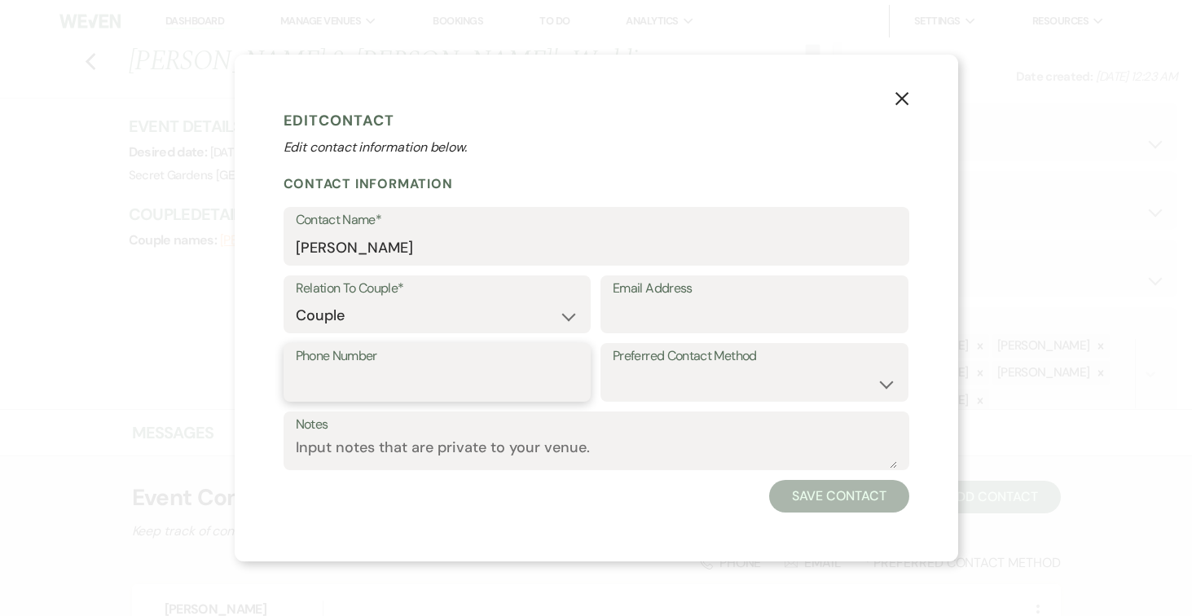
click at [459, 376] on input "Phone Number" at bounding box center [437, 384] width 283 height 32
type input "954-470-1191"
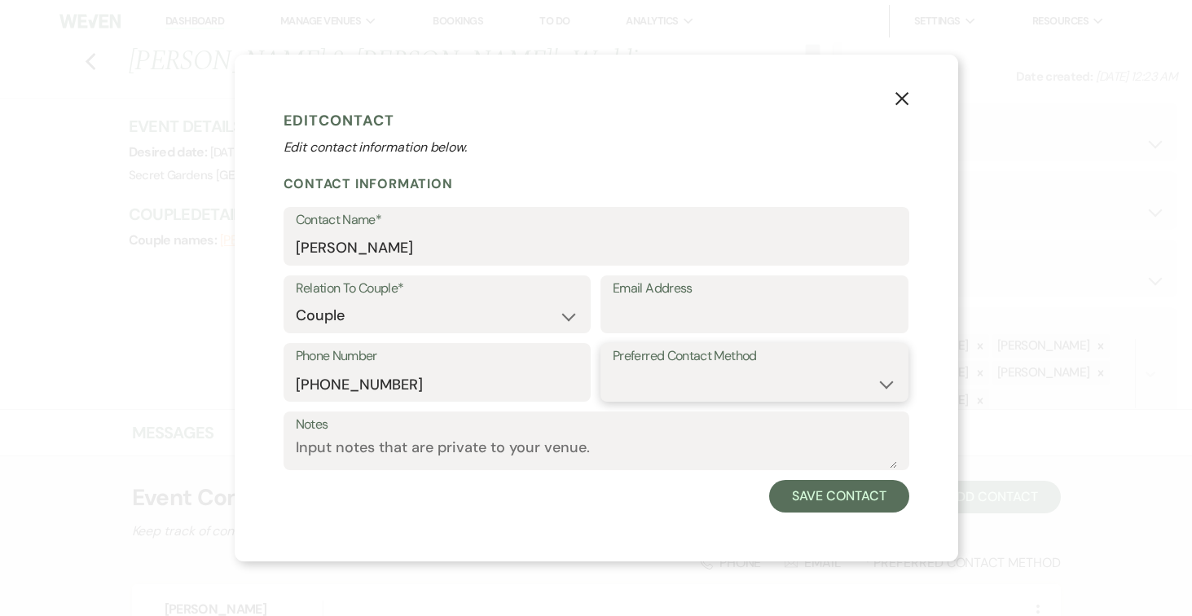
click at [892, 384] on select "Email Phone Text" at bounding box center [754, 384] width 283 height 32
select select "text"
click at [613, 368] on select "Email Phone Text" at bounding box center [754, 384] width 283 height 32
click at [630, 444] on textarea "Notes" at bounding box center [596, 453] width 601 height 32
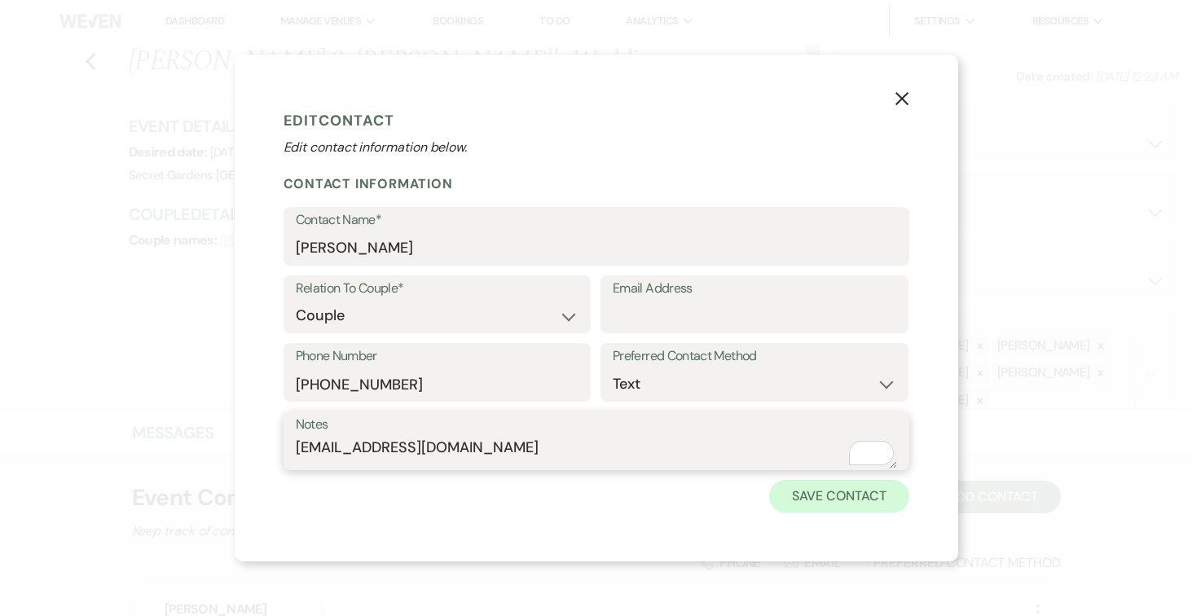
type textarea "ericcontreras9@icloud.com"
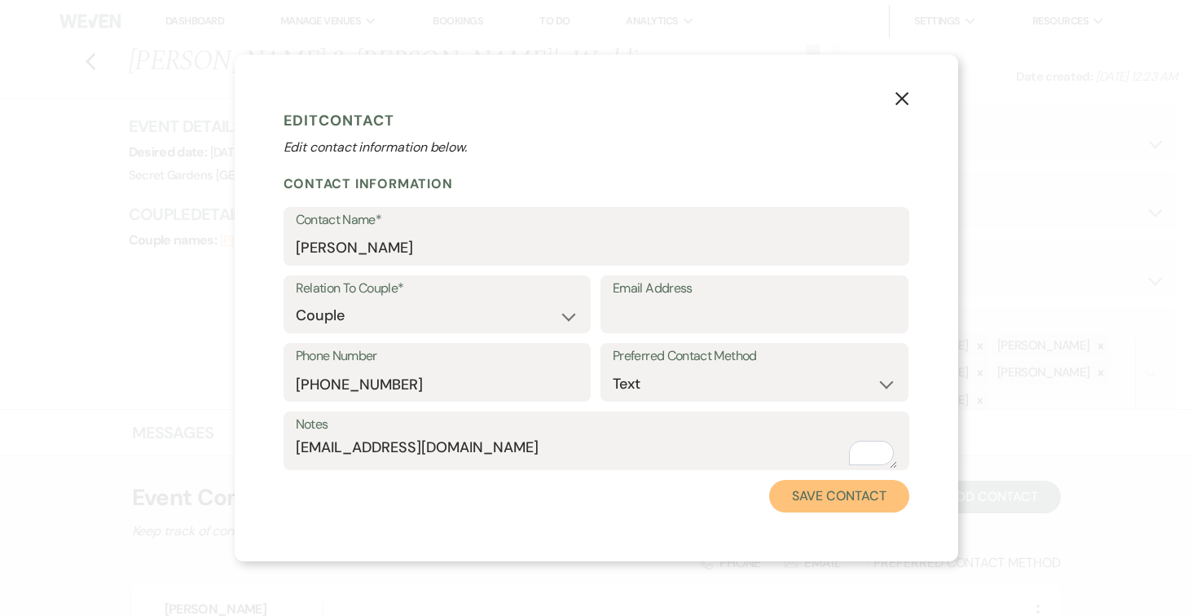
click at [860, 500] on button "Save Contact" at bounding box center [838, 496] width 139 height 33
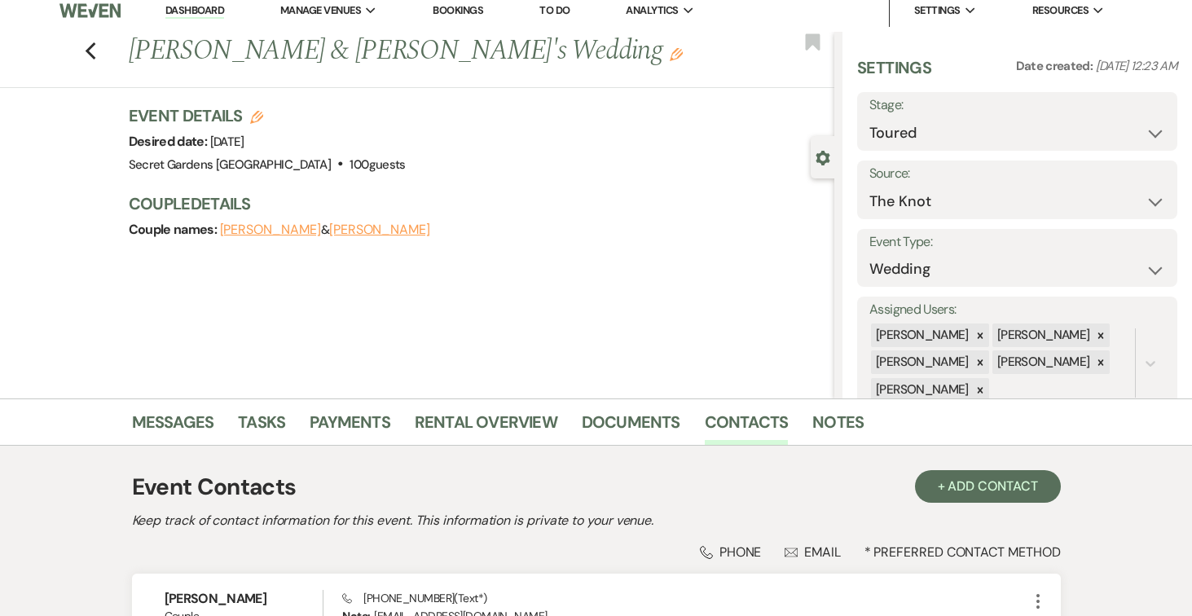
scroll to position [42, 0]
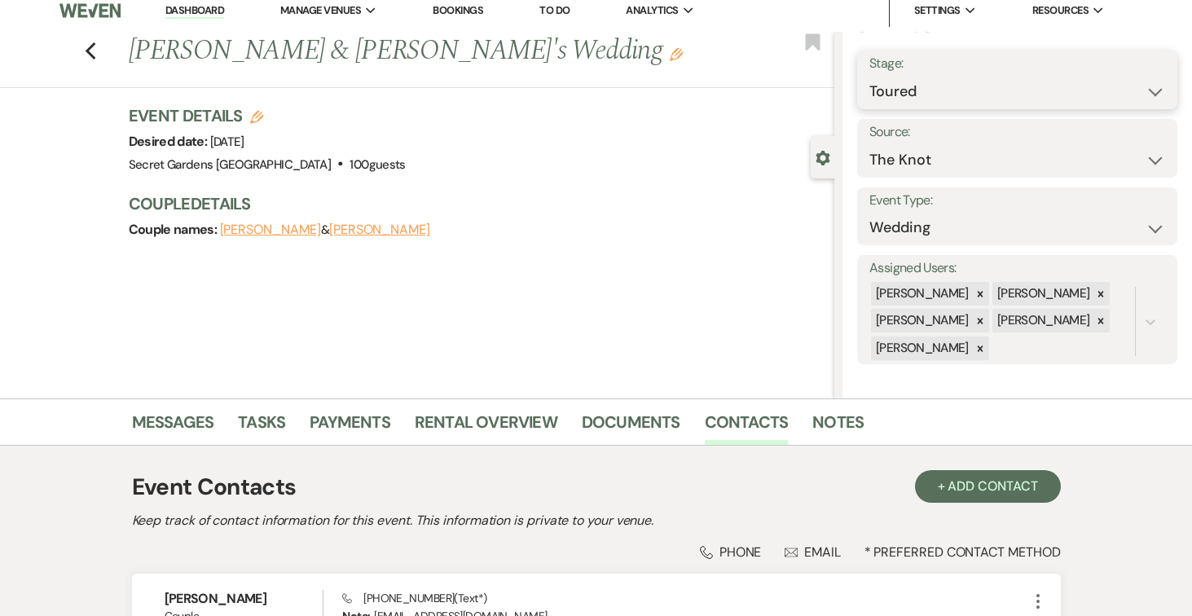
click at [1153, 88] on select "Inquiry Follow Up Tour Requested Tour Confirmed Toured Proposal Sent Booked Lost" at bounding box center [1017, 92] width 296 height 32
select select "6"
click at [869, 76] on select "Inquiry Follow Up Tour Requested Tour Confirmed Toured Proposal Sent Booked Lost" at bounding box center [1017, 92] width 296 height 32
click at [1165, 82] on button "Save" at bounding box center [1144, 80] width 66 height 33
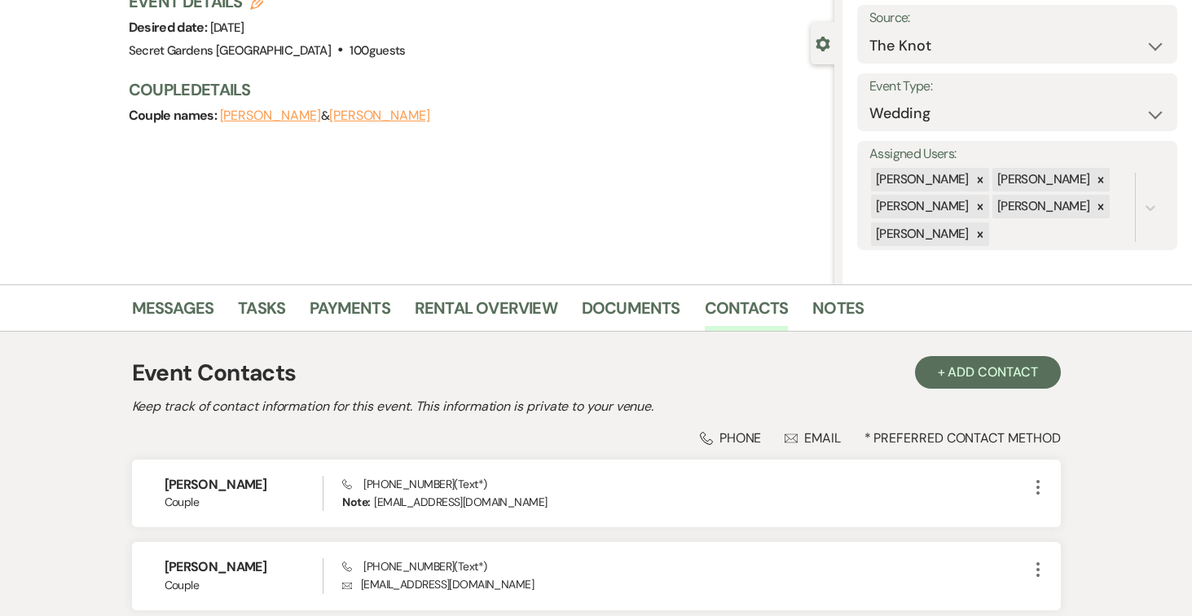
scroll to position [262, 0]
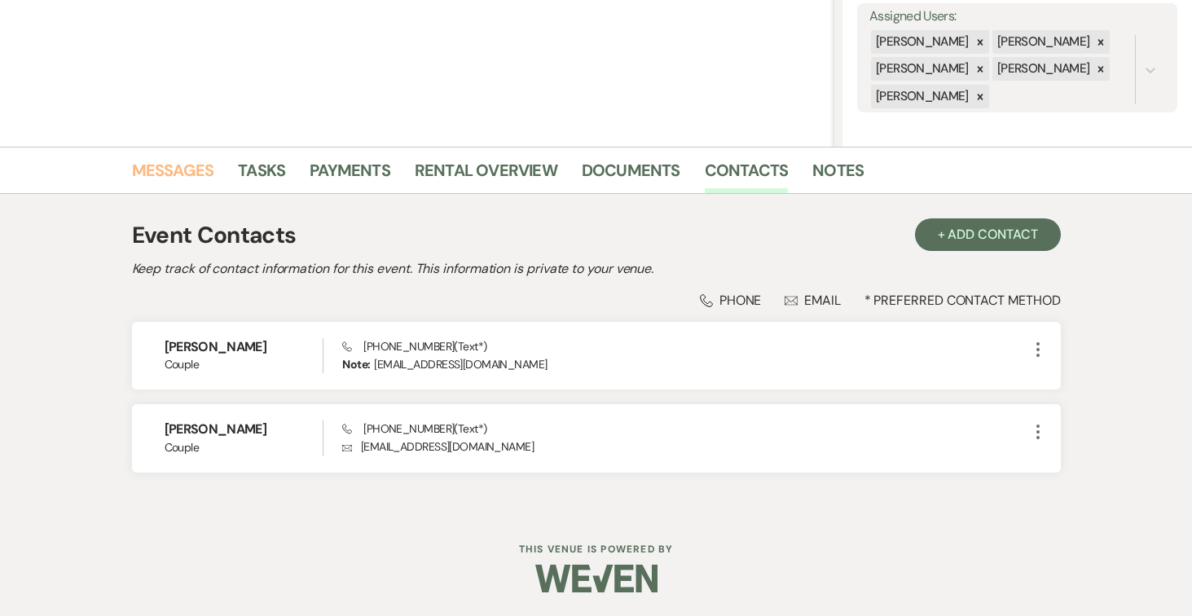
click at [165, 171] on link "Messages" at bounding box center [173, 175] width 82 height 36
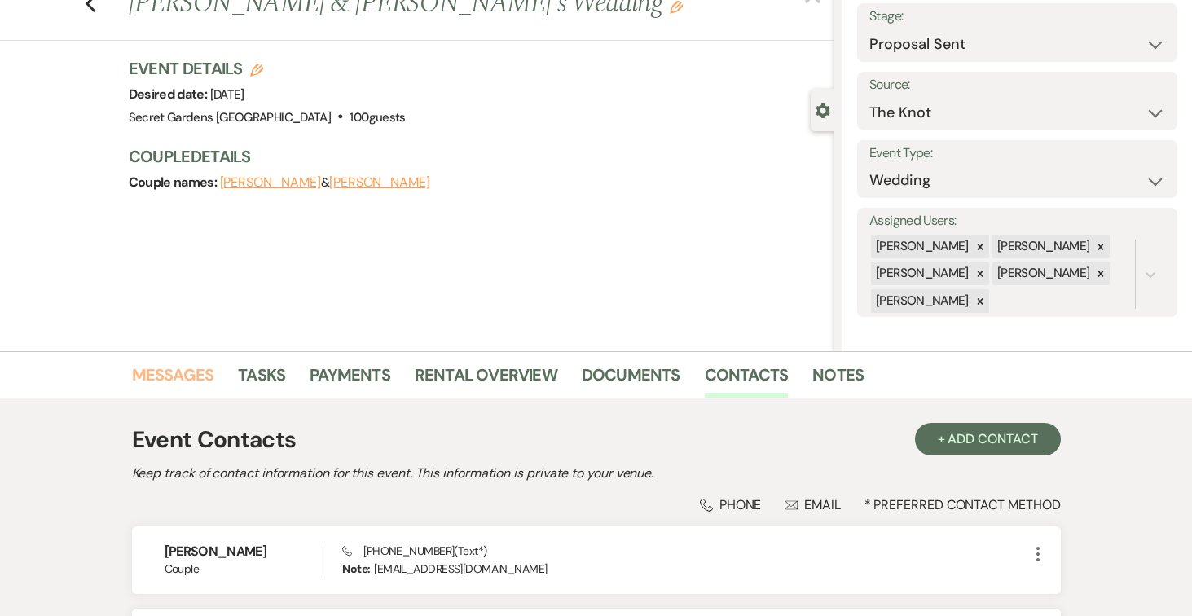
scroll to position [178, 0]
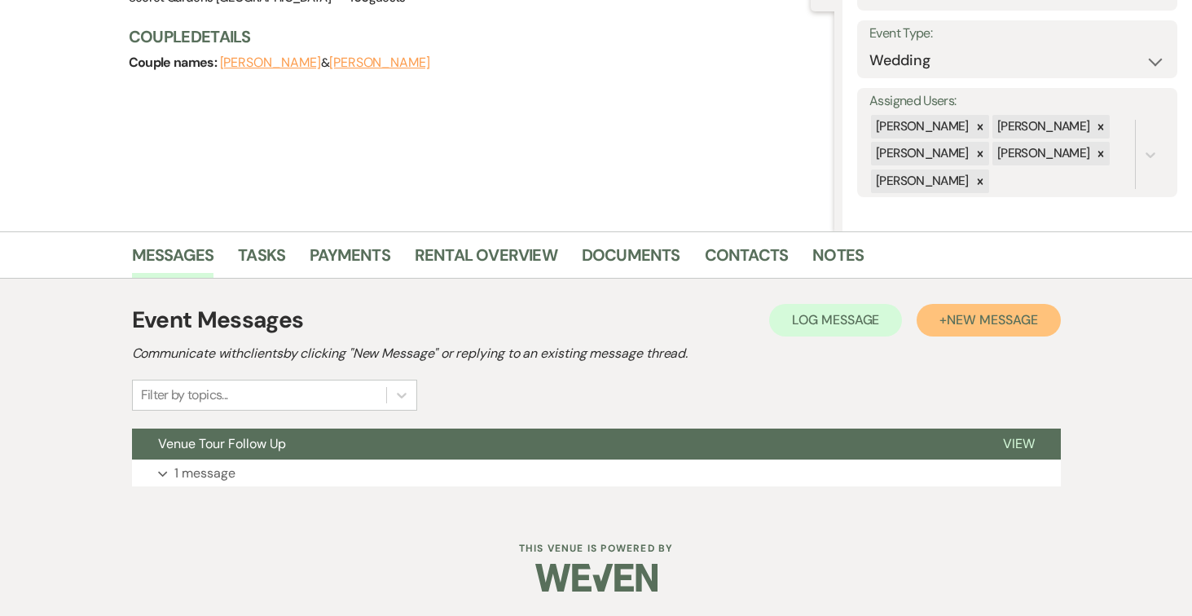
click at [1007, 317] on span "New Message" at bounding box center [992, 319] width 90 height 17
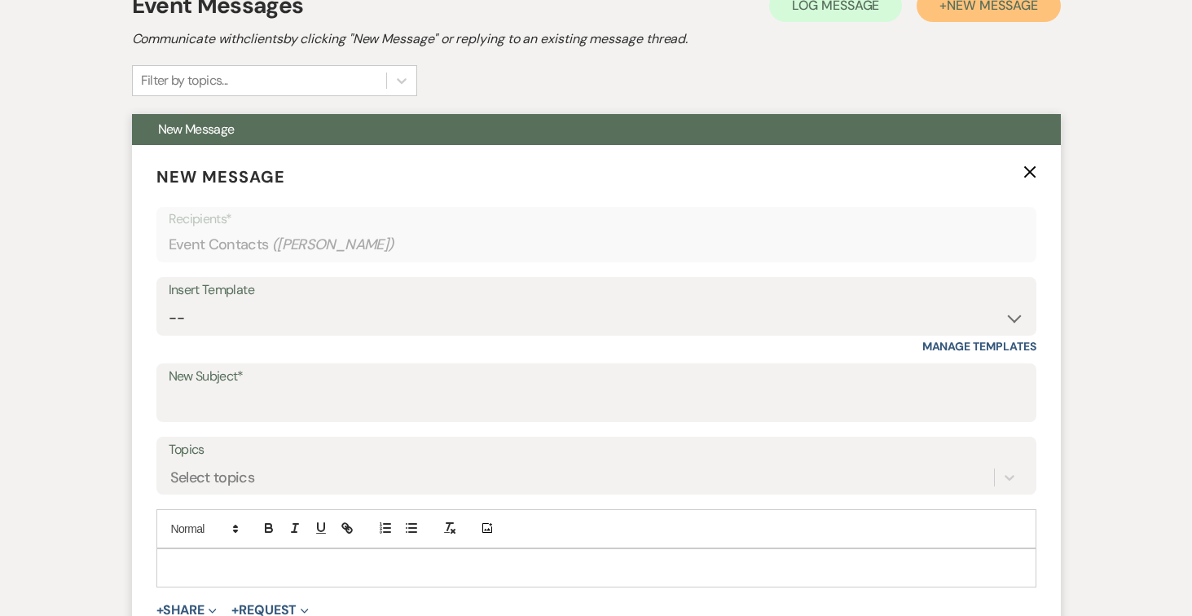
scroll to position [531, 0]
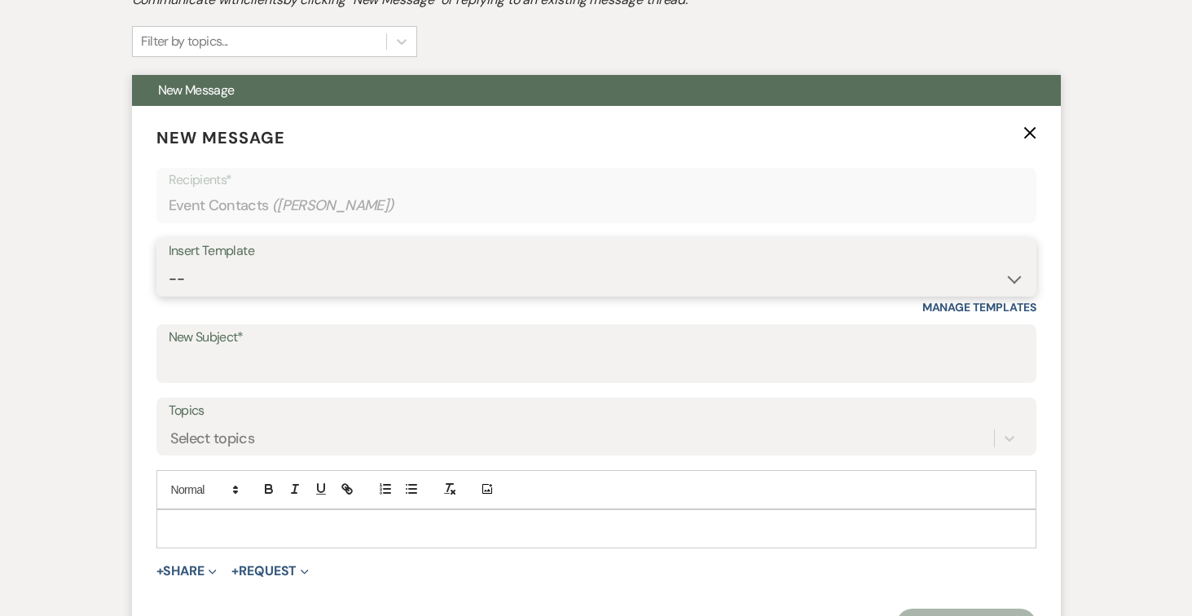
click at [1013, 277] on select "-- Weven Planning Portal Introduction (Booked Events) Tour Request Response Fol…" at bounding box center [596, 279] width 855 height 32
select select "978"
click at [169, 263] on select "-- Weven Planning Portal Introduction (Booked Events) Tour Request Response Fol…" at bounding box center [596, 279] width 855 height 32
type input "Booking your event!"
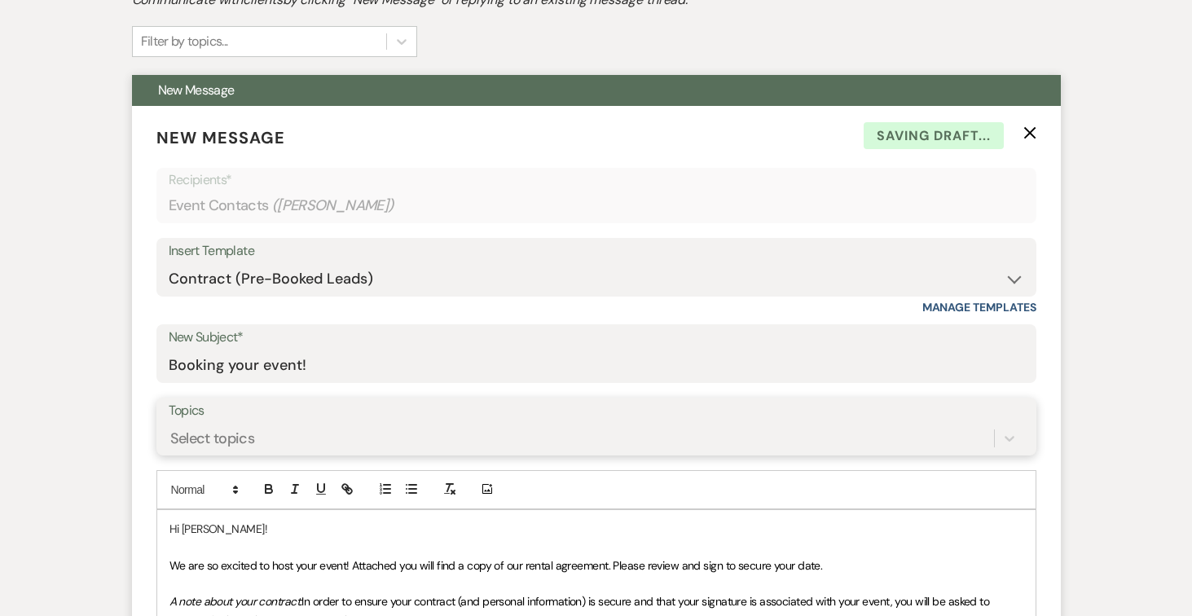
click at [875, 438] on div "Select topics" at bounding box center [596, 438] width 855 height 31
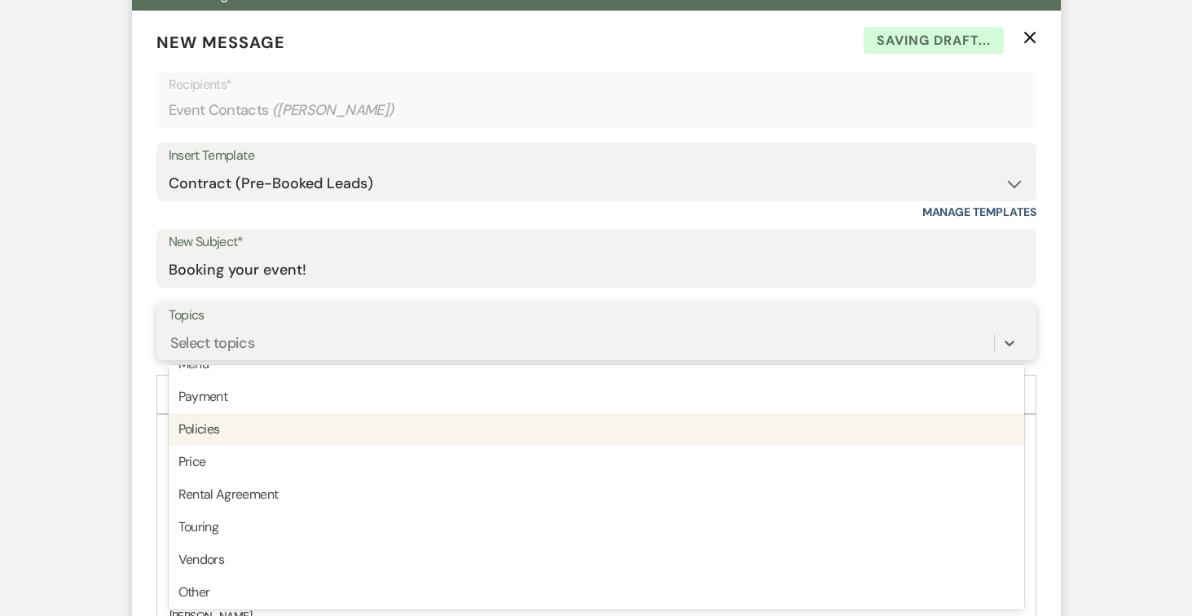
scroll to position [414, 0]
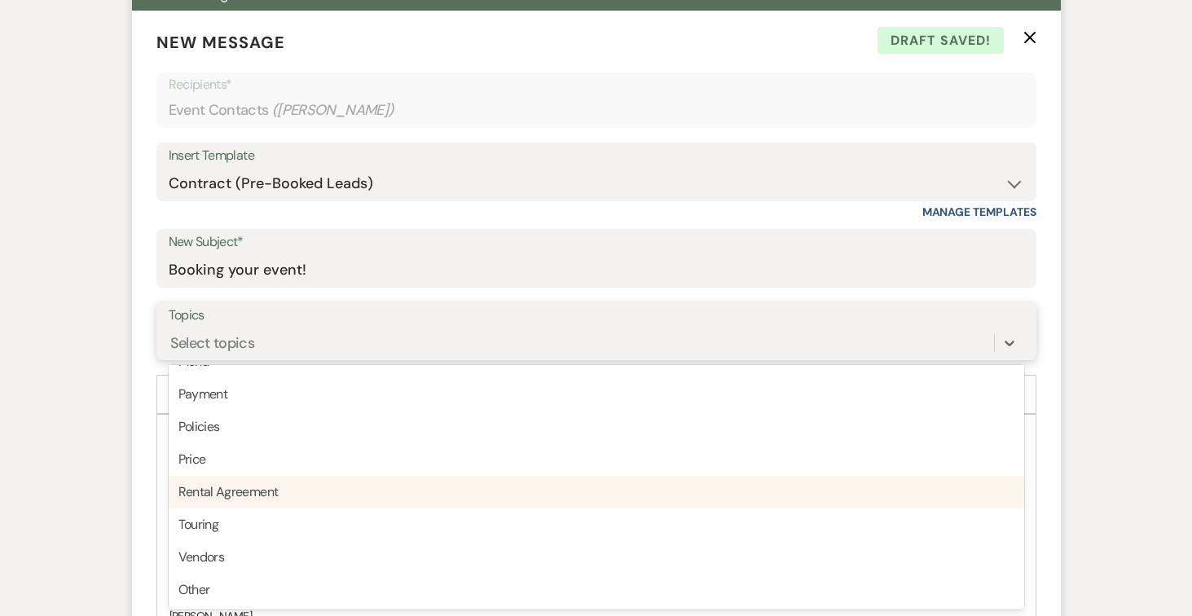
click at [790, 481] on div "Rental Agreement" at bounding box center [596, 492] width 855 height 33
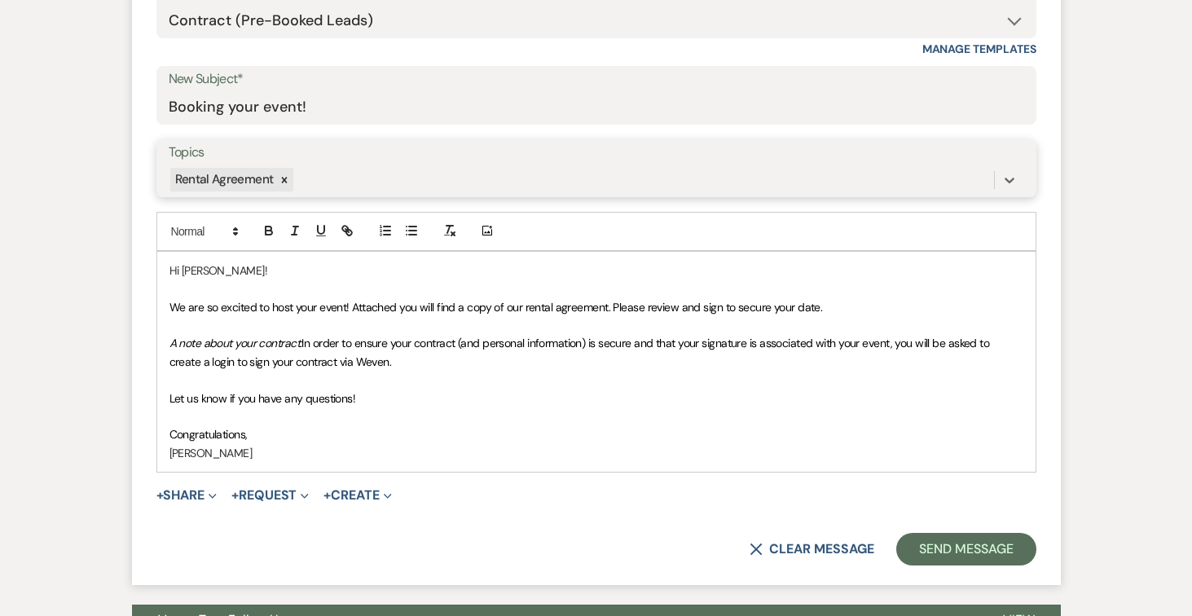
scroll to position [792, 0]
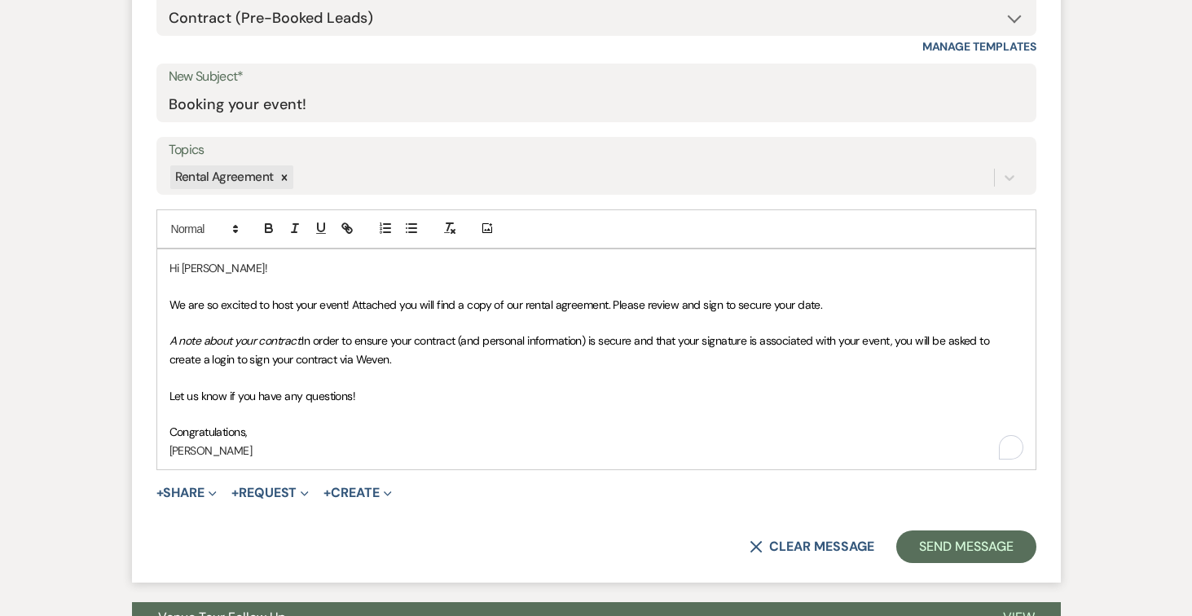
click at [416, 428] on p "Congratulations," at bounding box center [596, 432] width 854 height 18
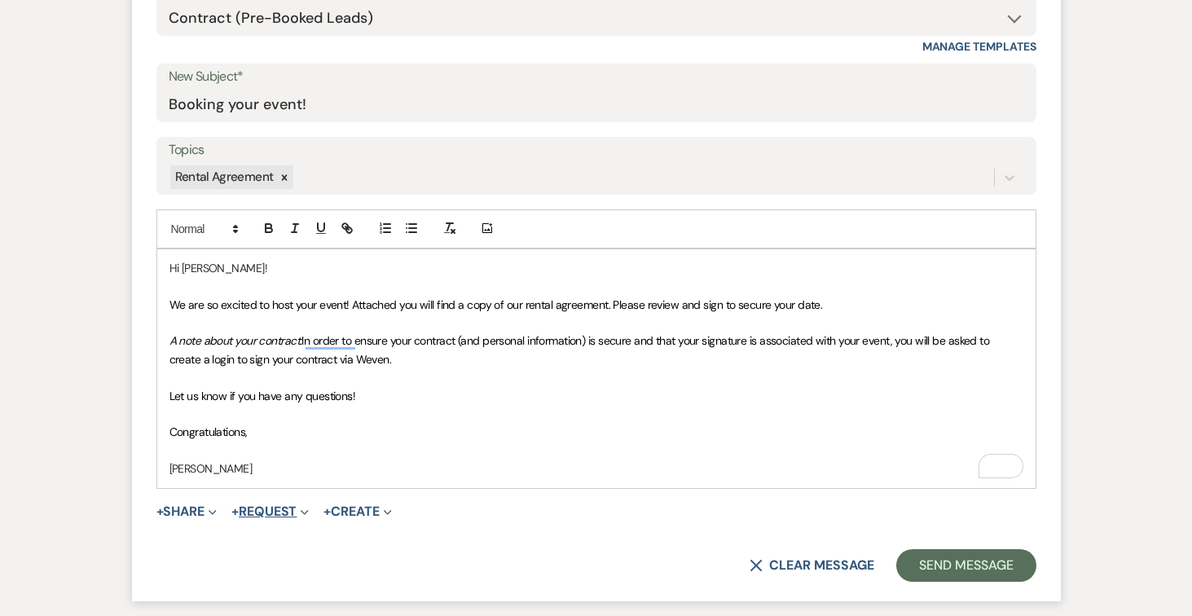
click at [285, 508] on button "+ Request Expand" at bounding box center [269, 511] width 77 height 13
drag, startPoint x: 394, startPoint y: 431, endPoint x: 312, endPoint y: 463, distance: 88.2
click at [393, 431] on p "Congratulations," at bounding box center [596, 432] width 854 height 18
click at [195, 512] on button "+ Share Expand" at bounding box center [186, 511] width 61 height 13
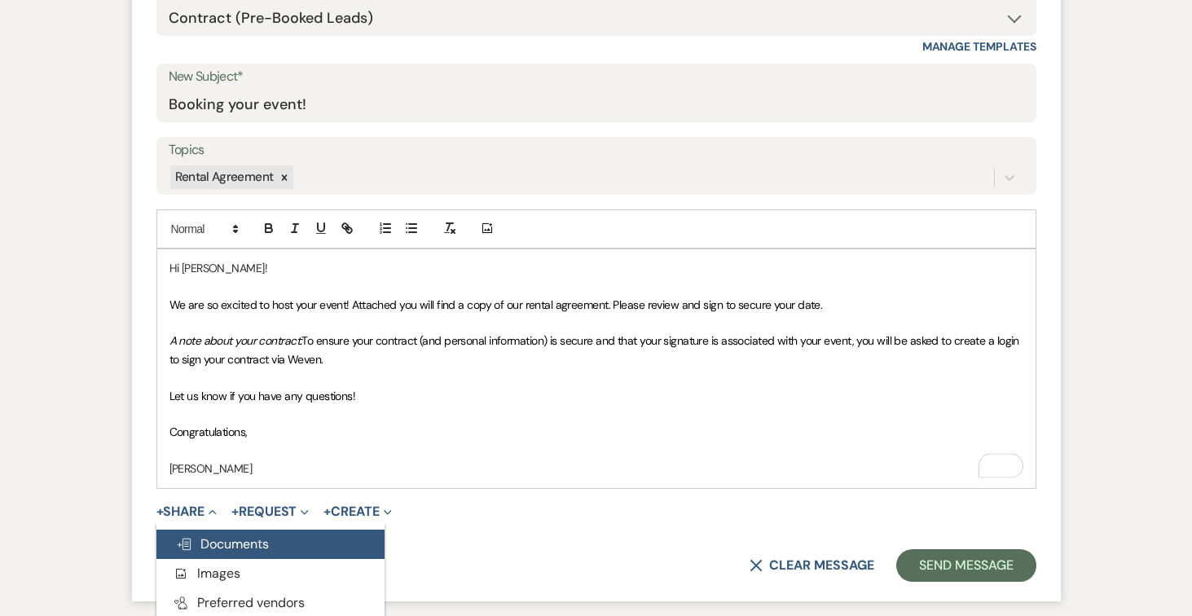
click at [294, 546] on button "Doc Upload Documents" at bounding box center [270, 543] width 228 height 29
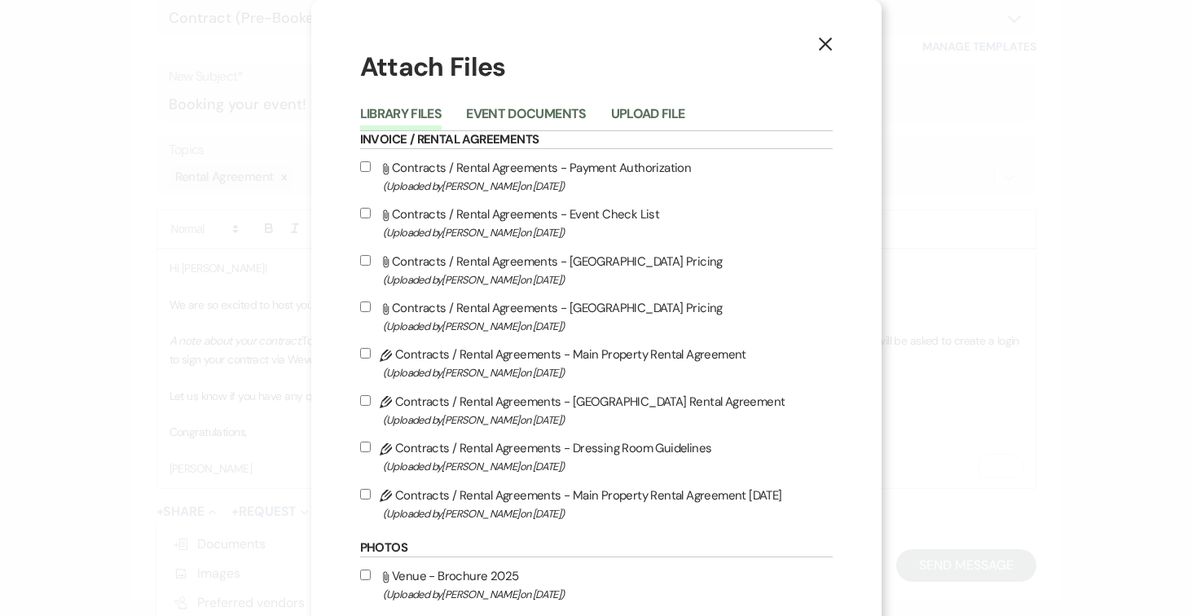
click at [366, 494] on input "Pencil Contracts / Rental Agreements - Main Property Rental Agreement 8-14-25 (…" at bounding box center [365, 494] width 11 height 11
checkbox input "true"
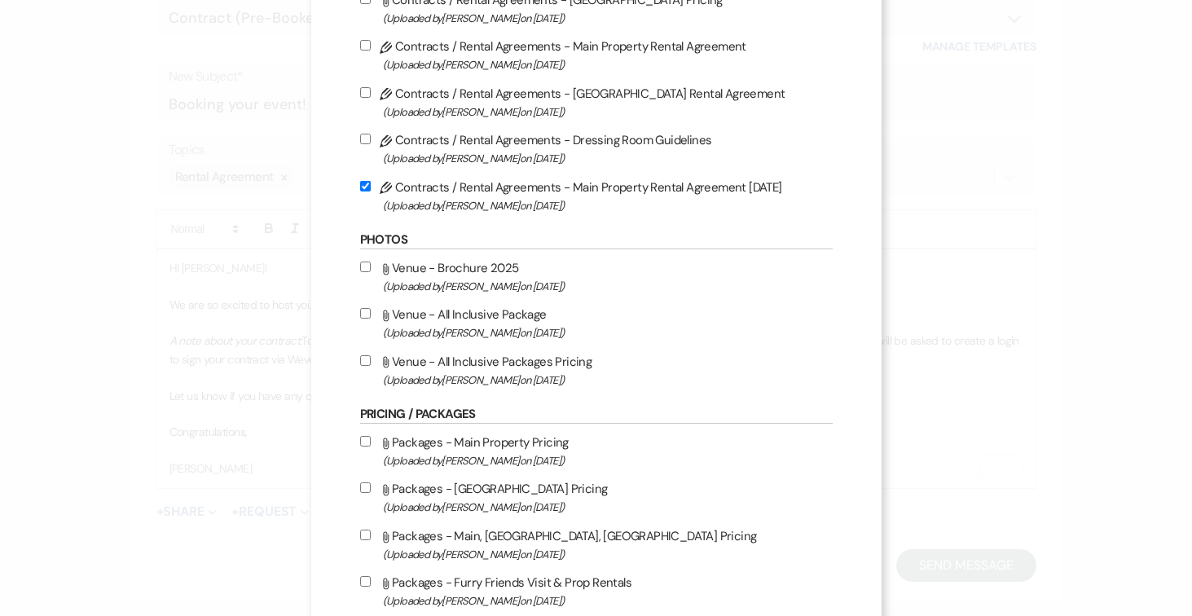
scroll to position [314, 0]
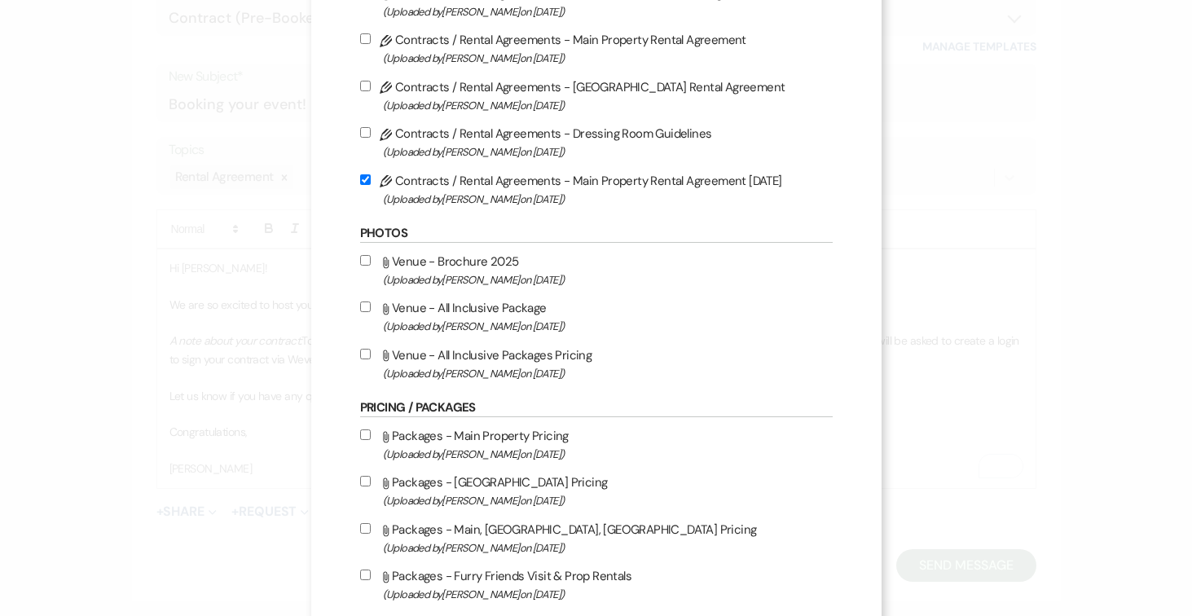
drag, startPoint x: 364, startPoint y: 360, endPoint x: 376, endPoint y: 363, distance: 12.6
click at [364, 359] on input "Attach File Venue - All Inclusive Packages Pricing (Uploaded by Joe Doyle on Ju…" at bounding box center [365, 354] width 11 height 11
checkbox input "true"
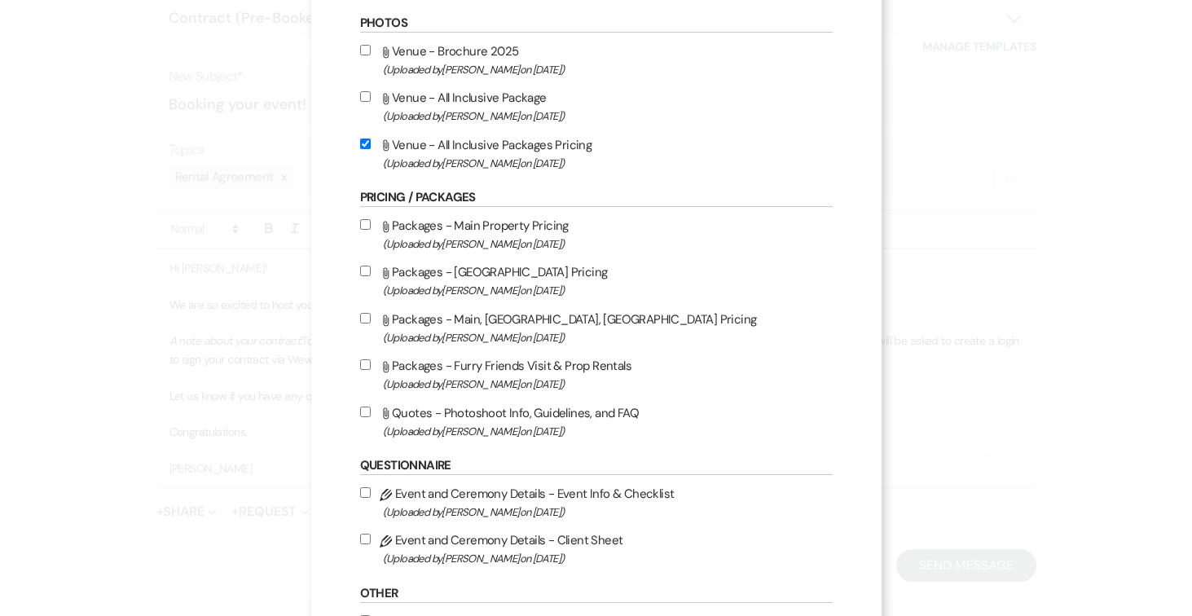
scroll to position [745, 0]
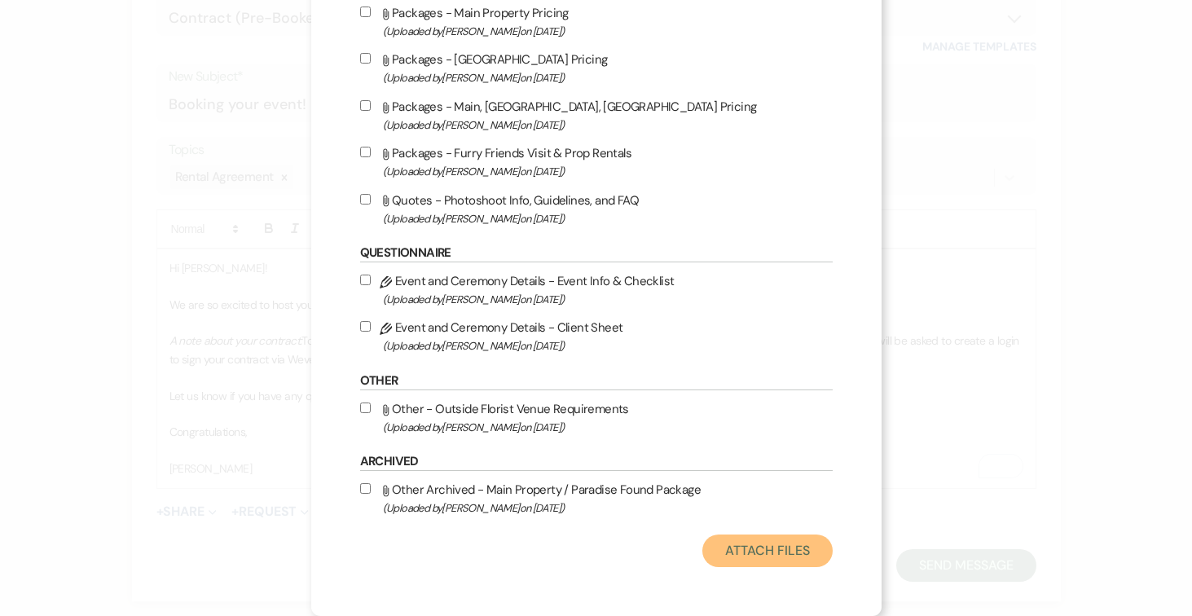
click at [758, 555] on button "Attach Files" at bounding box center [767, 550] width 130 height 33
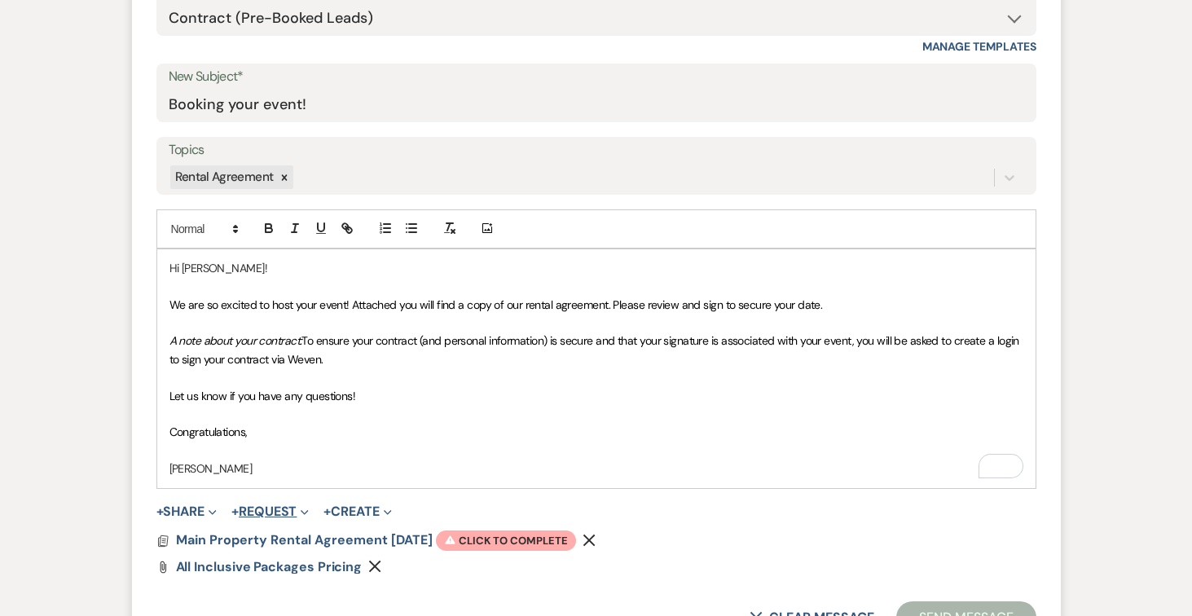
click at [283, 513] on button "+ Request Expand" at bounding box center [269, 511] width 77 height 13
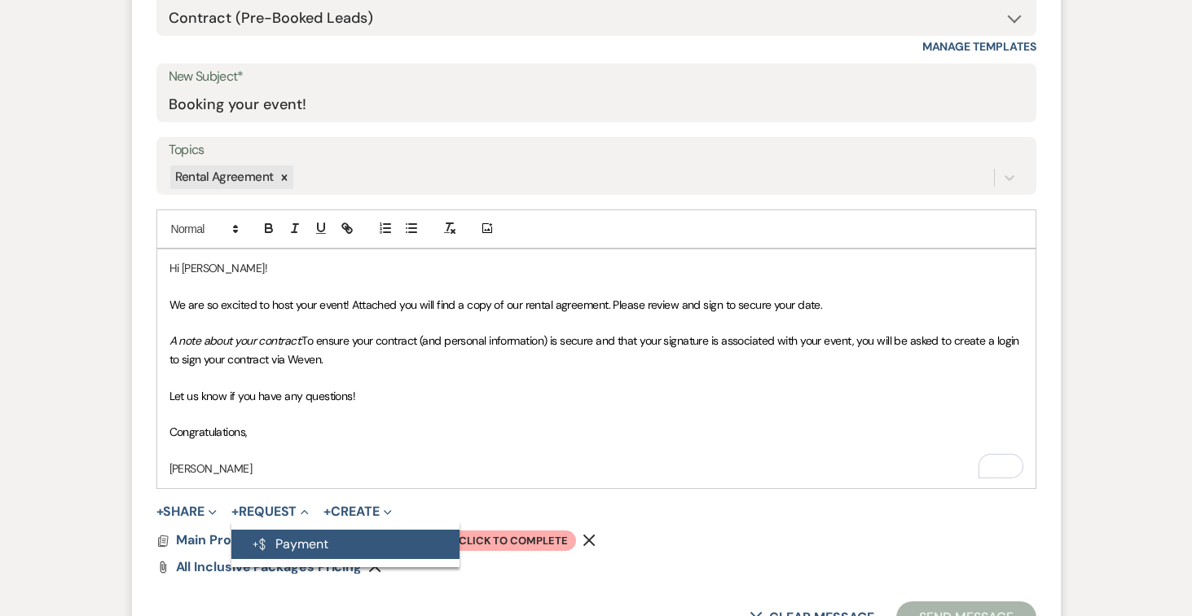
click at [306, 542] on button "Generate Payment Payment" at bounding box center [345, 543] width 228 height 29
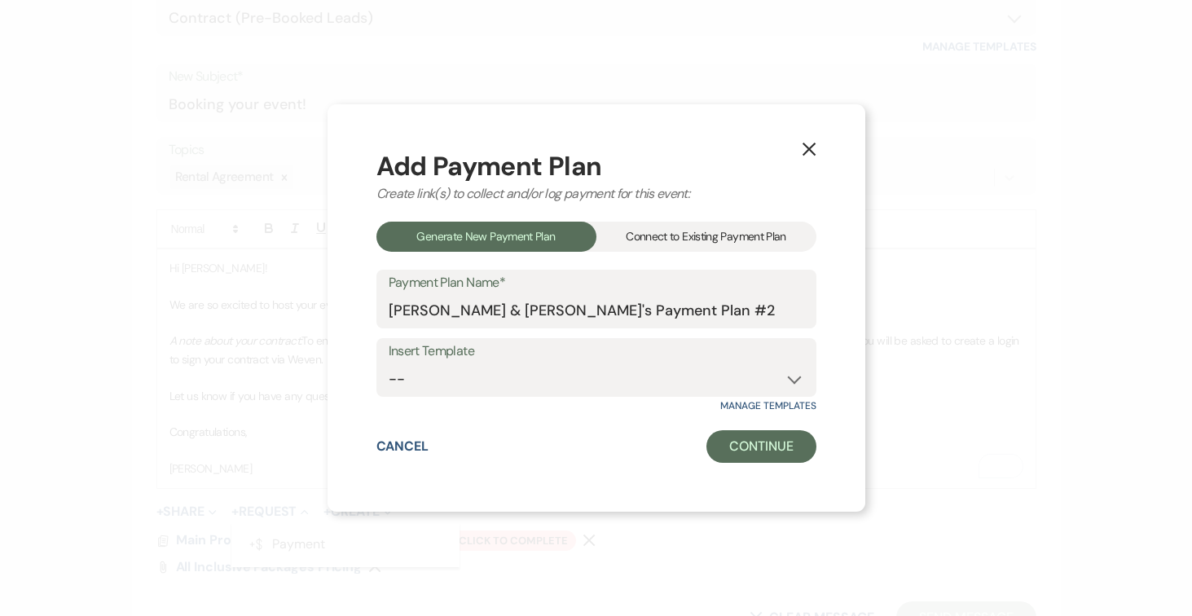
drag, startPoint x: 701, startPoint y: 235, endPoint x: 699, endPoint y: 248, distance: 14.1
click at [701, 235] on div "Connect to Existing Payment Plan" at bounding box center [706, 237] width 220 height 30
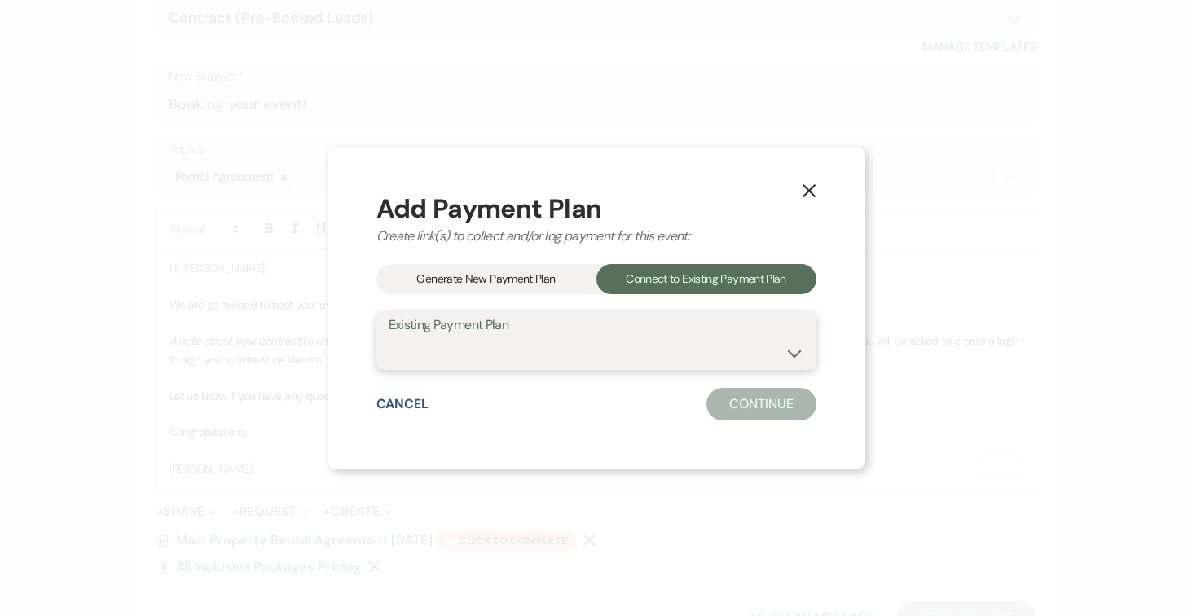
click at [796, 351] on select "[PERSON_NAME] & [PERSON_NAME]'s Payment Plan #1" at bounding box center [596, 352] width 415 height 32
select select "24952"
click at [389, 336] on select "[PERSON_NAME] & [PERSON_NAME]'s Payment Plan #1" at bounding box center [596, 352] width 415 height 32
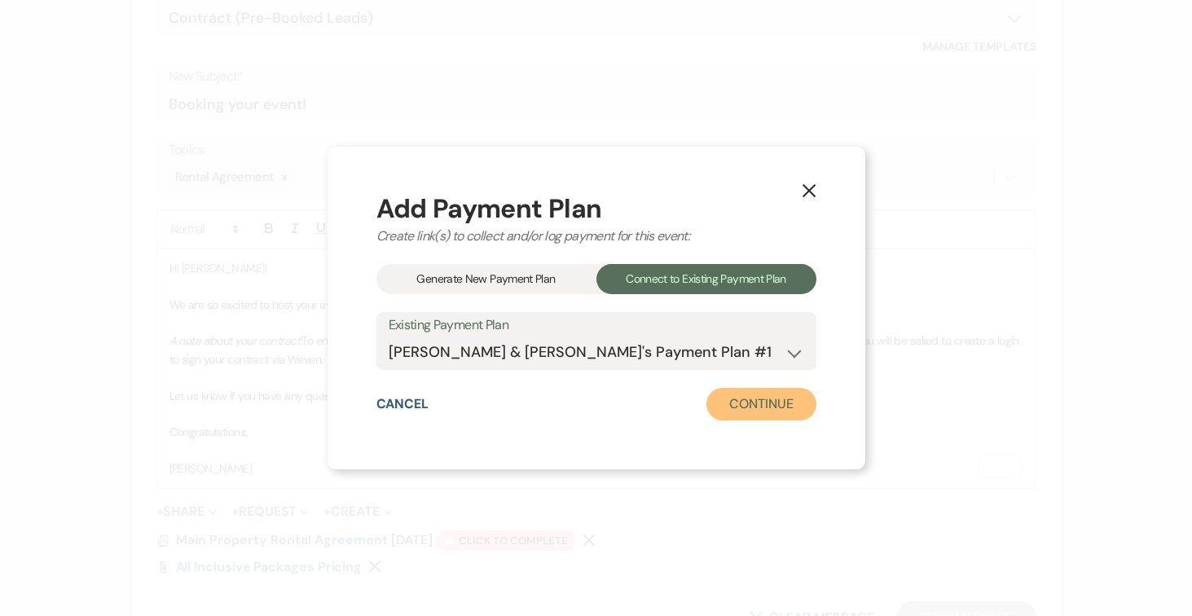
click at [772, 407] on button "Continue" at bounding box center [760, 404] width 109 height 33
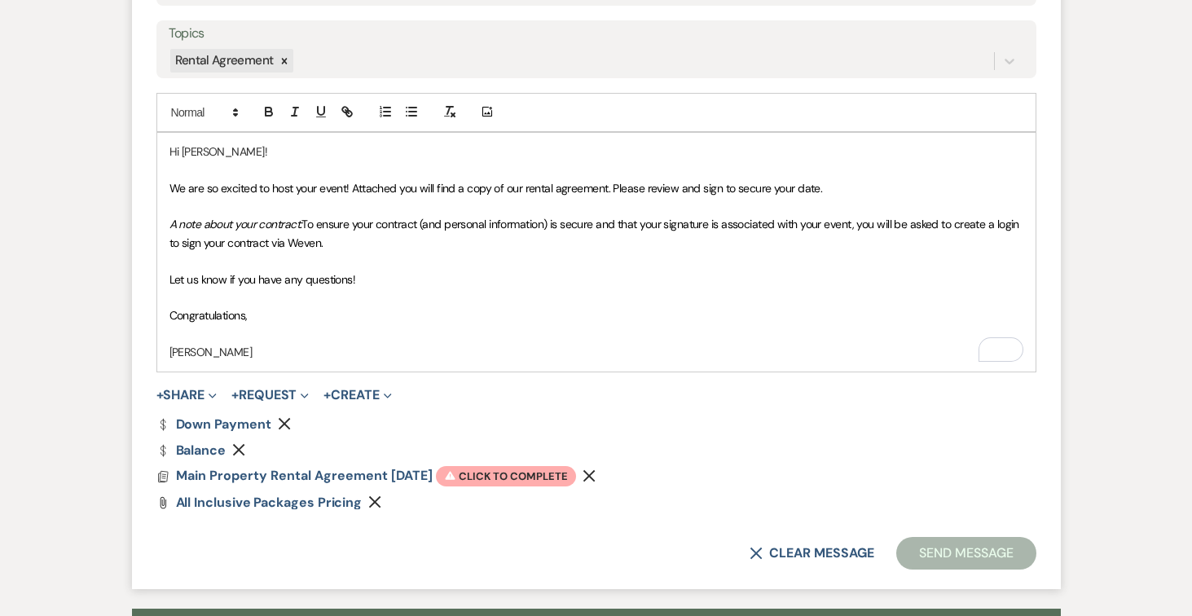
scroll to position [929, 0]
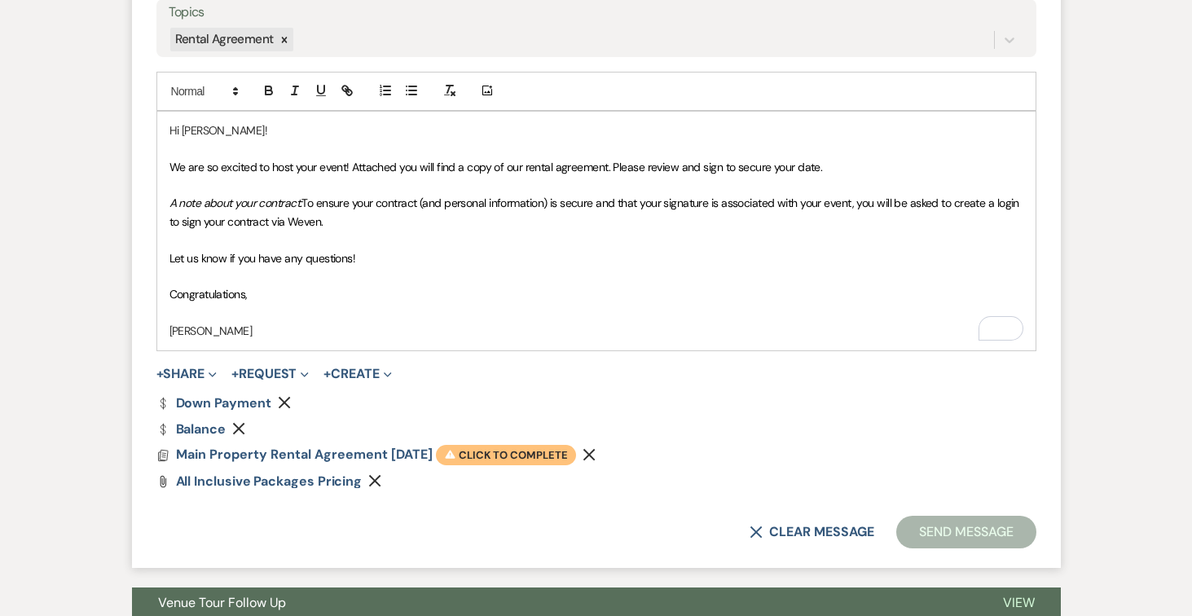
click at [514, 453] on span "Warning Click to complete" at bounding box center [506, 455] width 140 height 21
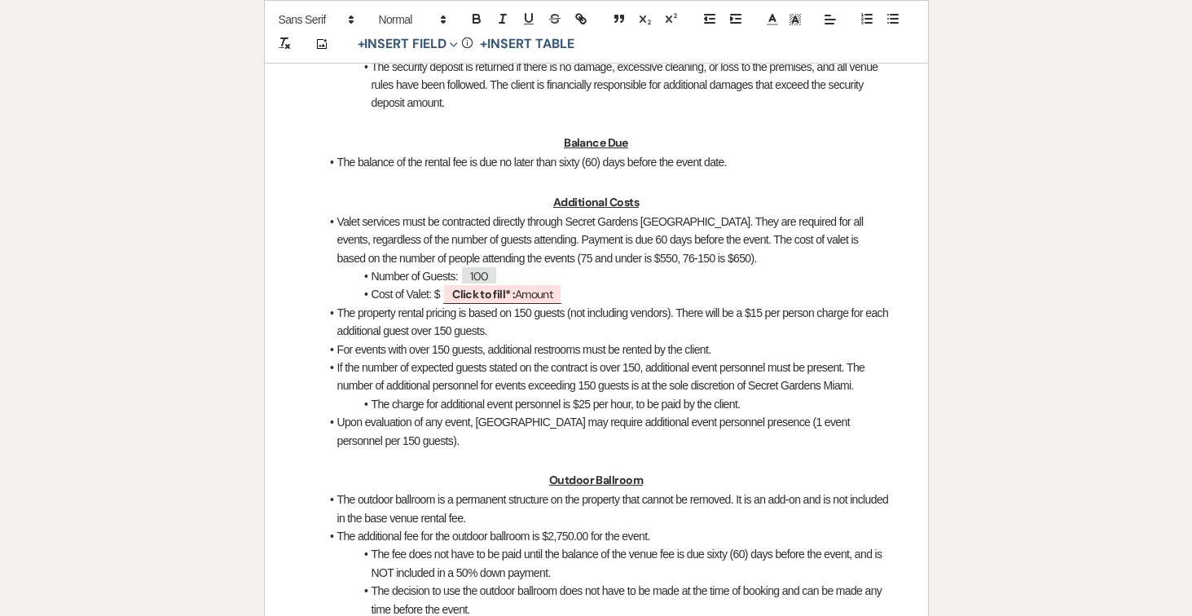
scroll to position [1416, 0]
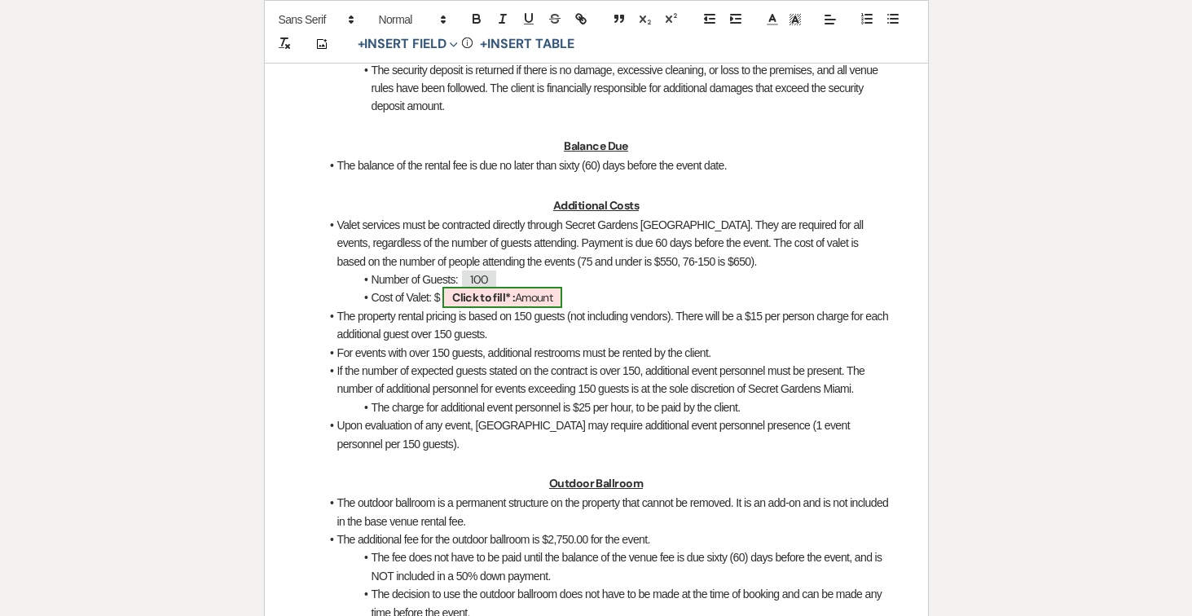
click at [525, 308] on span "Click to fill* : Amount" at bounding box center [502, 297] width 120 height 21
select select "owner"
select select "Amount"
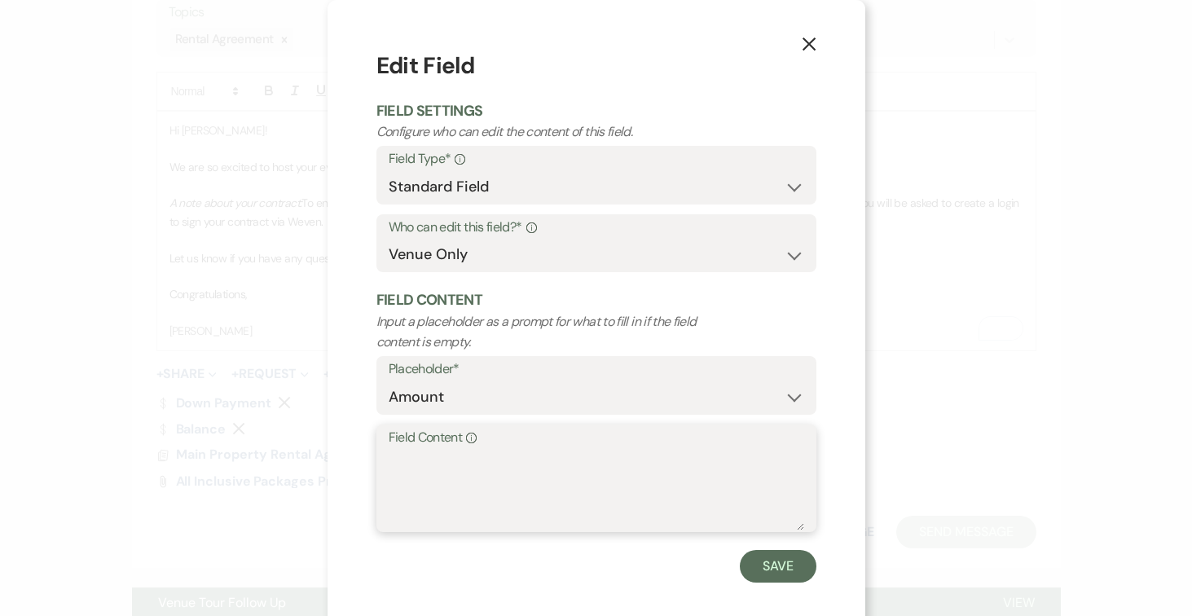
click at [499, 467] on textarea "Field Content Info" at bounding box center [596, 489] width 415 height 81
type textarea "650.00"
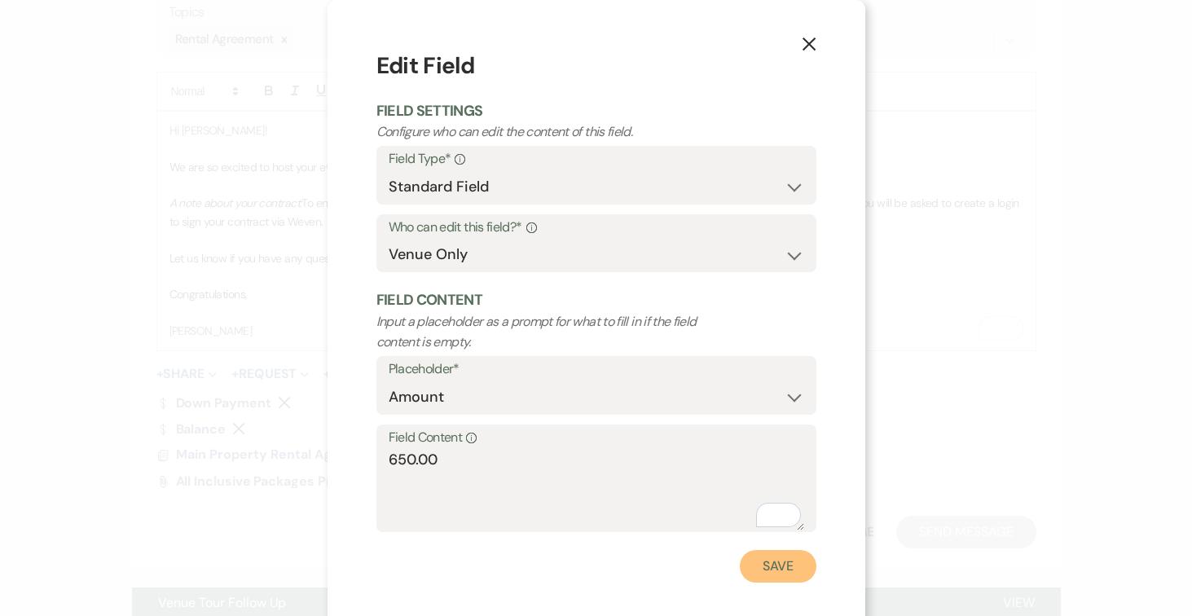
click at [802, 571] on button "Save" at bounding box center [778, 566] width 77 height 33
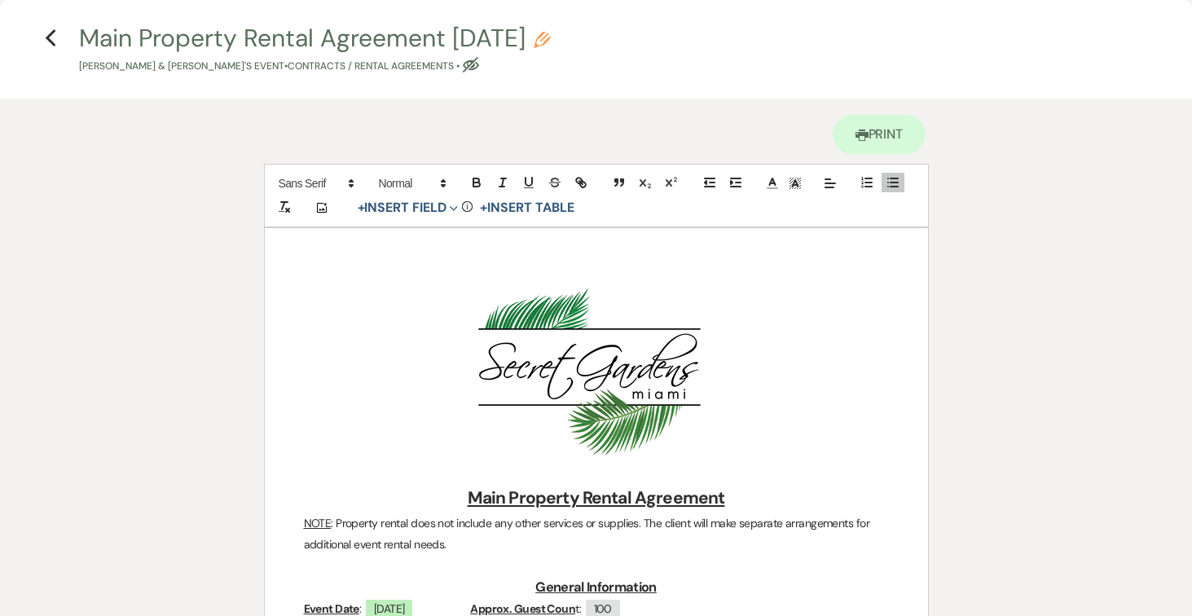
scroll to position [0, 0]
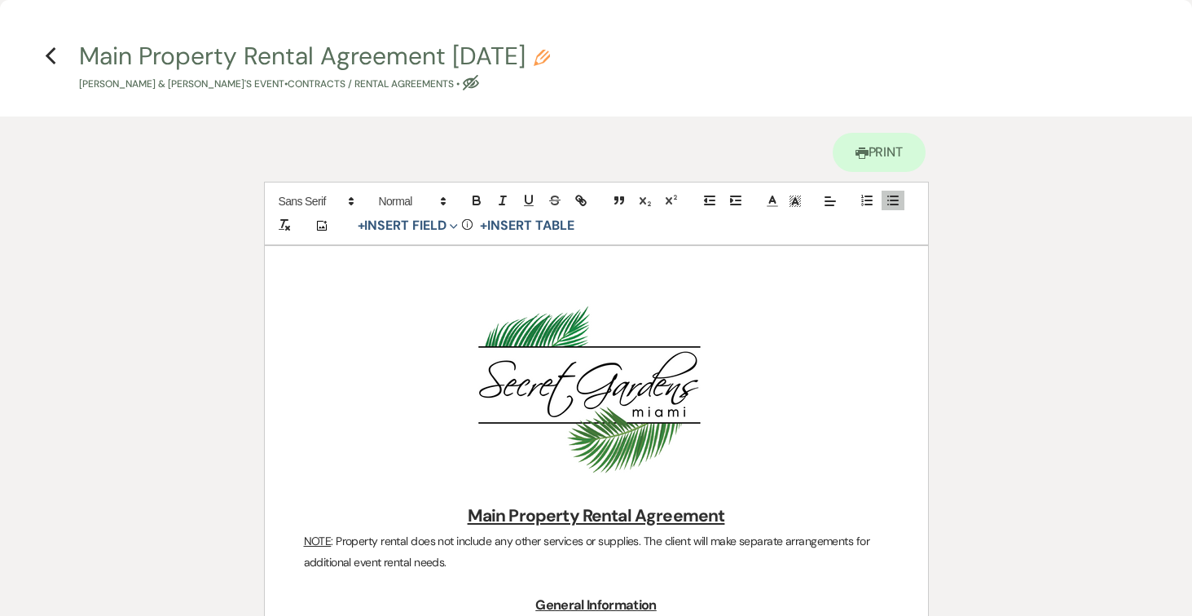
click at [51, 56] on icon "Previous" at bounding box center [51, 56] width 12 height 20
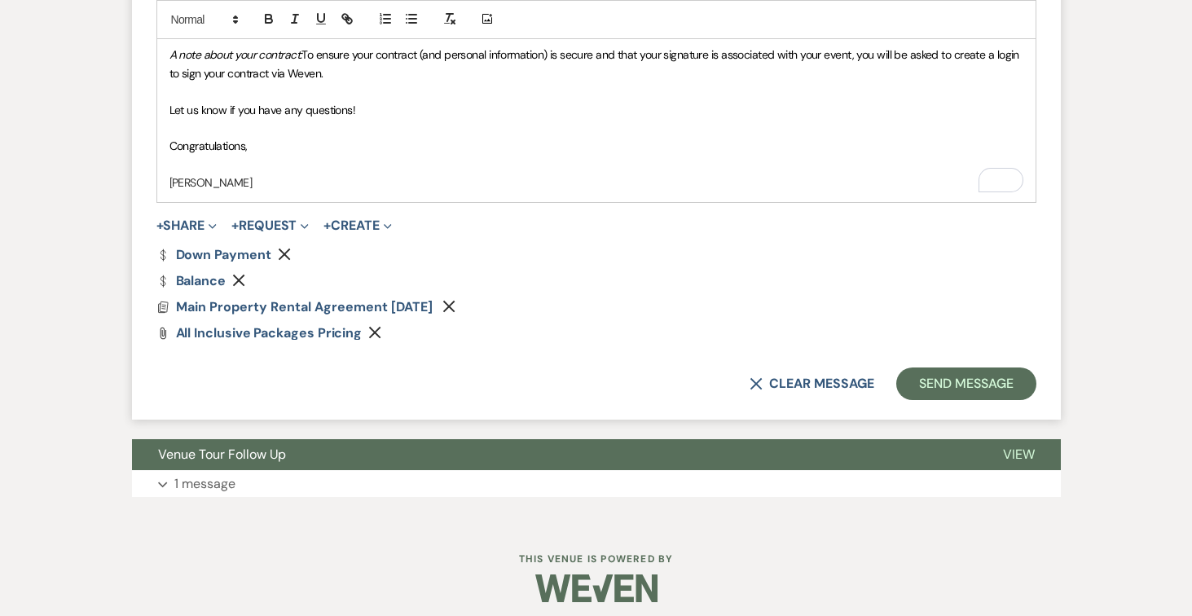
scroll to position [1087, 0]
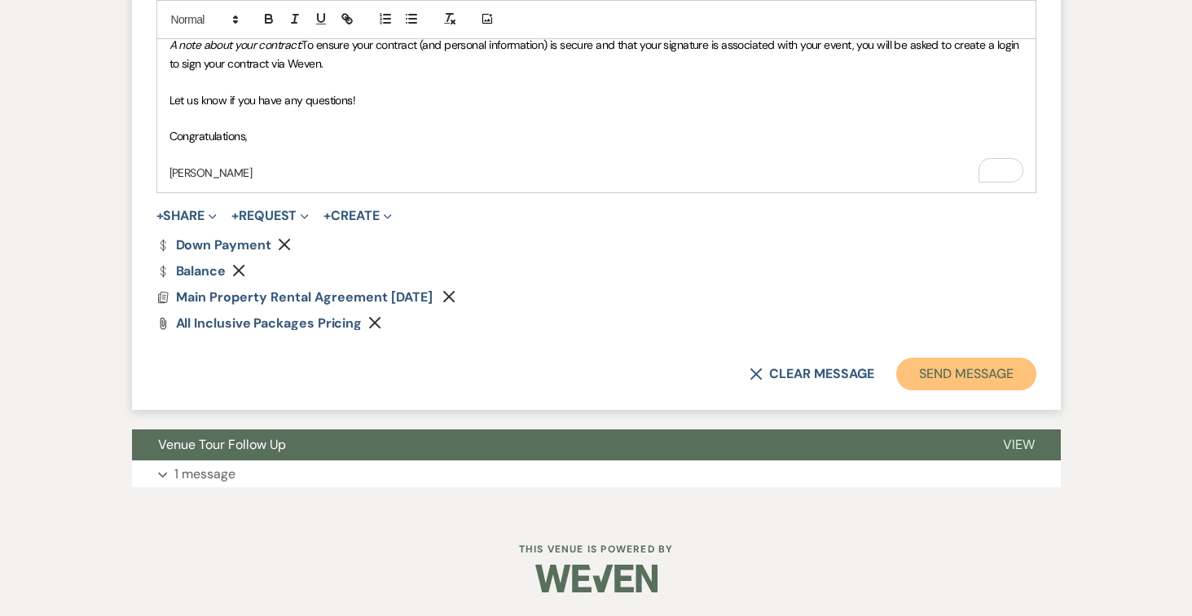
click at [945, 366] on button "Send Message" at bounding box center [965, 374] width 139 height 33
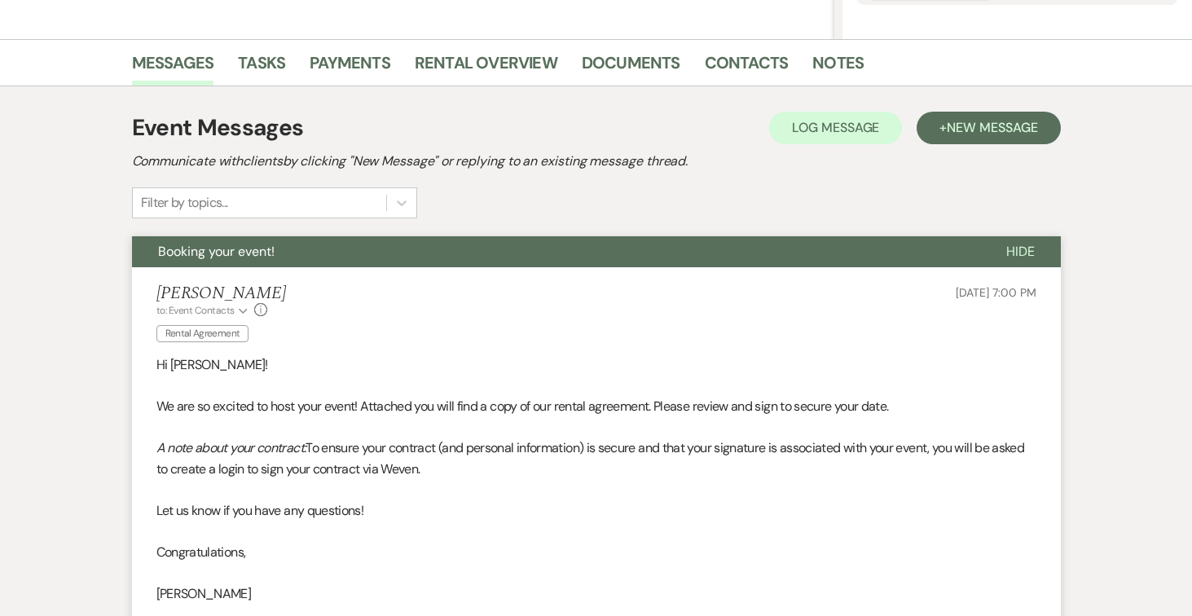
scroll to position [0, 0]
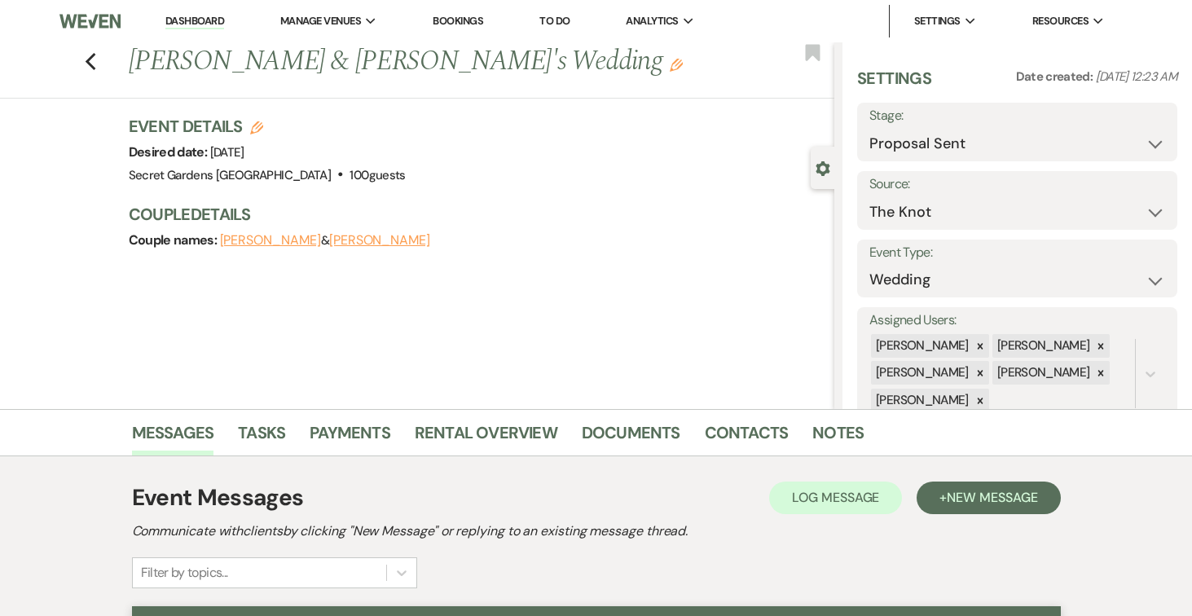
select select "6"
select select "2"
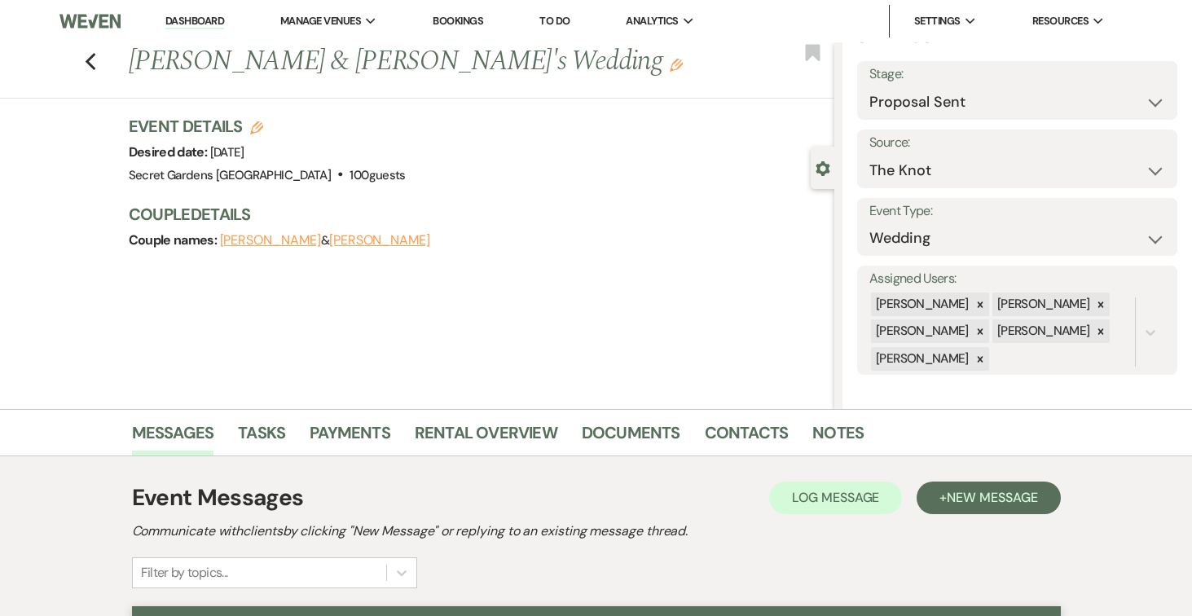
click at [217, 21] on link "Dashboard" at bounding box center [194, 21] width 59 height 15
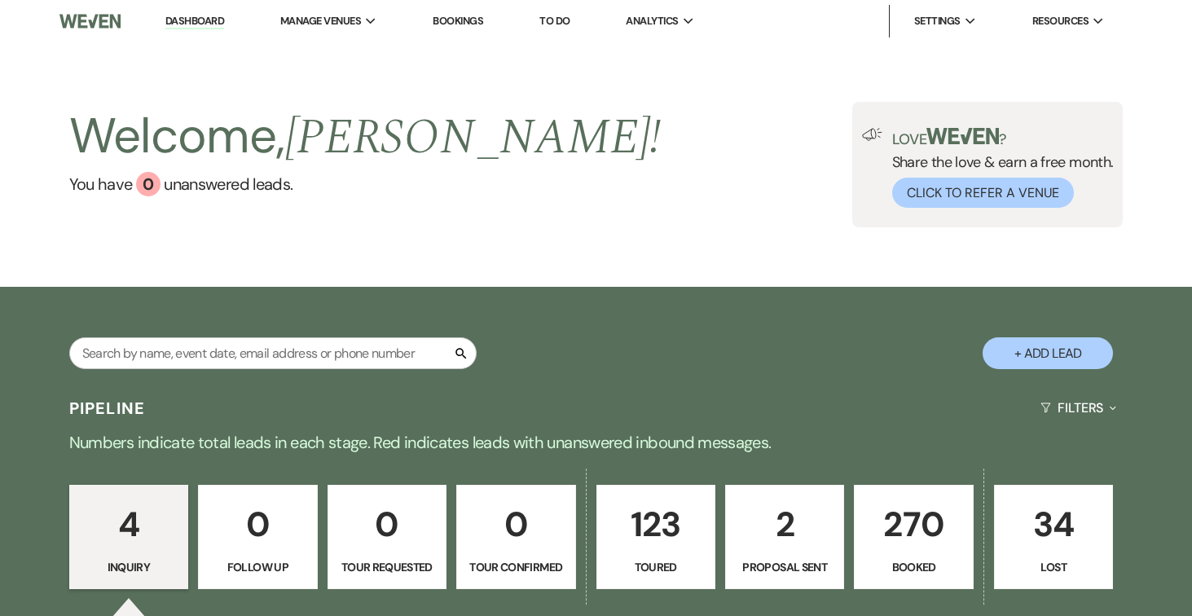
click at [790, 512] on p "2" at bounding box center [785, 524] width 98 height 55
select select "6"
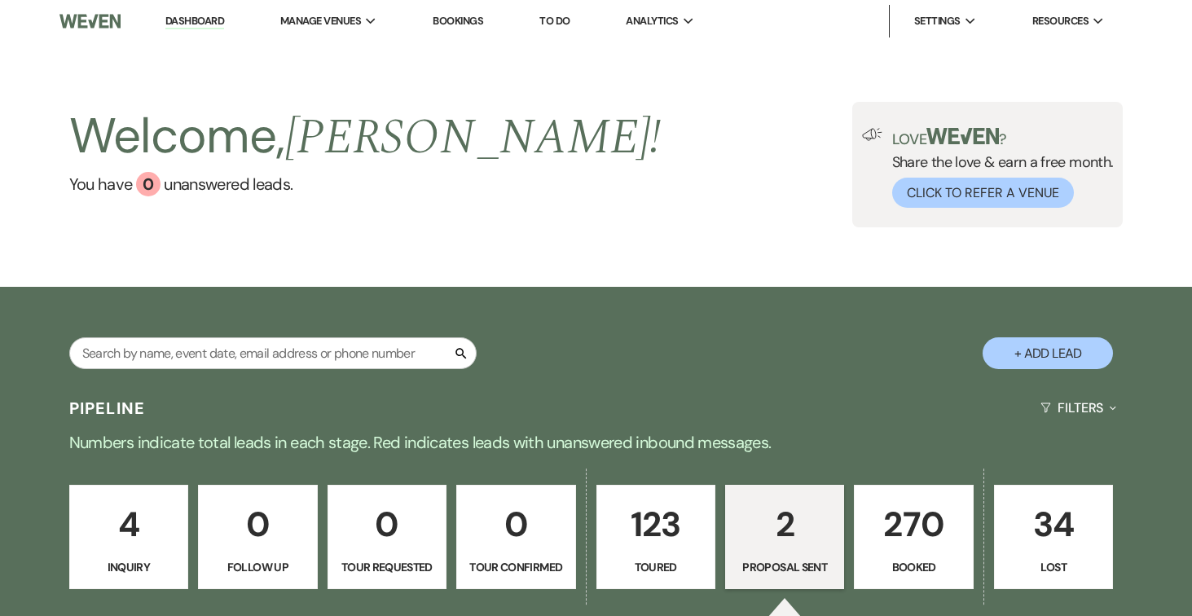
click at [1063, 344] on button "+ Add Lead" at bounding box center [1047, 353] width 130 height 32
select select "834"
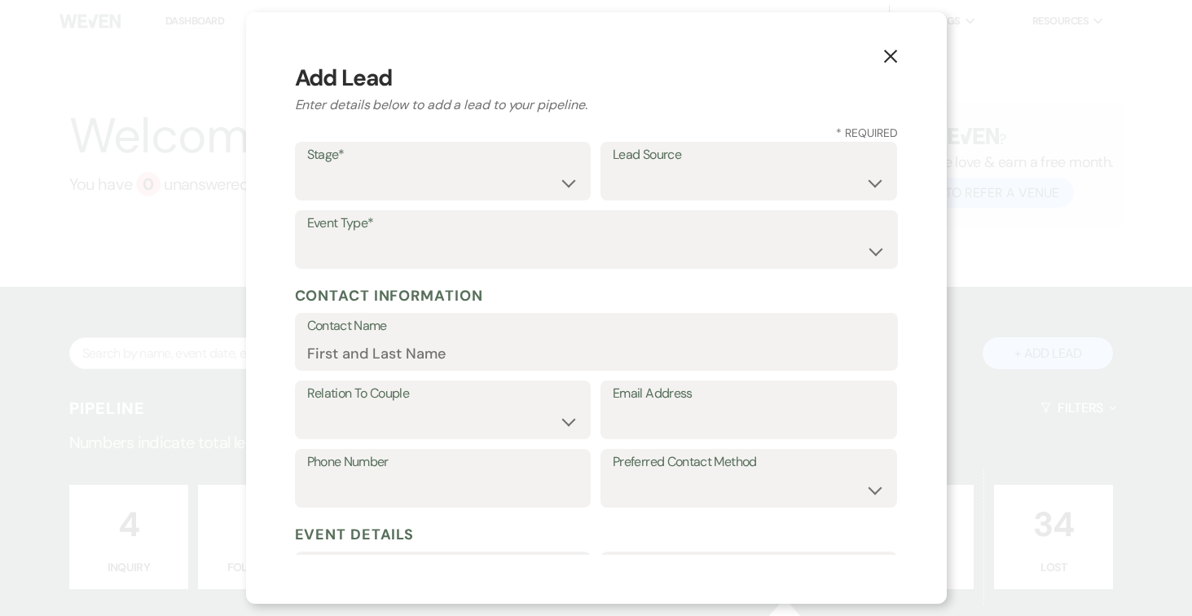
scroll to position [3, 0]
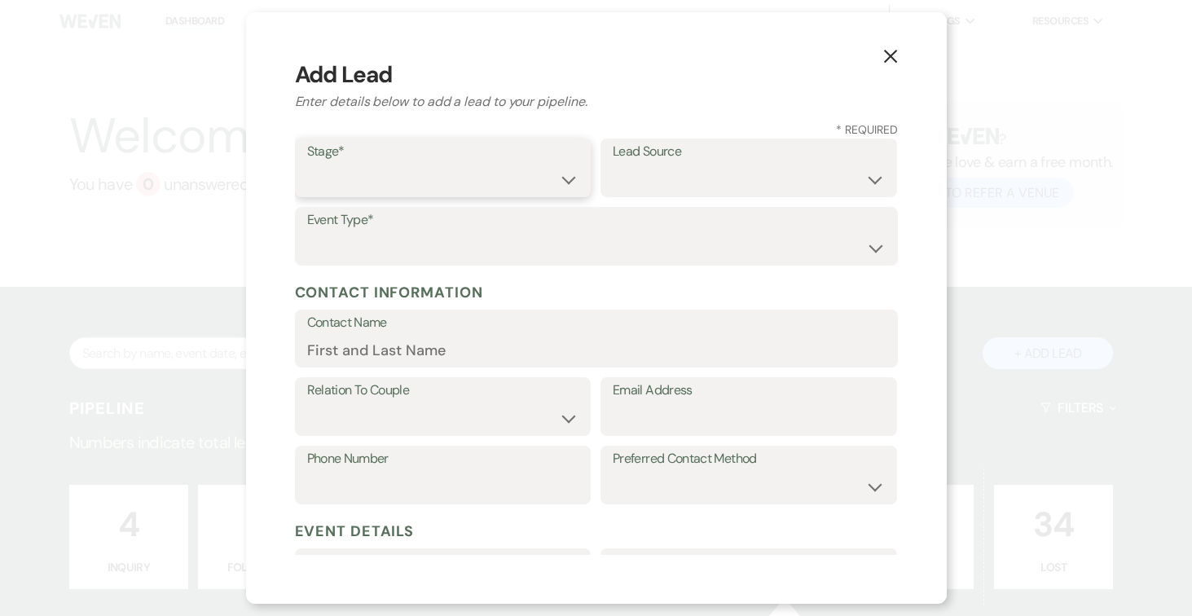
click at [566, 179] on select "Inquiry Follow Up Tour Requested Tour Confirmed Toured Proposal Sent Booked Lost" at bounding box center [443, 180] width 272 height 32
select select "5"
click at [307, 164] on select "Inquiry Follow Up Tour Requested Tour Confirmed Toured Proposal Sent Booked Lost" at bounding box center [443, 180] width 272 height 32
click at [829, 169] on select "Weven Venue Website Instagram Facebook Pinterest Google The Knot Wedding Wire H…" at bounding box center [749, 180] width 272 height 32
select select "3"
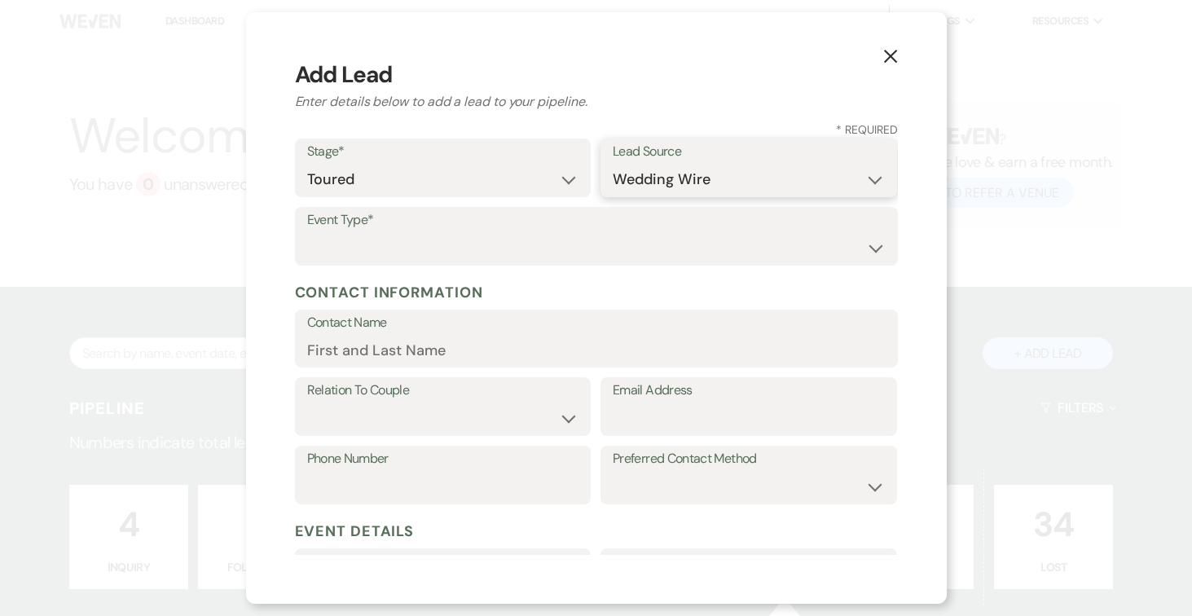
click at [613, 164] on select "Weven Venue Website Instagram Facebook Pinterest Google The Knot Wedding Wire H…" at bounding box center [749, 180] width 272 height 32
click at [631, 245] on select "Wedding Anniversary Party Baby Shower Bachelorette / Bachelor Party Birthday Pa…" at bounding box center [596, 248] width 578 height 32
select select "1"
click at [307, 232] on select "Wedding Anniversary Party Baby Shower Bachelorette / Bachelor Party Birthday Pa…" at bounding box center [596, 248] width 578 height 32
click at [459, 340] on input "Contact Name" at bounding box center [596, 350] width 578 height 32
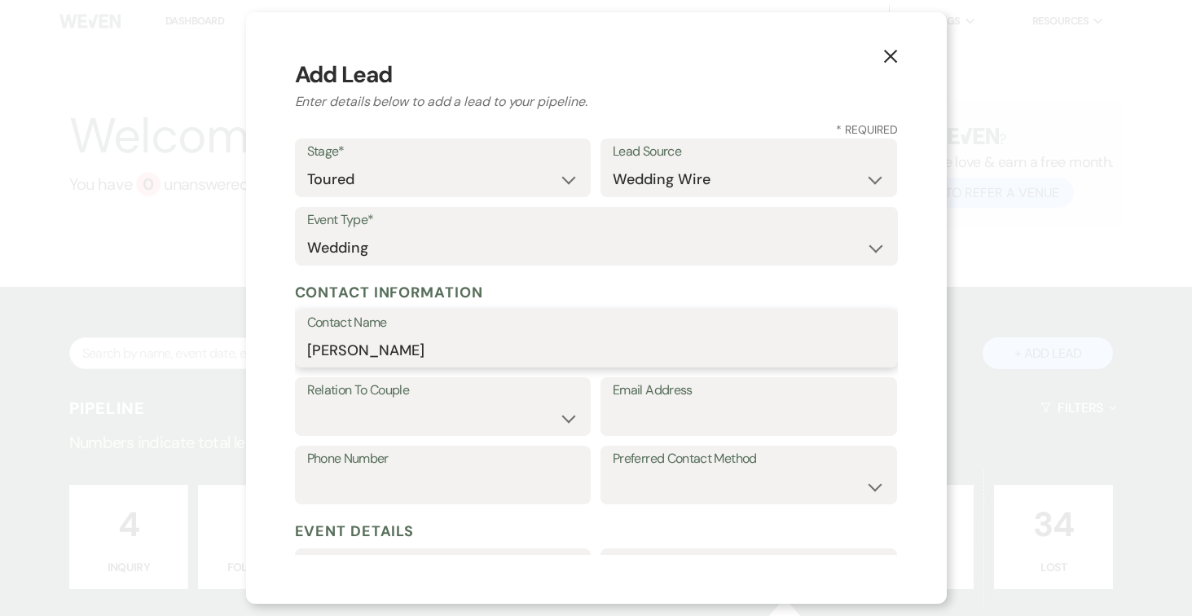
type input "Haley Keaney"
click at [553, 413] on select "Couple Planner Parent of Couple Family Member Friend Other" at bounding box center [443, 418] width 272 height 32
select select "1"
click at [307, 402] on select "Couple Planner Parent of Couple Family Member Friend Other" at bounding box center [443, 418] width 272 height 32
click at [649, 409] on input "Email Address" at bounding box center [749, 418] width 272 height 32
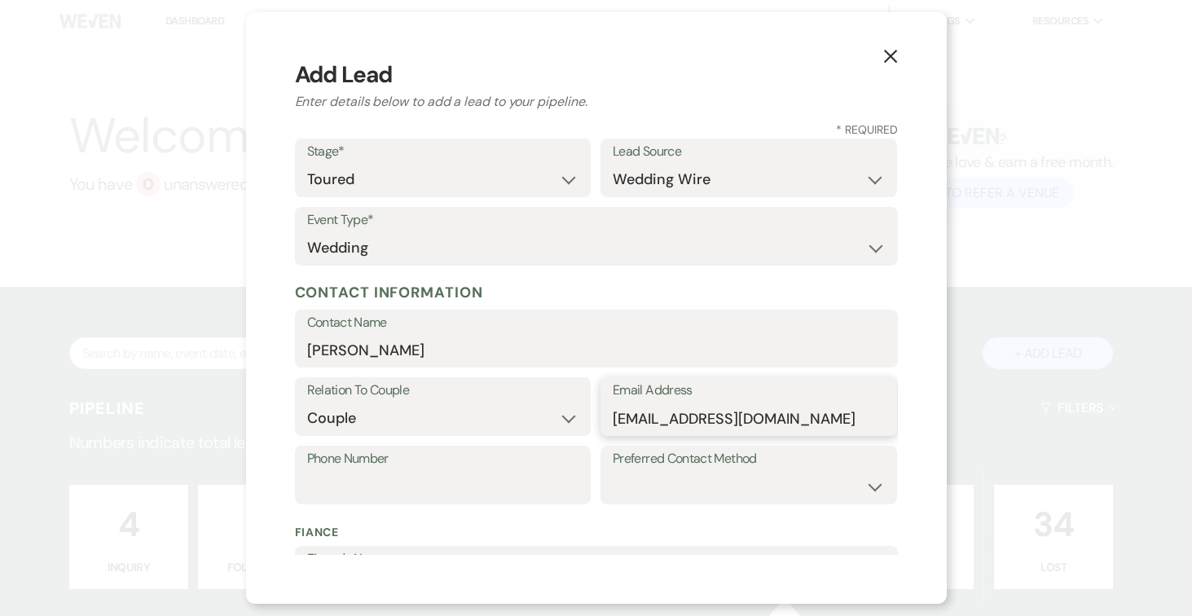
type input "wetherbeegirl66@gmail.com"
click at [505, 482] on input "Phone Number" at bounding box center [443, 487] width 272 height 32
type input "978-844-3741"
click at [838, 481] on select "Email Phone Text" at bounding box center [749, 487] width 272 height 32
select select "text"
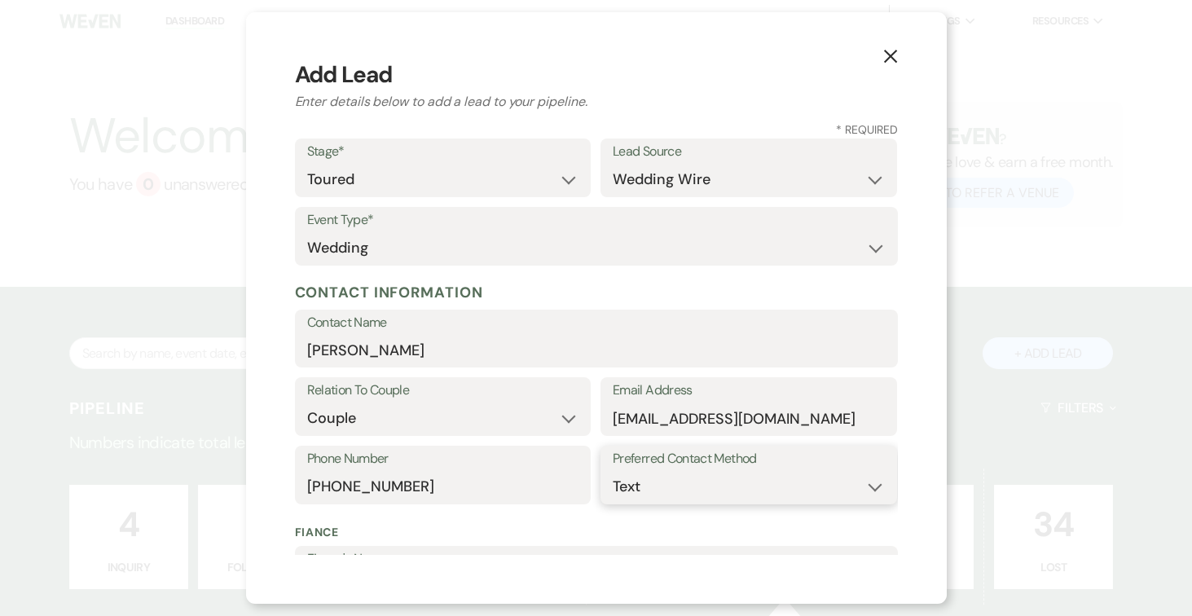
click at [613, 471] on select "Email Phone Text" at bounding box center [749, 487] width 272 height 32
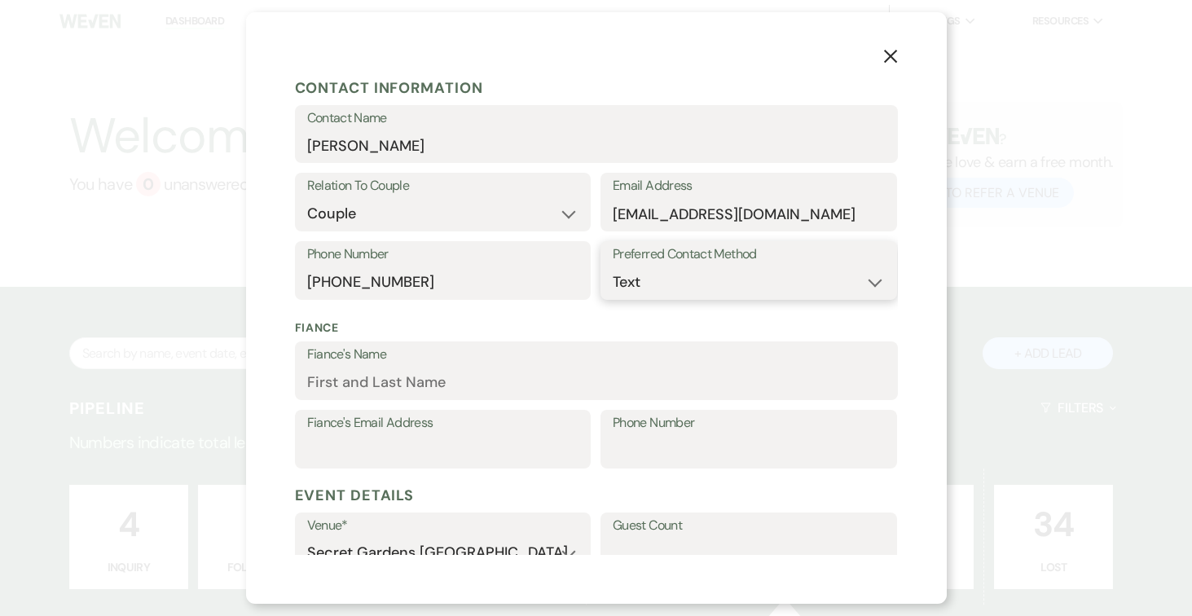
scroll to position [267, 0]
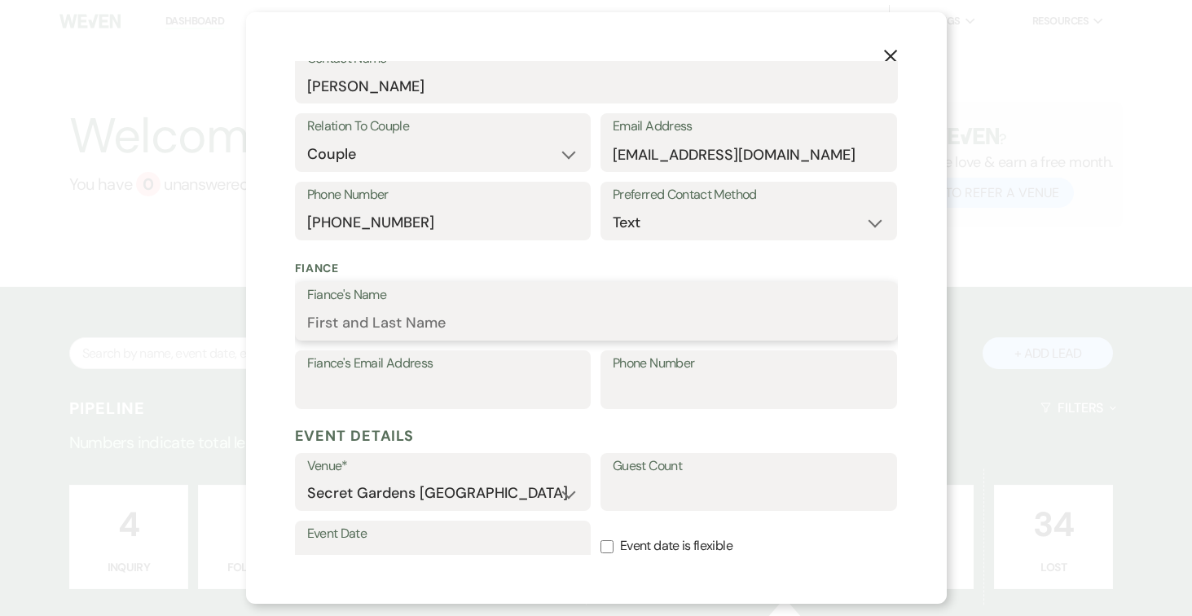
click at [512, 314] on input "Fiance's Name" at bounding box center [596, 323] width 578 height 32
type input "Gregg Rossey"
click at [464, 386] on input "Fiance's Email Address" at bounding box center [443, 392] width 272 height 32
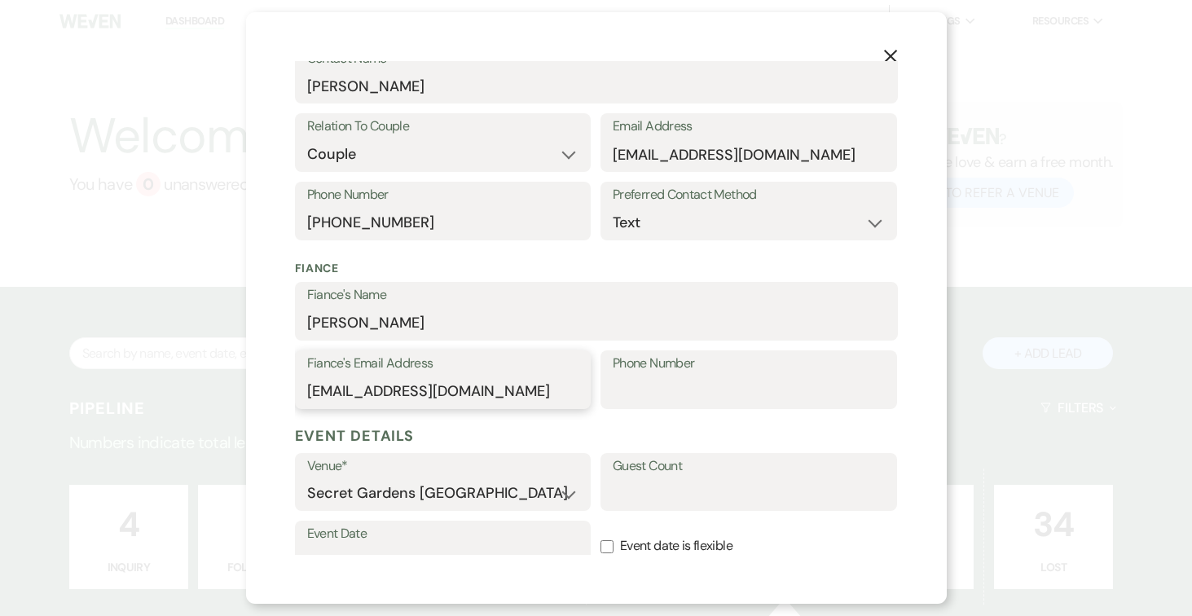
type input "greggrossey@yahoo.com"
click at [678, 381] on input "Phone Number" at bounding box center [749, 392] width 272 height 32
type input "239-471-8731"
click at [737, 487] on input "Guest Count" at bounding box center [749, 493] width 272 height 32
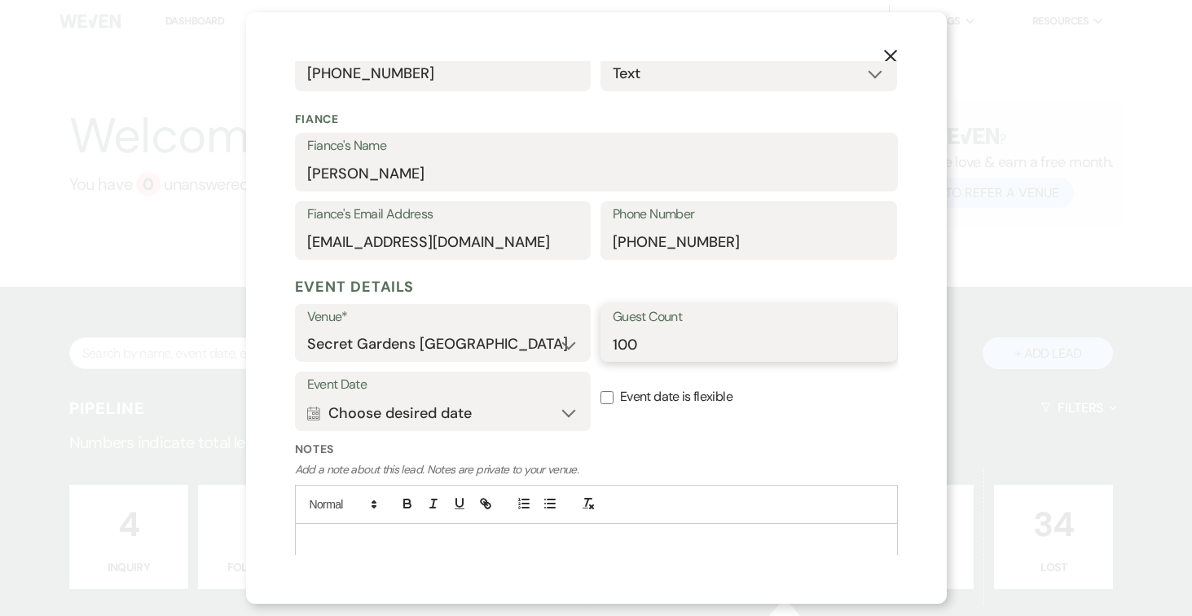
type input "100"
click at [565, 411] on button "Calendar Choose desired date Expand" at bounding box center [443, 413] width 272 height 33
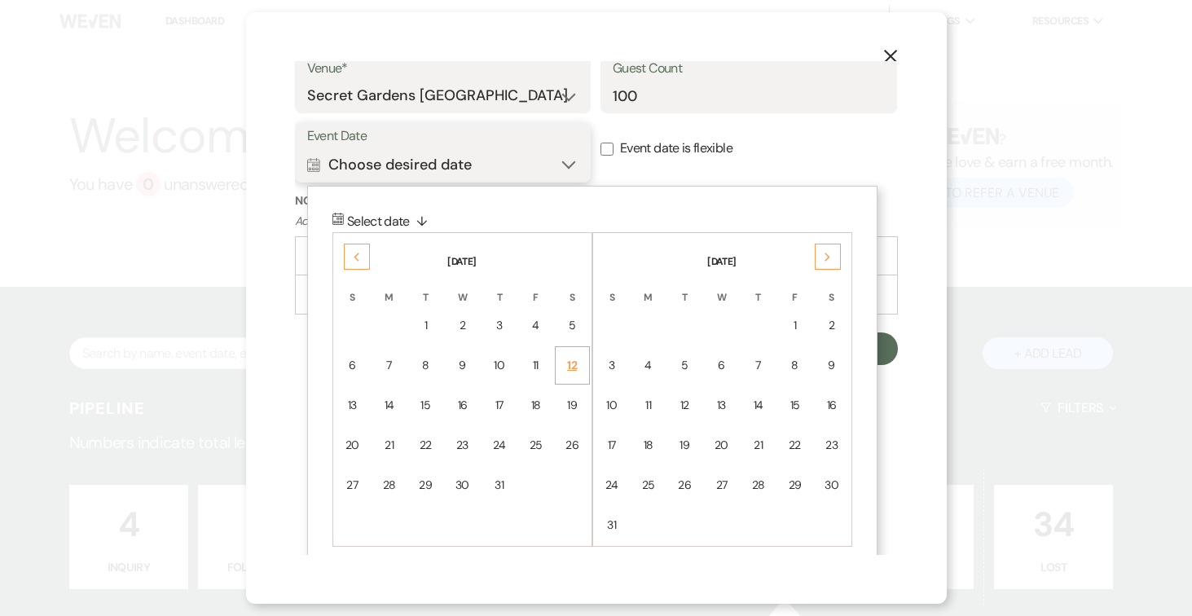
scroll to position [682, 0]
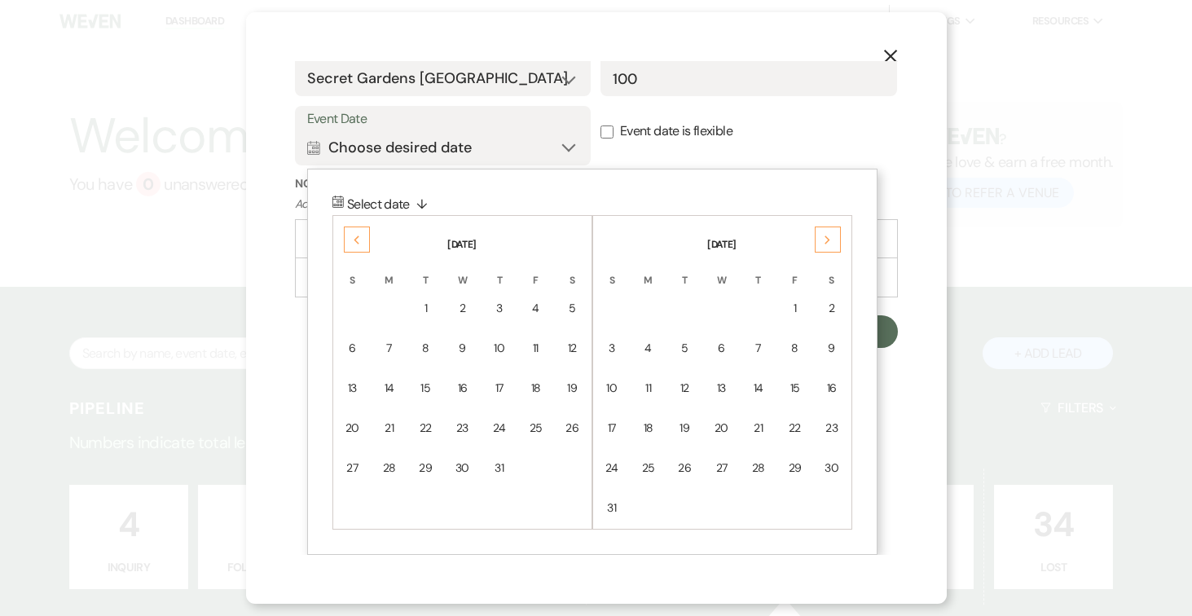
click at [826, 234] on div "Next" at bounding box center [828, 239] width 26 height 26
click at [794, 343] on div "12" at bounding box center [795, 348] width 14 height 17
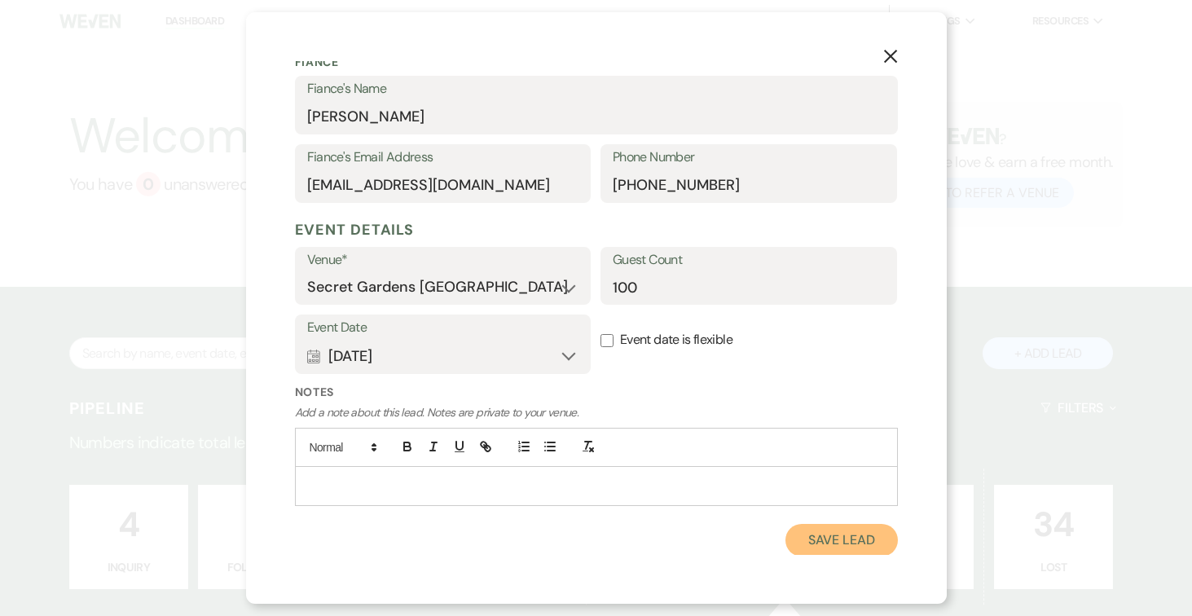
click at [833, 540] on button "Save Lead" at bounding box center [841, 540] width 112 height 33
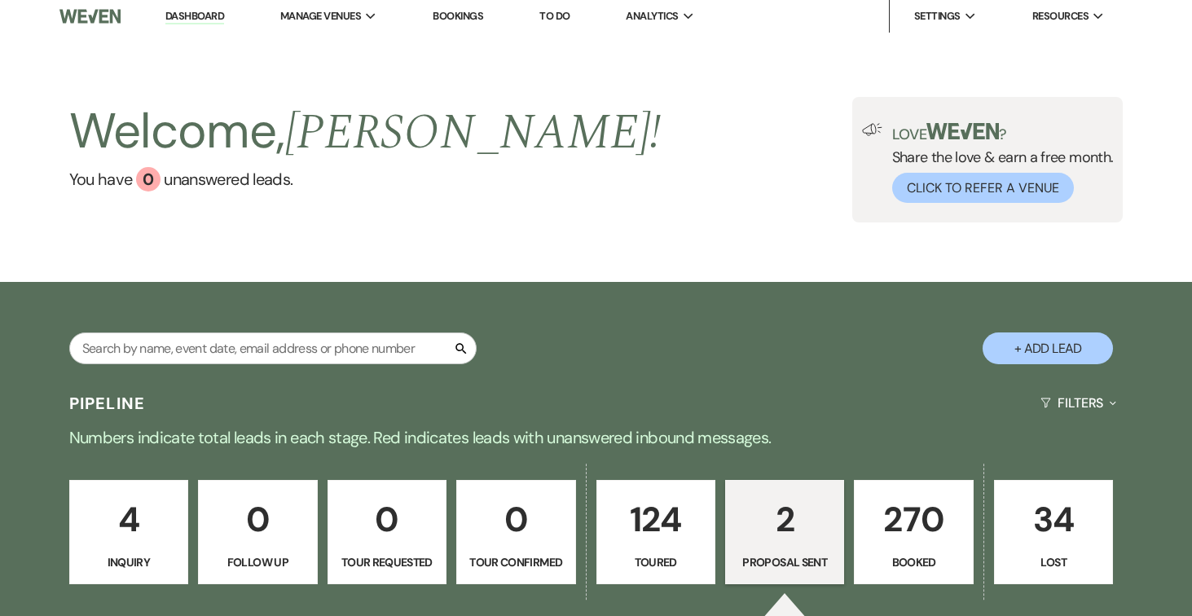
click at [679, 515] on p "124" at bounding box center [656, 519] width 98 height 55
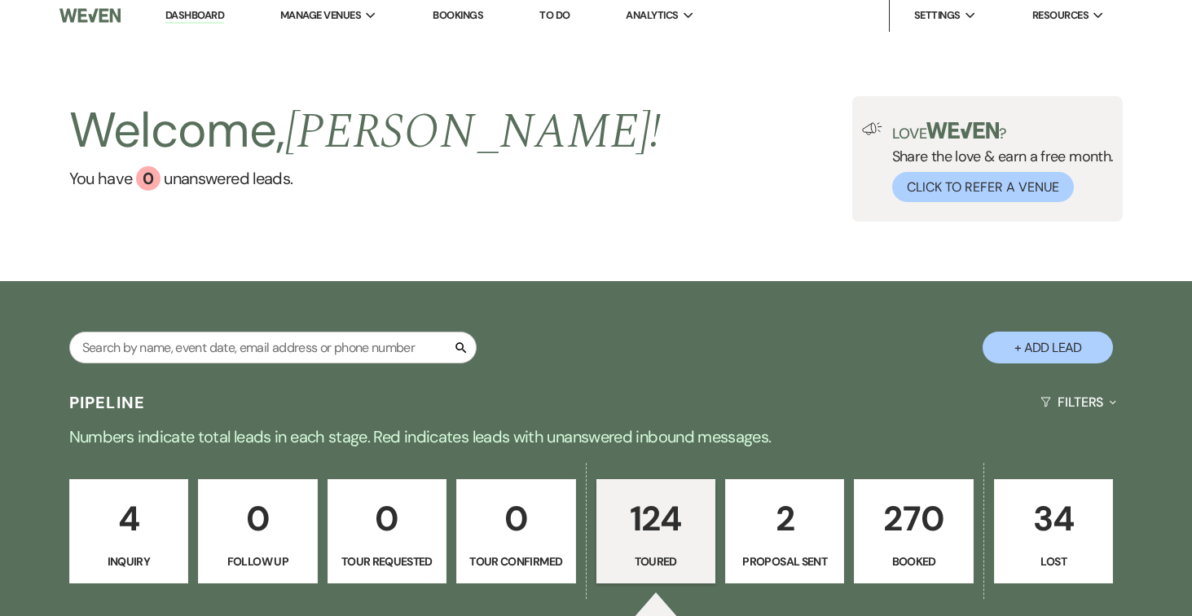
select select "5"
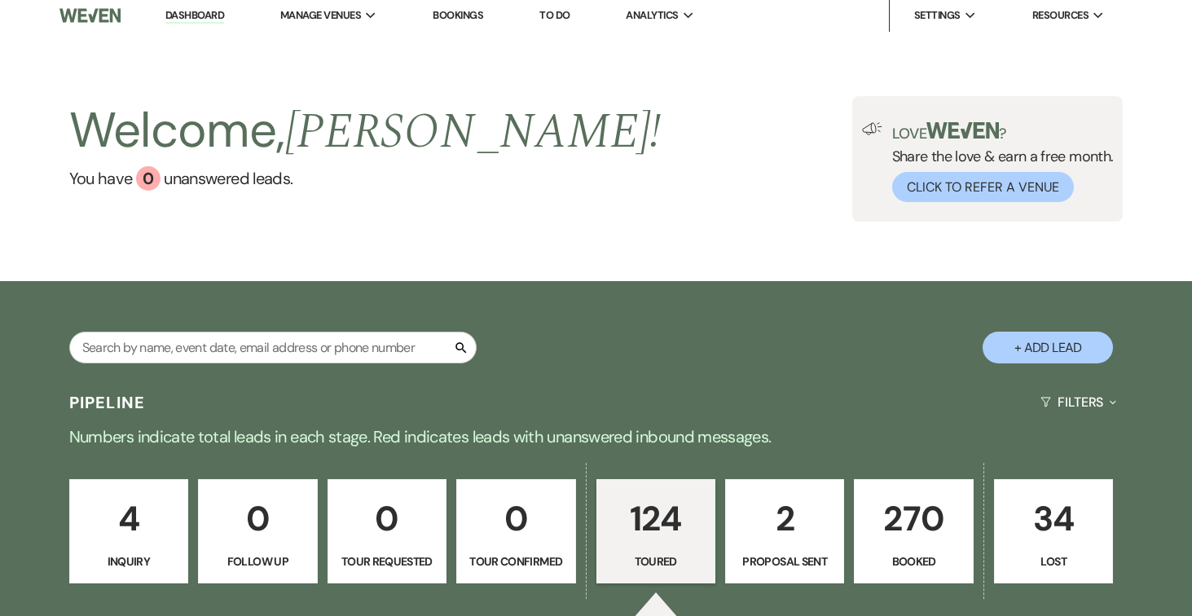
select select "5"
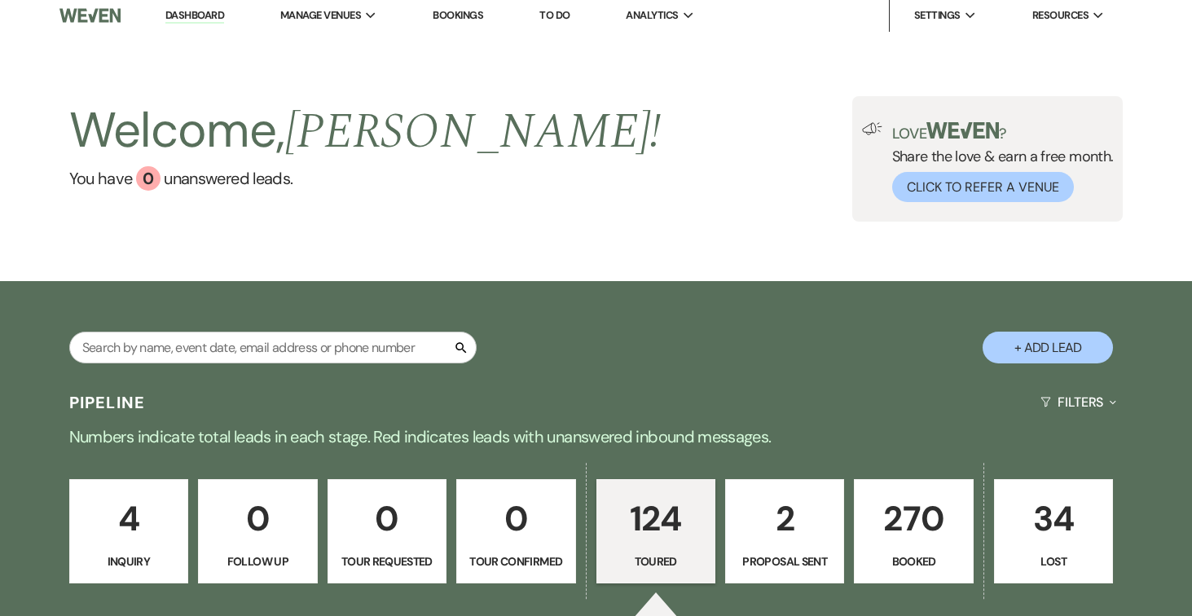
select select "5"
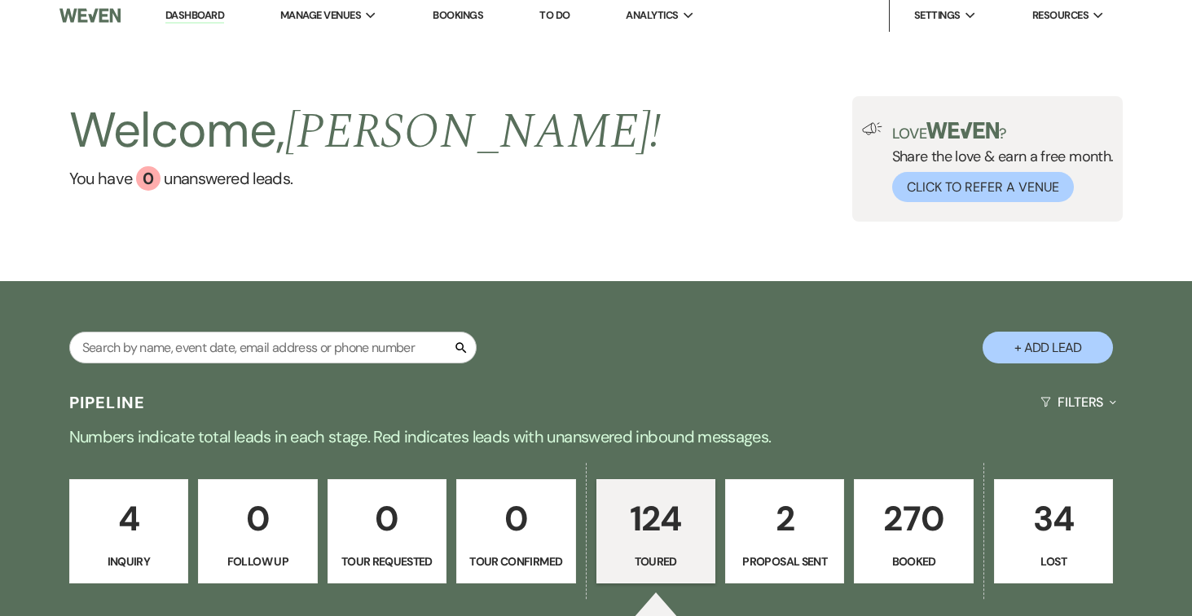
select select "5"
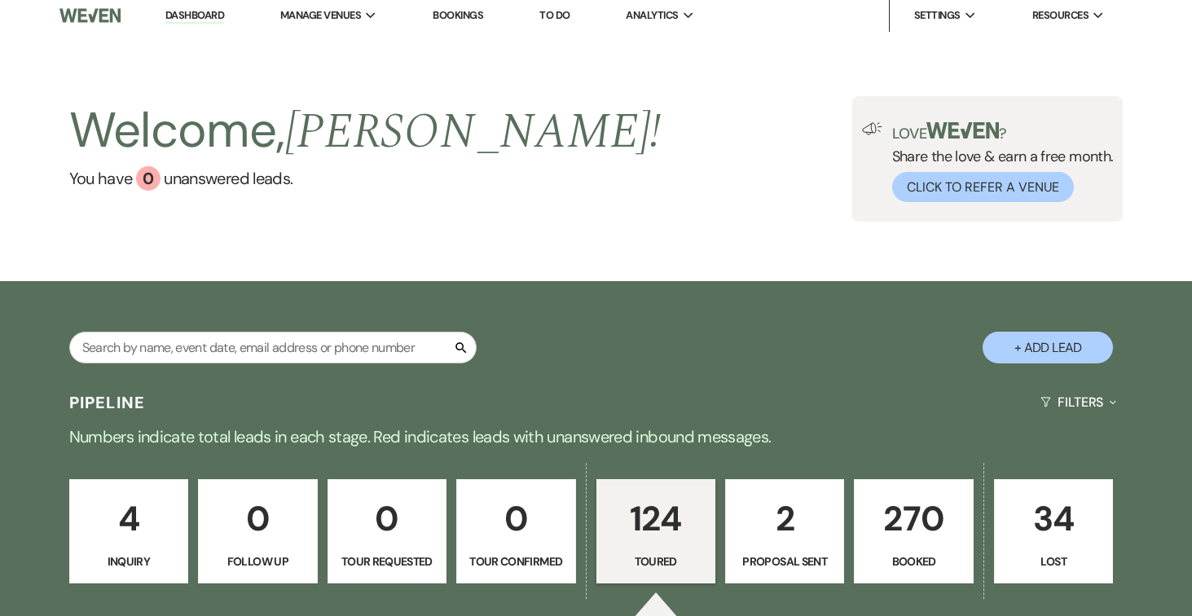
select select "5"
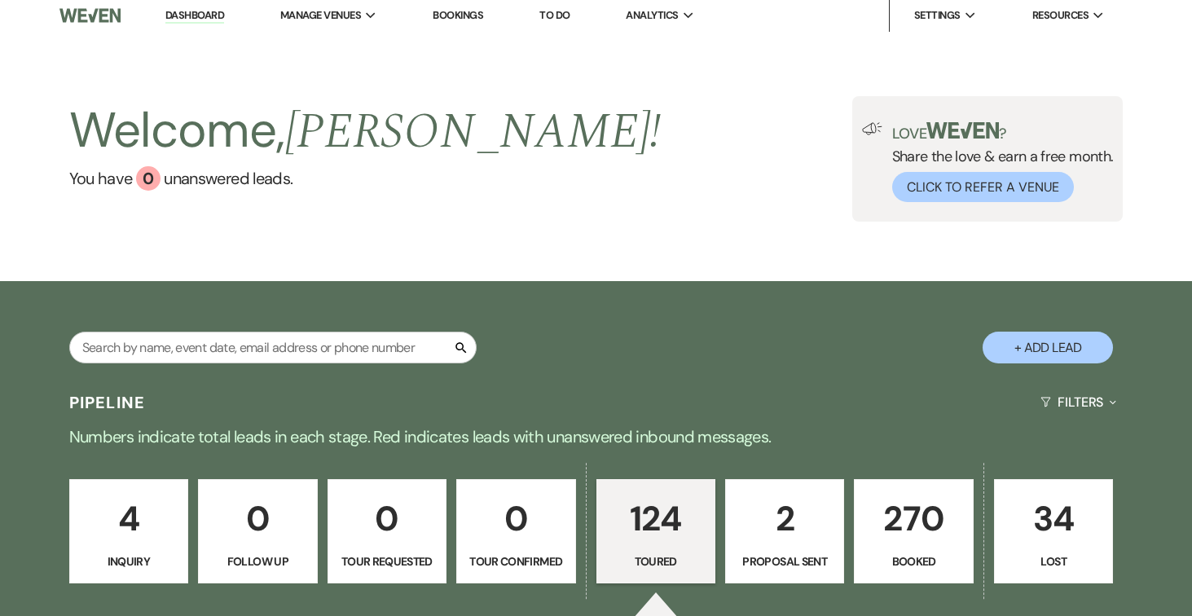
select select "5"
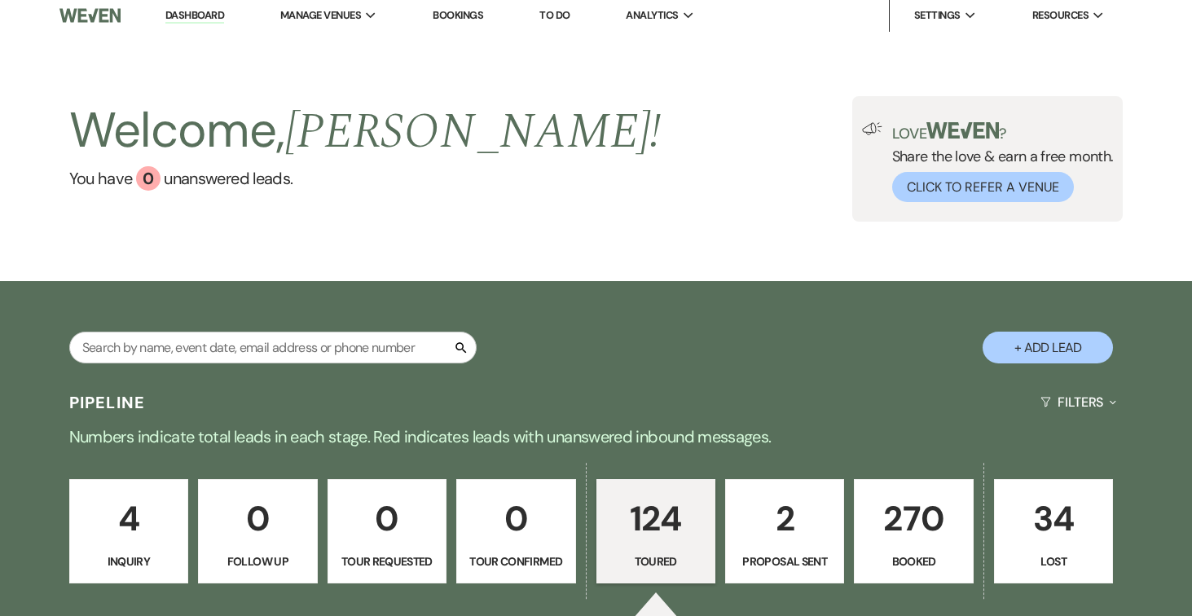
select select "5"
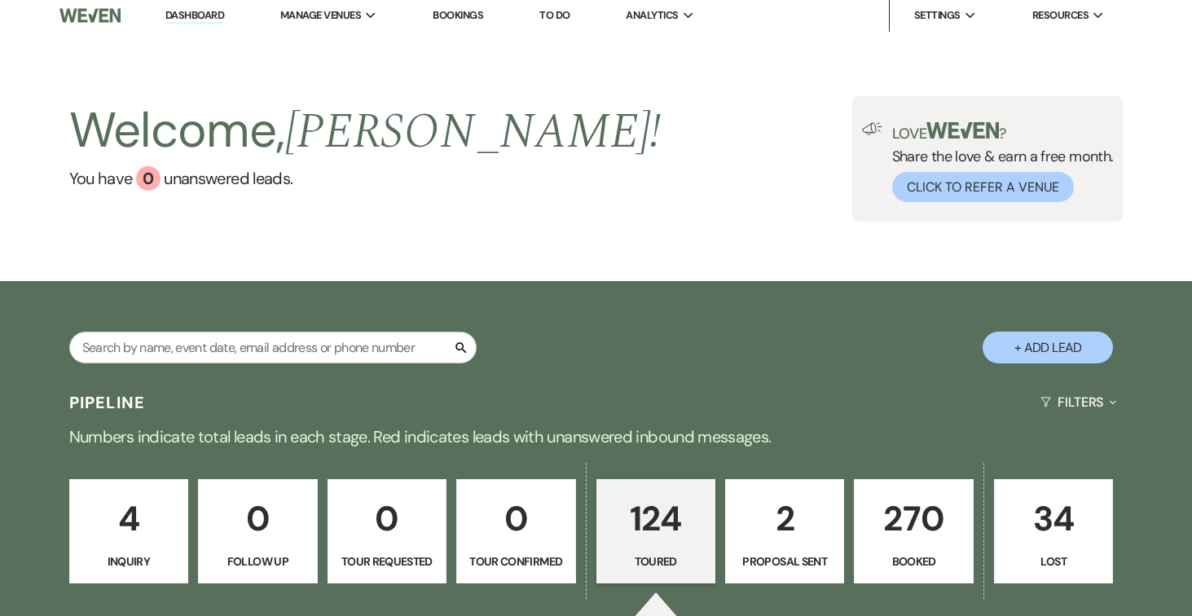
select select "5"
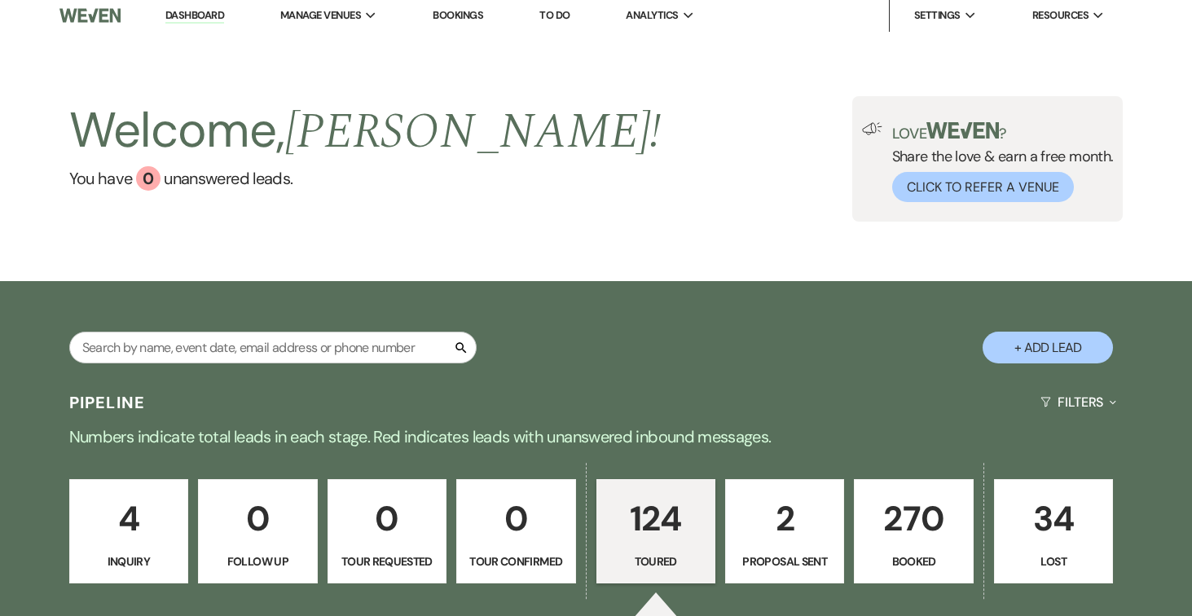
select select "5"
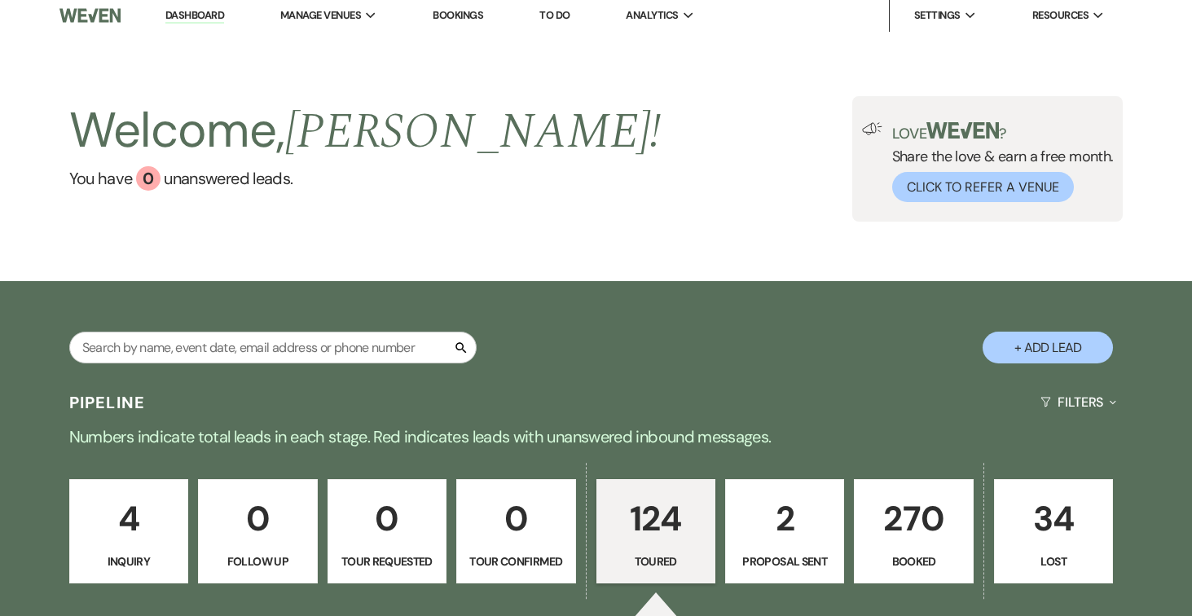
select select "5"
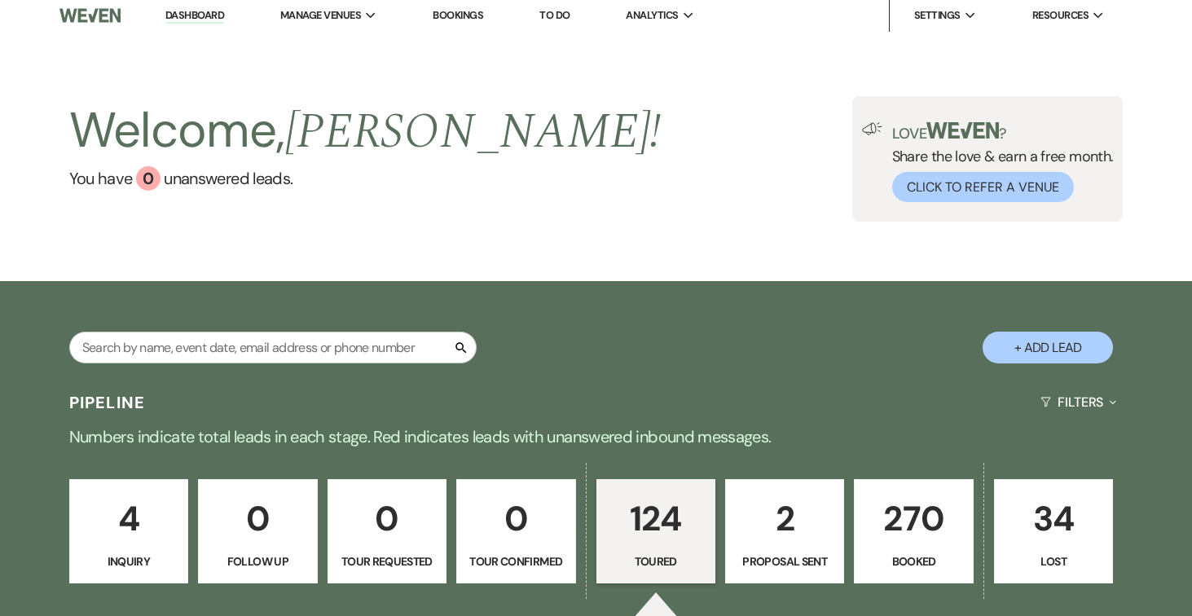
select select "5"
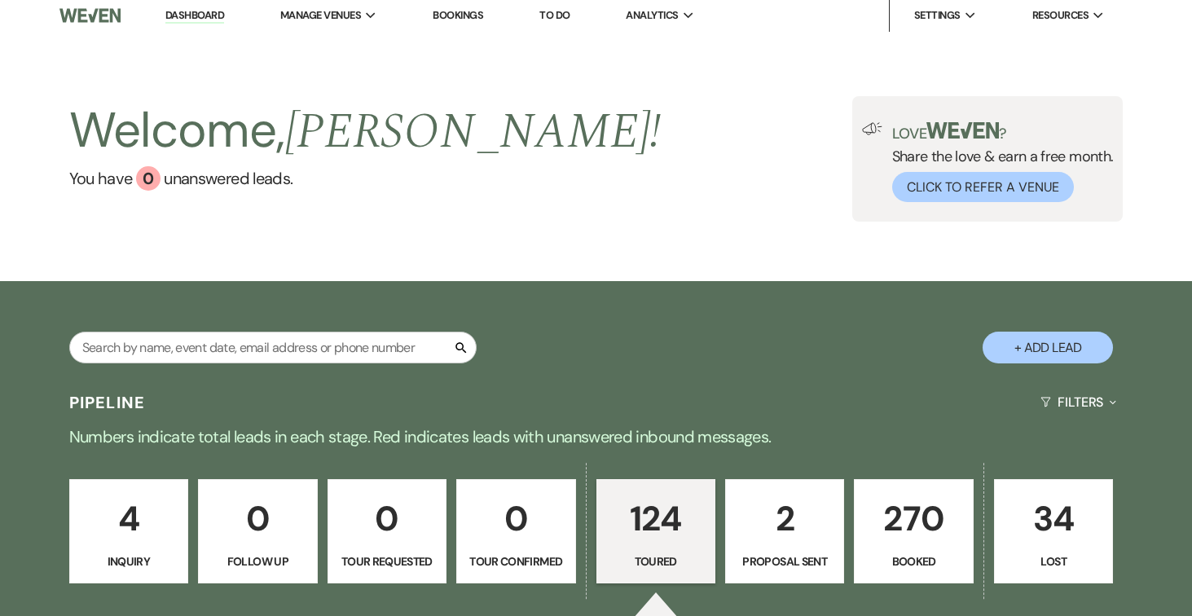
select select "5"
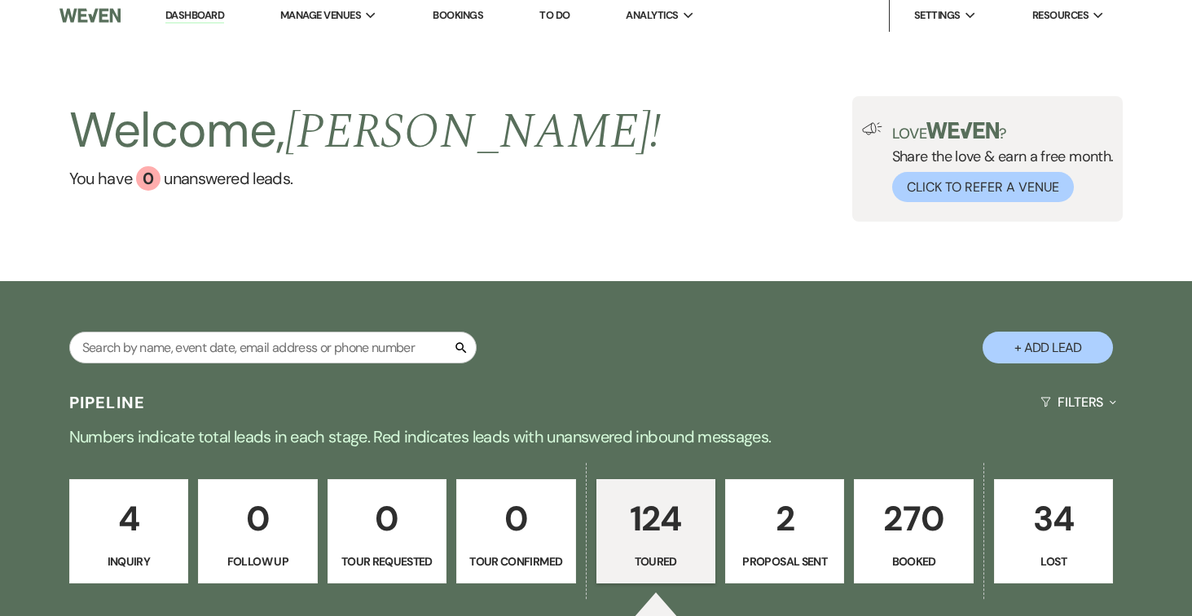
select select "5"
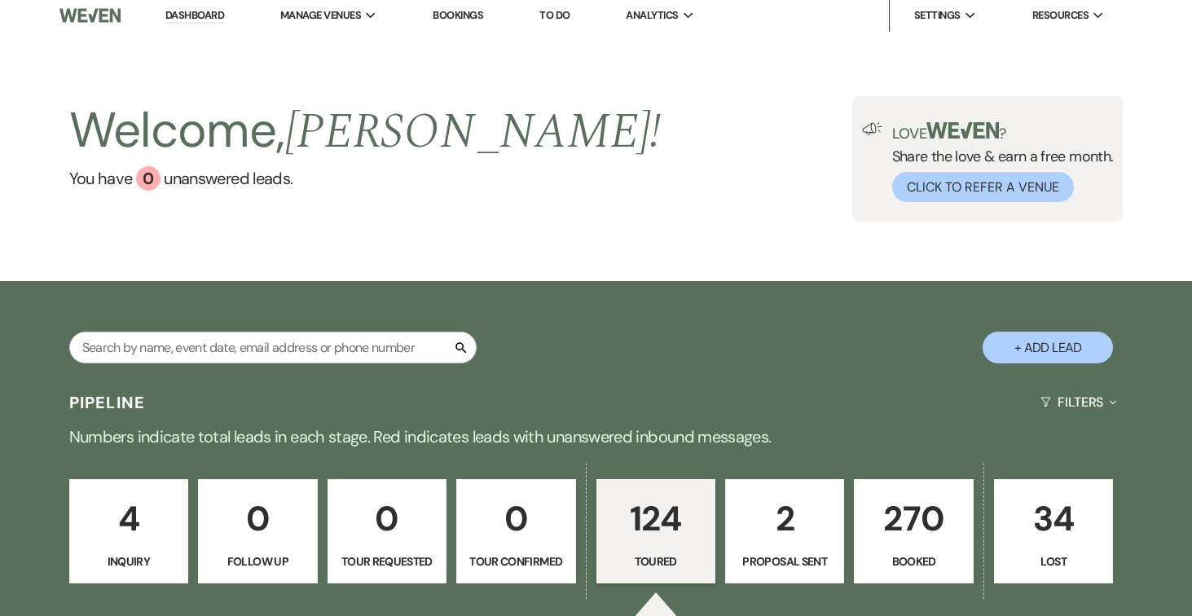
select select "5"
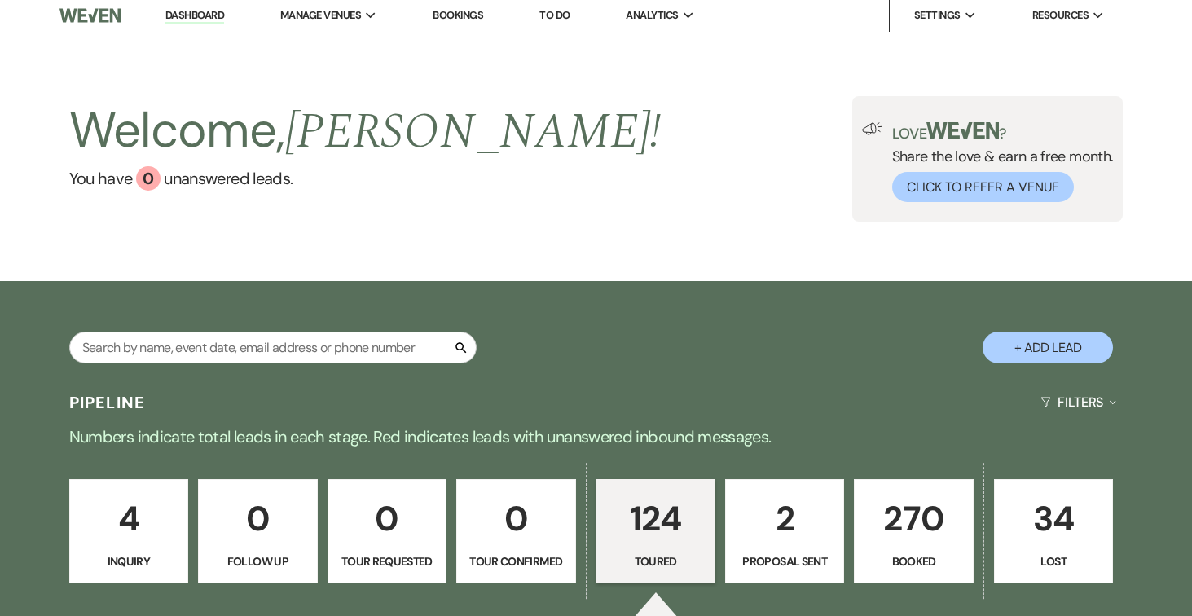
select select "5"
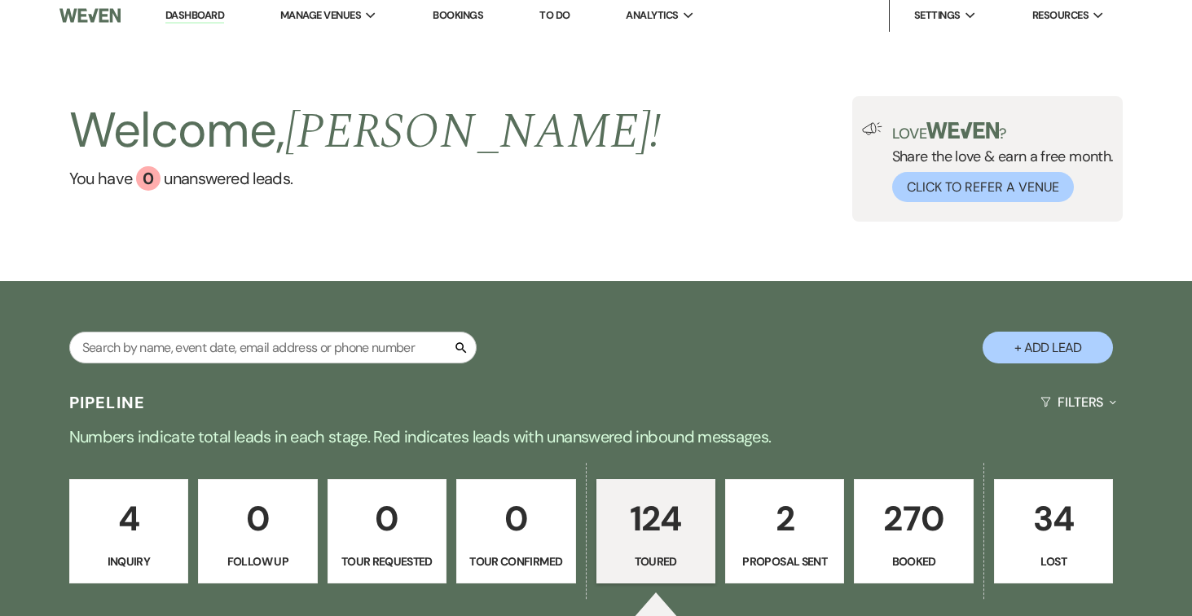
select select "5"
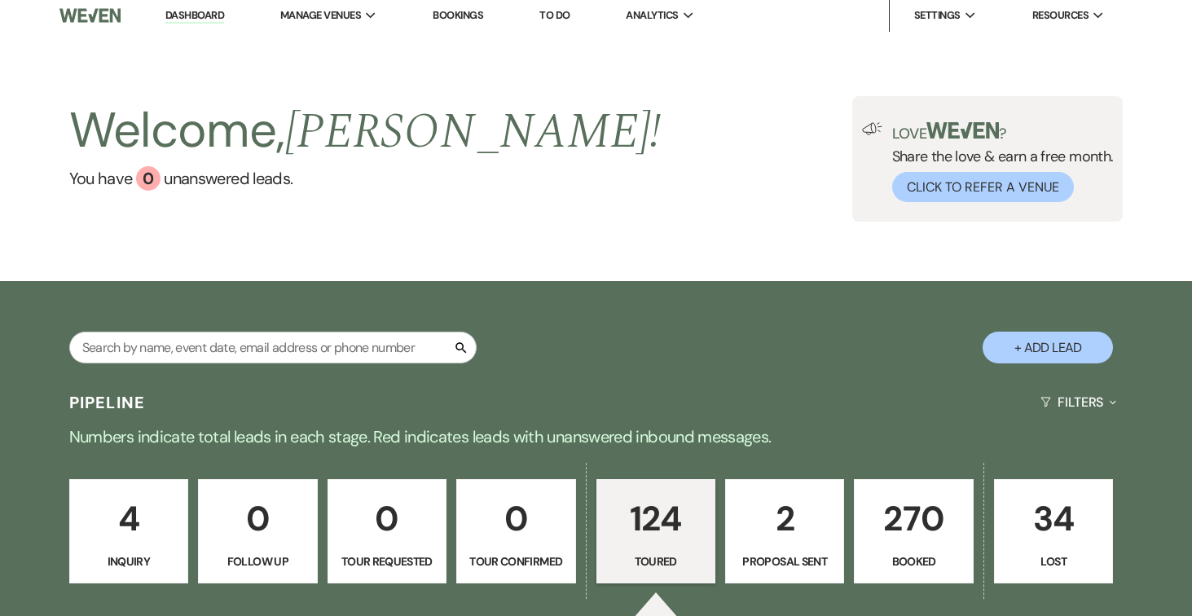
select select "5"
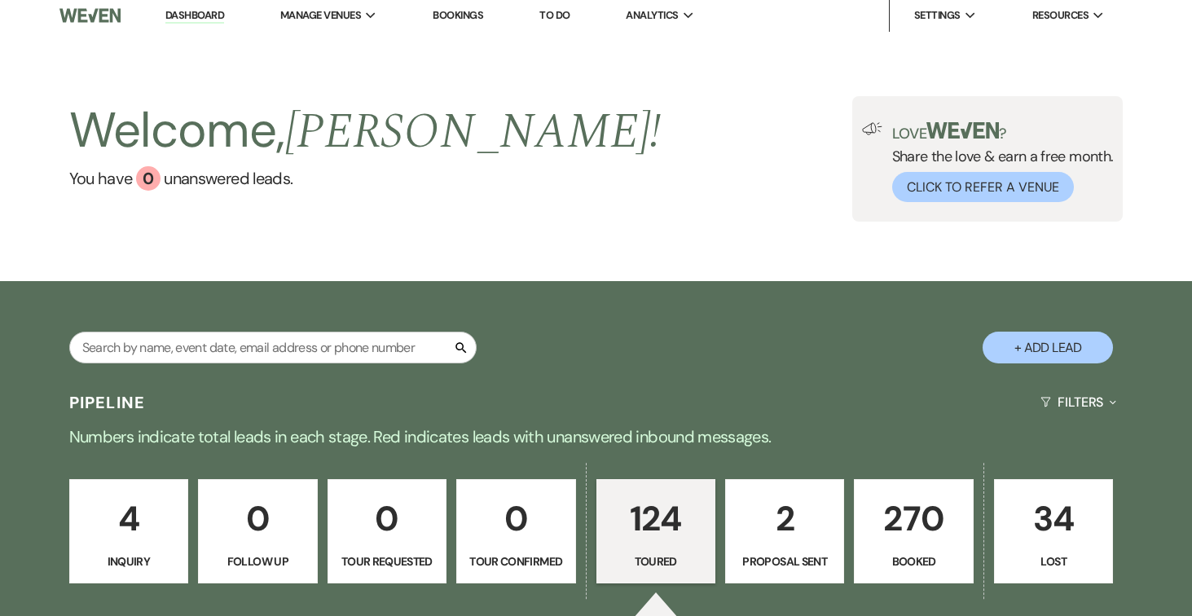
select select "5"
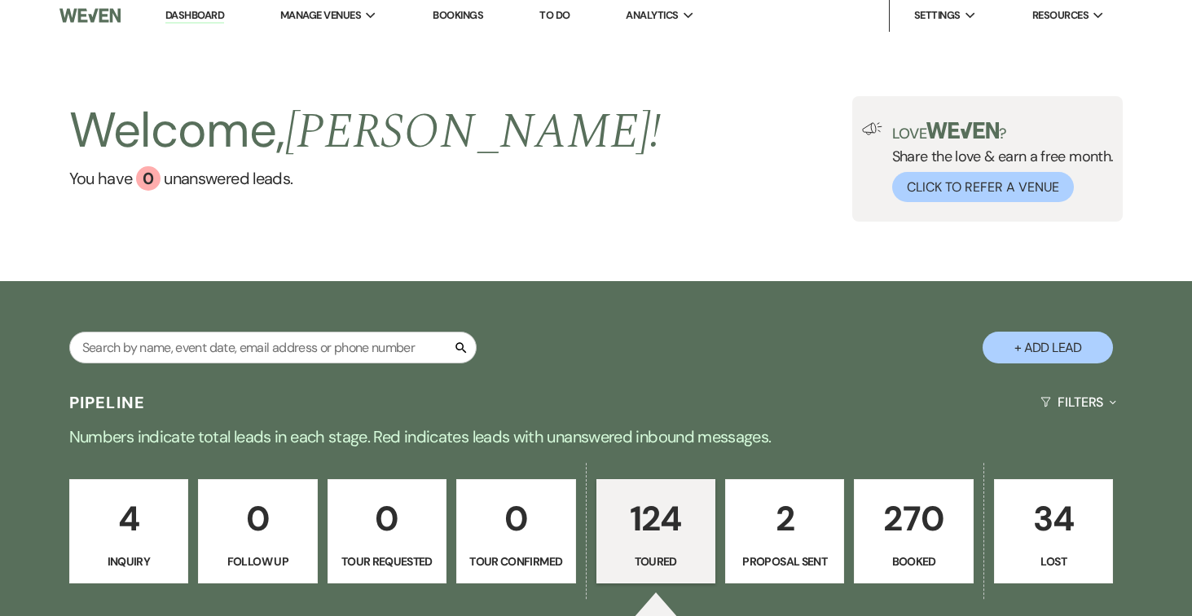
select select "5"
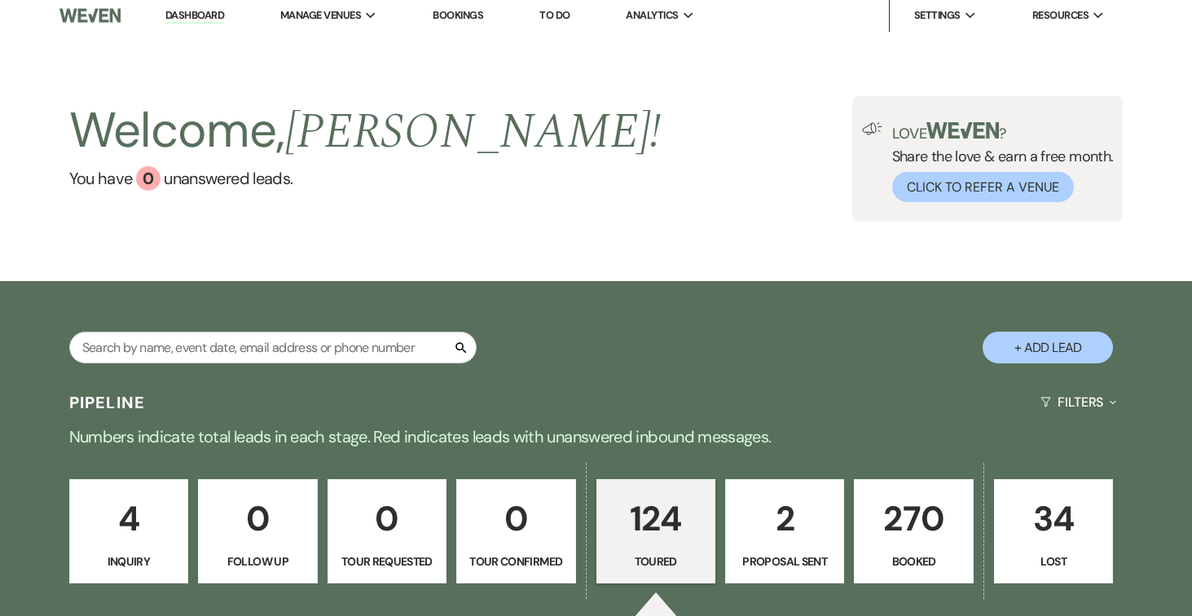
select select "5"
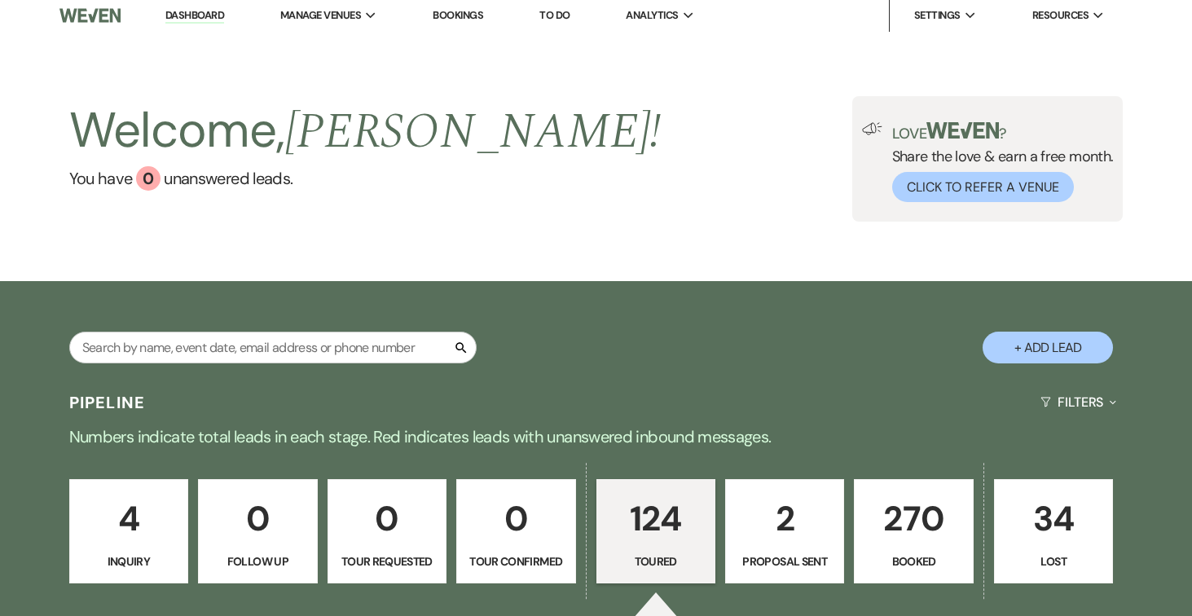
select select "5"
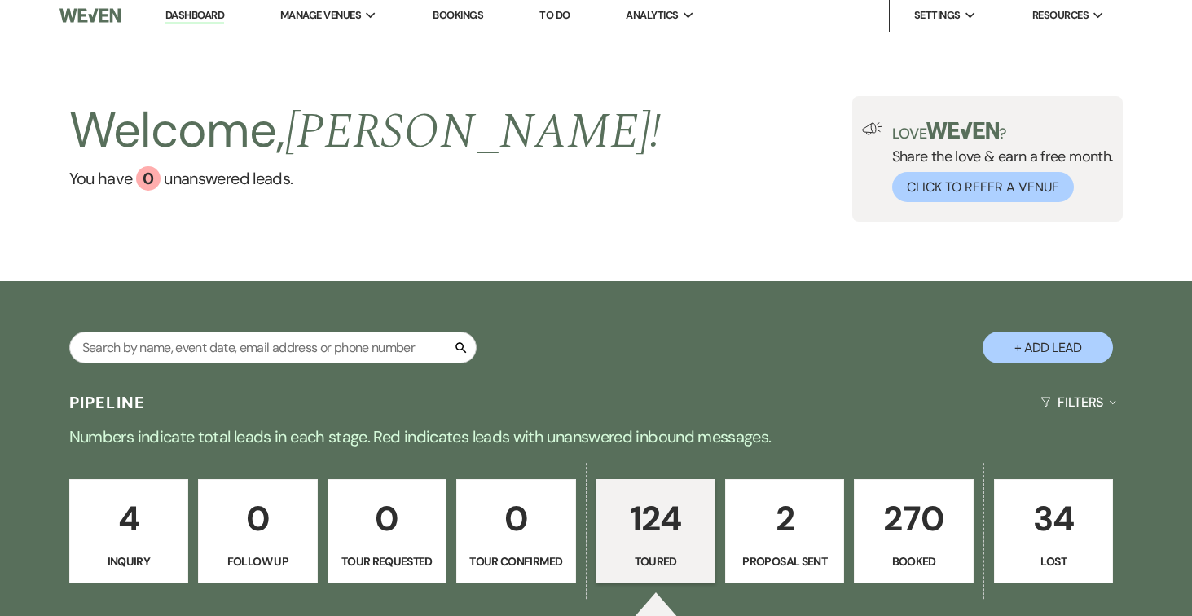
select select "5"
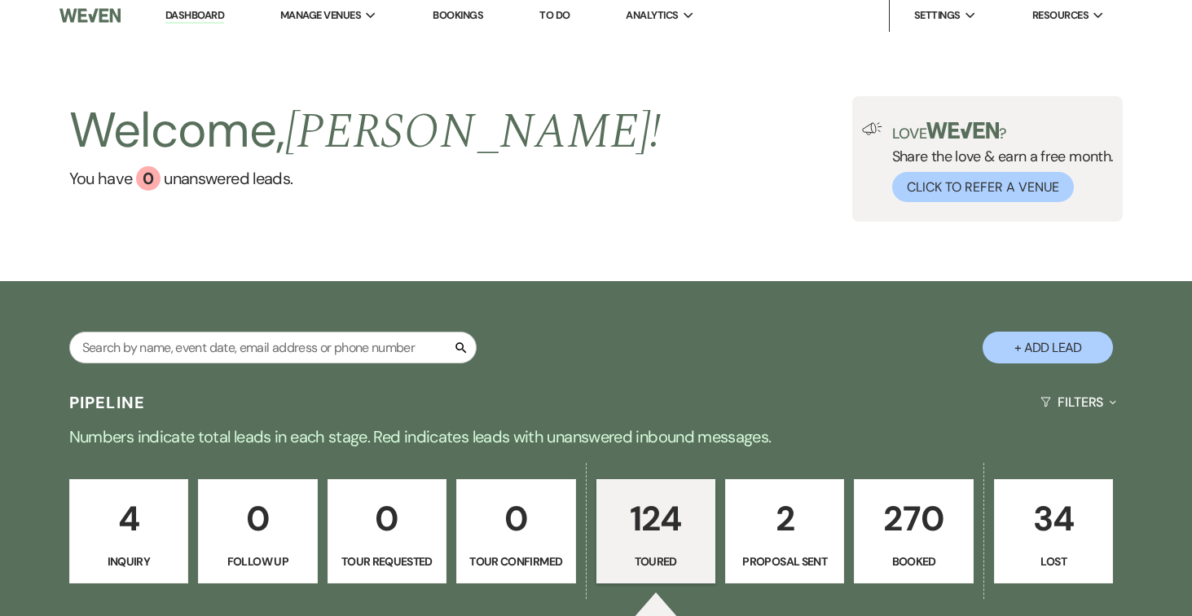
select select "5"
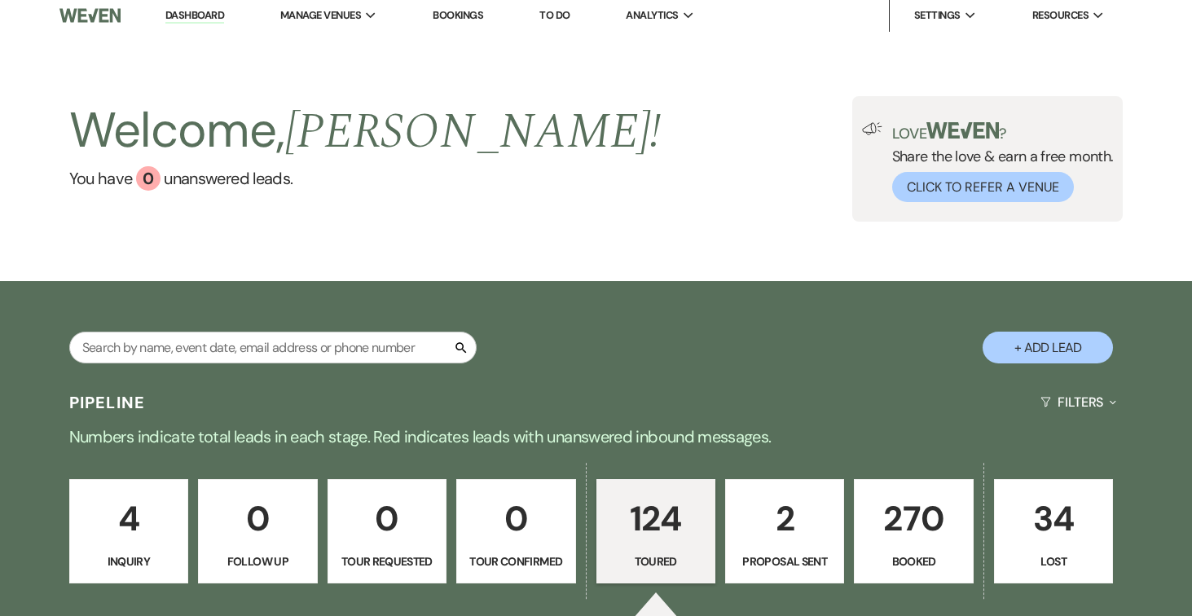
select select "5"
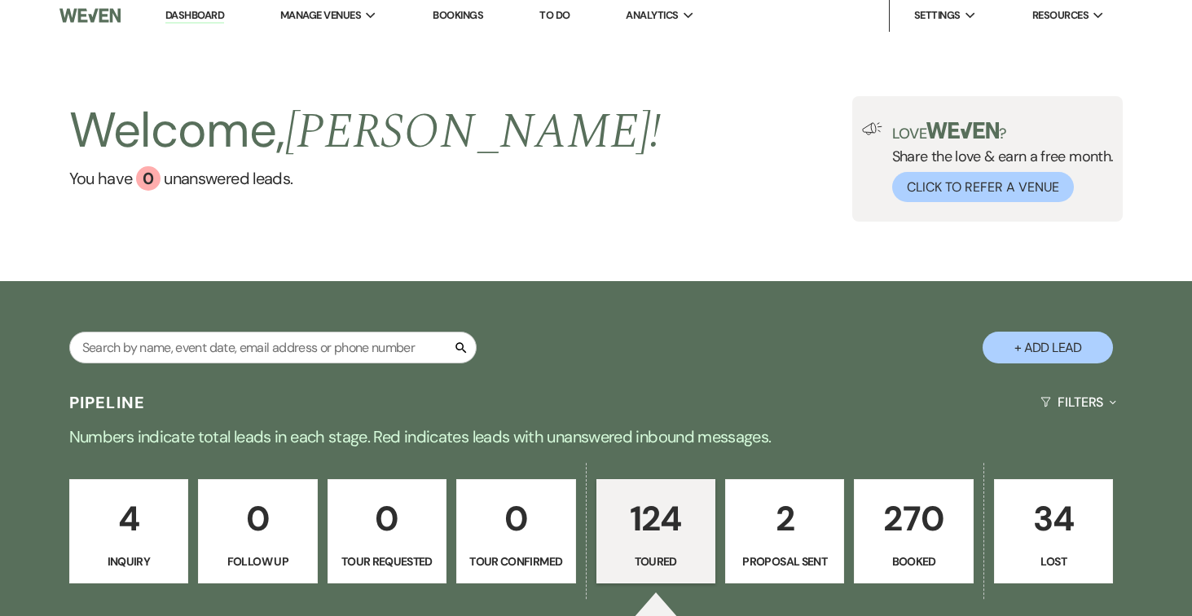
select select "5"
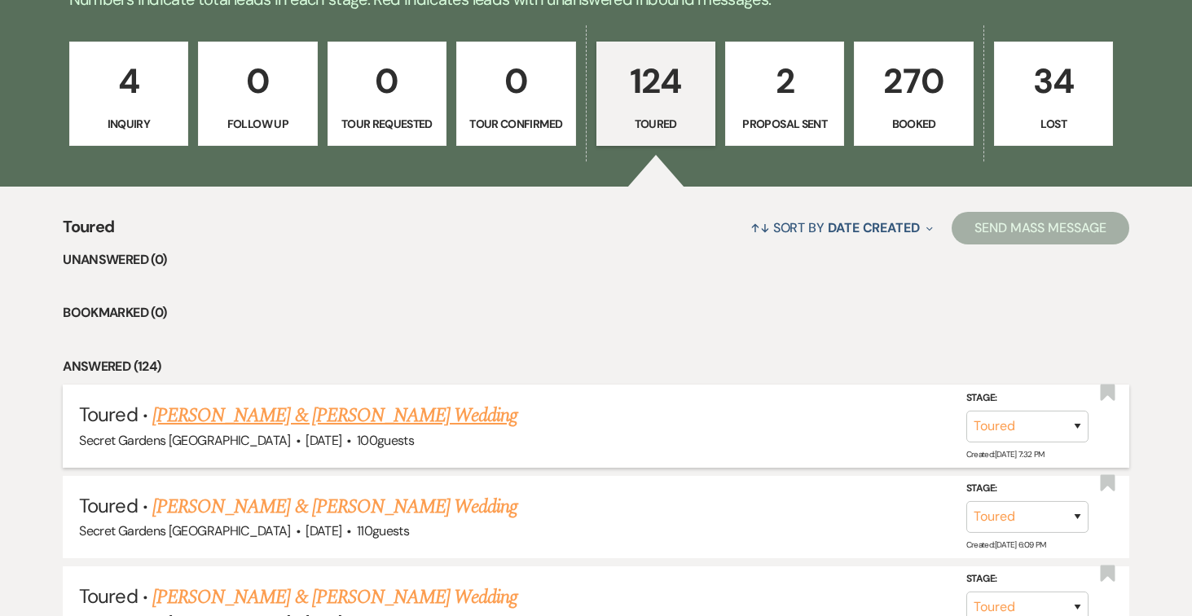
scroll to position [446, 0]
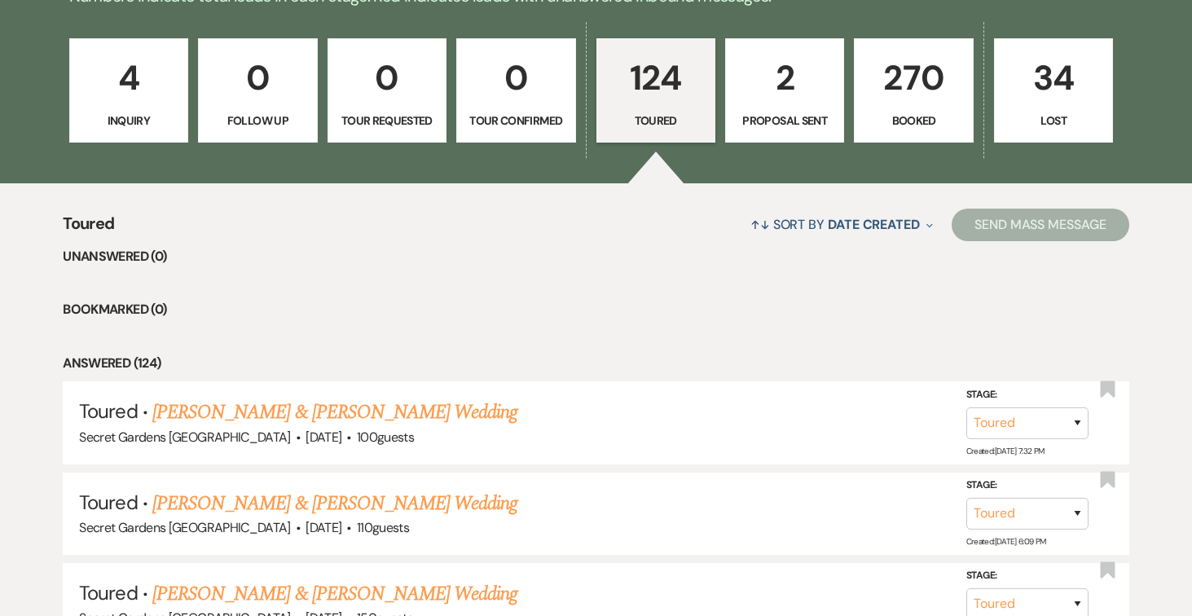
click at [411, 417] on link "Haley Keaney & Gregg Rossey's Wedding" at bounding box center [334, 412] width 365 height 29
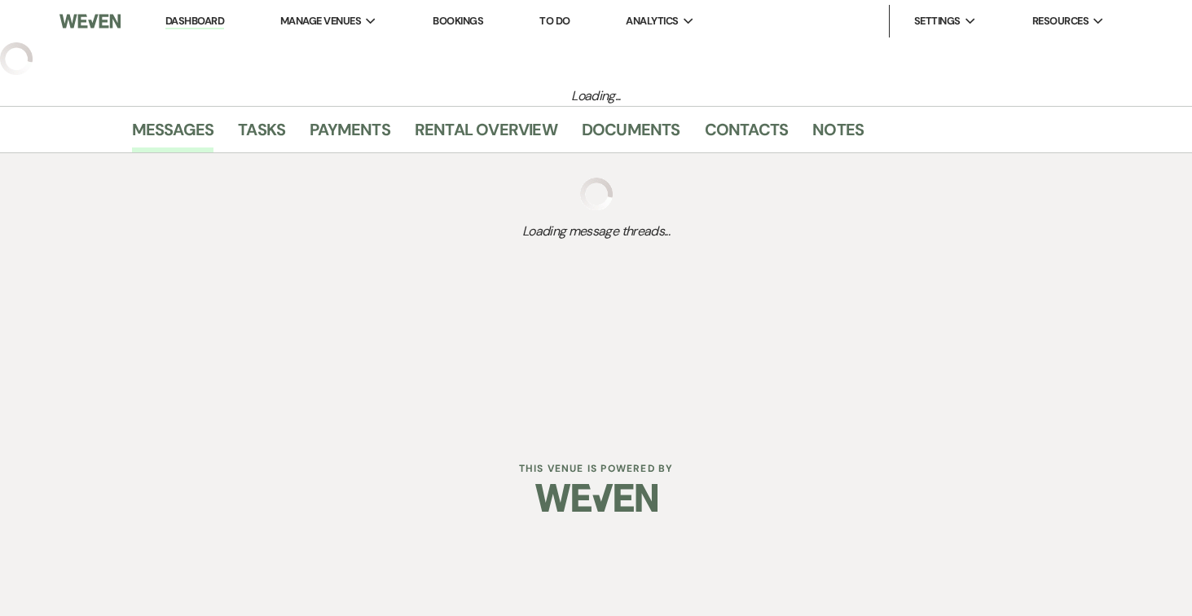
select select "5"
select select "3"
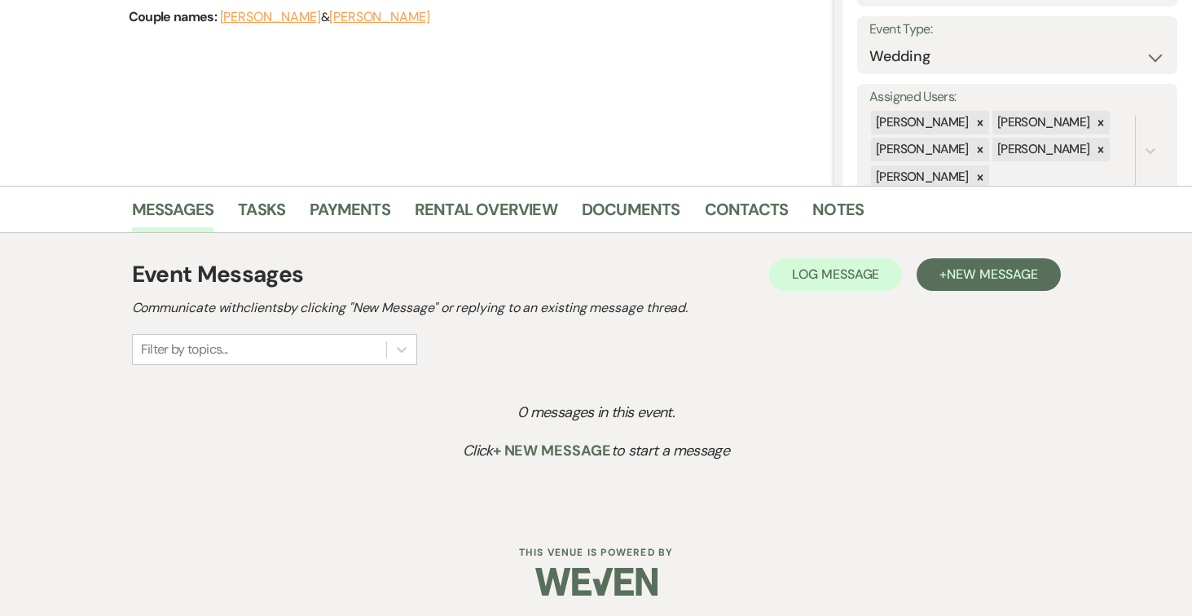
scroll to position [227, 0]
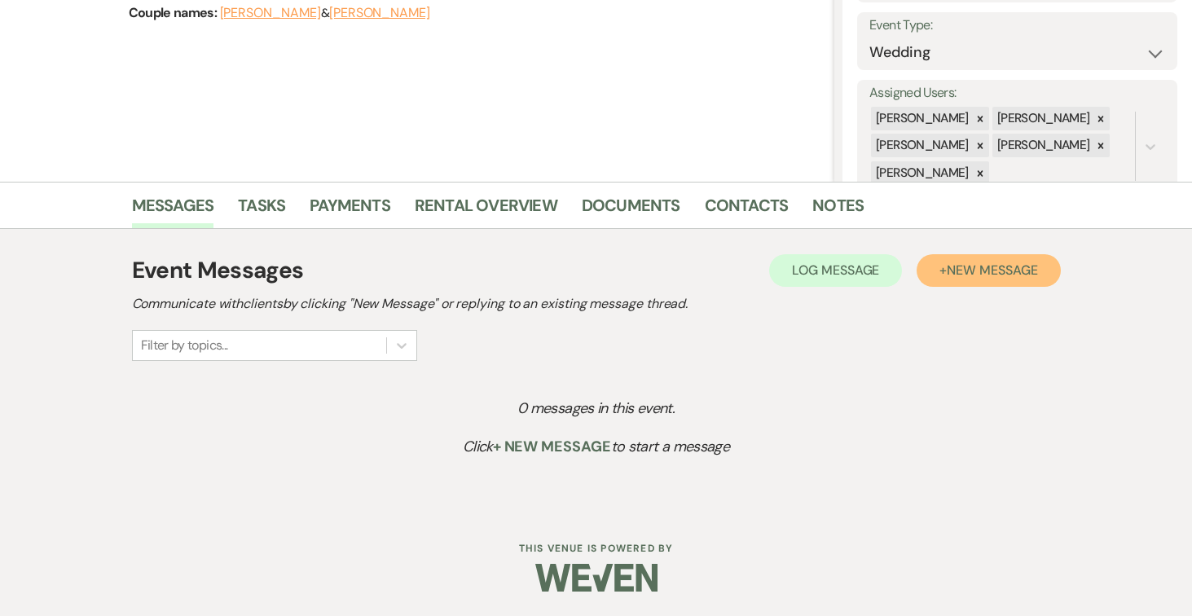
click at [1022, 266] on span "New Message" at bounding box center [992, 269] width 90 height 17
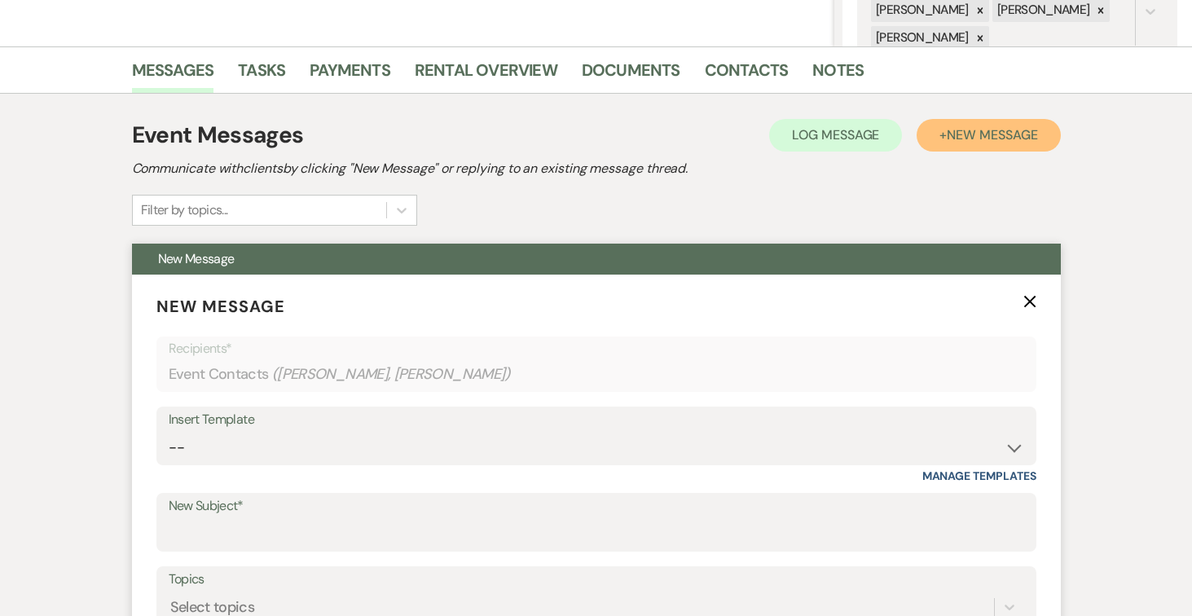
scroll to position [477, 0]
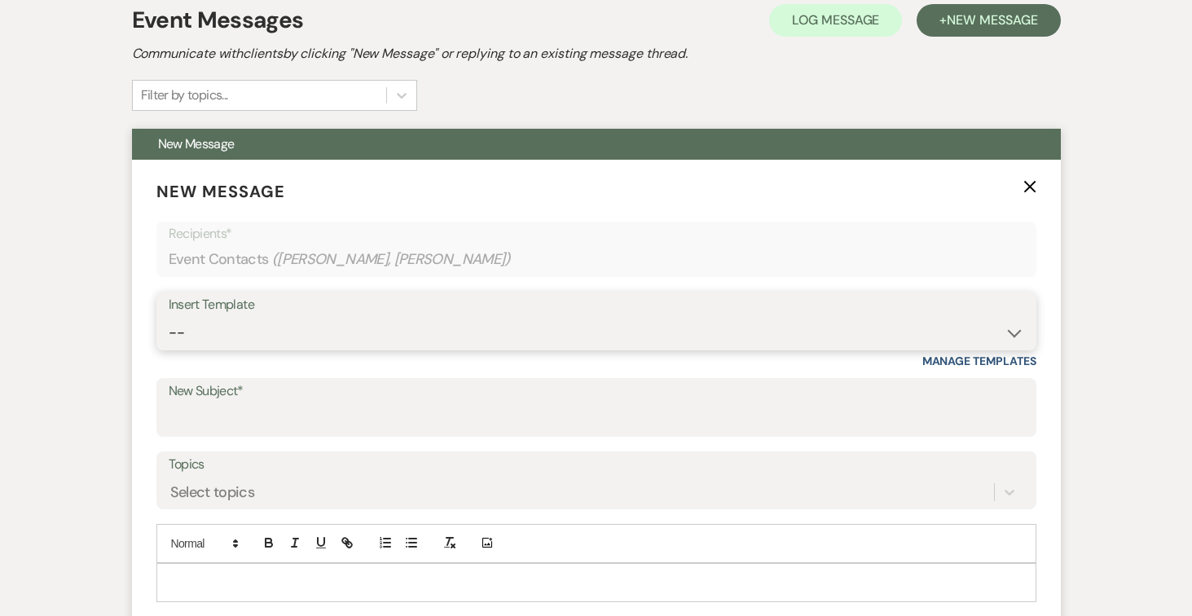
click at [1008, 332] on select "-- Weven Planning Portal Introduction (Booked Events) Tour Request Response Fol…" at bounding box center [596, 333] width 855 height 32
click at [169, 317] on select "-- Weven Planning Portal Introduction (Booked Events) Tour Request Response Fol…" at bounding box center [596, 333] width 855 height 32
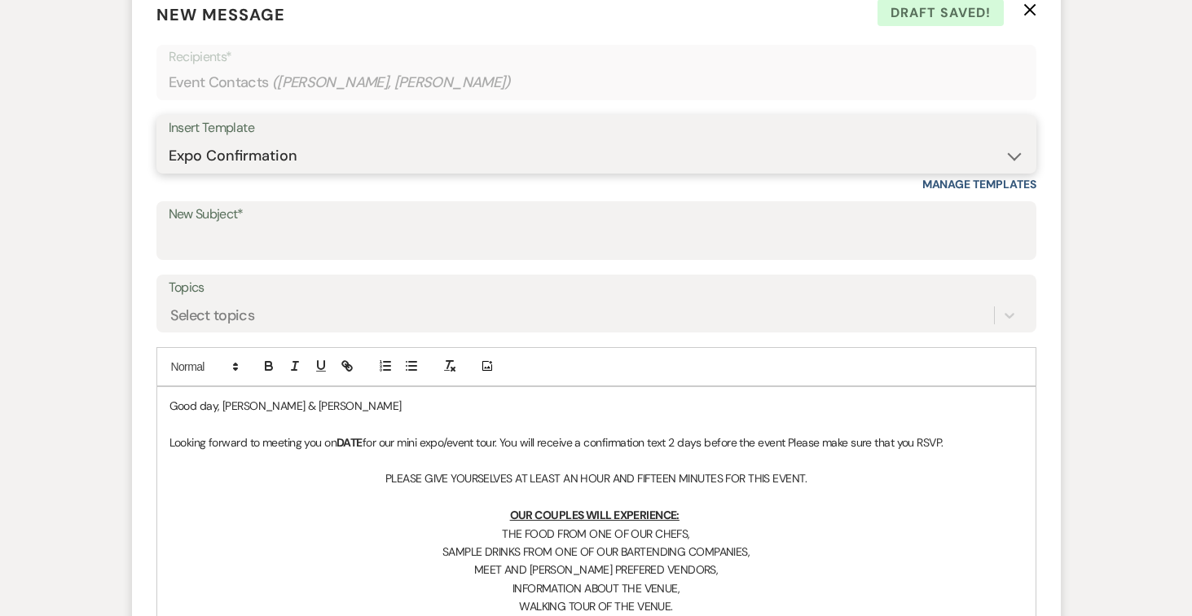
scroll to position [643, 0]
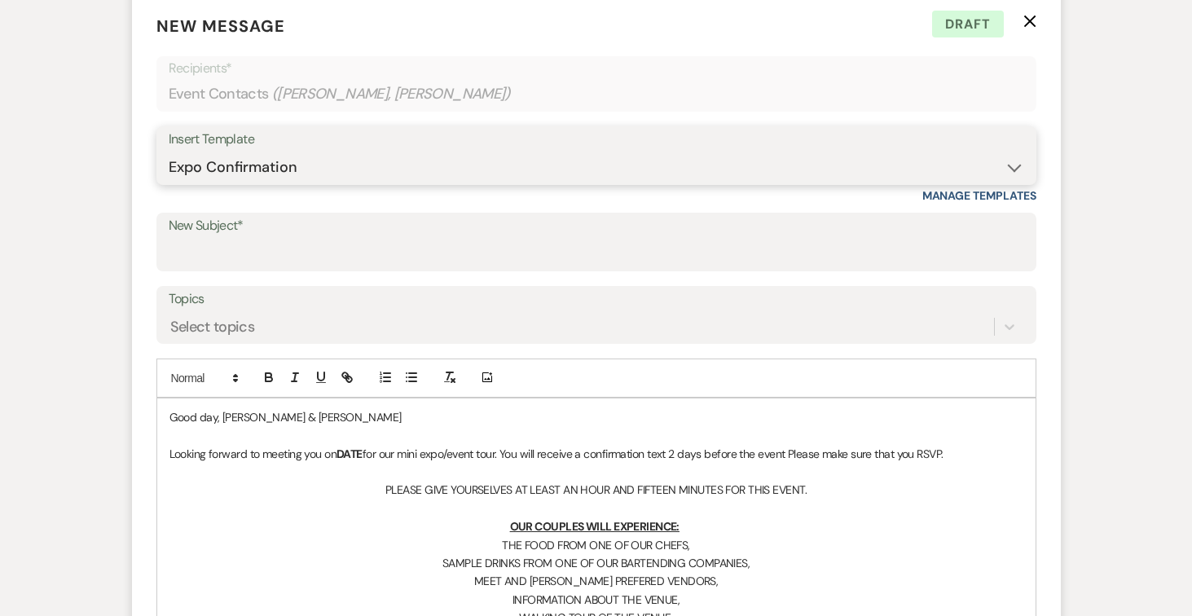
click at [1012, 165] on select "-- Weven Planning Portal Introduction (Booked Events) Tour Request Response Fol…" at bounding box center [596, 168] width 855 height 32
select select "5733"
click at [169, 152] on select "-- Weven Planning Portal Introduction (Booked Events) Tour Request Response Fol…" at bounding box center [596, 168] width 855 height 32
type input "Venue Tour Follow Up"
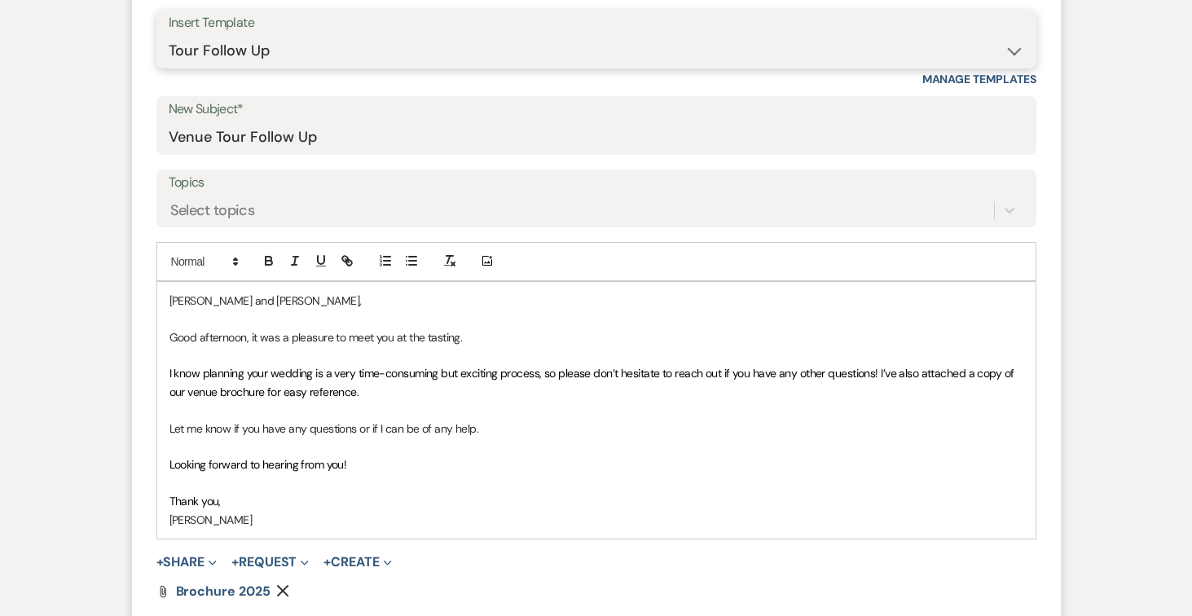
scroll to position [761, 0]
drag, startPoint x: 247, startPoint y: 334, endPoint x: 265, endPoint y: 338, distance: 18.4
click at [247, 333] on p "Good afternoon, it was a pleasure to meet you at the tasting." at bounding box center [596, 336] width 854 height 18
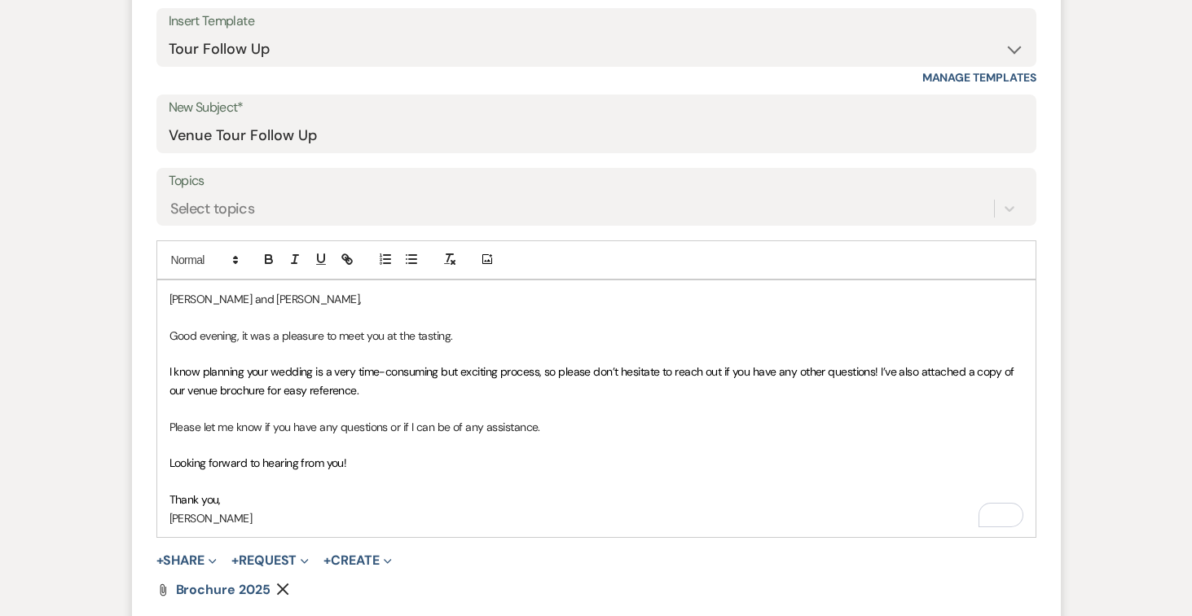
click at [297, 493] on p "Thank you," at bounding box center [596, 499] width 854 height 18
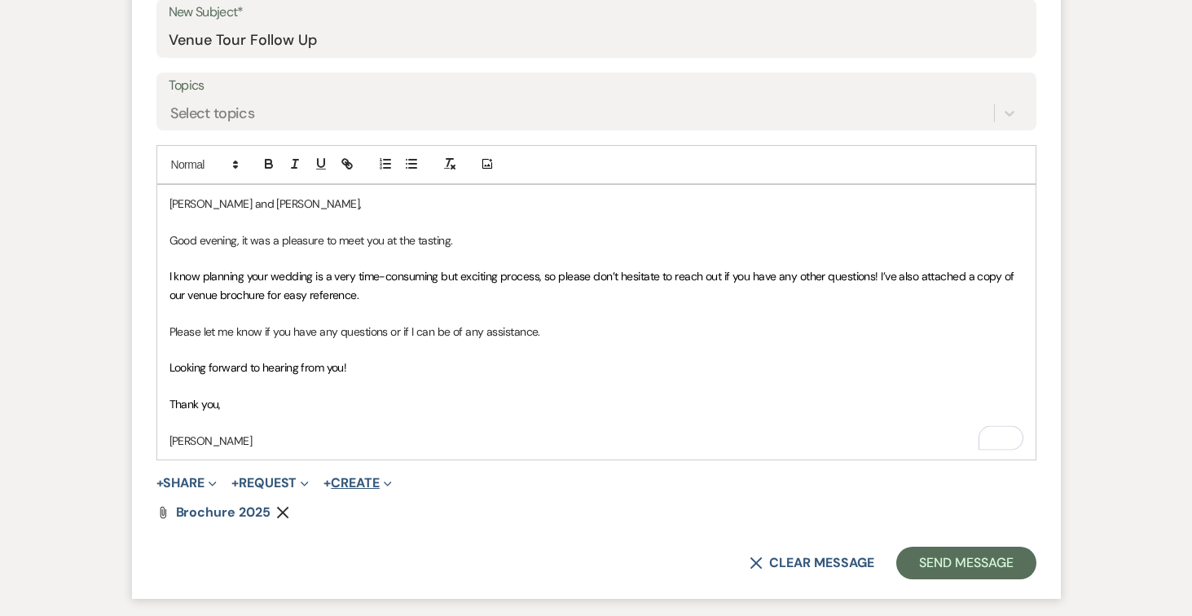
scroll to position [853, 0]
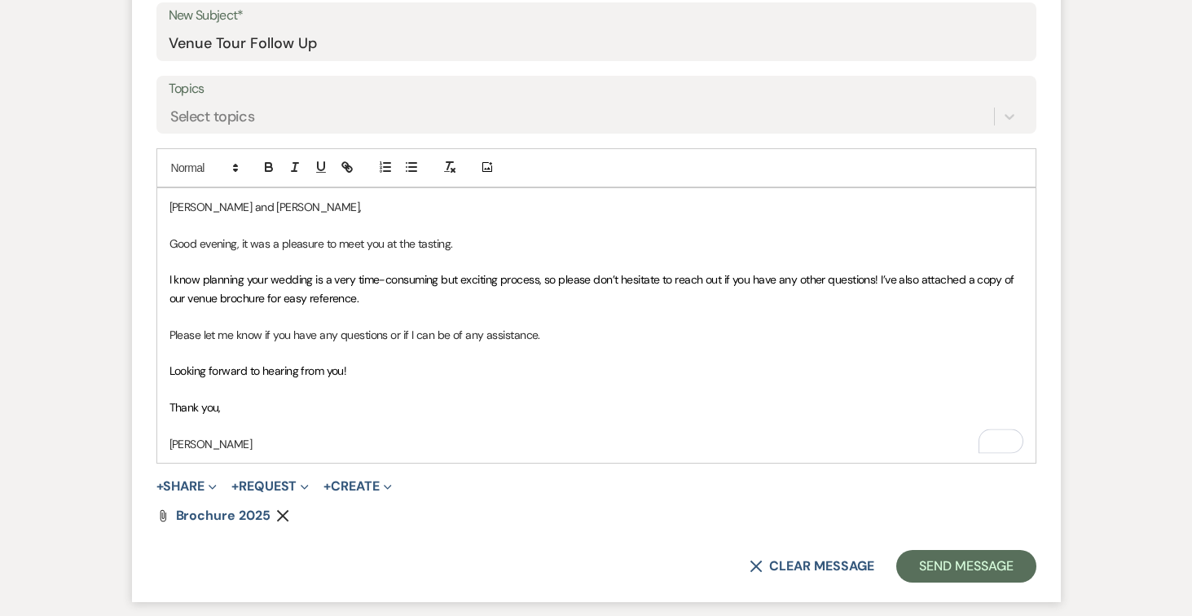
click at [324, 444] on p "[PERSON_NAME]" at bounding box center [596, 444] width 854 height 18
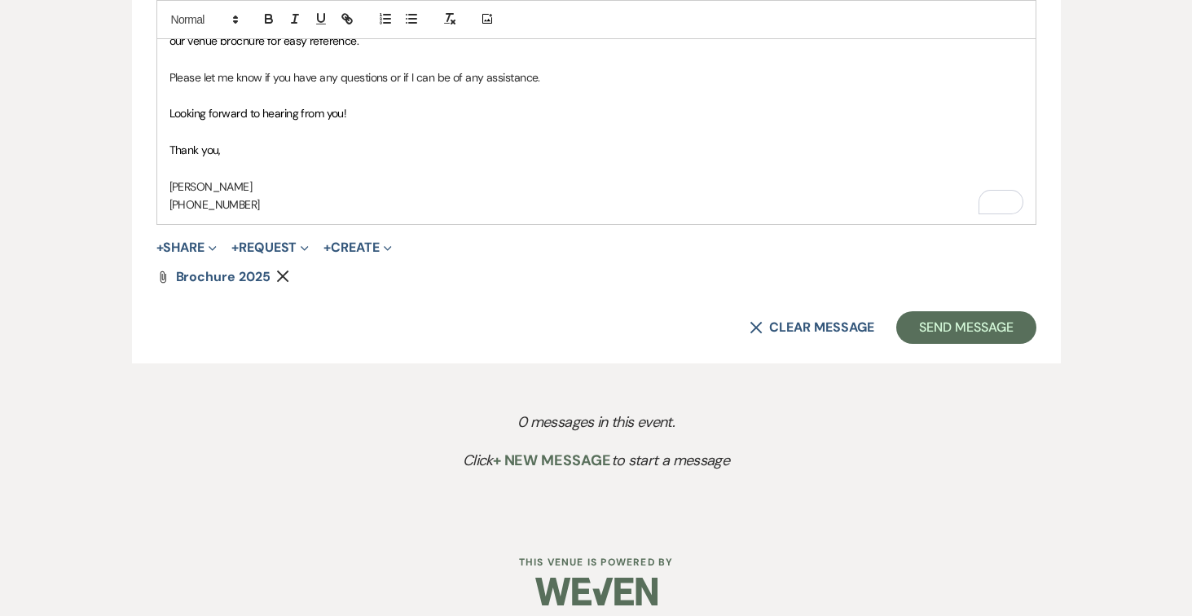
scroll to position [1123, 0]
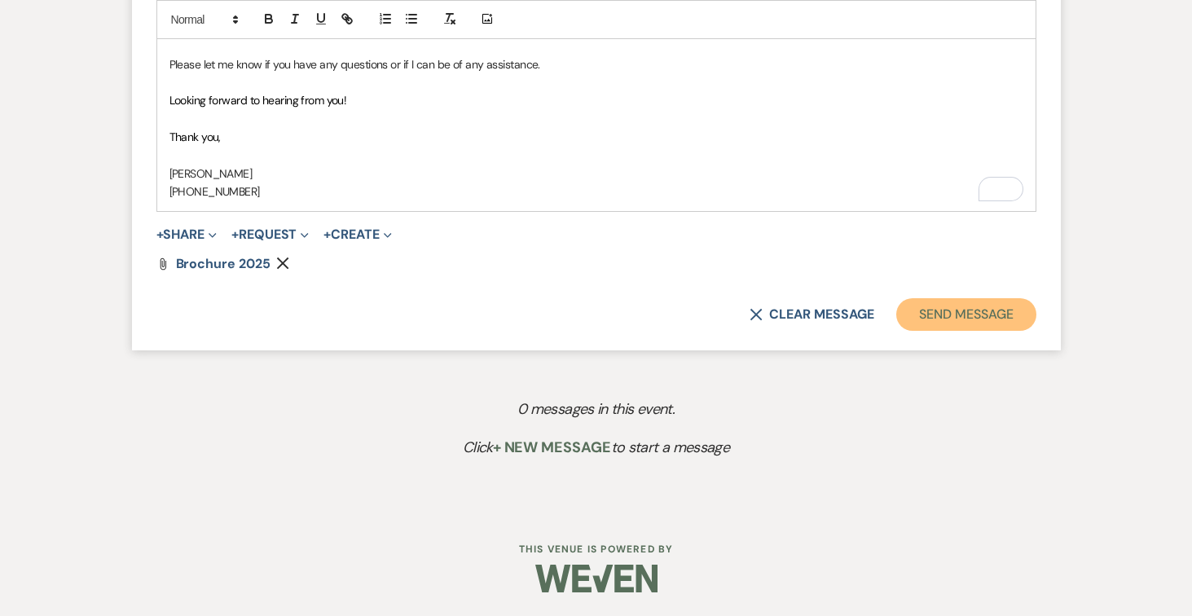
click at [987, 307] on button "Send Message" at bounding box center [965, 314] width 139 height 33
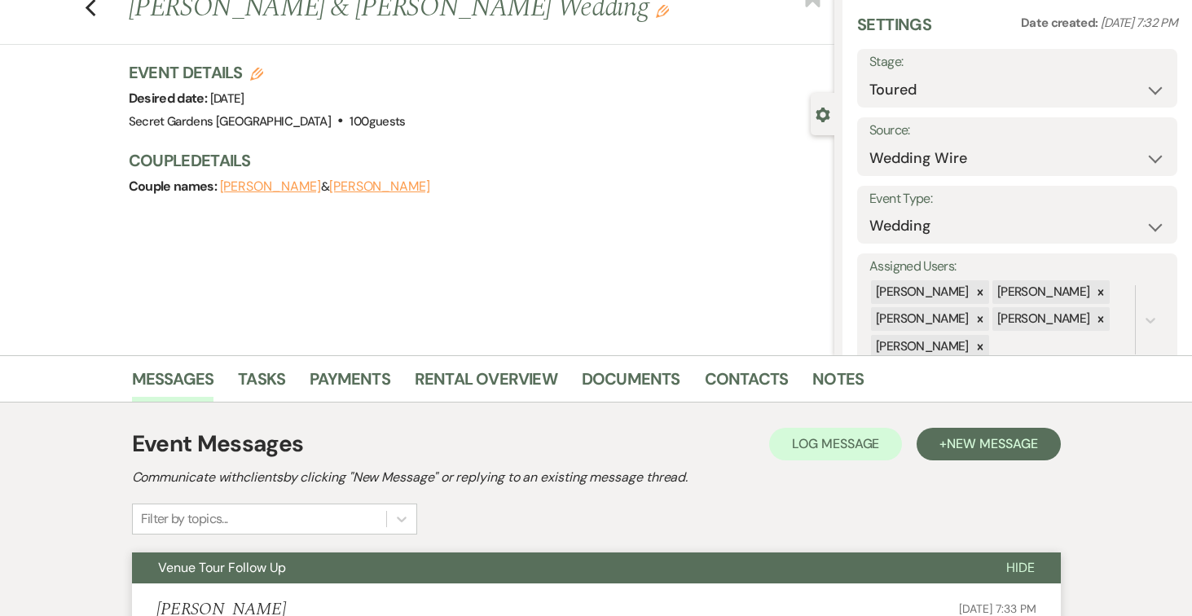
scroll to position [0, 0]
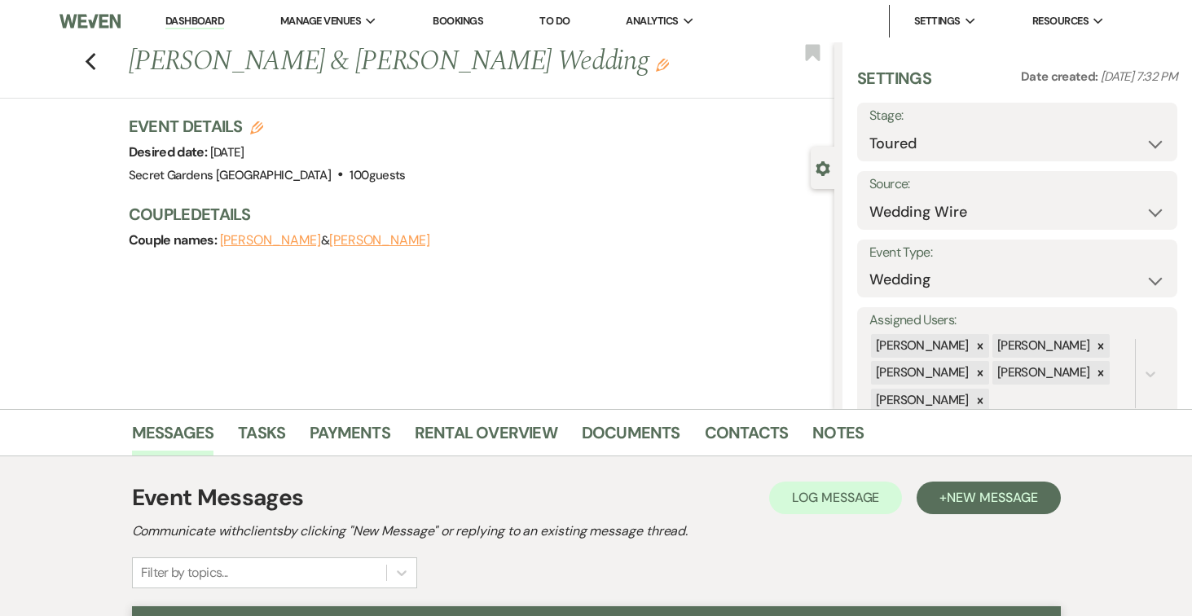
click at [208, 20] on link "Dashboard" at bounding box center [194, 21] width 59 height 15
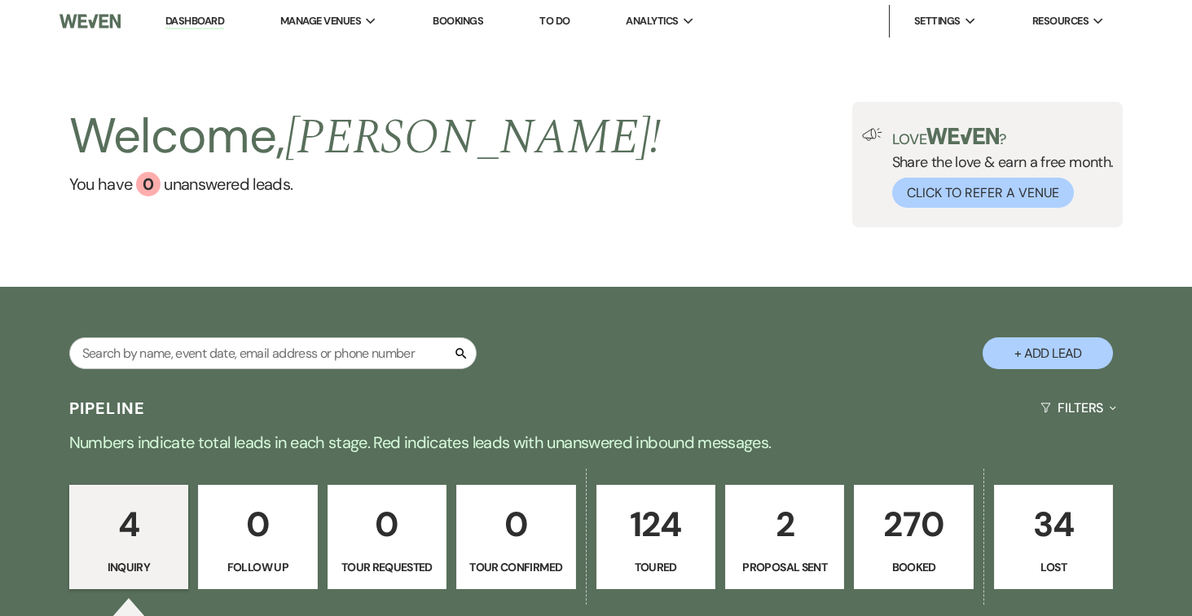
click at [1034, 346] on button "+ Add Lead" at bounding box center [1047, 353] width 130 height 32
select select "834"
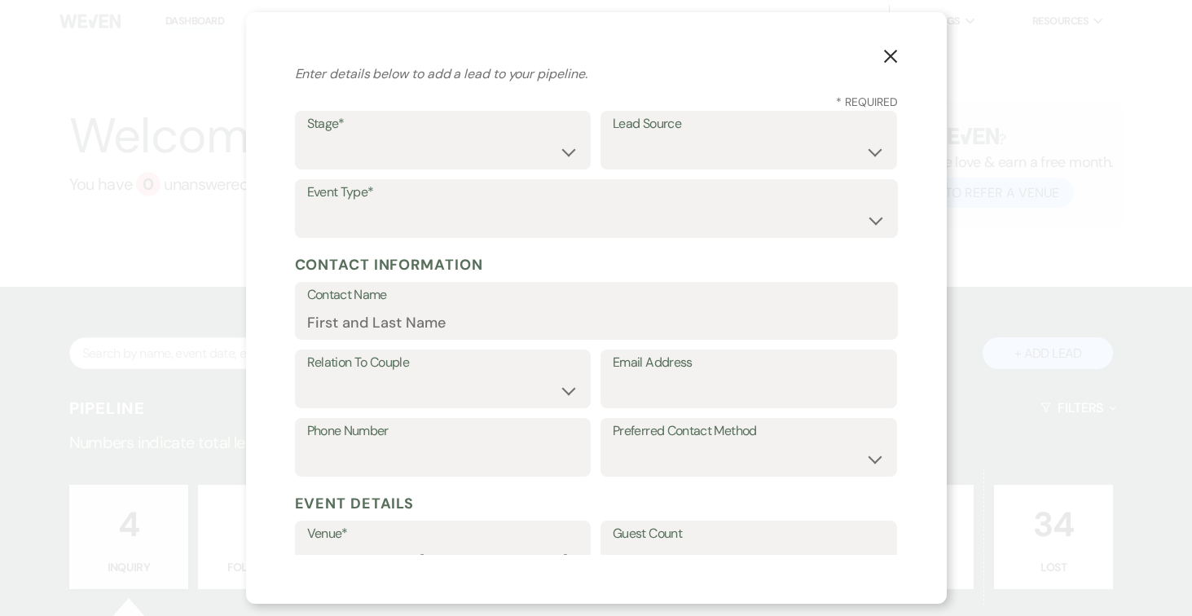
scroll to position [44, 0]
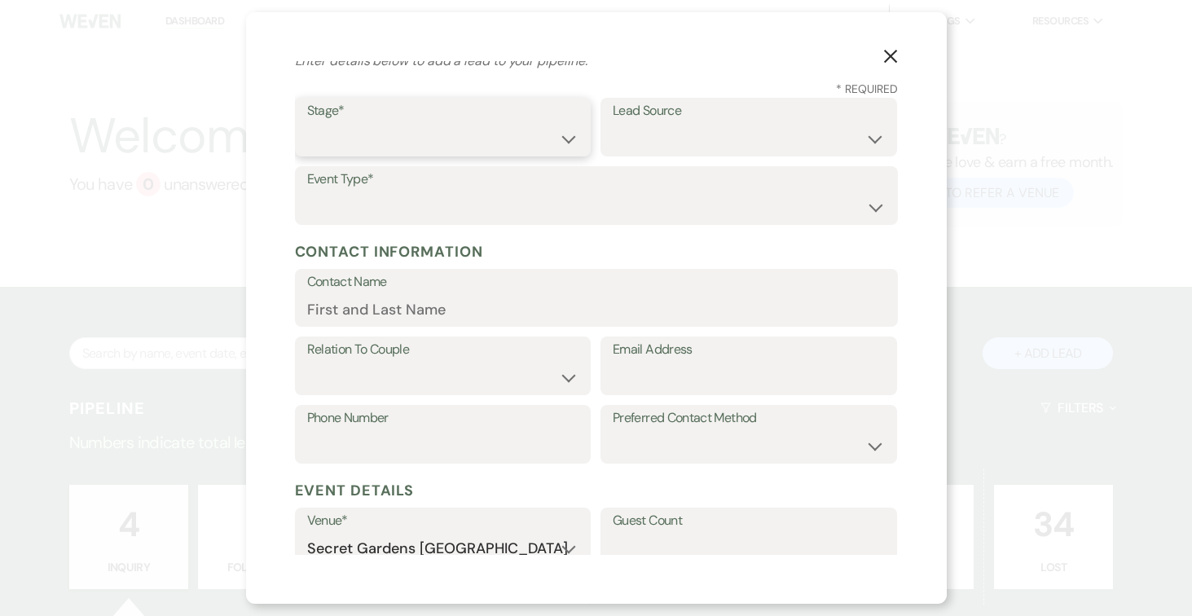
click at [565, 138] on select "Inquiry Follow Up Tour Requested Tour Confirmed Toured Proposal Sent Booked Lost" at bounding box center [443, 139] width 272 height 32
select select "5"
click at [307, 123] on select "Inquiry Follow Up Tour Requested Tour Confirmed Toured Proposal Sent Booked Lost" at bounding box center [443, 139] width 272 height 32
click at [831, 123] on select "Weven Venue Website Instagram Facebook Pinterest Google The Knot Wedding Wire H…" at bounding box center [749, 139] width 272 height 32
select select "24"
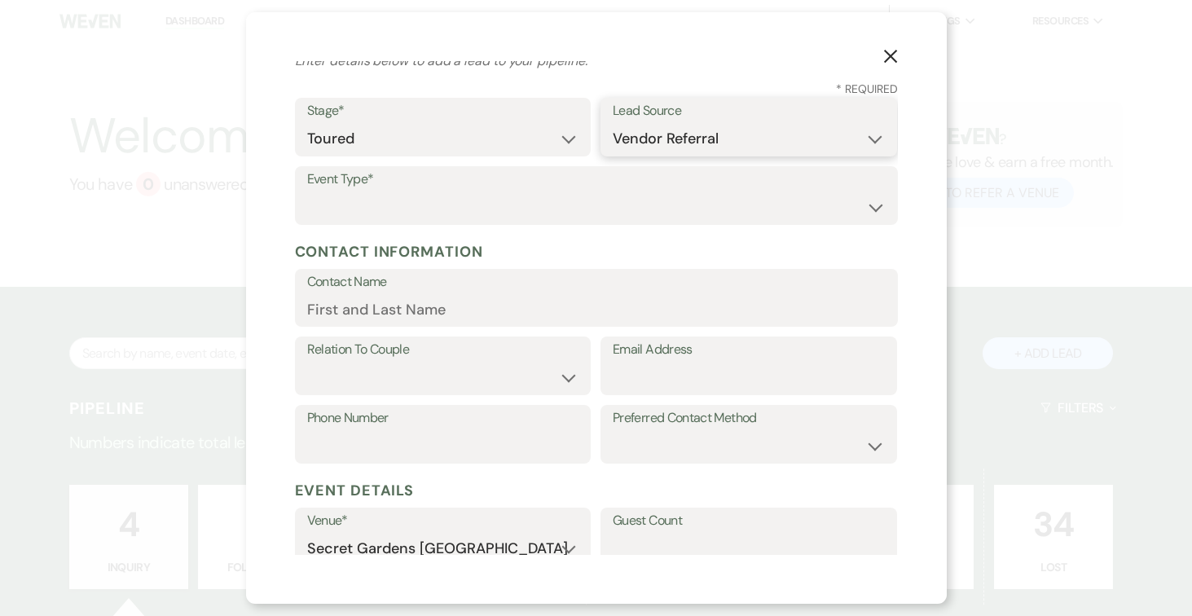
click at [613, 123] on select "Weven Venue Website Instagram Facebook Pinterest Google The Knot Wedding Wire H…" at bounding box center [749, 139] width 272 height 32
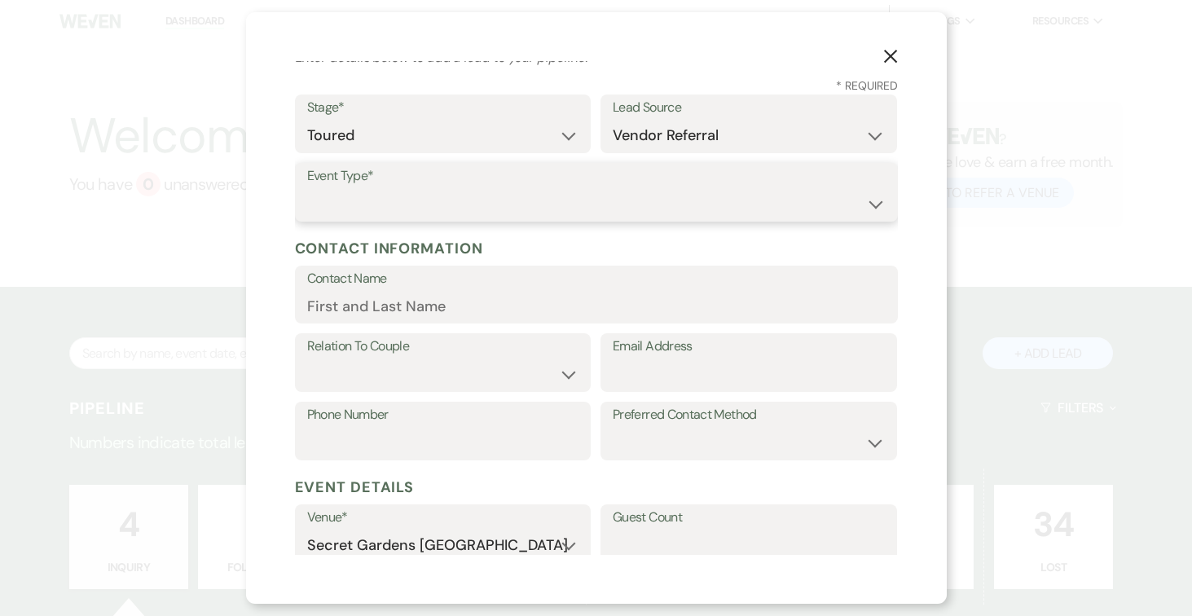
click at [830, 195] on select "Wedding Anniversary Party Baby Shower Bachelorette / Bachelor Party Birthday Pa…" at bounding box center [596, 204] width 578 height 32
select select "1"
click at [307, 188] on select "Wedding Anniversary Party Baby Shower Bachelorette / Bachelor Party Birthday Pa…" at bounding box center [596, 204] width 578 height 32
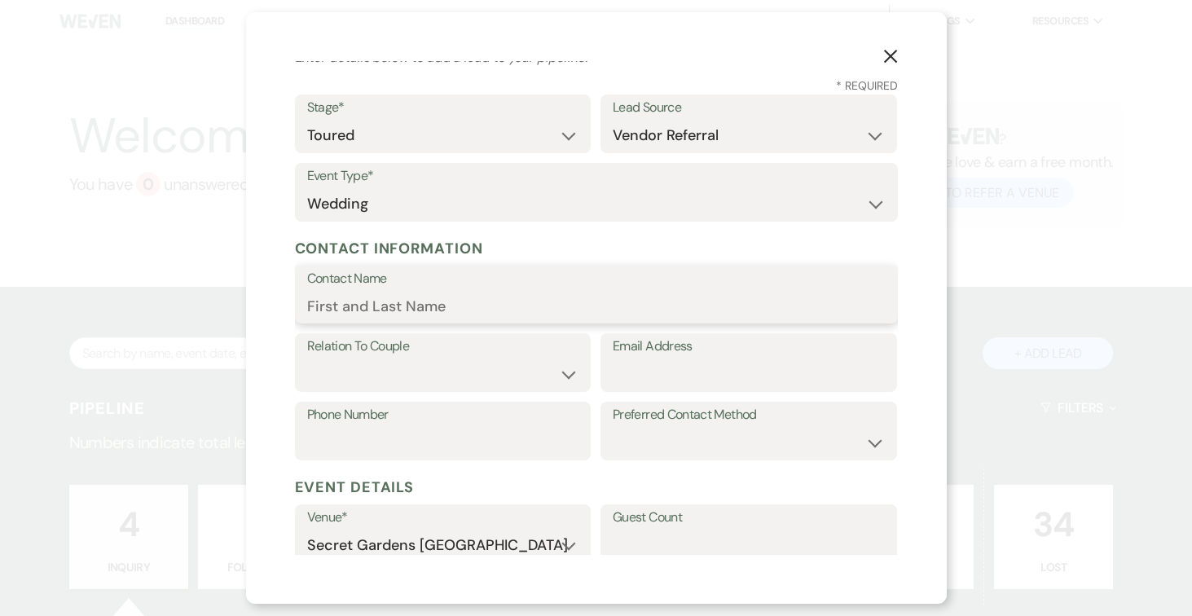
click at [515, 301] on input "Contact Name" at bounding box center [596, 306] width 578 height 32
type input "a"
type input "Adriana Trotter"
click at [471, 367] on select "Couple Planner Parent of Couple Family Member Friend Other" at bounding box center [443, 374] width 272 height 32
select select "1"
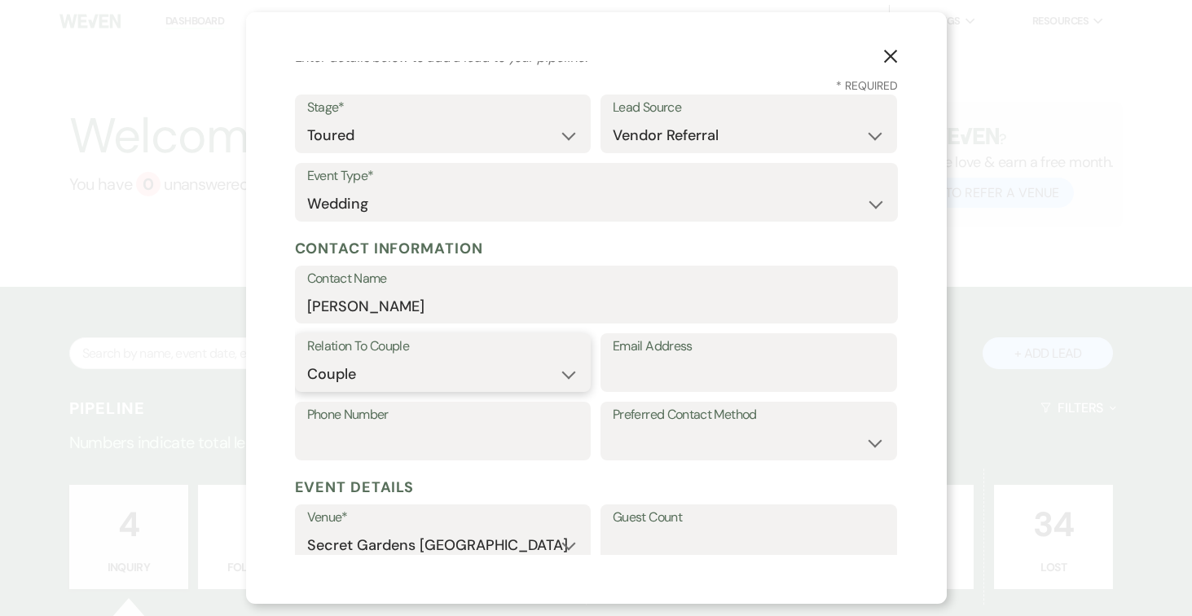
click at [307, 358] on select "Couple Planner Parent of Couple Family Member Friend Other" at bounding box center [443, 374] width 272 height 32
click at [664, 372] on input "Email Address" at bounding box center [749, 374] width 272 height 32
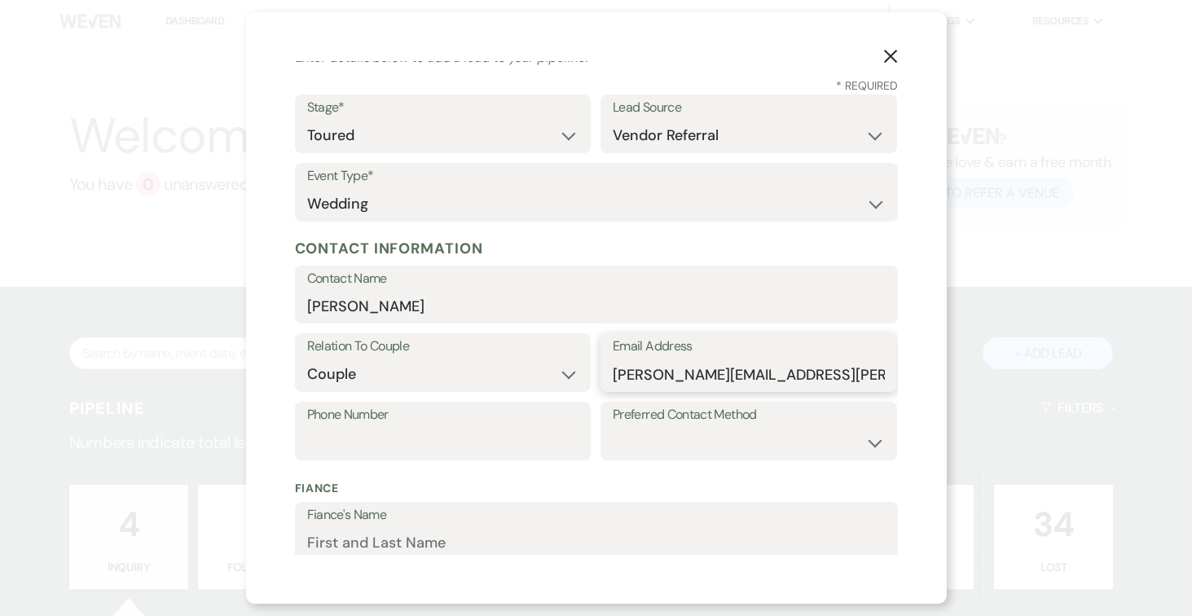
type input "adriana.trotter@gmail.com"
click at [389, 440] on input "Phone Number" at bounding box center [443, 443] width 272 height 32
type input "786-660-1560"
click at [815, 434] on select "Email Phone Text" at bounding box center [749, 443] width 272 height 32
select select "text"
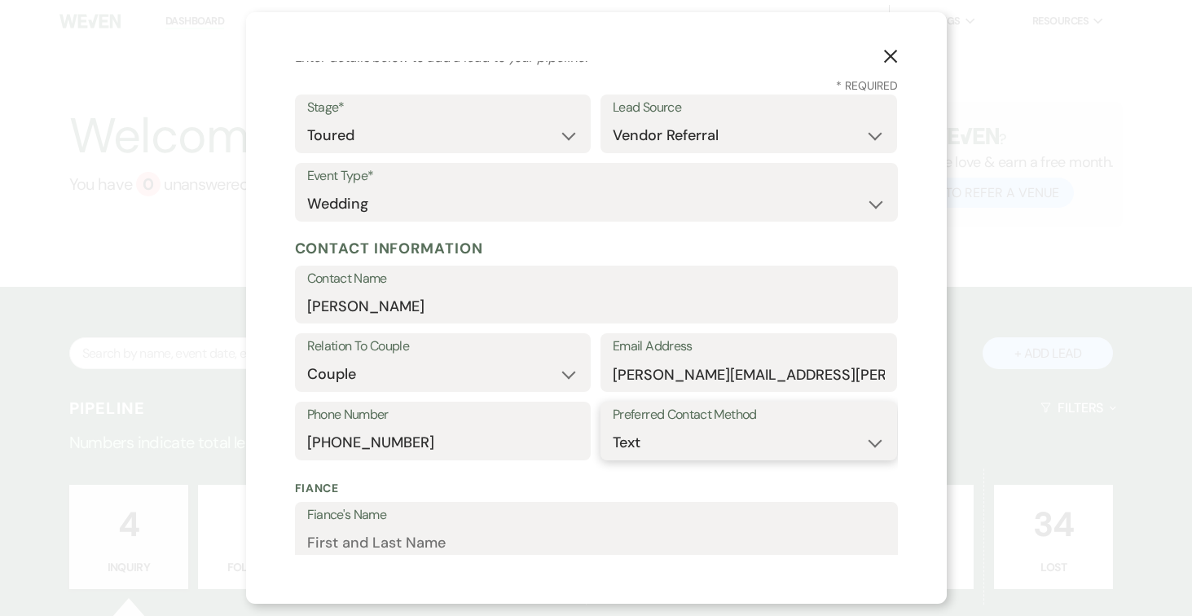
click at [613, 427] on select "Email Phone Text" at bounding box center [749, 443] width 272 height 32
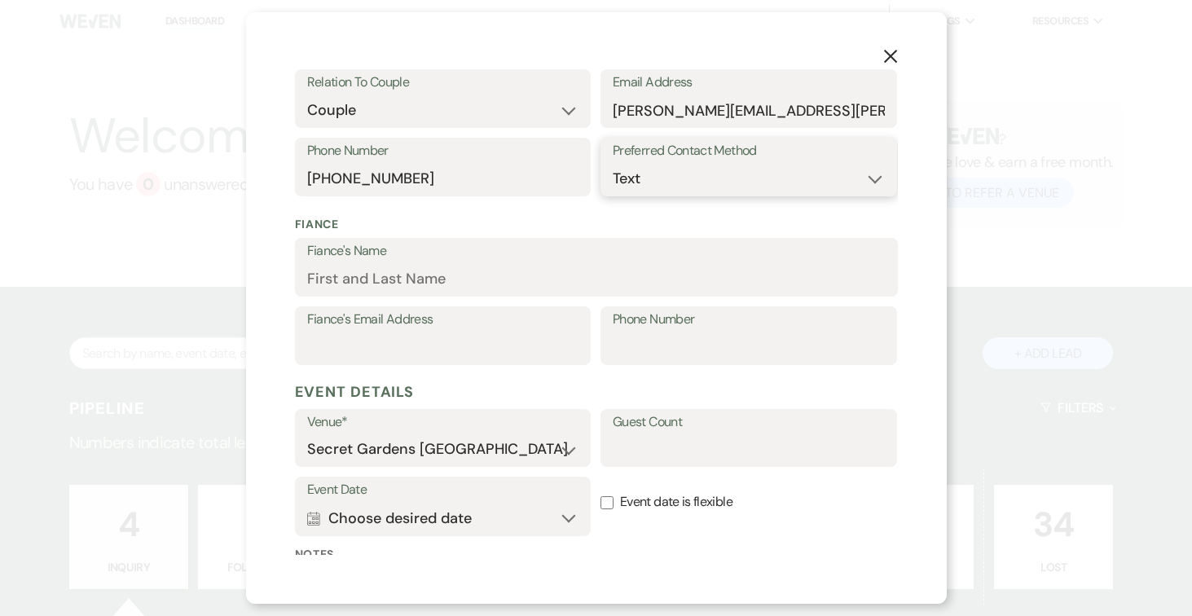
scroll to position [326, 0]
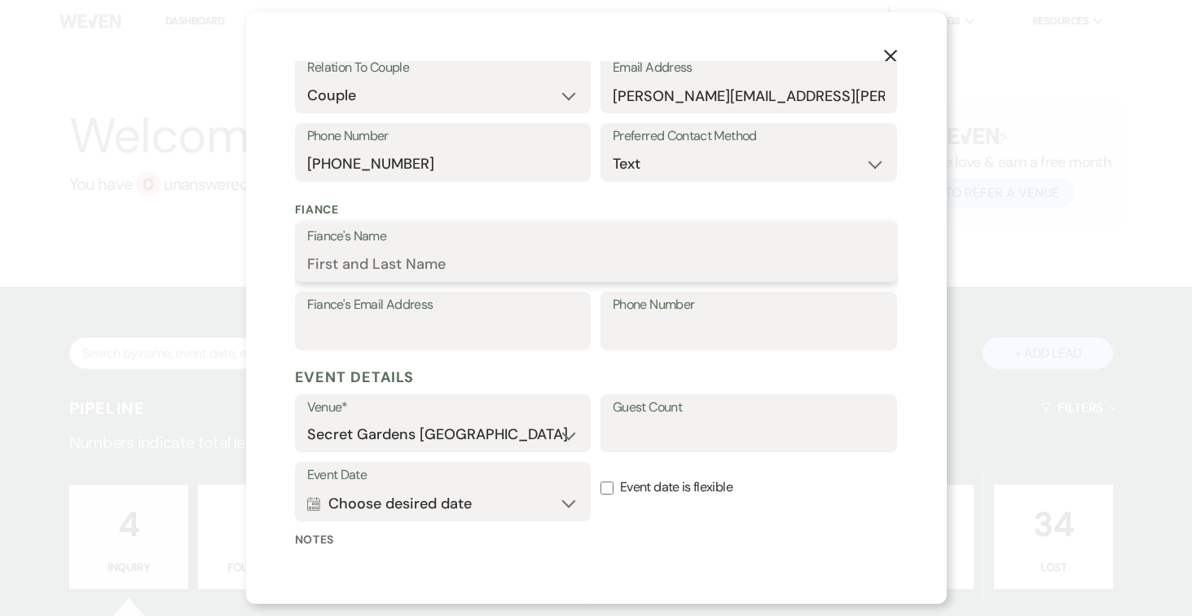
click at [521, 248] on input "Fiance's Name" at bounding box center [596, 264] width 578 height 32
type input "Nir"
click at [509, 325] on input "Fiance's Email Address" at bounding box center [443, 333] width 272 height 32
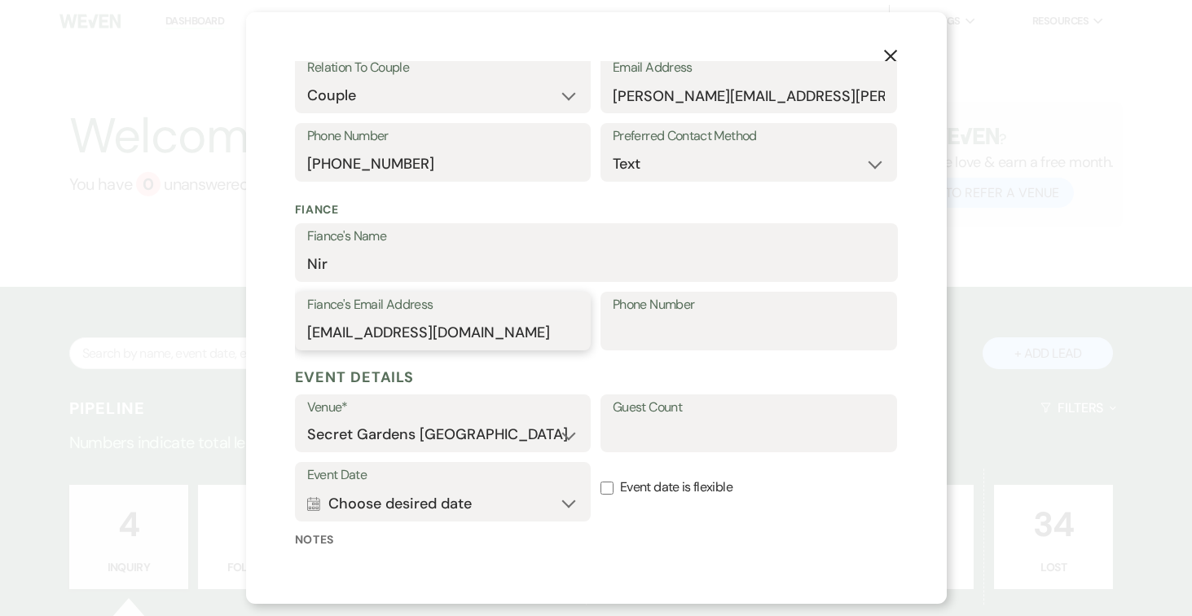
type input "nirsharz@yahoo.com"
click at [783, 323] on input "Phone Number" at bounding box center [749, 333] width 272 height 32
type input "203-610-2290"
click at [780, 438] on input "Guest Count" at bounding box center [749, 435] width 272 height 32
type input "150-200"
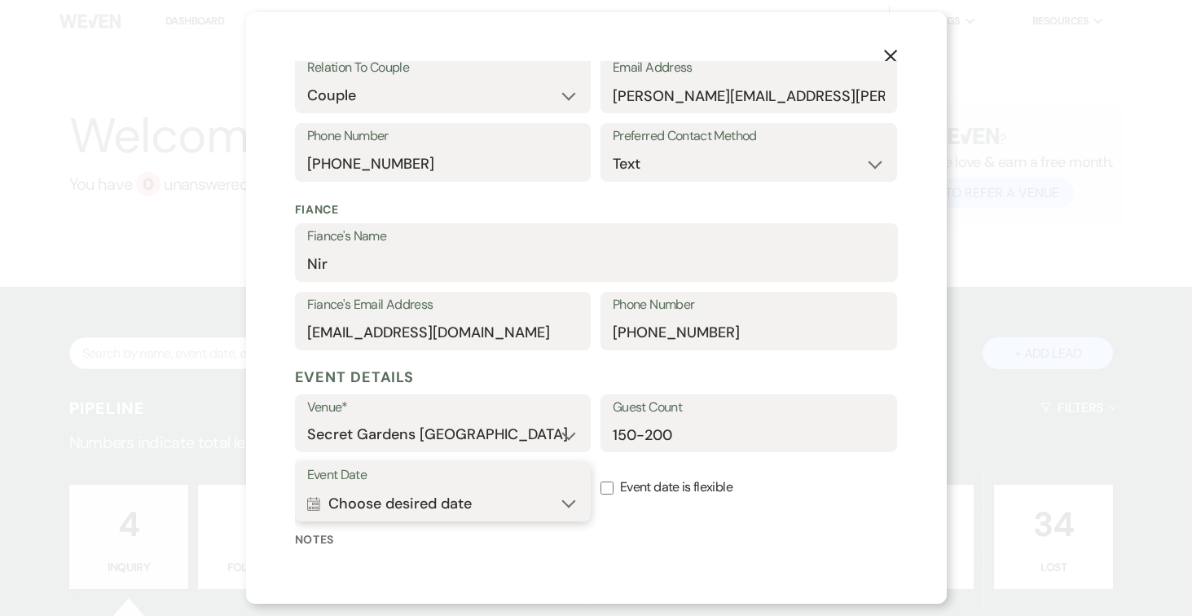
click at [572, 496] on button "Calendar Choose desired date Expand" at bounding box center [443, 503] width 272 height 33
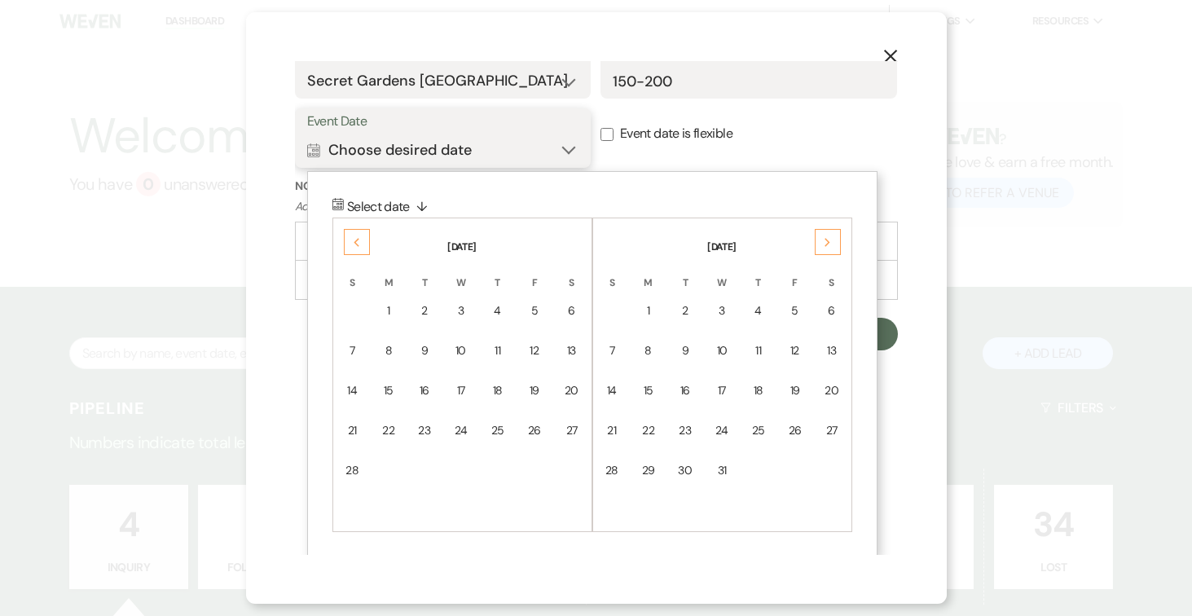
scroll to position [682, 0]
click at [348, 239] on div "Previous" at bounding box center [357, 239] width 26 height 26
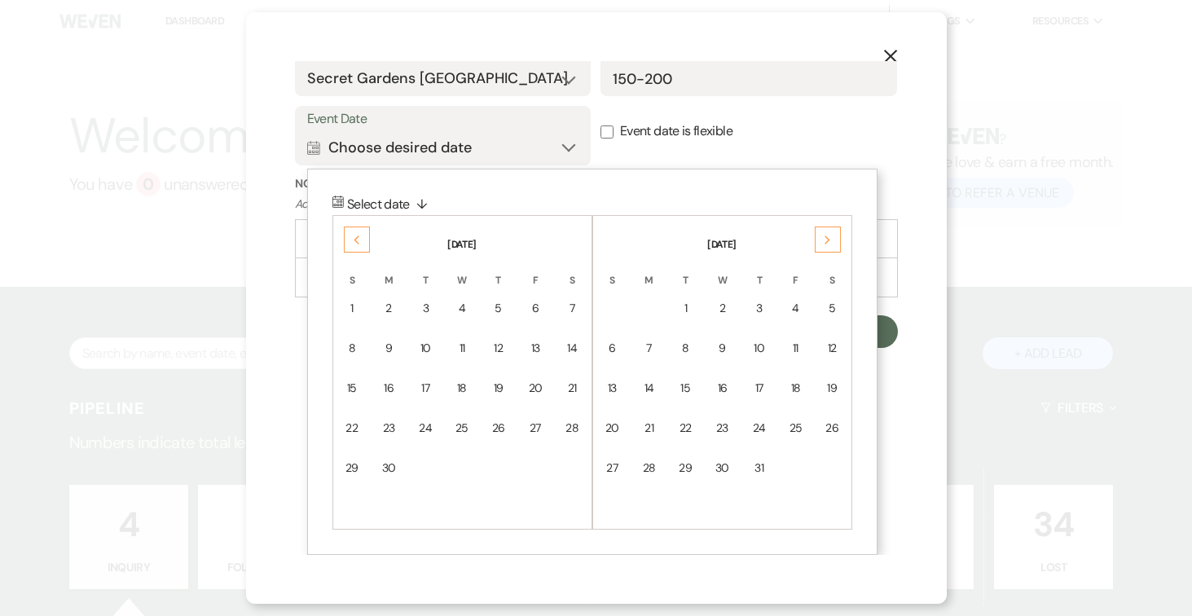
click at [348, 239] on div "Previous" at bounding box center [357, 239] width 26 height 26
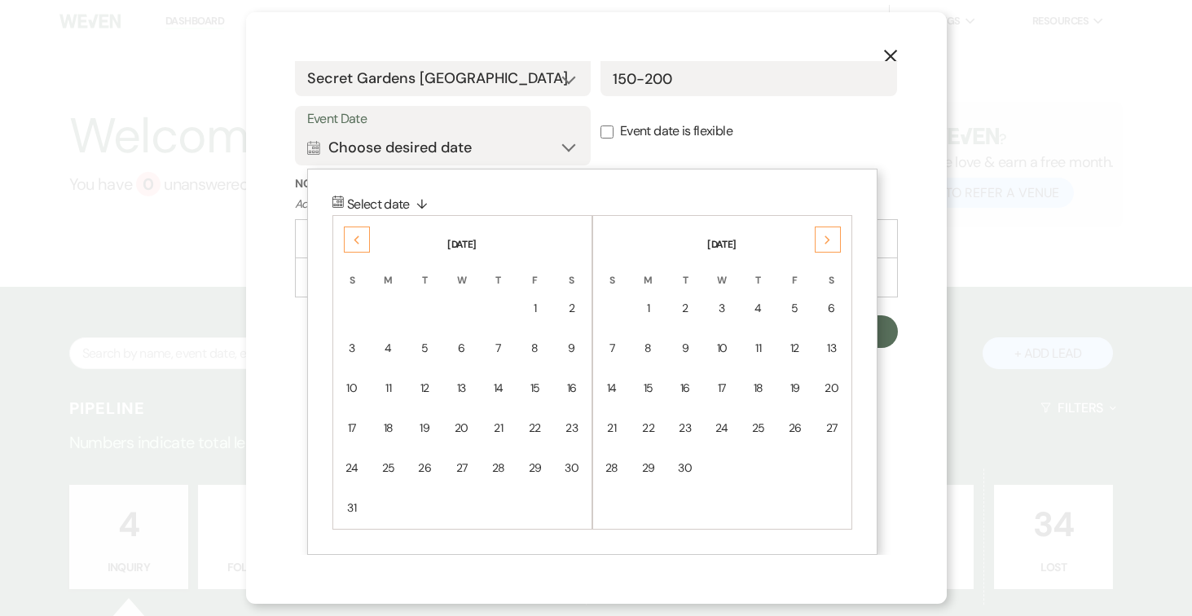
click at [348, 239] on div "Previous" at bounding box center [357, 239] width 26 height 26
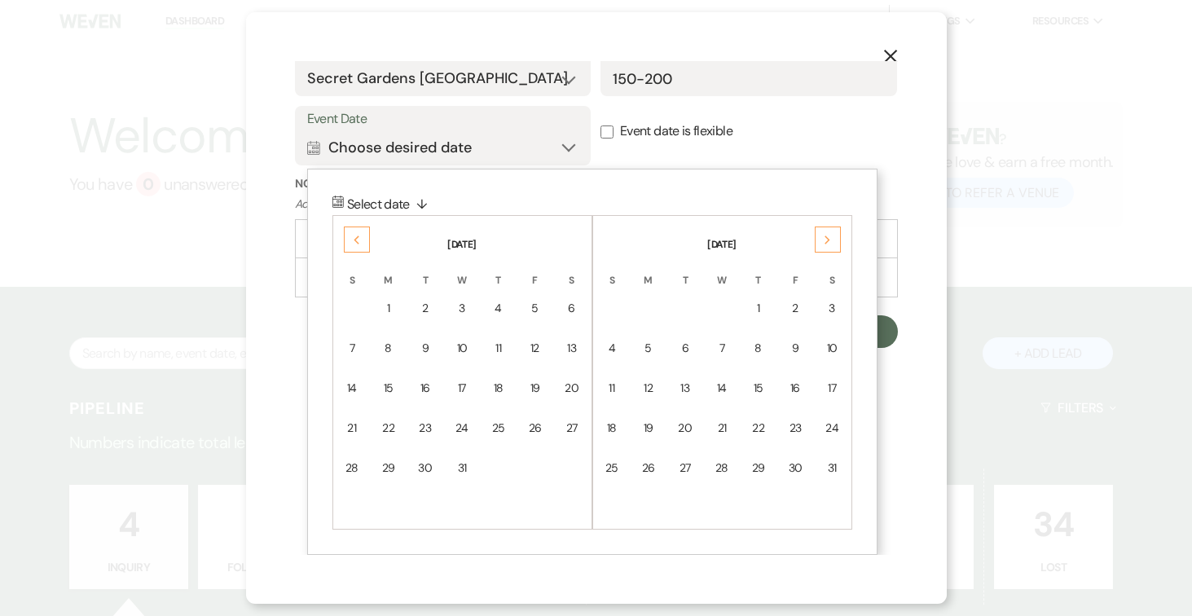
click at [348, 239] on div "Previous" at bounding box center [357, 239] width 26 height 26
click at [351, 348] on div "2" at bounding box center [352, 348] width 15 height 17
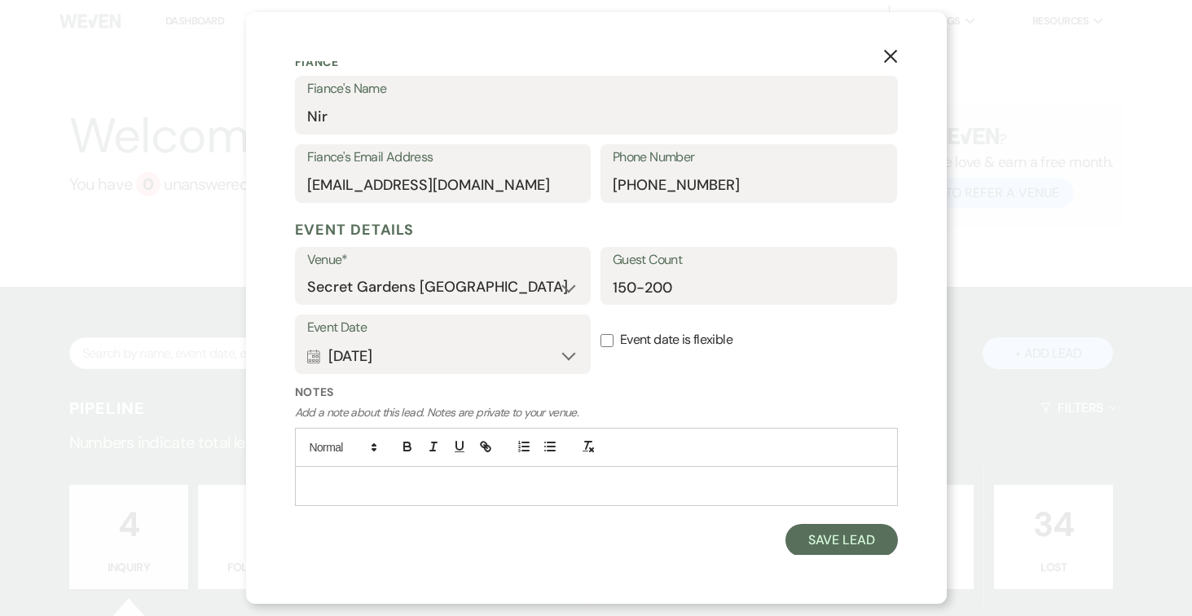
click at [610, 338] on label "Event date is flexible" at bounding box center [748, 339] width 297 height 51
click at [608, 340] on input "Event date is flexible" at bounding box center [606, 340] width 13 height 13
checkbox input "true"
click at [858, 541] on button "Save Lead" at bounding box center [841, 540] width 112 height 33
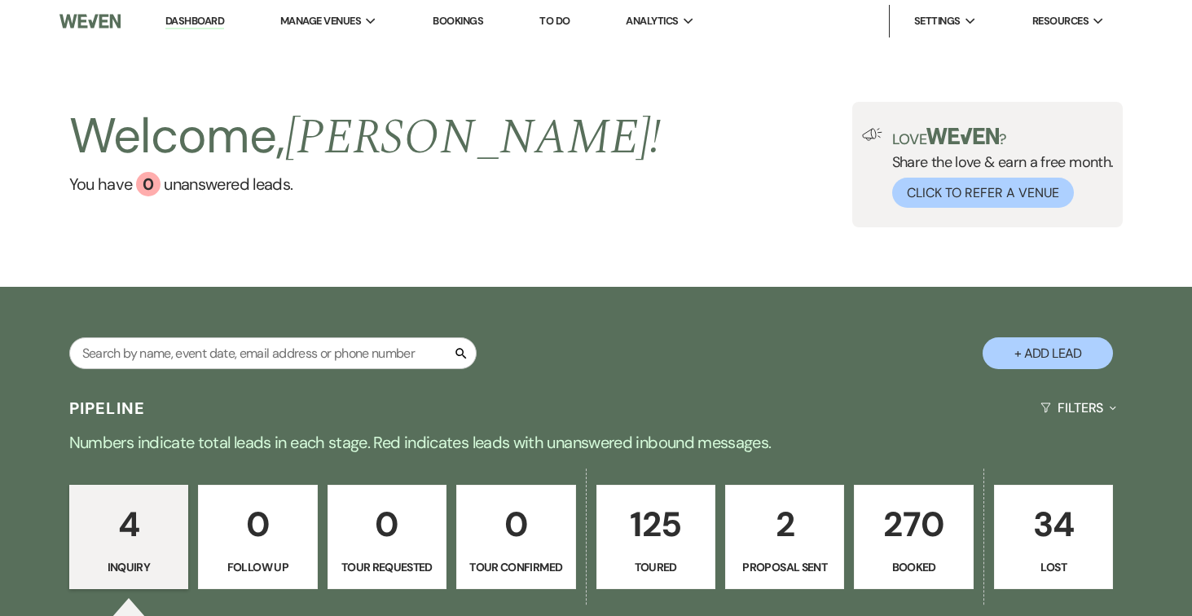
click at [680, 496] on link "125 Toured" at bounding box center [655, 537] width 119 height 104
select select "5"
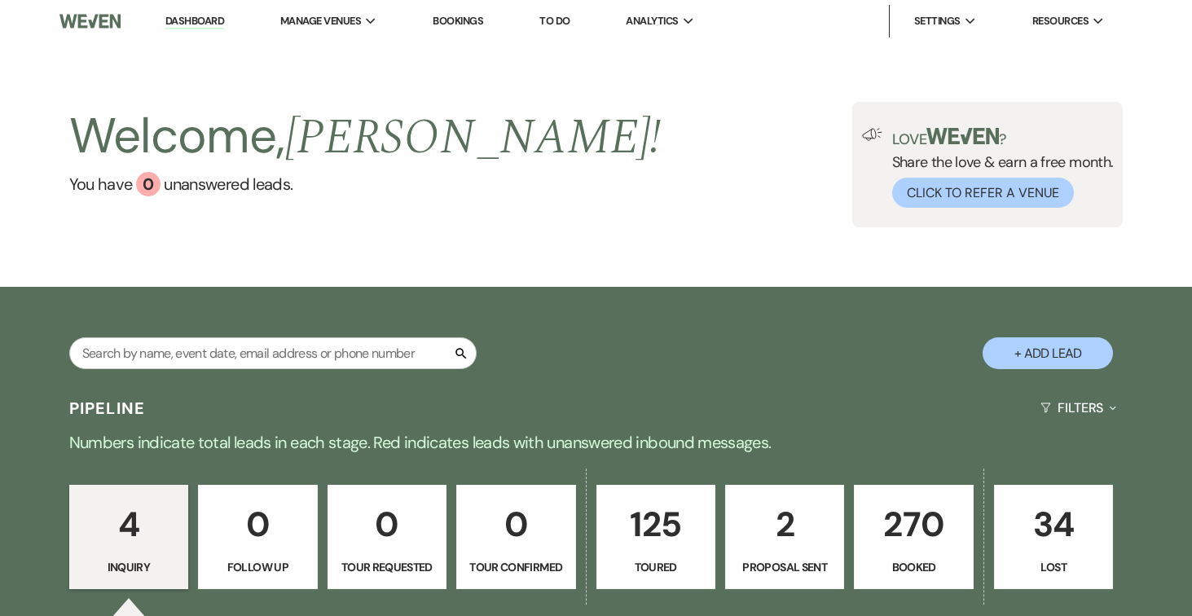
select select "5"
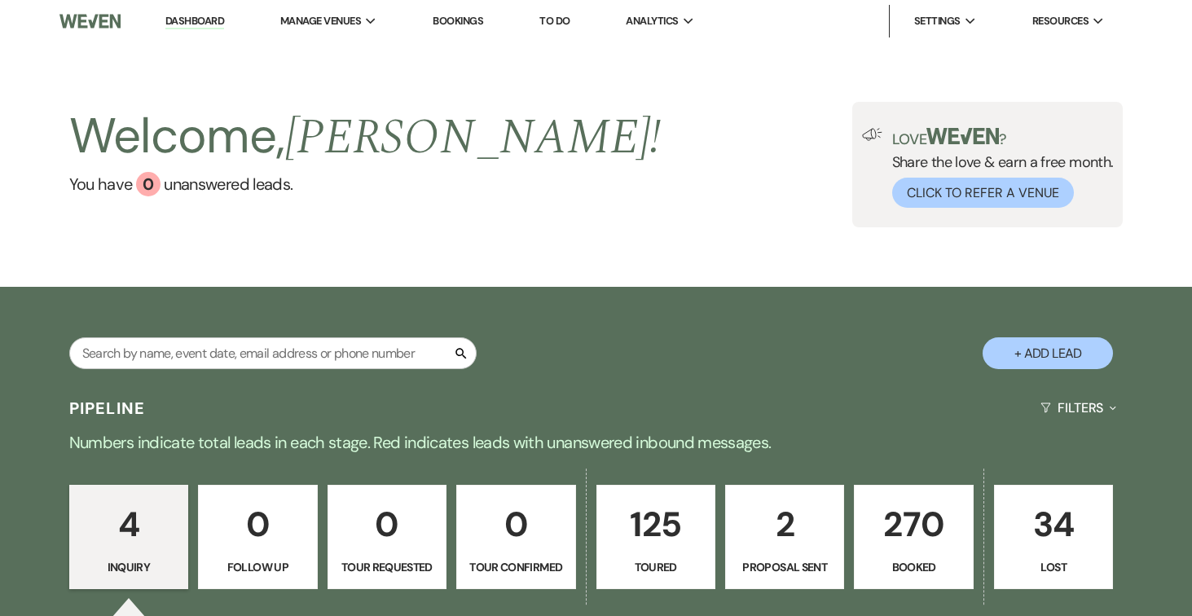
select select "5"
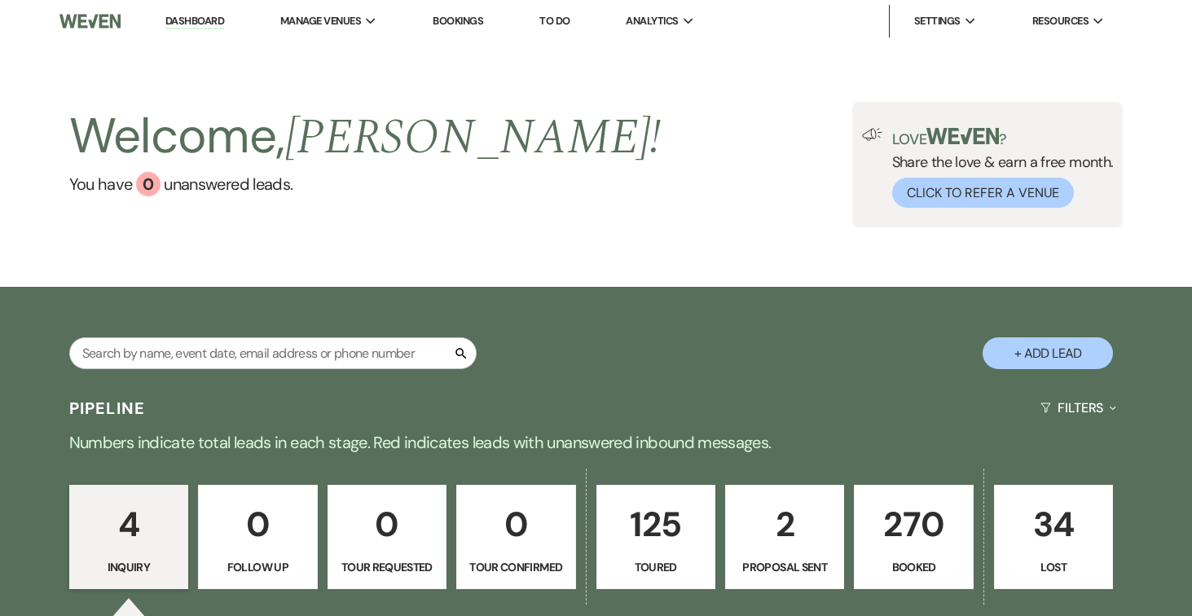
select select "5"
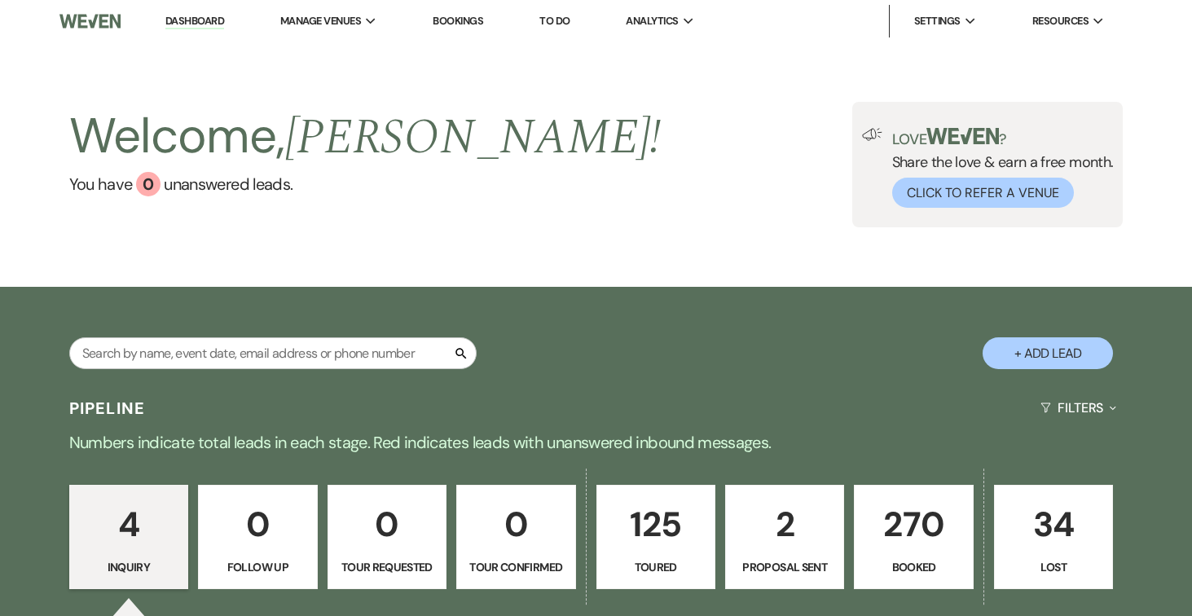
select select "5"
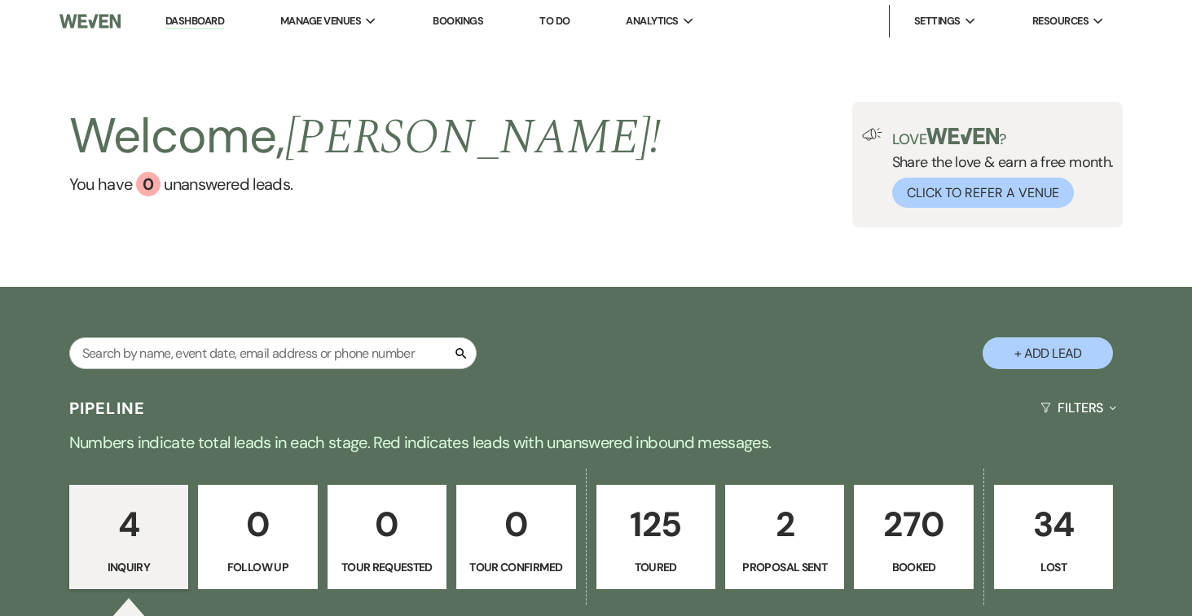
select select "5"
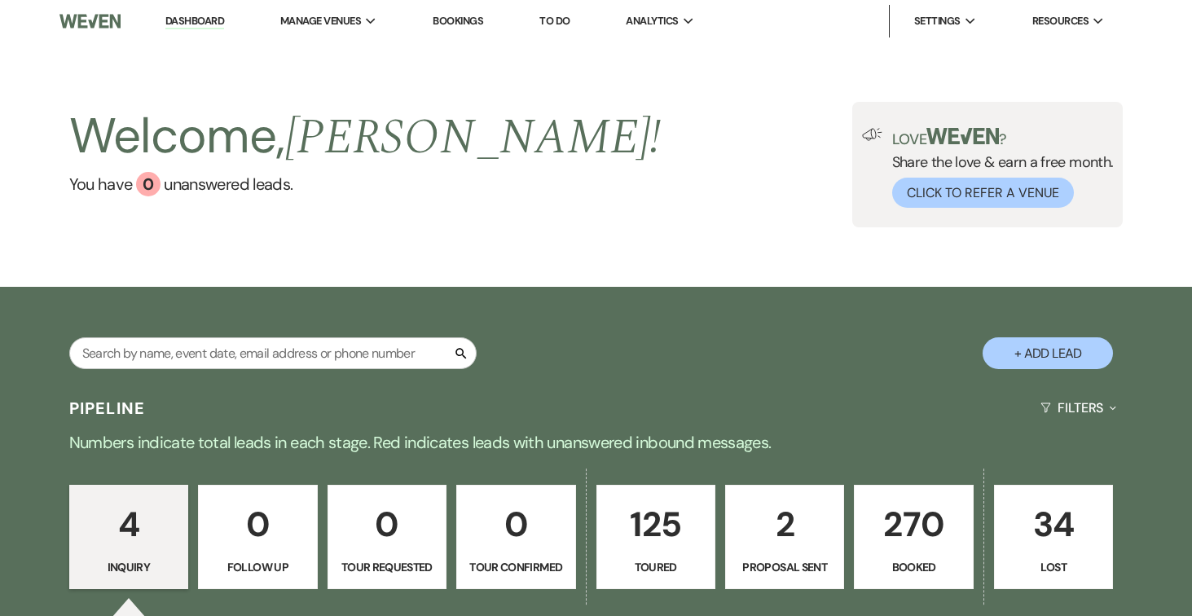
select select "5"
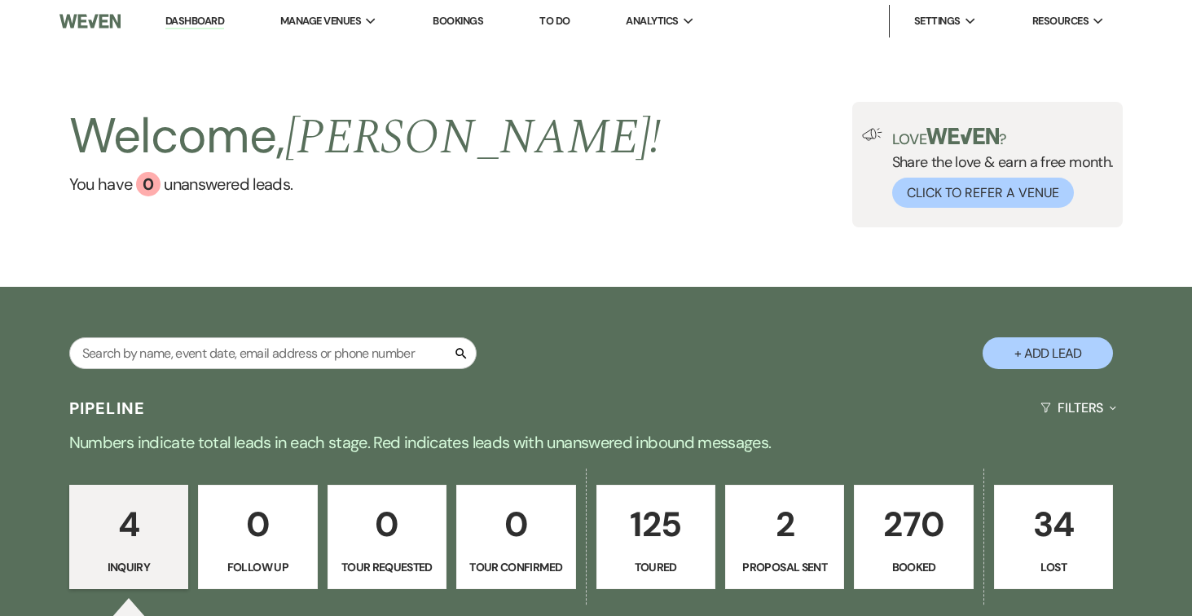
select select "5"
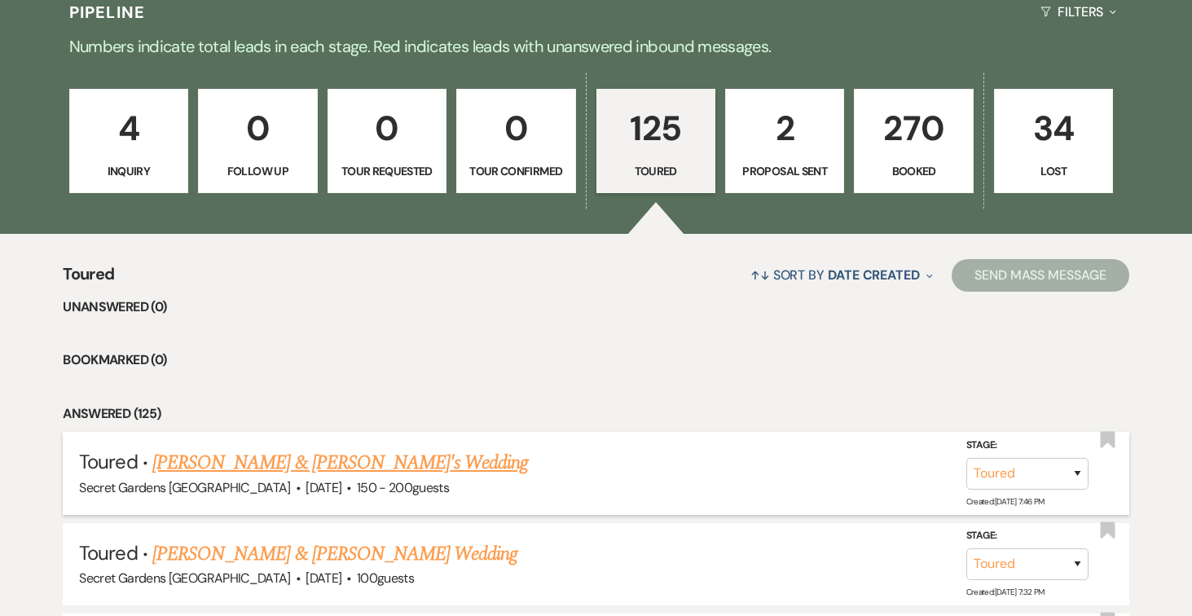
scroll to position [450, 0]
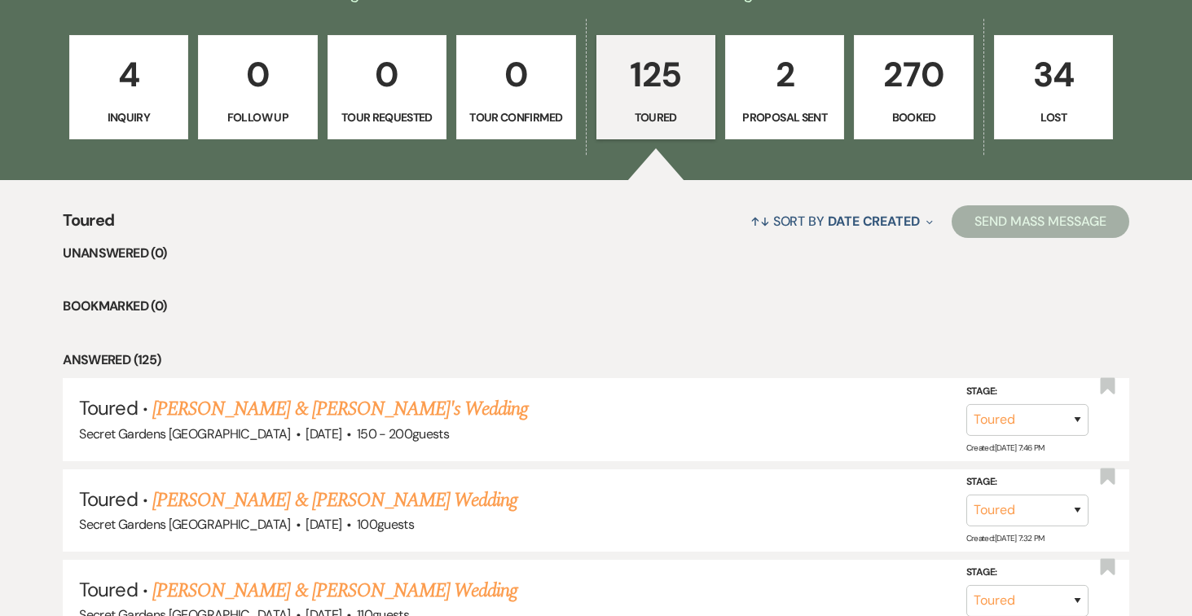
click at [372, 412] on link "Adriana Trotter & Nir's Wedding" at bounding box center [340, 408] width 376 height 29
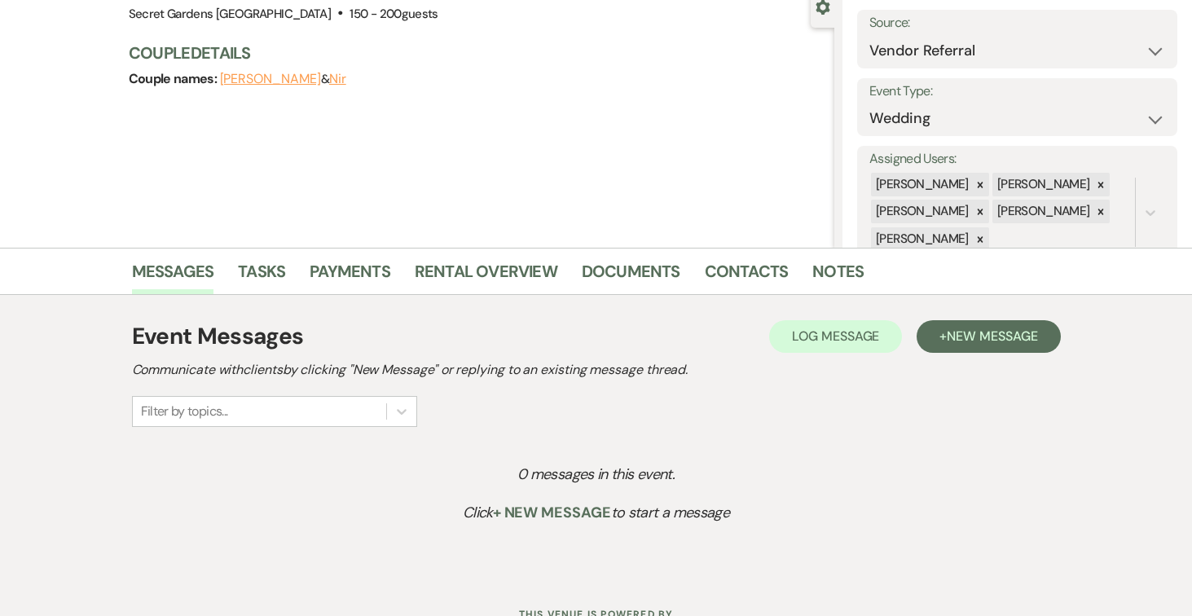
scroll to position [199, 0]
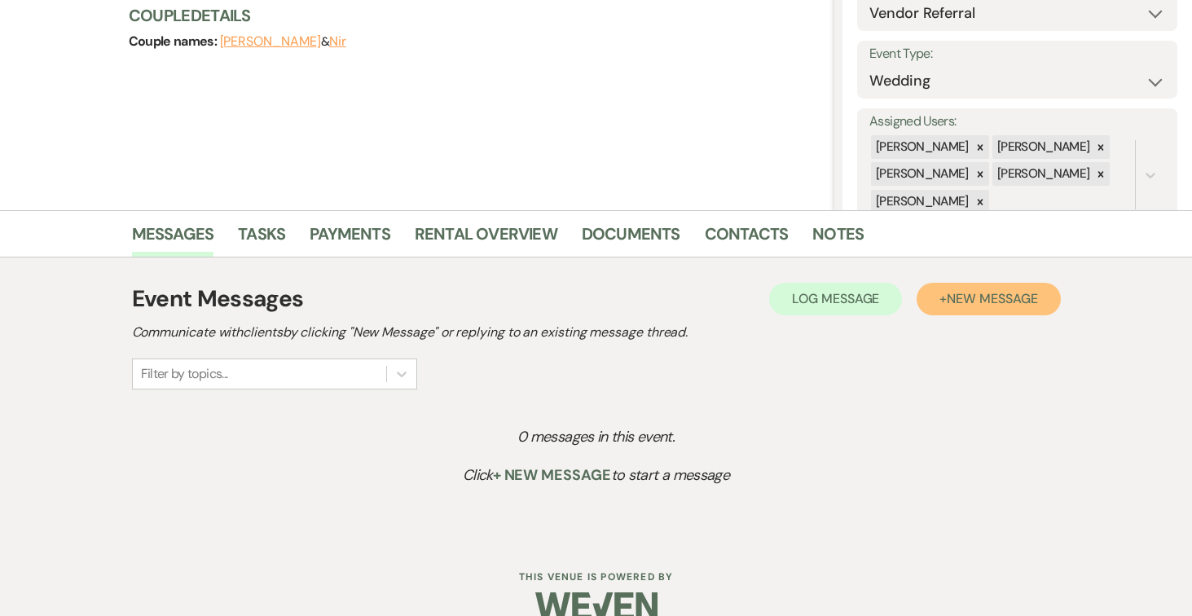
click at [987, 299] on span "New Message" at bounding box center [992, 298] width 90 height 17
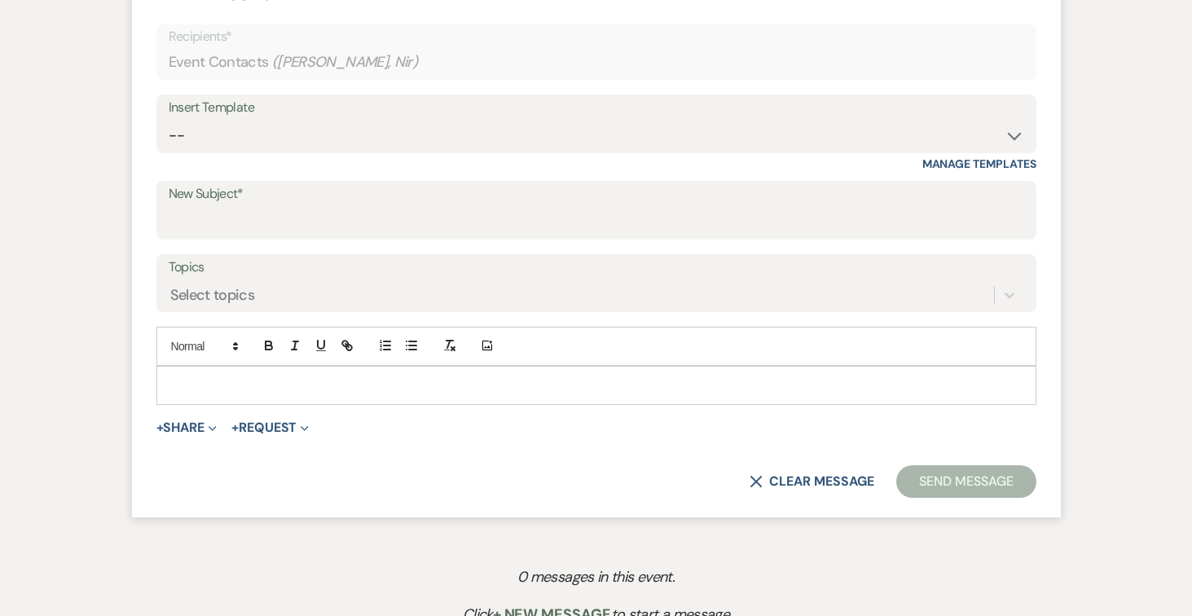
scroll to position [677, 0]
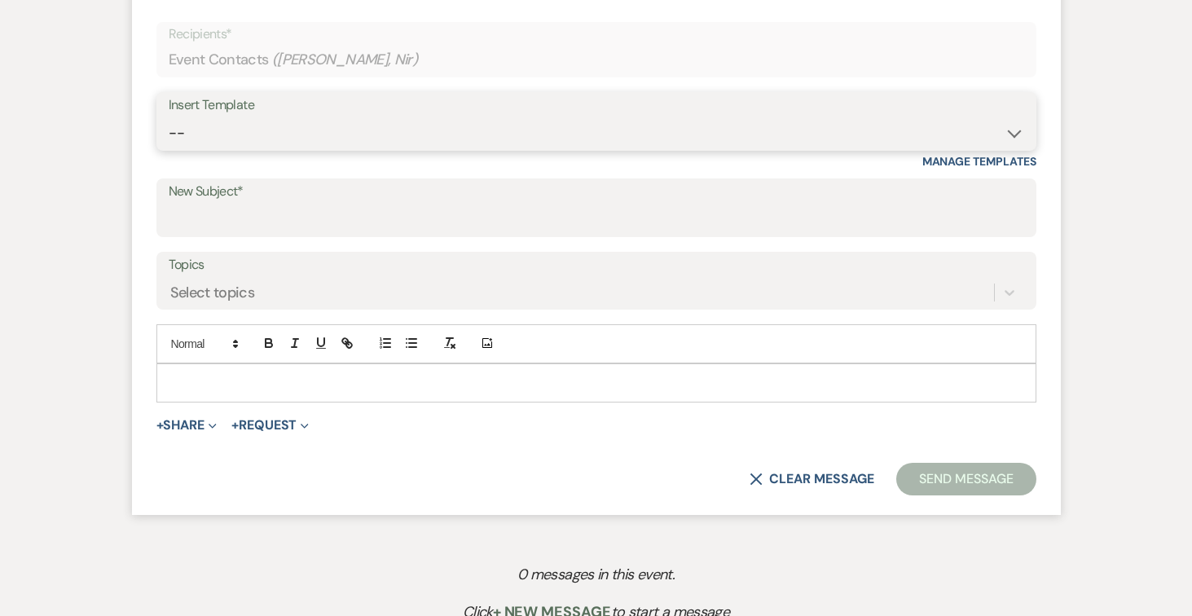
click at [1008, 130] on select "-- Weven Planning Portal Introduction (Booked Events) Tour Request Response Fol…" at bounding box center [596, 133] width 855 height 32
click at [169, 117] on select "-- Weven Planning Portal Introduction (Booked Events) Tour Request Response Fol…" at bounding box center [596, 133] width 855 height 32
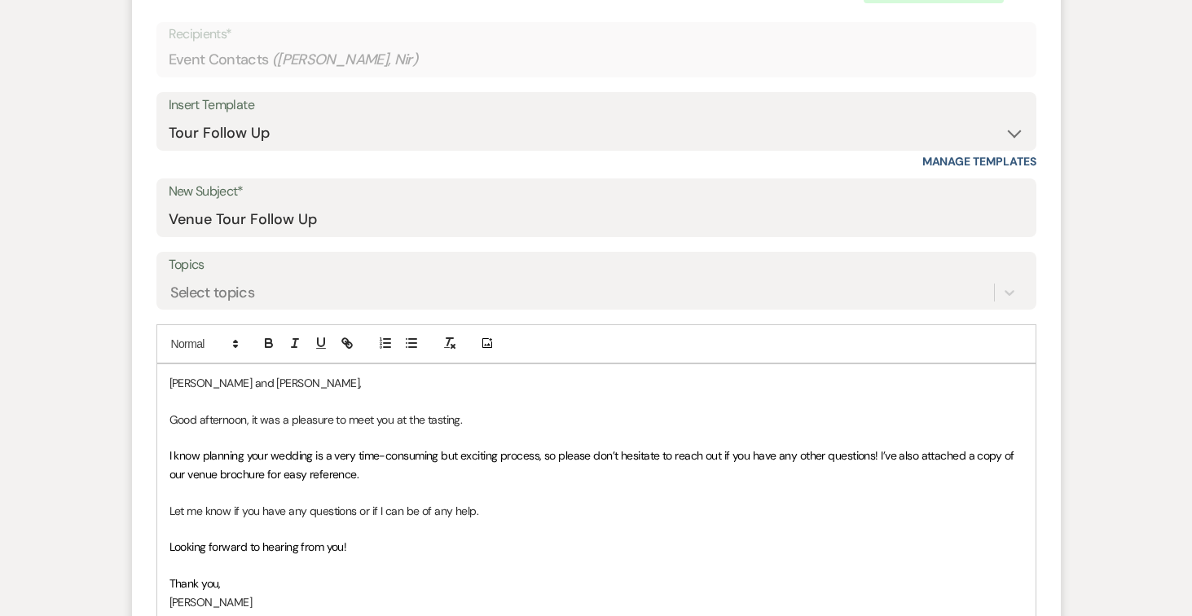
click at [245, 415] on p "Good afternoon, it was a pleasure to meet you at the tasting." at bounding box center [596, 420] width 854 height 18
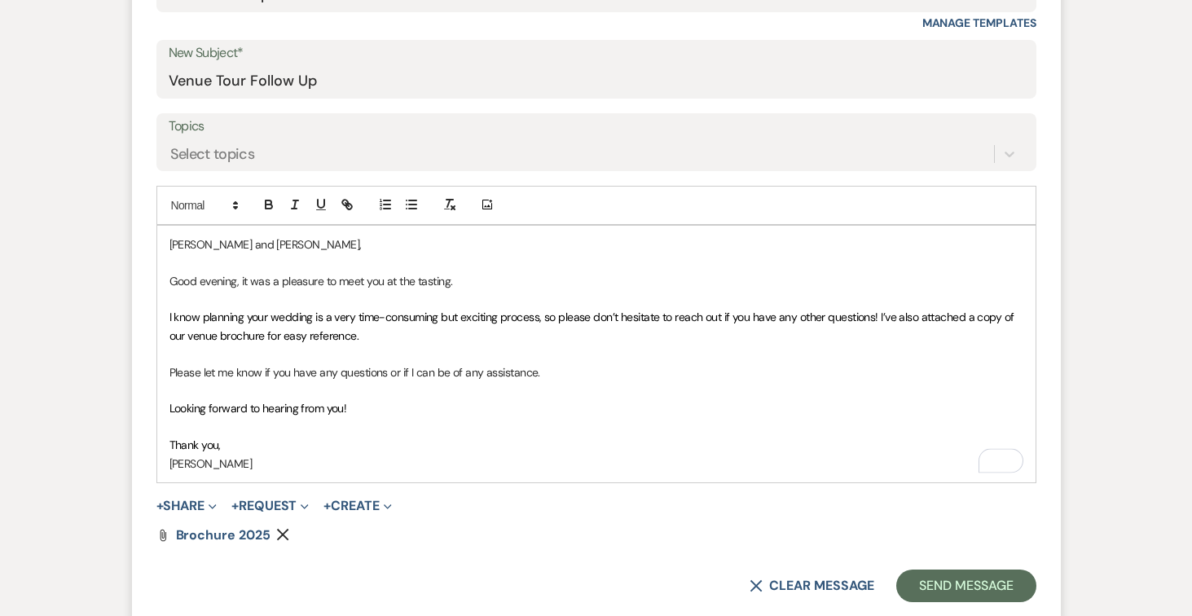
scroll to position [960, 0]
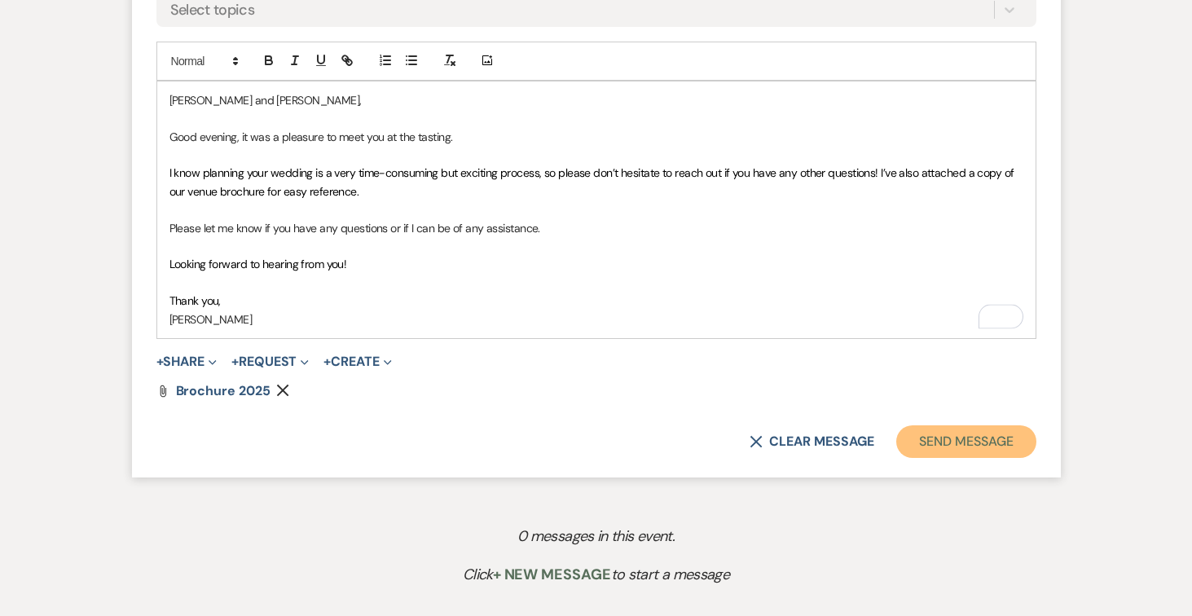
click at [964, 437] on button "Send Message" at bounding box center [965, 441] width 139 height 33
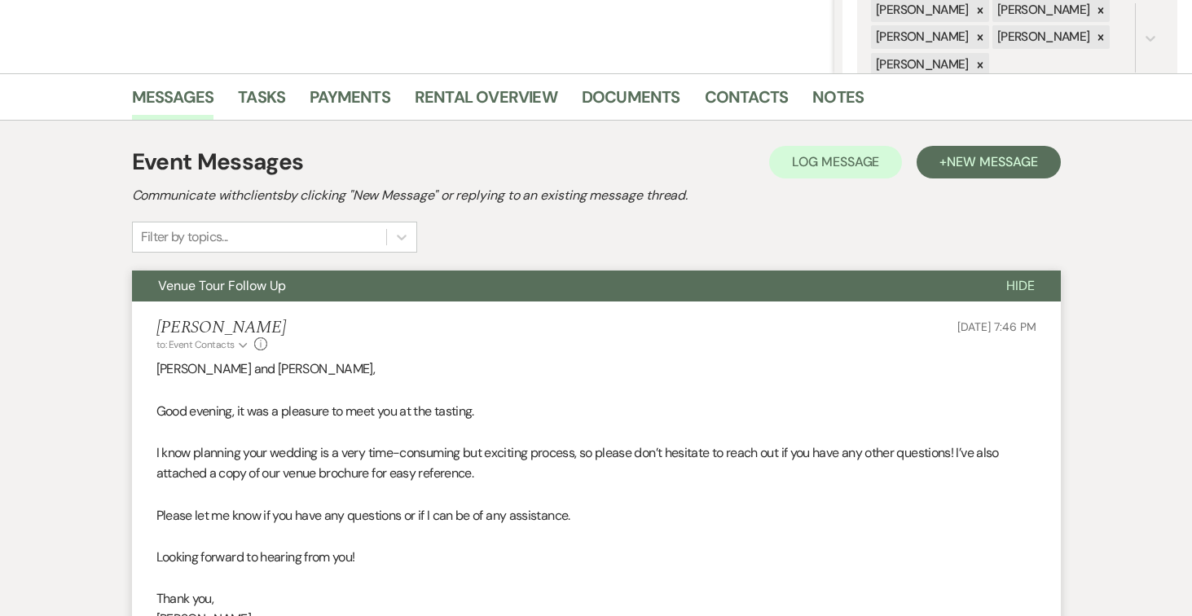
scroll to position [0, 0]
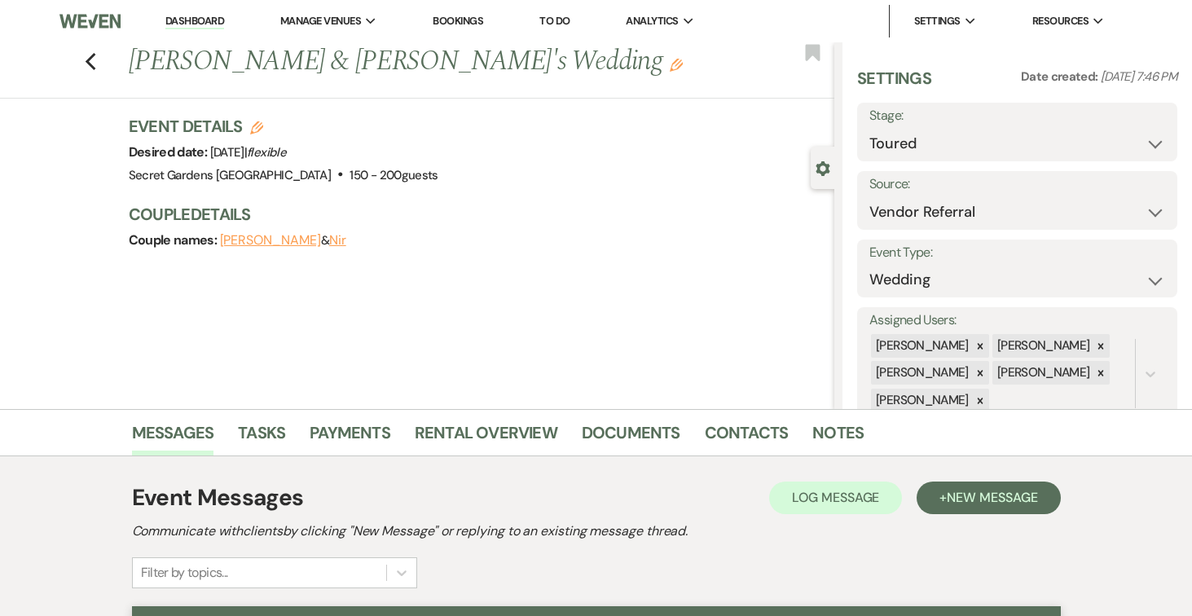
click at [196, 18] on link "Dashboard" at bounding box center [194, 21] width 59 height 15
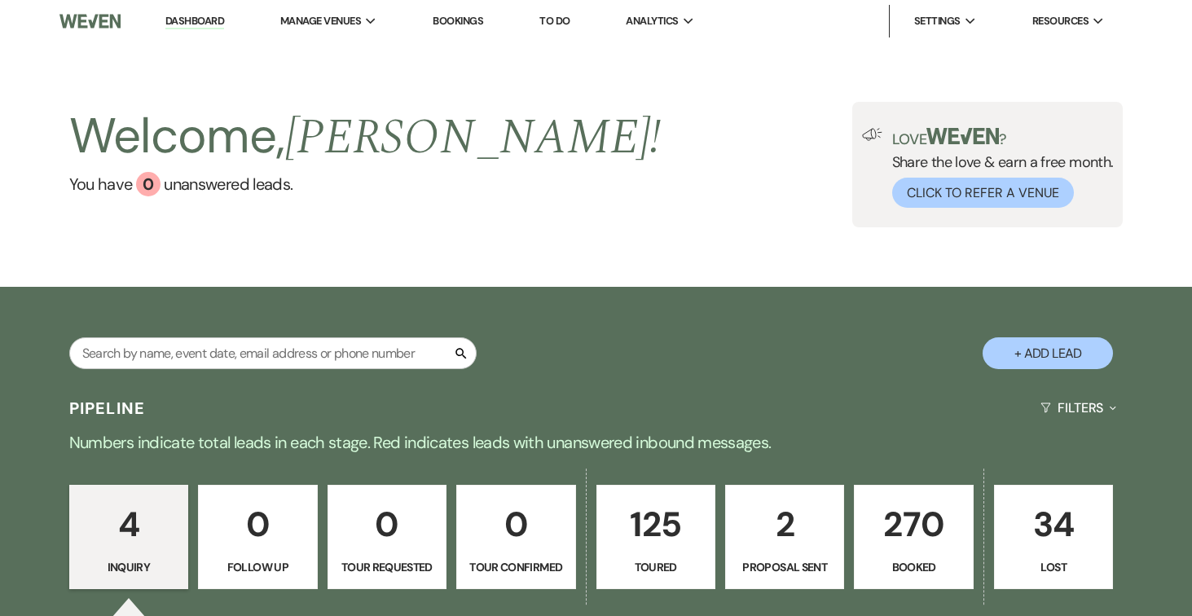
click at [1028, 350] on button "+ Add Lead" at bounding box center [1047, 353] width 130 height 32
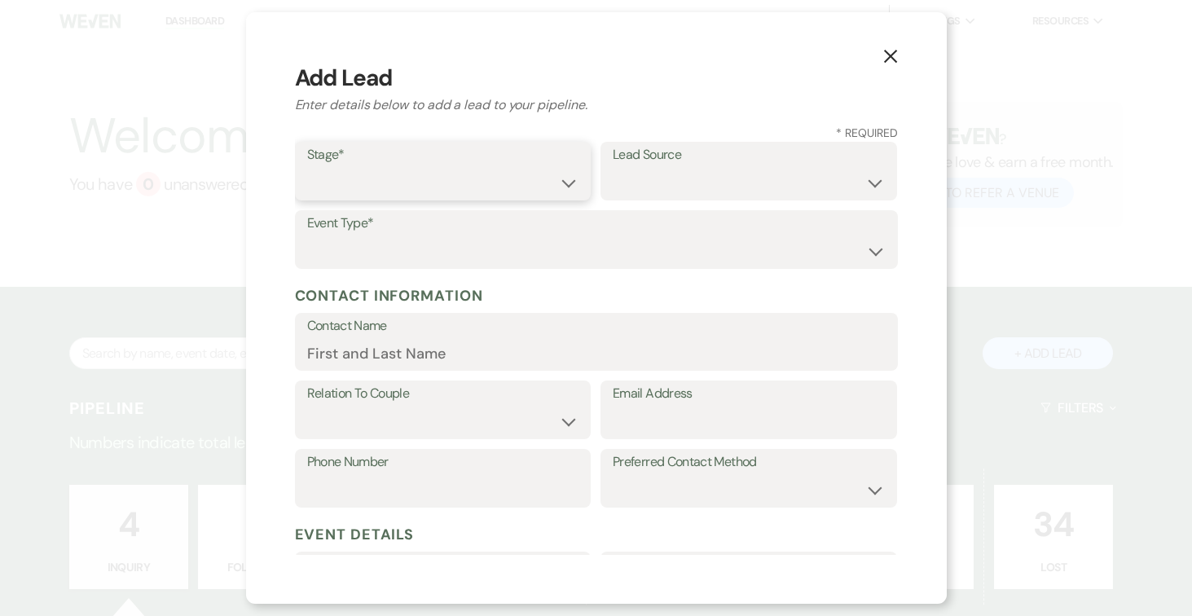
click at [560, 187] on select "Inquiry Follow Up Tour Requested Tour Confirmed Toured Proposal Sent Booked Lost" at bounding box center [443, 183] width 272 height 32
click at [307, 167] on select "Inquiry Follow Up Tour Requested Tour Confirmed Toured Proposal Sent Booked Lost" at bounding box center [443, 183] width 272 height 32
click at [828, 176] on select "Weven Venue Website Instagram Facebook Pinterest Google The Knot Wedding Wire H…" at bounding box center [749, 183] width 272 height 32
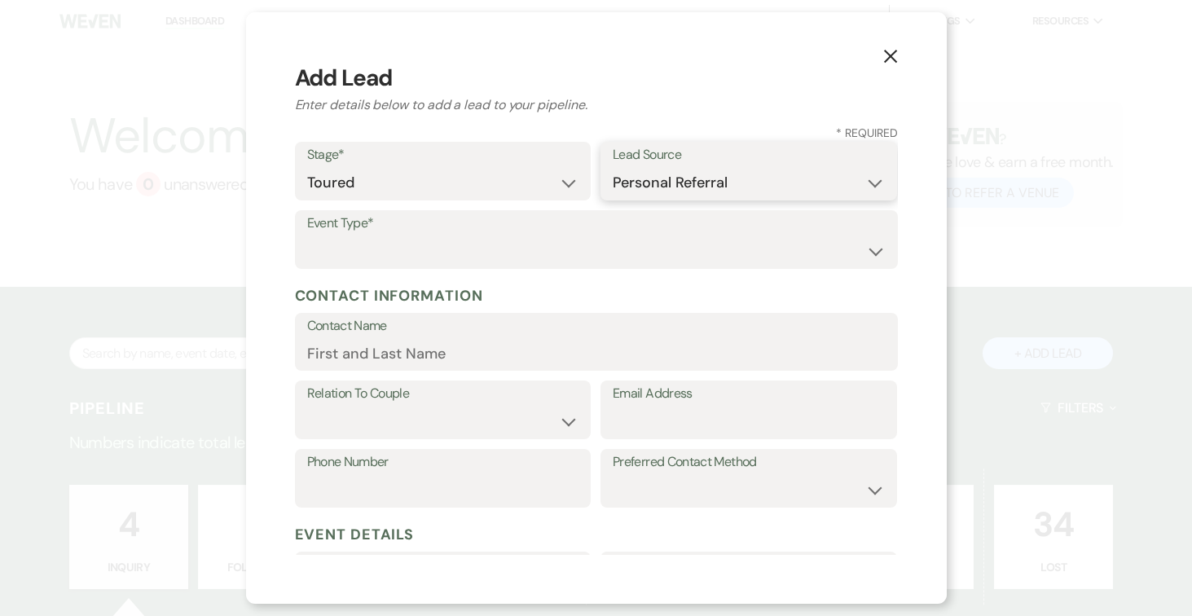
click at [613, 167] on select "Weven Venue Website Instagram Facebook Pinterest Google The Knot Wedding Wire H…" at bounding box center [749, 183] width 272 height 32
click at [868, 178] on select "Weven Venue Website Instagram Facebook Pinterest Google The Knot Wedding Wire H…" at bounding box center [749, 183] width 272 height 32
click at [613, 199] on select "Weven Venue Website Instagram Facebook Pinterest Google The Knot Wedding Wire H…" at bounding box center [749, 183] width 272 height 32
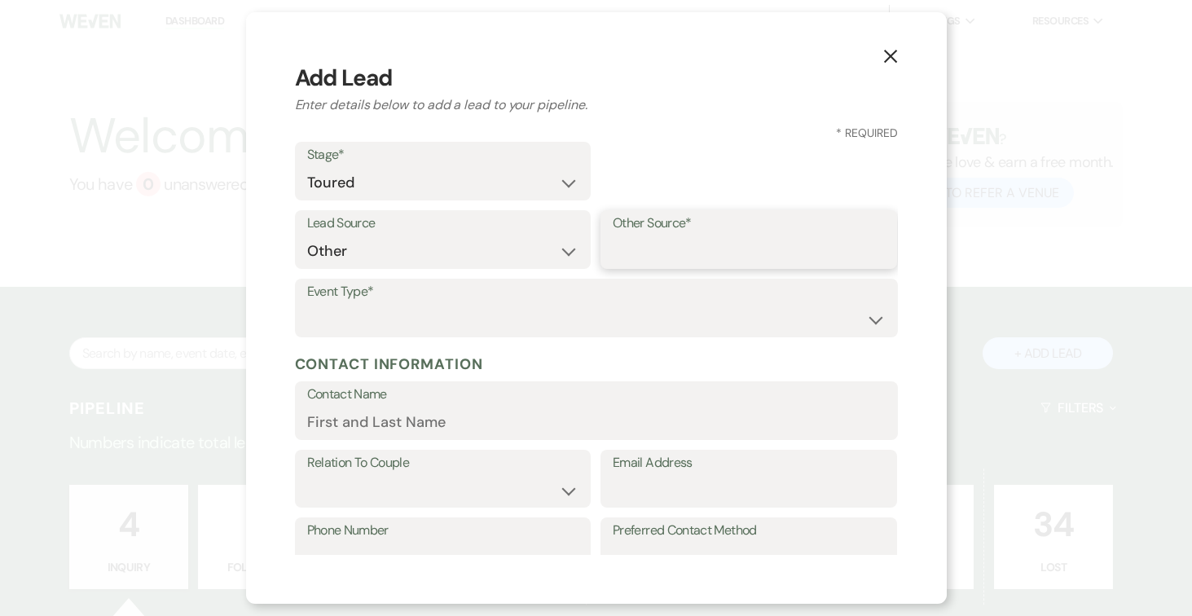
click at [818, 237] on input "Other Source*" at bounding box center [749, 251] width 272 height 32
click at [863, 332] on select "Wedding Anniversary Party Baby Shower Bachelorette / Bachelor Party Birthday Pa…" at bounding box center [596, 320] width 578 height 32
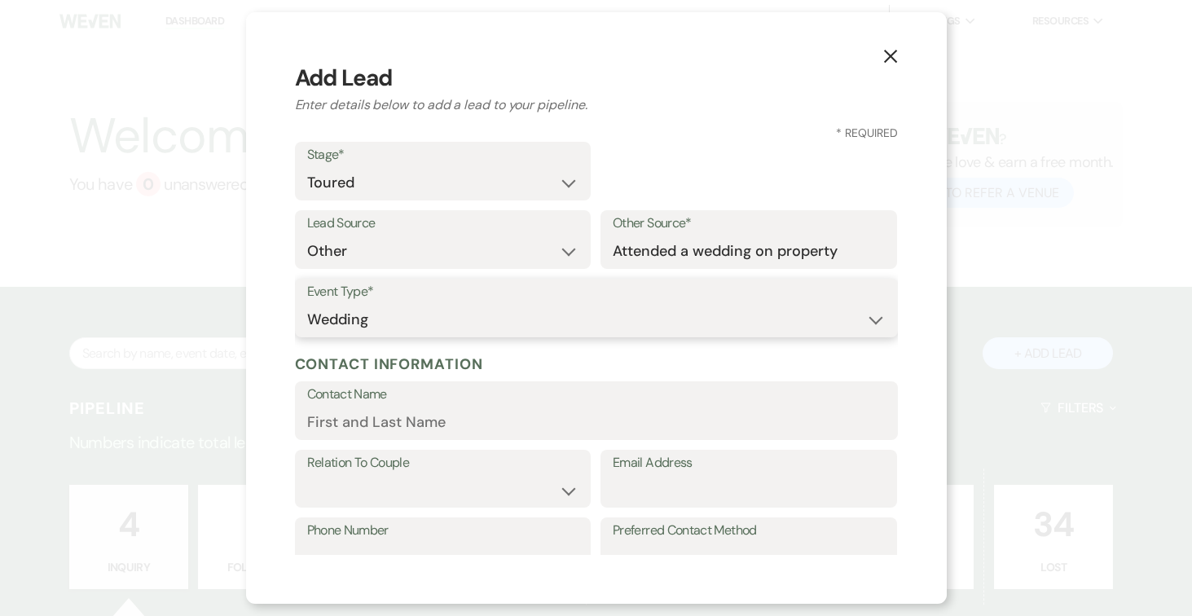
click at [307, 304] on select "Wedding Anniversary Party Baby Shower Bachelorette / Bachelor Party Birthday Pa…" at bounding box center [596, 320] width 578 height 32
click at [866, 316] on select "Wedding Anniversary Party Baby Shower Bachelorette / Bachelor Party Birthday Pa…" at bounding box center [596, 320] width 578 height 32
click at [307, 304] on select "Wedding Anniversary Party Baby Shower Bachelorette / Bachelor Party Birthday Pa…" at bounding box center [596, 320] width 578 height 32
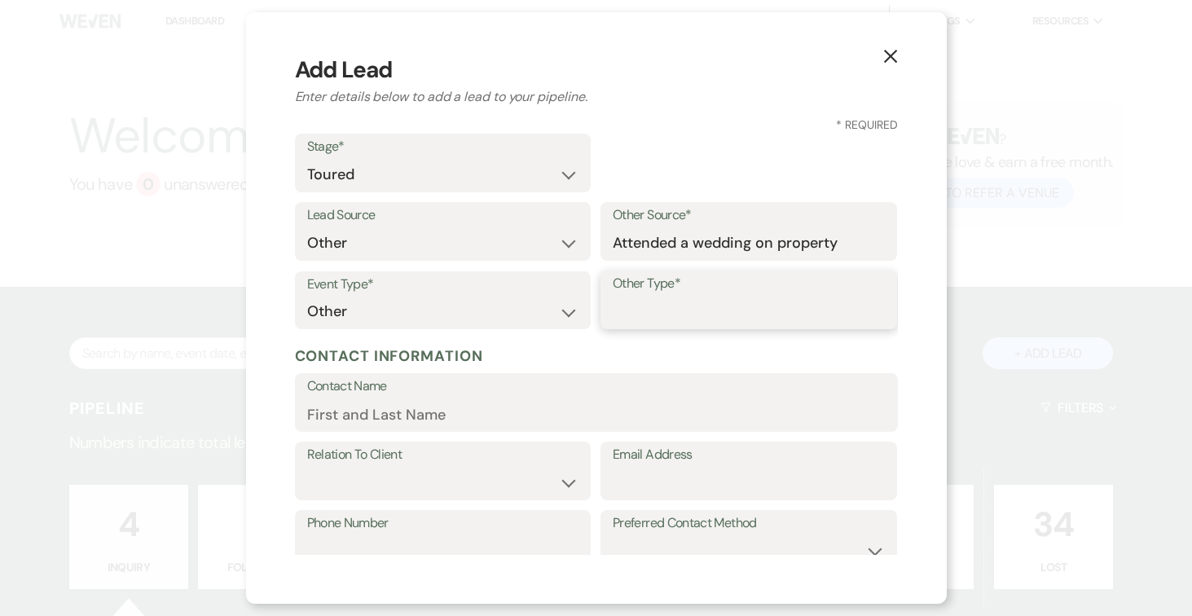
click at [747, 316] on input "Other Type*" at bounding box center [749, 312] width 272 height 32
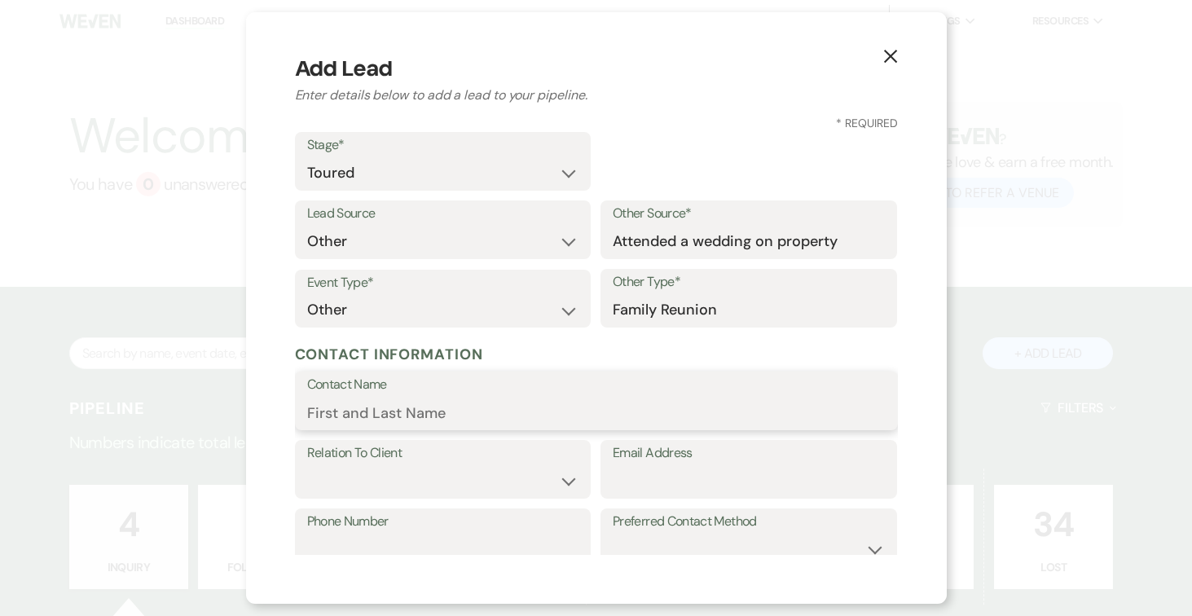
click at [643, 402] on input "Contact Name" at bounding box center [596, 413] width 578 height 32
click at [525, 469] on select "Client Event Planner Parent of Client Family Member Friend Other" at bounding box center [443, 481] width 272 height 32
click at [307, 465] on select "Client Event Planner Parent of Client Family Member Friend Other" at bounding box center [443, 481] width 272 height 32
click at [712, 481] on input "Email Address" at bounding box center [749, 481] width 272 height 32
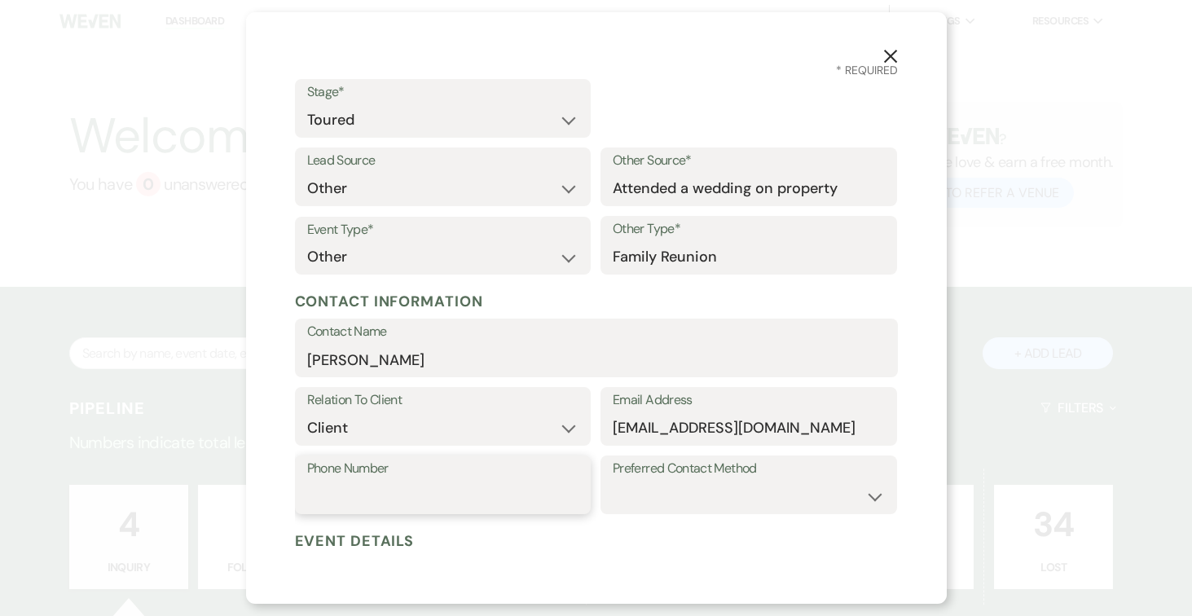
scroll to position [68, 0]
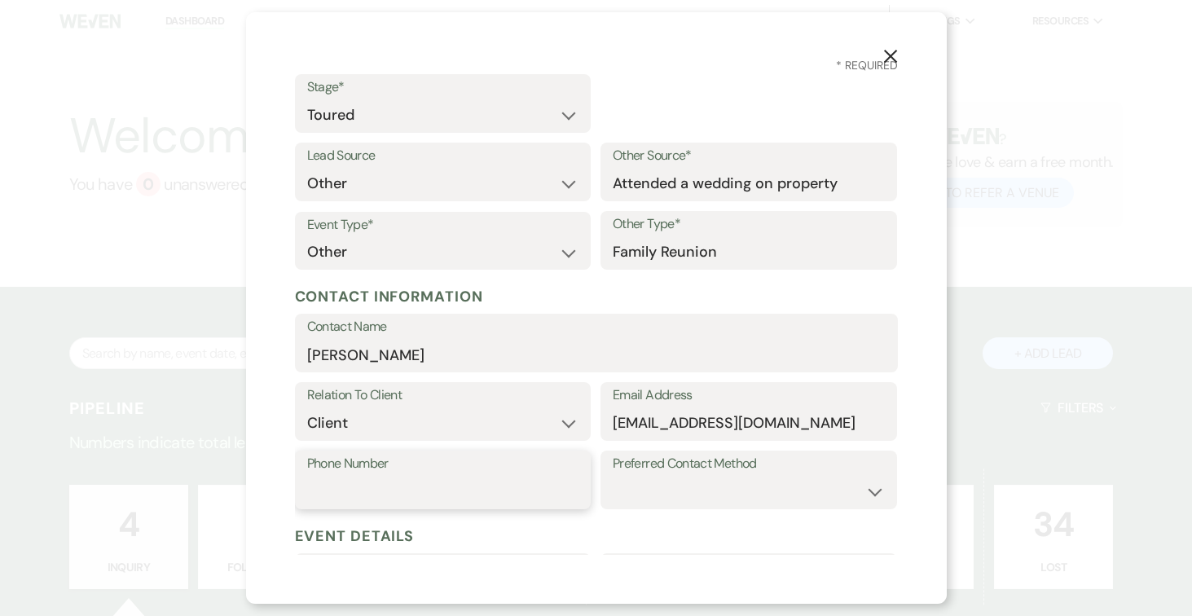
click at [518, 493] on input "Phone Number" at bounding box center [443, 492] width 272 height 32
click at [813, 481] on select "Email Phone Text" at bounding box center [749, 492] width 272 height 32
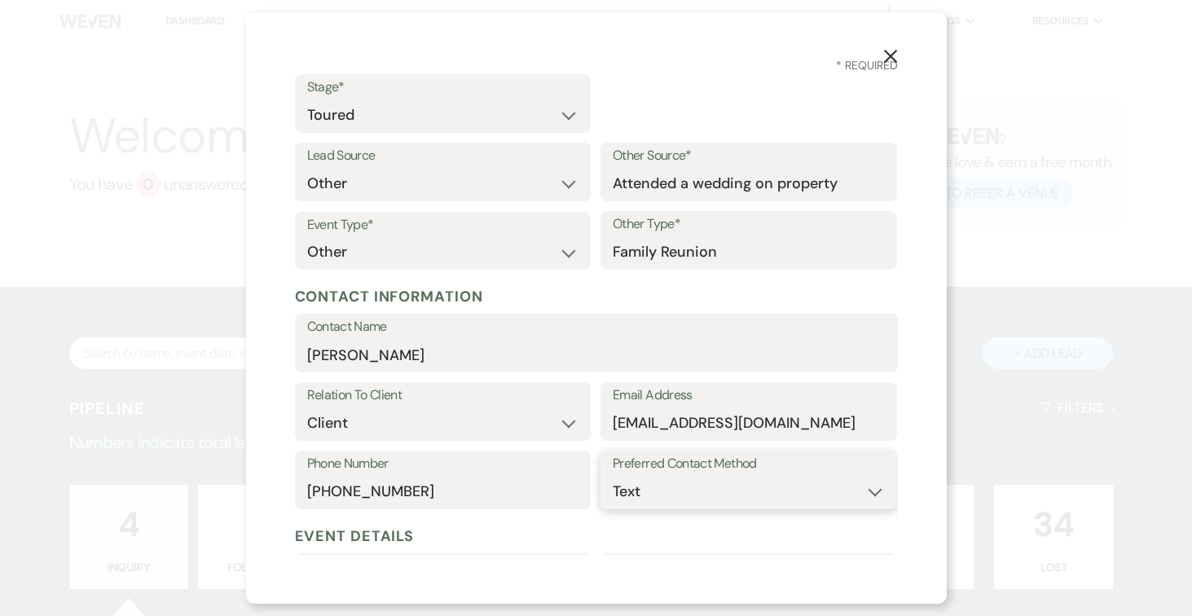
click at [613, 476] on select "Email Phone Text" at bounding box center [749, 492] width 272 height 32
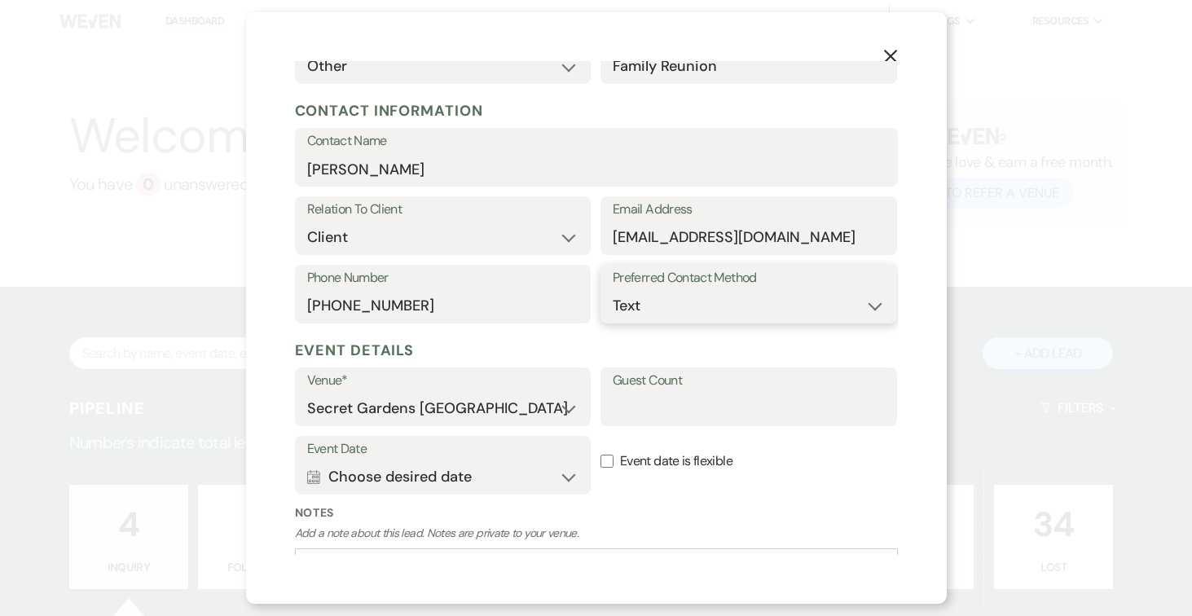
scroll to position [268, 0]
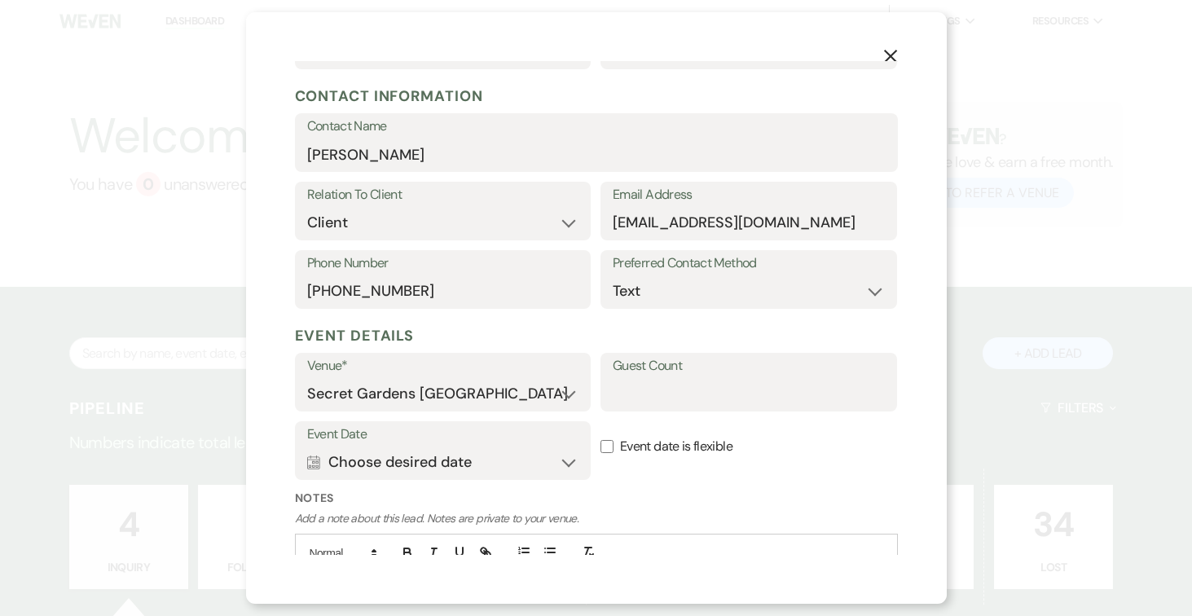
click at [704, 371] on label "Guest Count" at bounding box center [749, 366] width 272 height 24
click at [704, 378] on input "Guest Count" at bounding box center [749, 394] width 272 height 32
click at [563, 454] on button "Calendar Choose desired date Expand" at bounding box center [443, 462] width 272 height 33
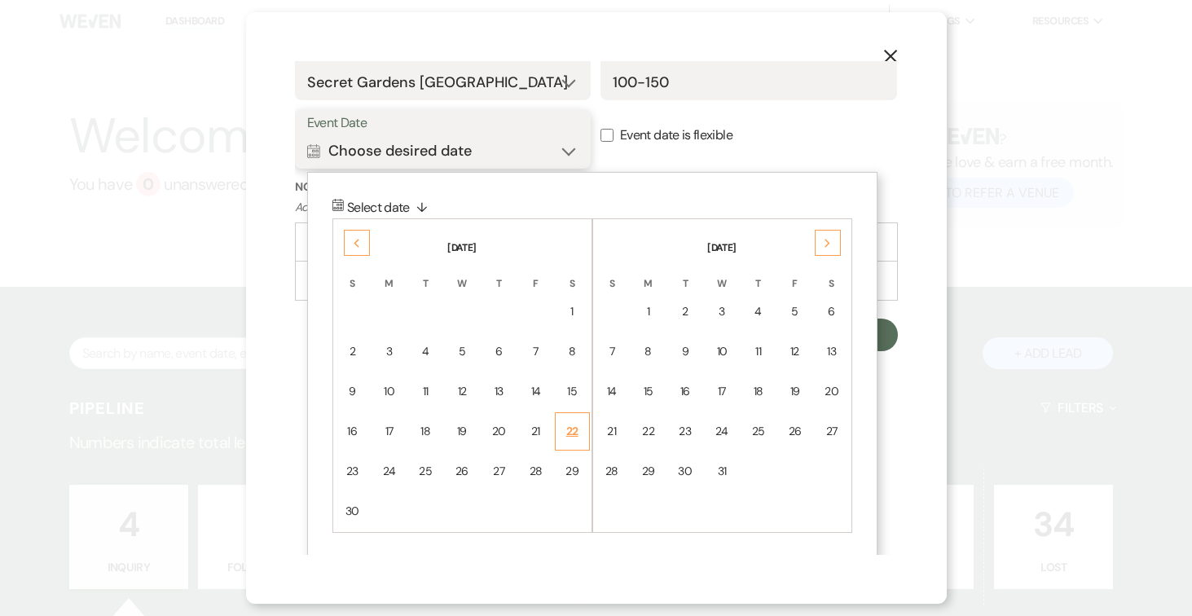
scroll to position [582, 0]
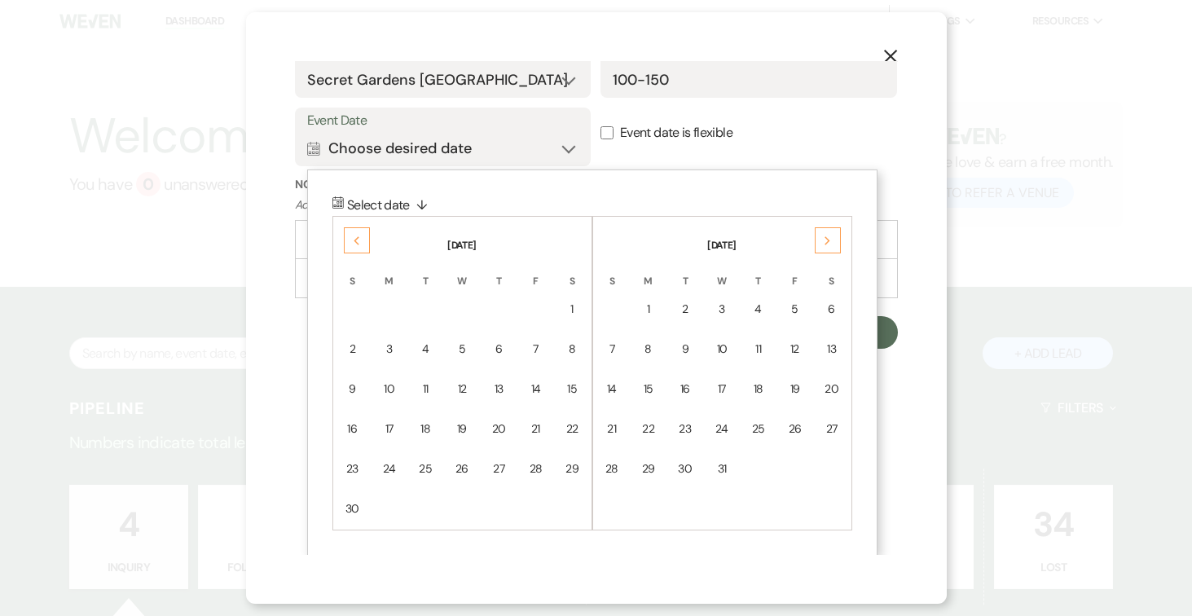
click at [833, 239] on div "Next" at bounding box center [828, 240] width 26 height 26
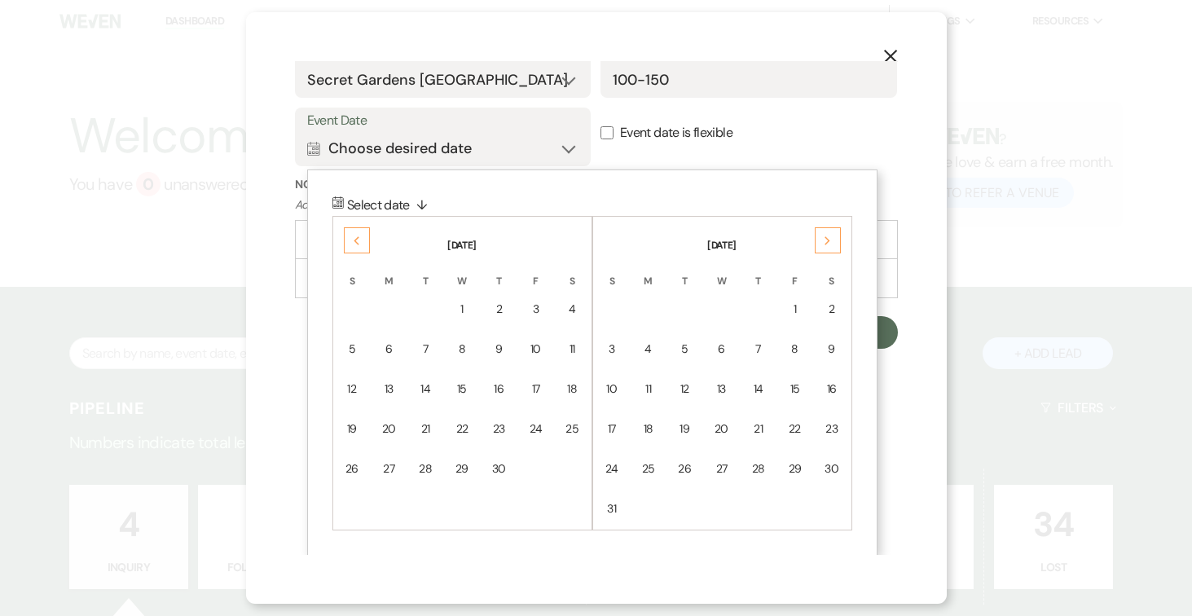
click at [833, 239] on div "Next" at bounding box center [828, 240] width 26 height 26
click at [756, 468] on div "30" at bounding box center [758, 468] width 15 height 17
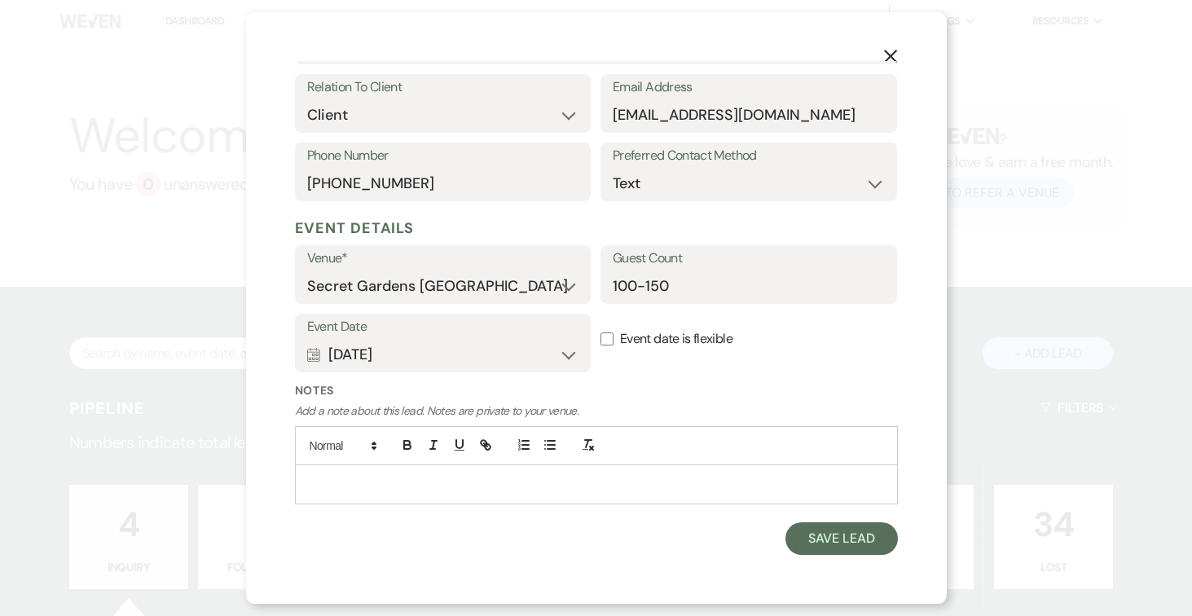
scroll to position [374, 0]
click at [833, 538] on button "Save Lead" at bounding box center [841, 540] width 112 height 33
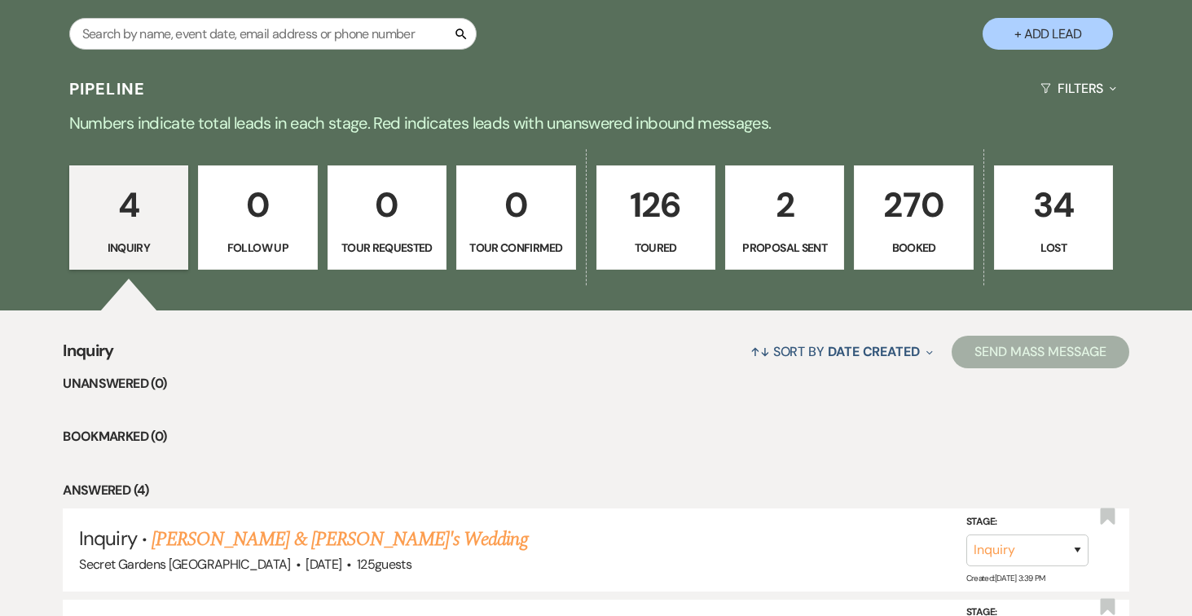
scroll to position [325, 0]
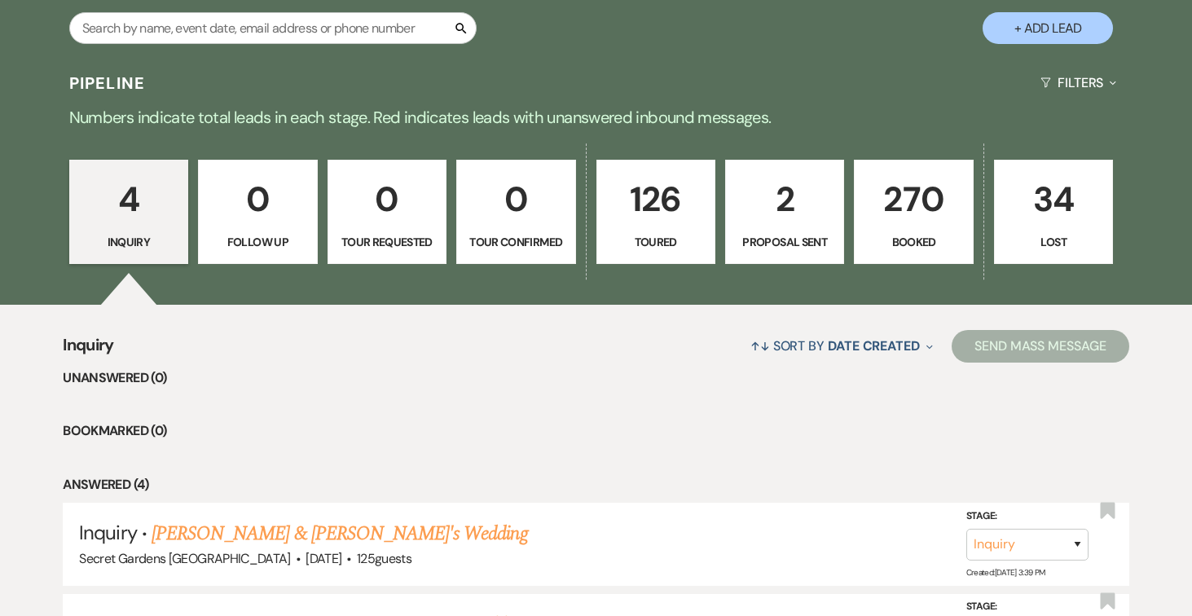
click at [657, 206] on p "126" at bounding box center [656, 199] width 98 height 55
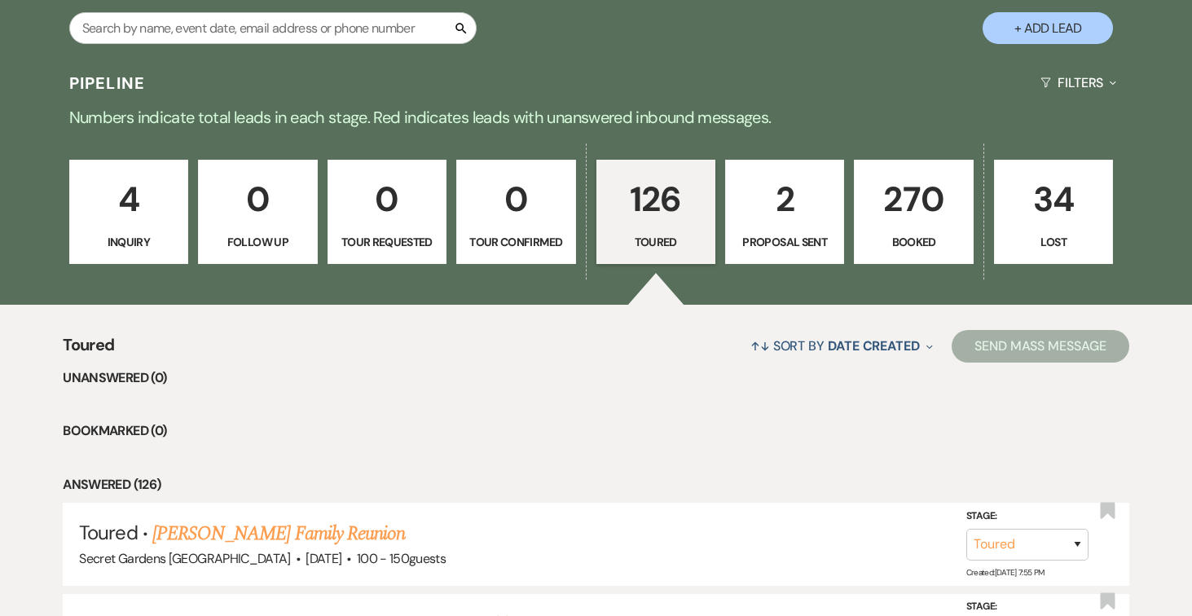
click at [356, 525] on link "Brenda Woodson's Family Reunion" at bounding box center [278, 533] width 253 height 29
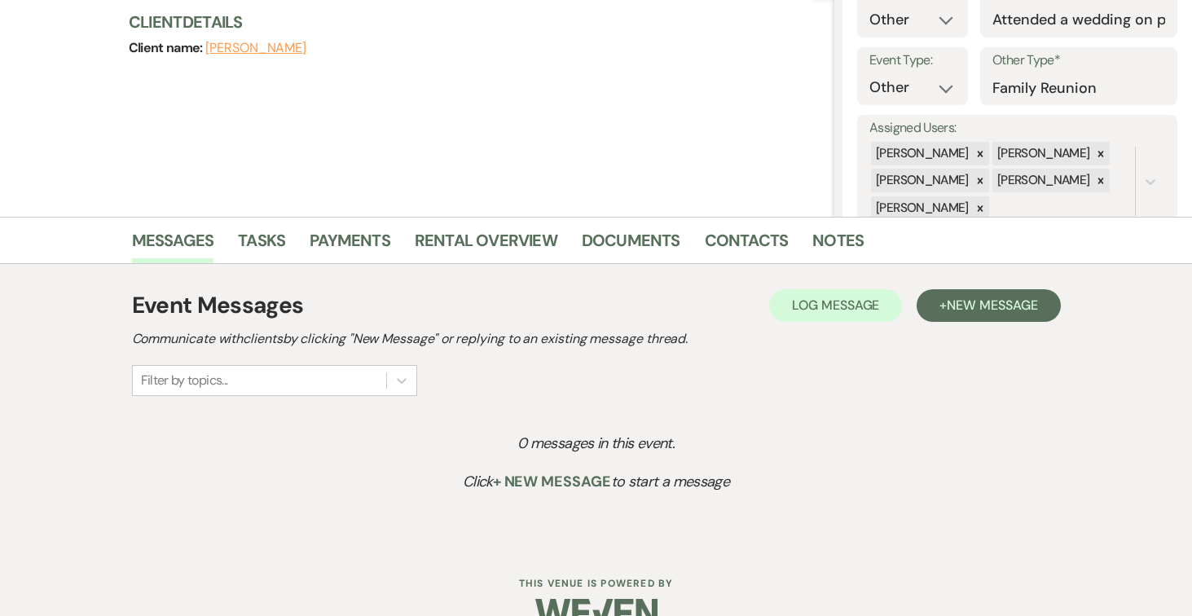
scroll to position [226, 0]
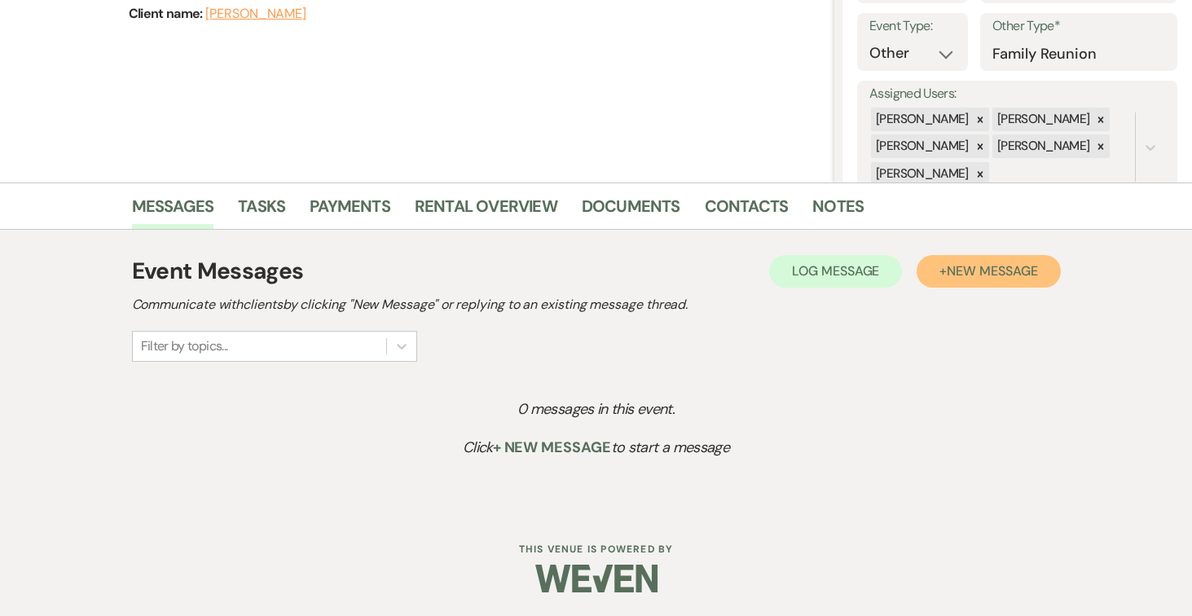
click at [1015, 271] on span "New Message" at bounding box center [992, 270] width 90 height 17
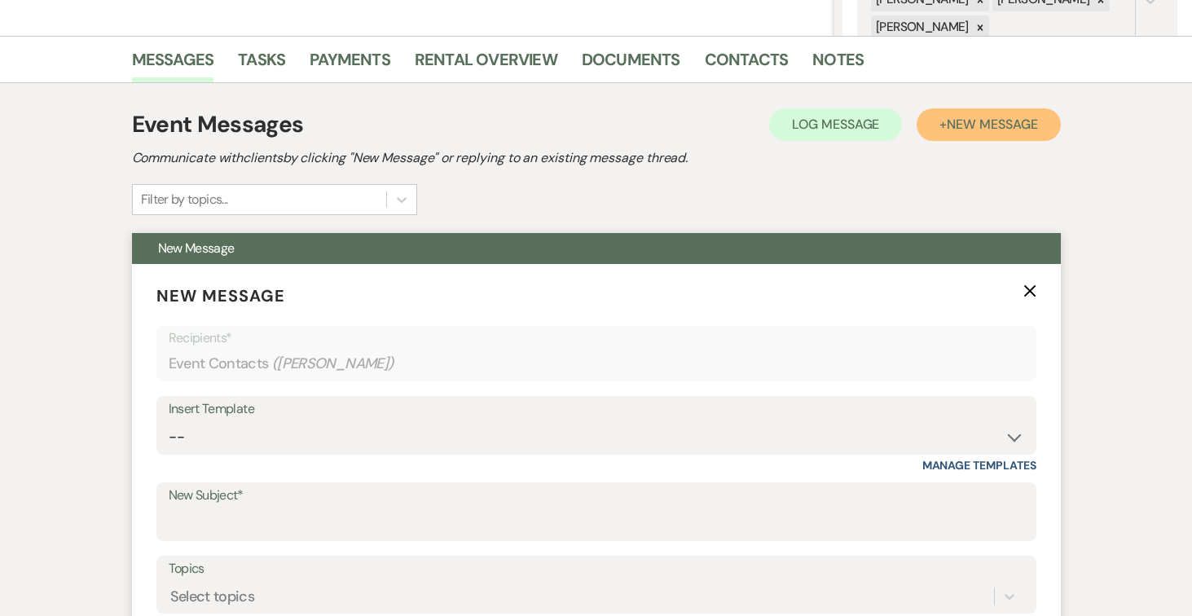
scroll to position [402, 0]
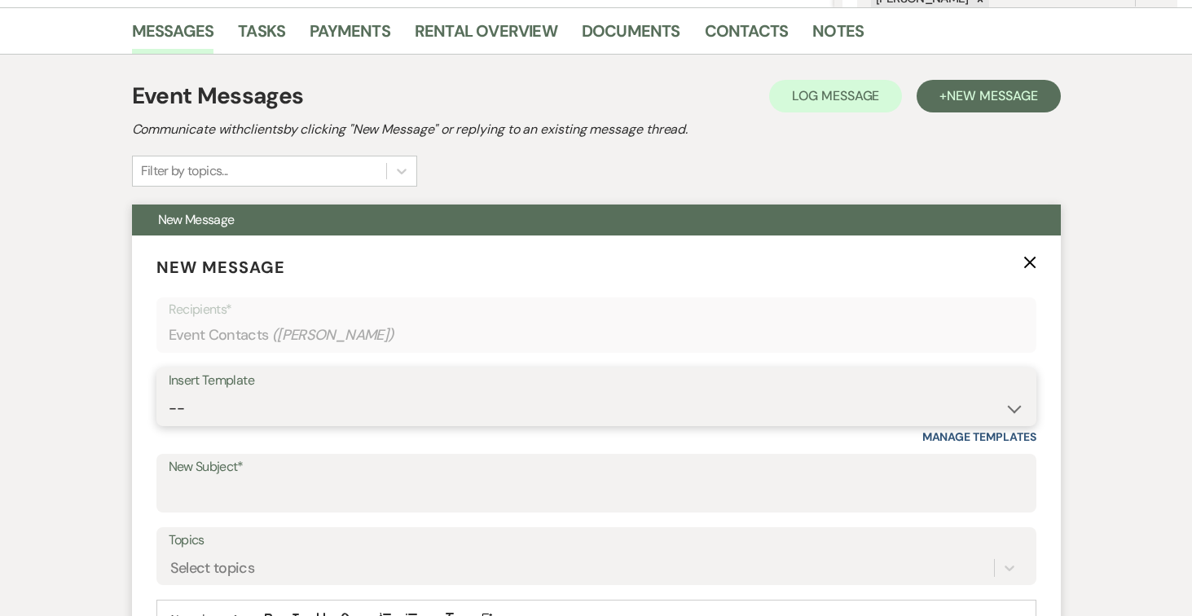
click at [1006, 409] on select "-- Weven Planning Portal Introduction (Booked Events) Tour Request Response Fol…" at bounding box center [596, 409] width 855 height 32
click at [169, 393] on select "-- Weven Planning Portal Introduction (Booked Events) Tour Request Response Fol…" at bounding box center [596, 409] width 855 height 32
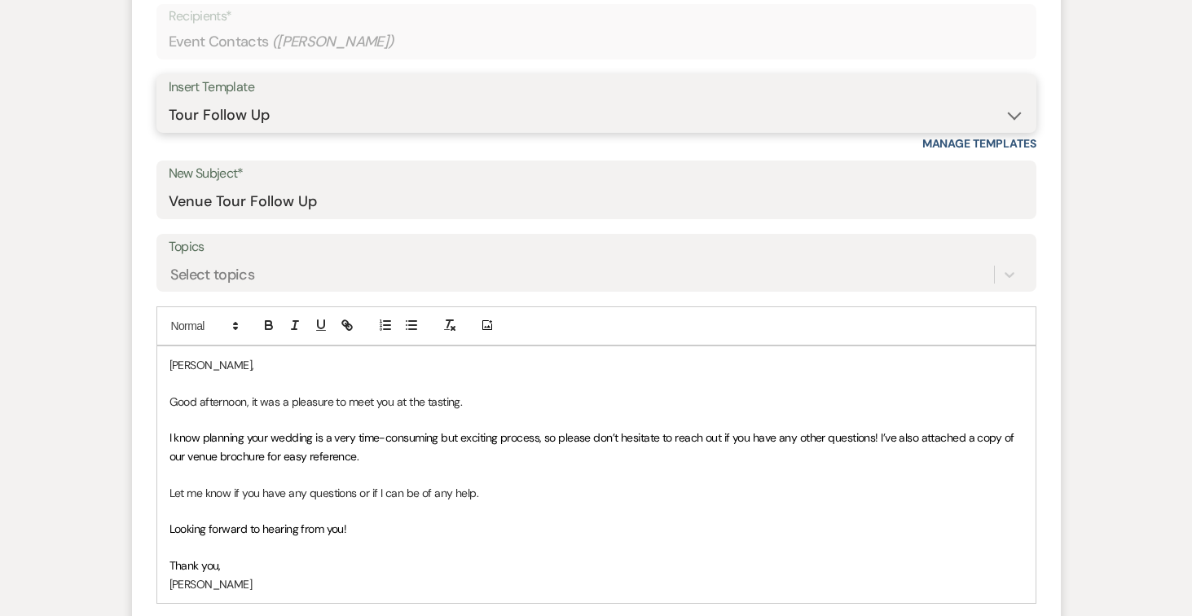
scroll to position [844, 0]
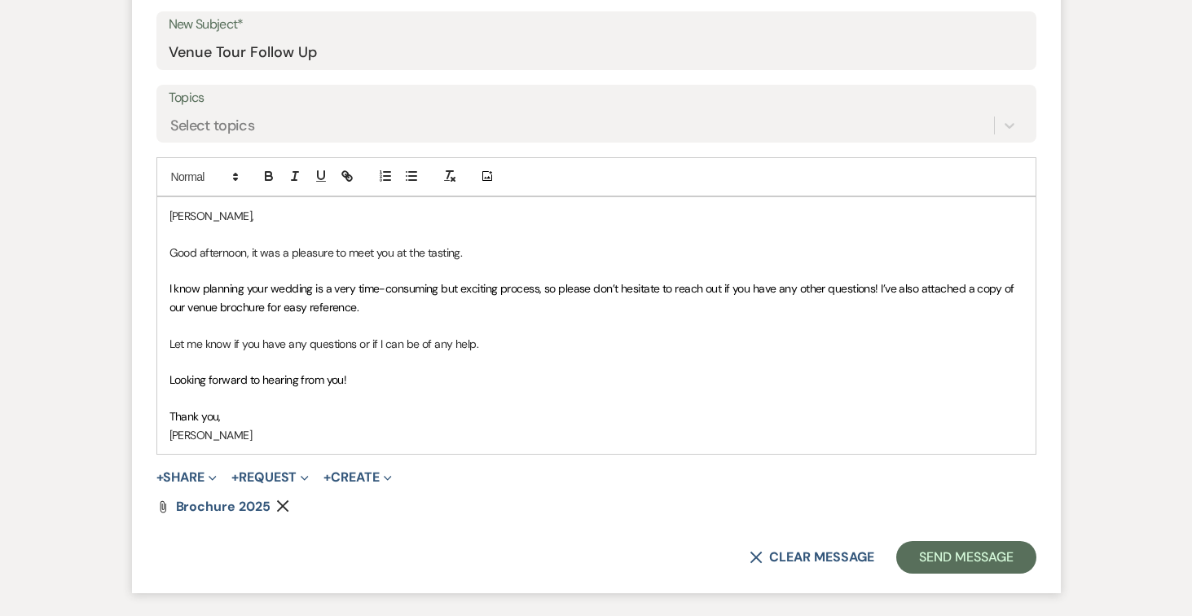
click at [313, 283] on span "I know planning your wedding is a very time-consuming but exciting process, so …" at bounding box center [592, 297] width 847 height 33
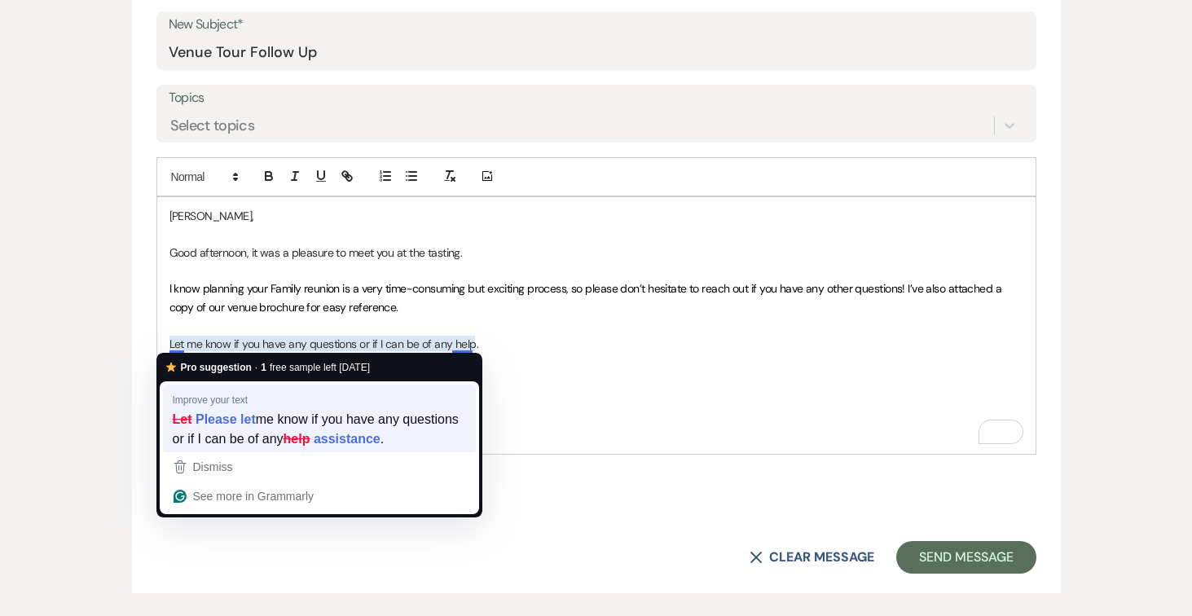
scroll to position [854, 0]
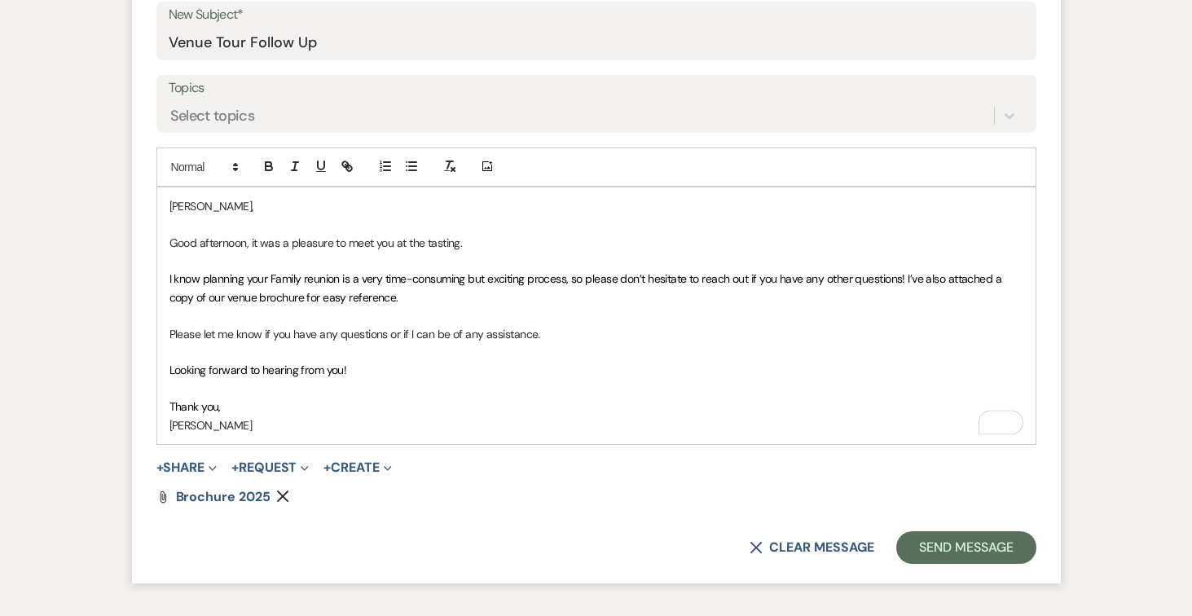
click at [282, 406] on p "Thank you," at bounding box center [596, 407] width 854 height 18
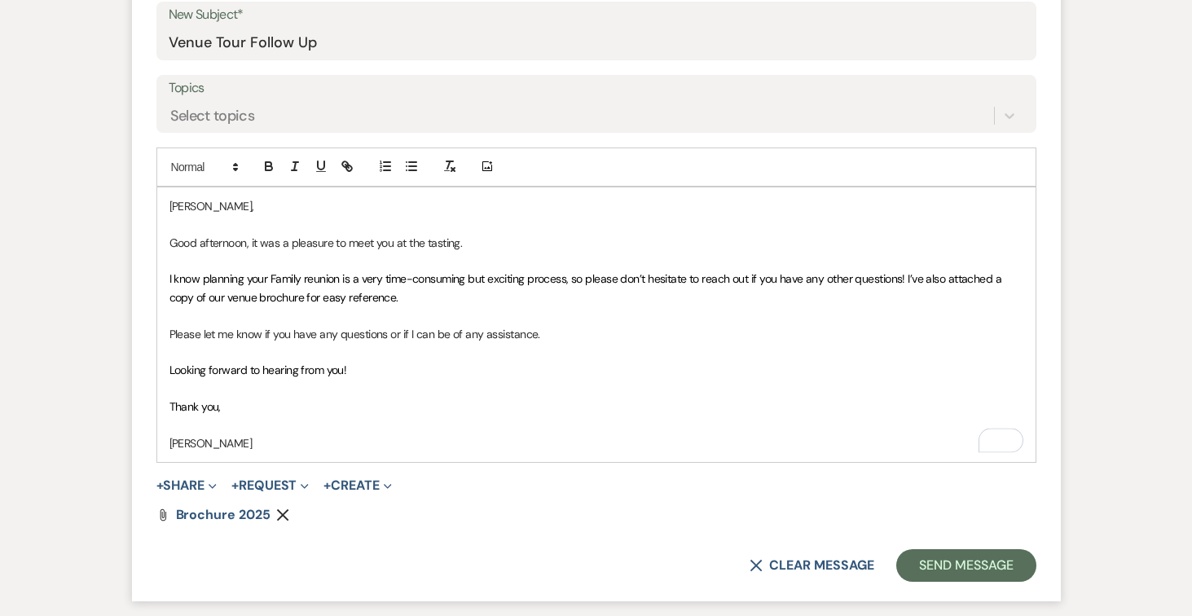
click at [285, 442] on p "[PERSON_NAME]" at bounding box center [596, 443] width 854 height 18
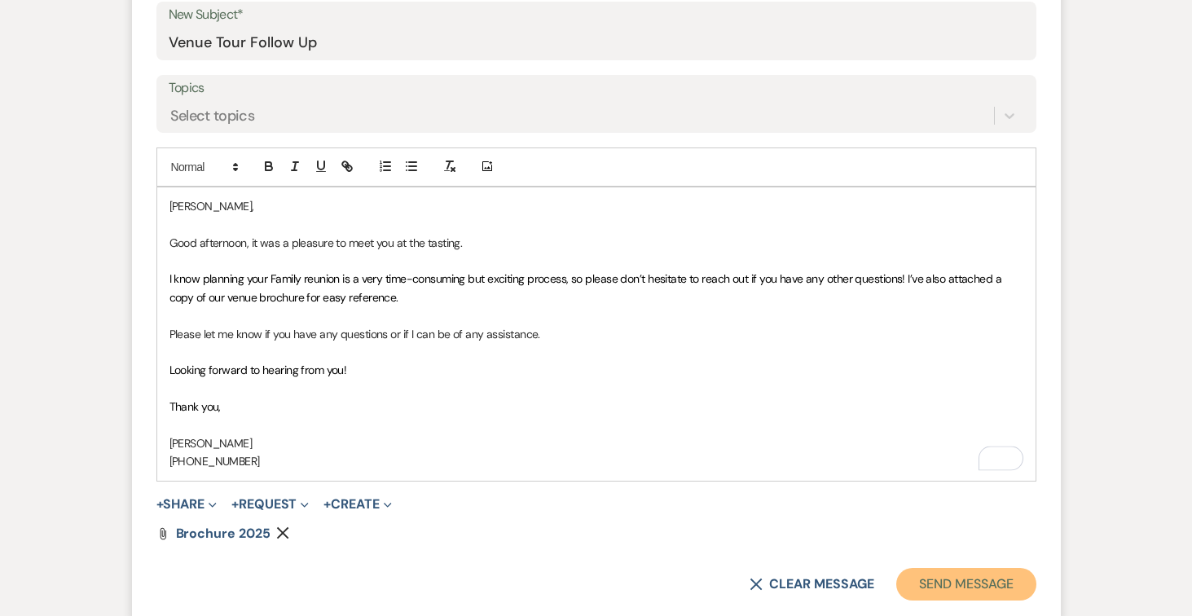
click at [909, 577] on button "Send Message" at bounding box center [965, 584] width 139 height 33
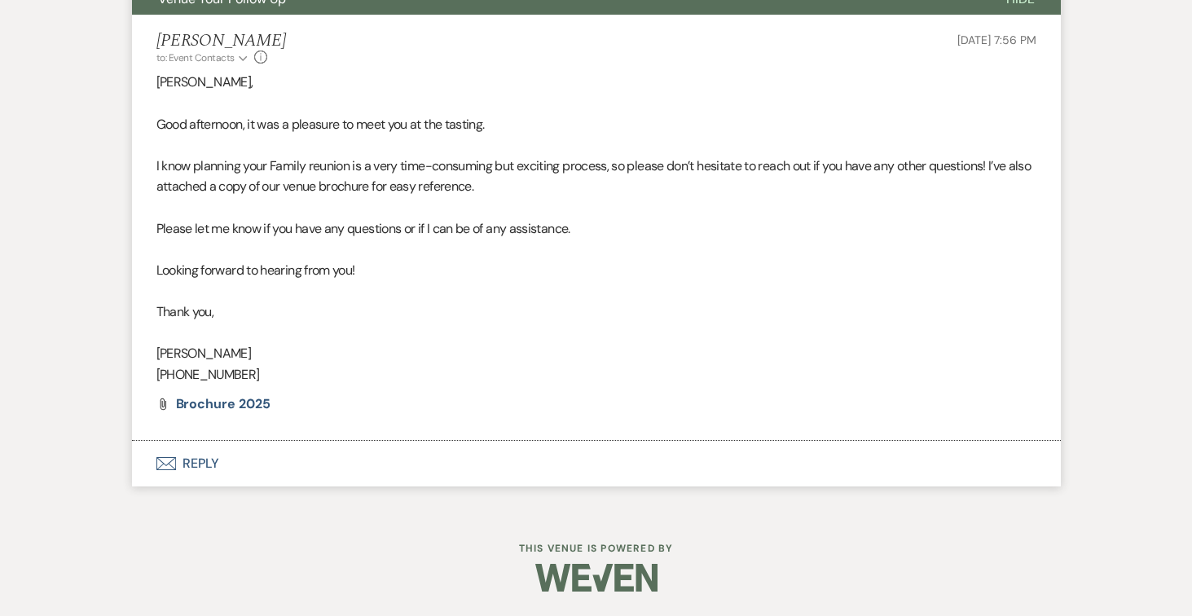
scroll to position [622, 0]
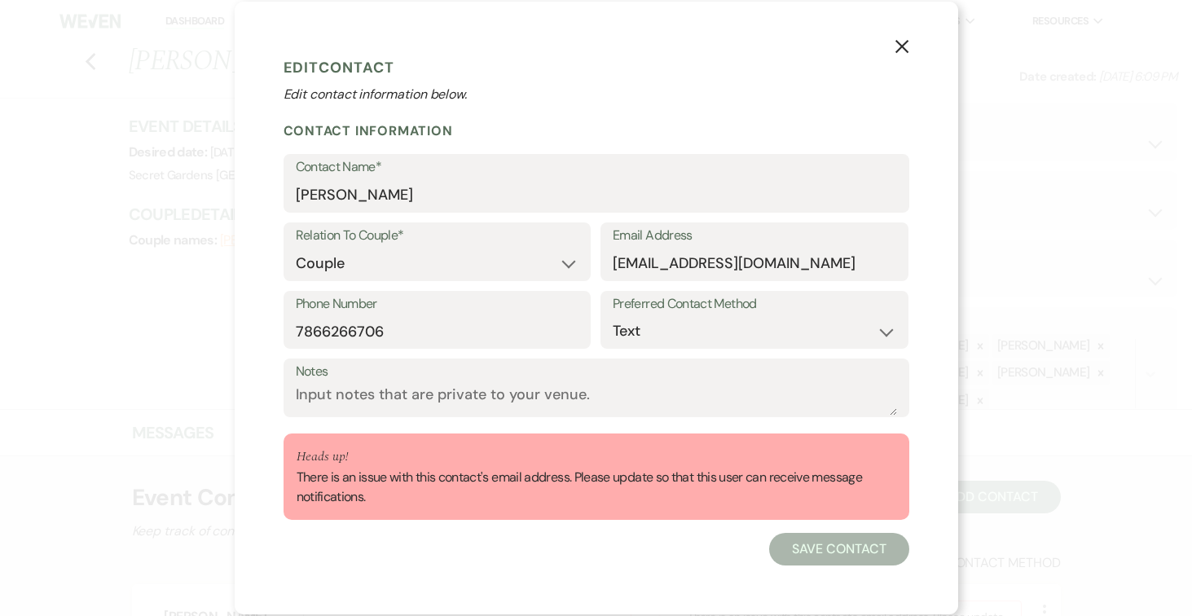
select select "1"
select select "text"
drag, startPoint x: 617, startPoint y: 260, endPoint x: 635, endPoint y: 271, distance: 21.9
click at [617, 260] on input "inegarcia26@gmail.com" at bounding box center [754, 264] width 283 height 32
type input "lnegarcia26@gmail.com"
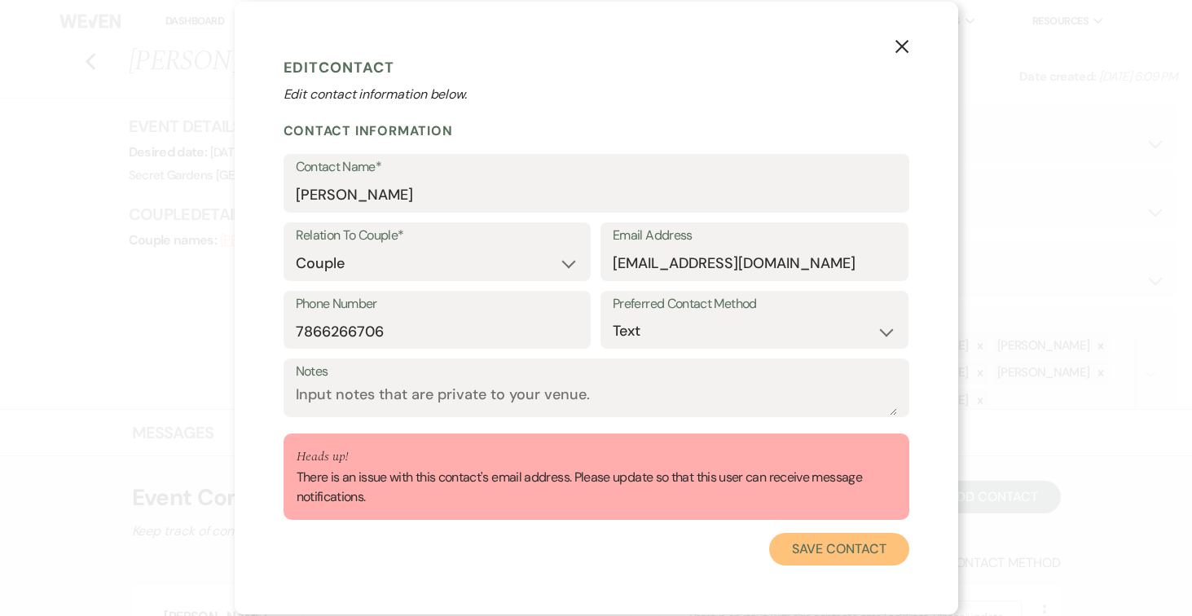
click at [861, 542] on button "Save Contact" at bounding box center [838, 549] width 139 height 33
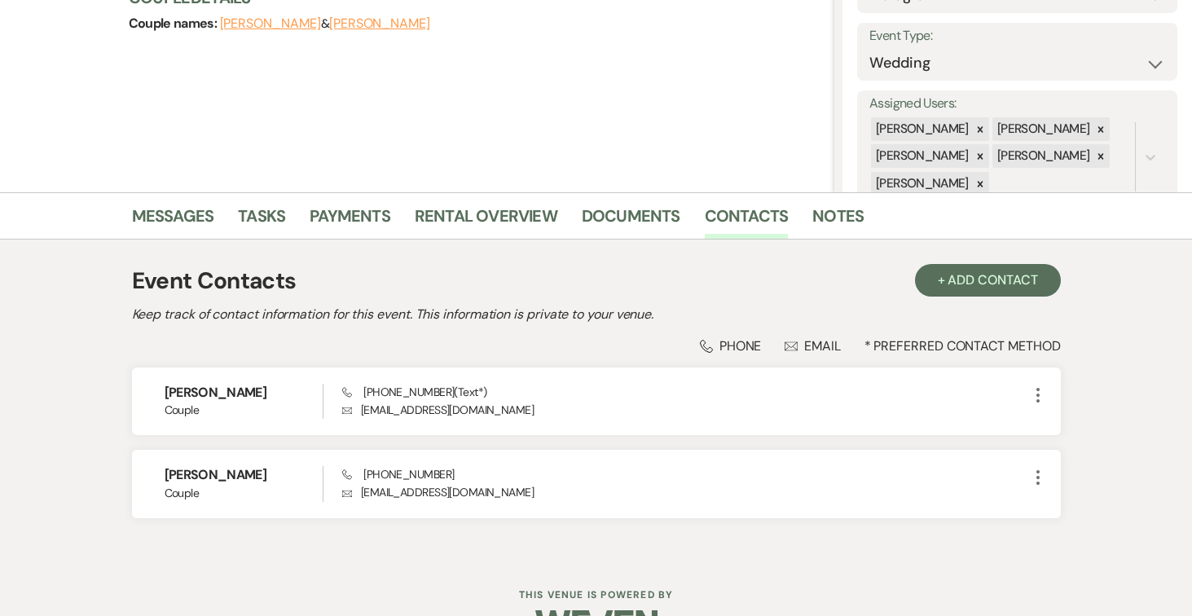
scroll to position [262, 0]
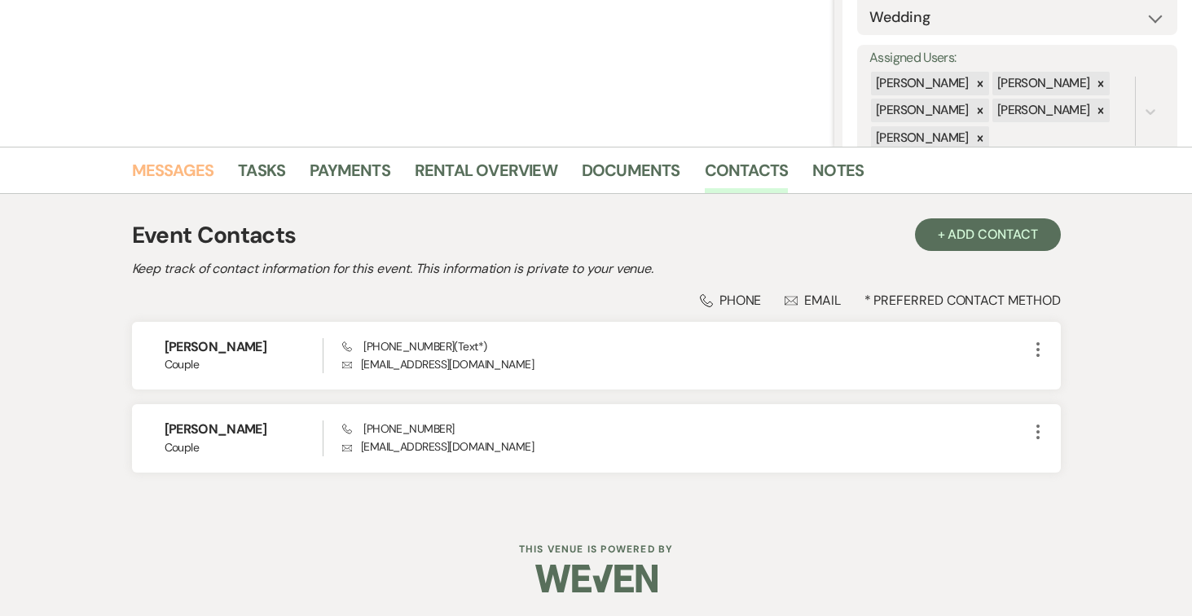
click at [177, 166] on link "Messages" at bounding box center [173, 175] width 82 height 36
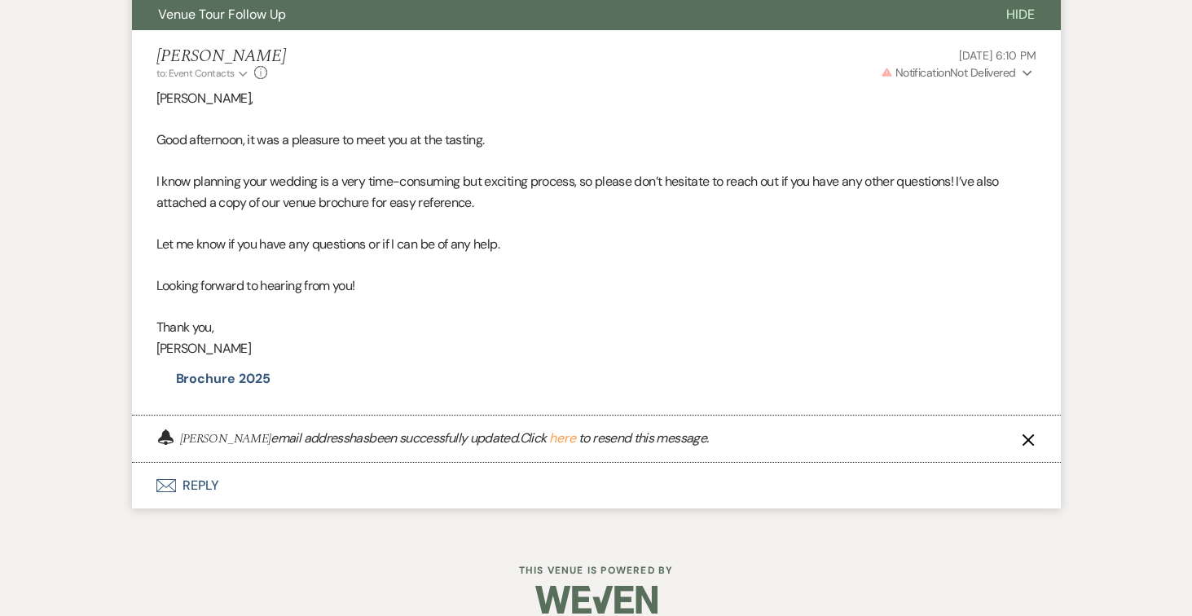
scroll to position [661, 0]
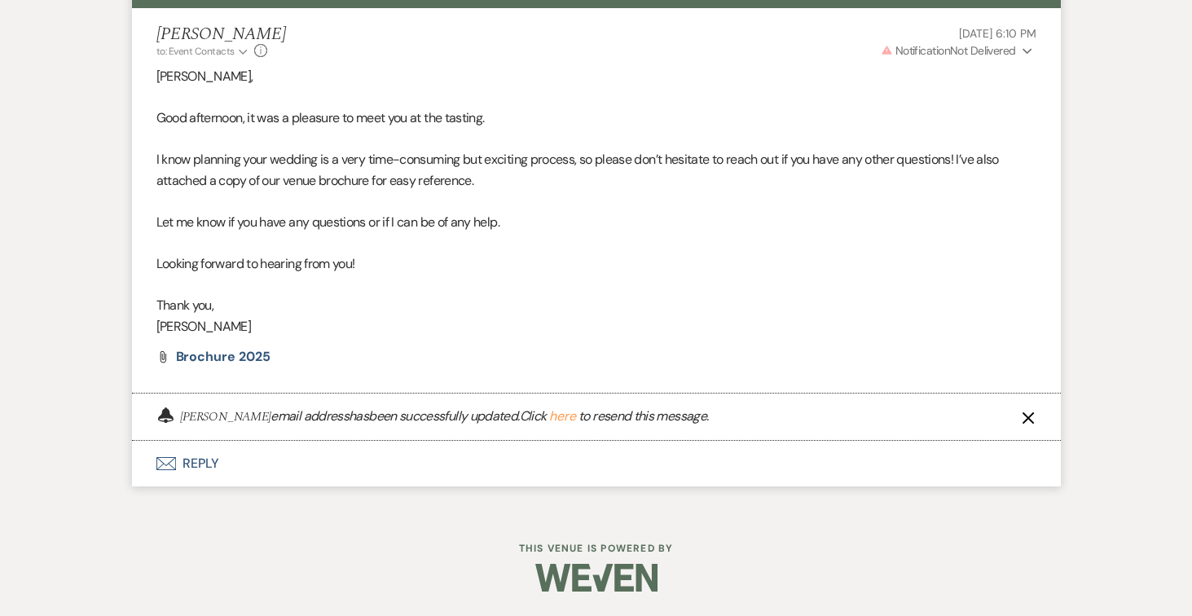
click at [563, 416] on button "here" at bounding box center [562, 416] width 27 height 13
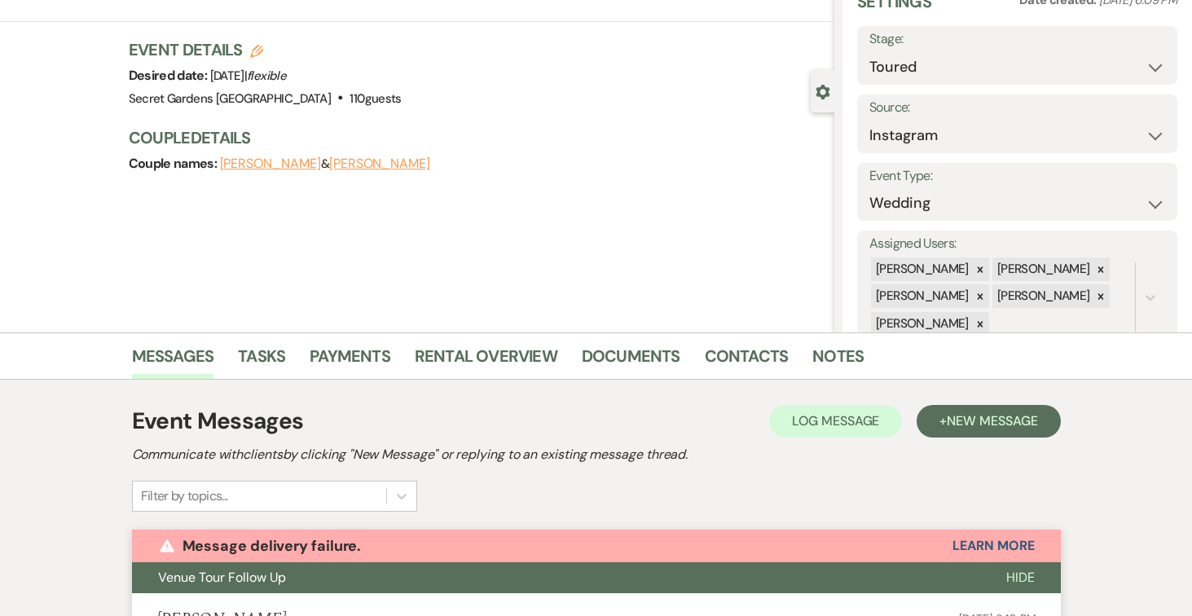
scroll to position [0, 0]
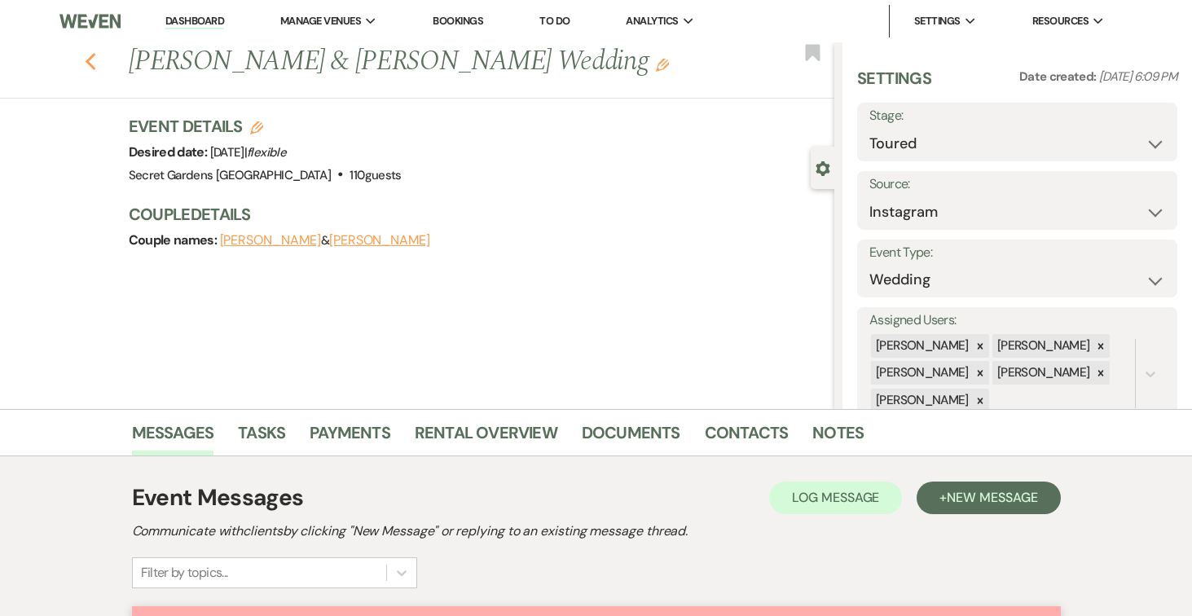
click at [88, 65] on icon "Previous" at bounding box center [91, 62] width 12 height 20
